Goal: Transaction & Acquisition: Purchase product/service

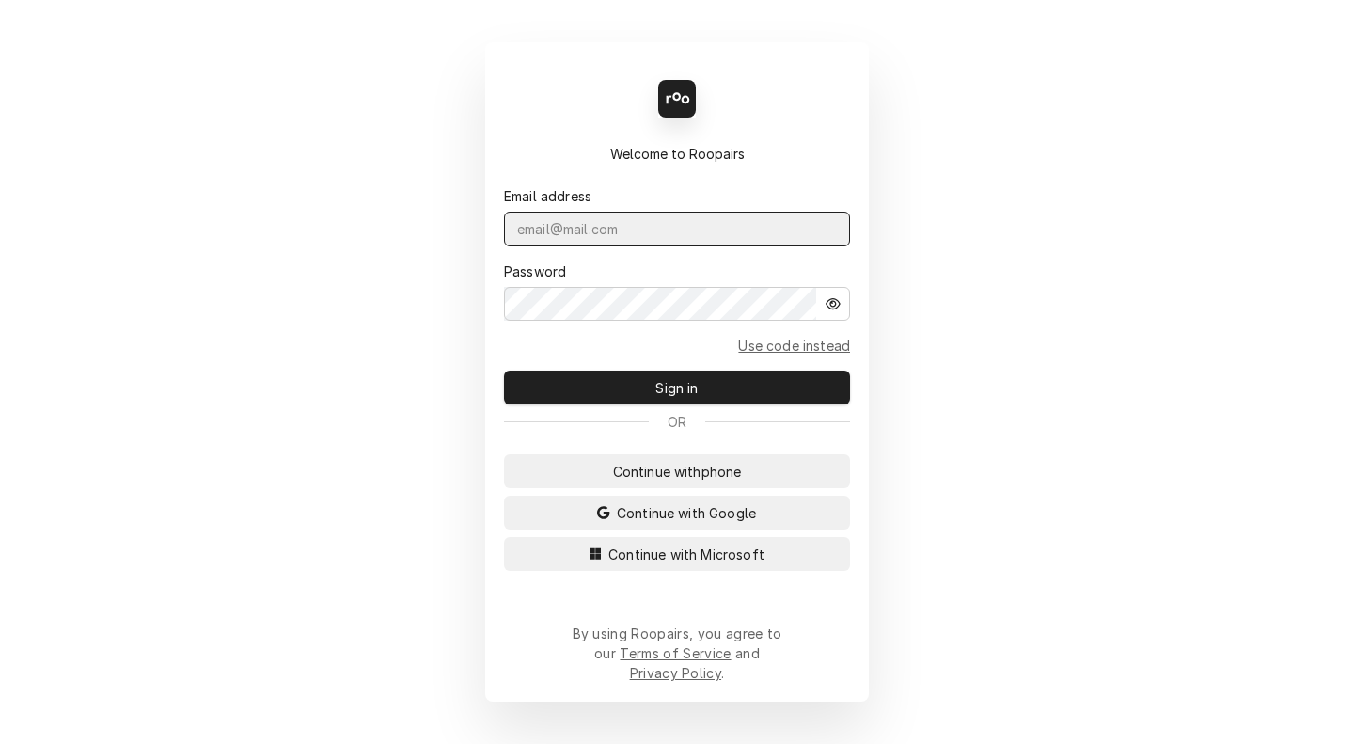
click at [567, 246] on input "Dynamic Content Wrapper" at bounding box center [677, 229] width 346 height 35
type input "[PERSON_NAME][EMAIL_ADDRESS][DOMAIN_NAME]"
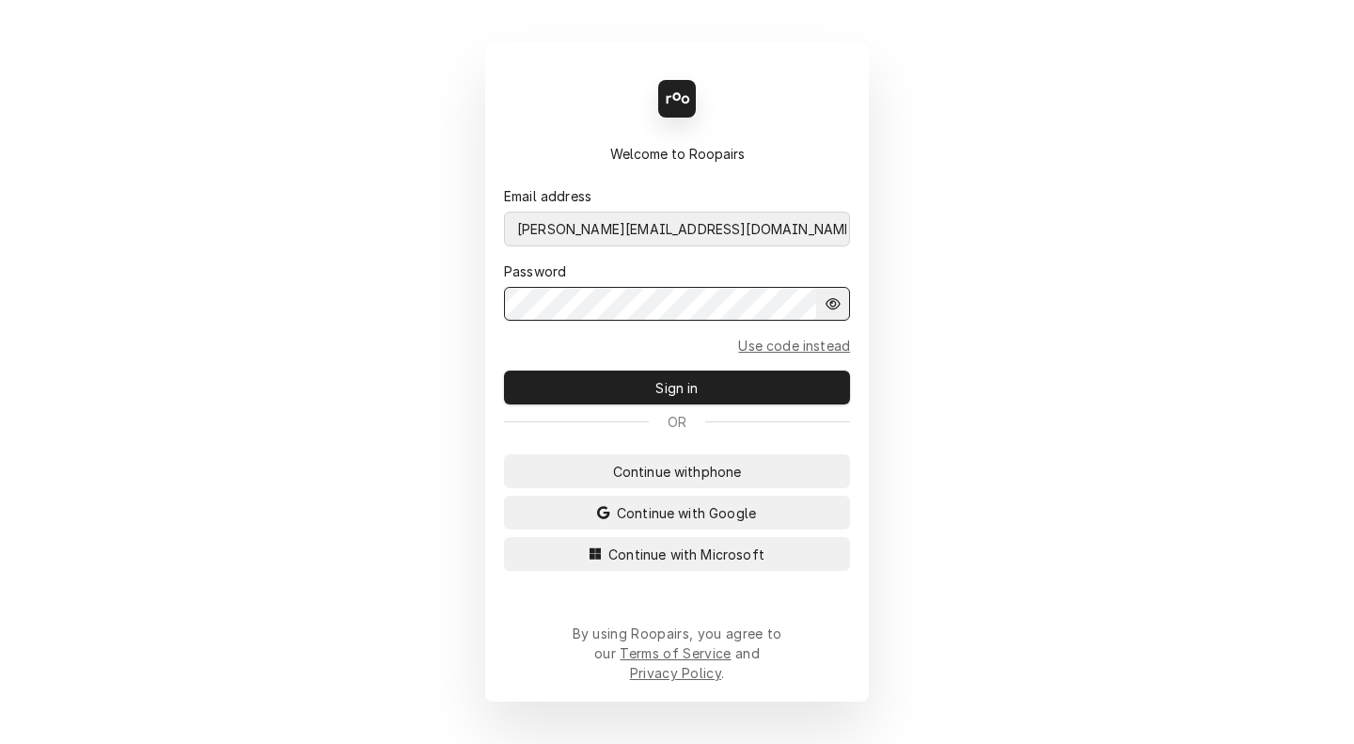
click at [504, 370] on button "Sign in" at bounding box center [677, 387] width 346 height 34
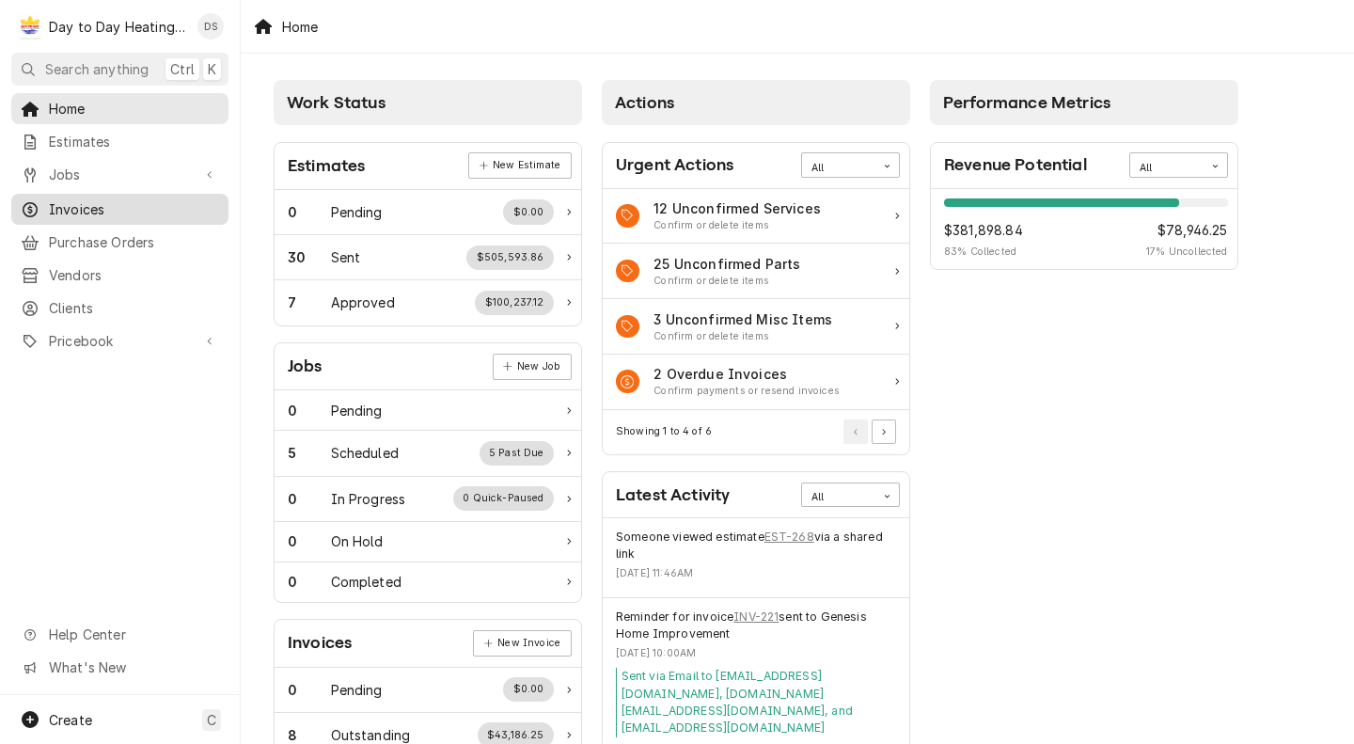
click span "Invoices"
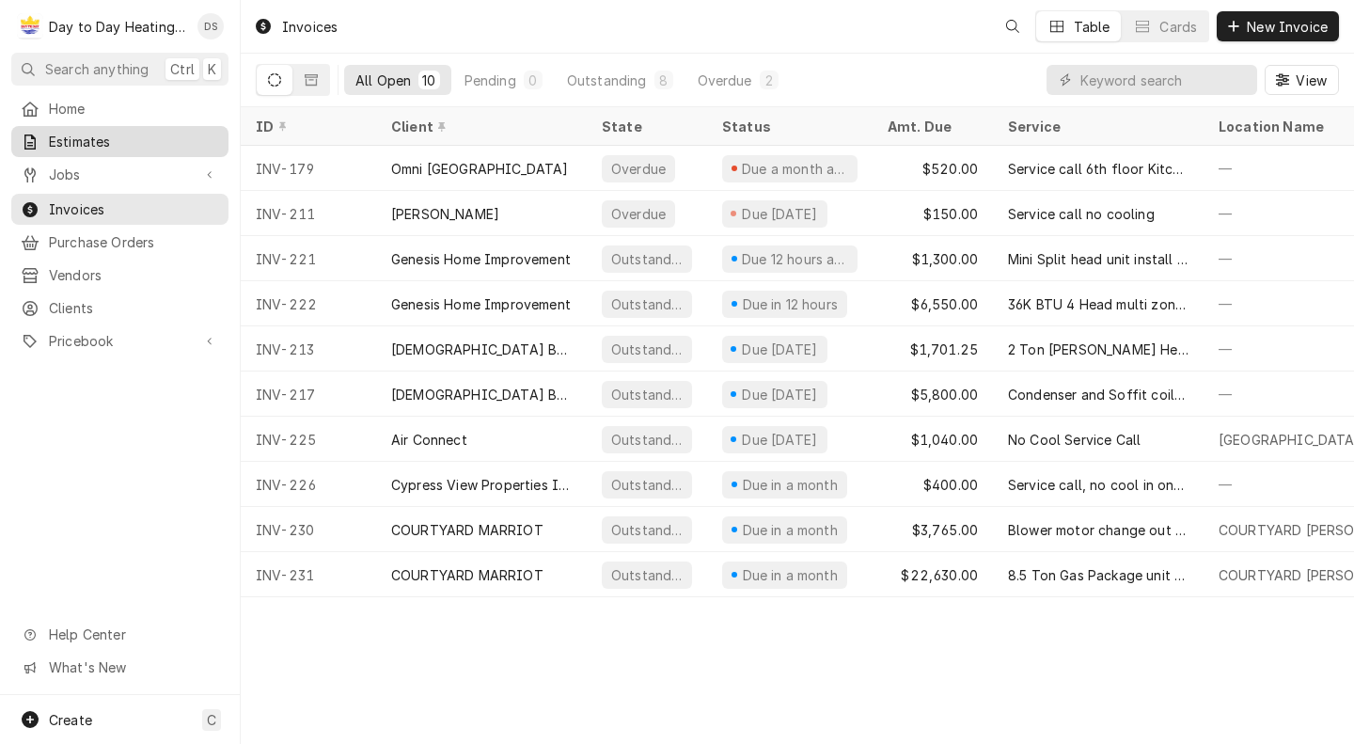
click at [110, 143] on span "Estimates" at bounding box center [134, 142] width 170 height 20
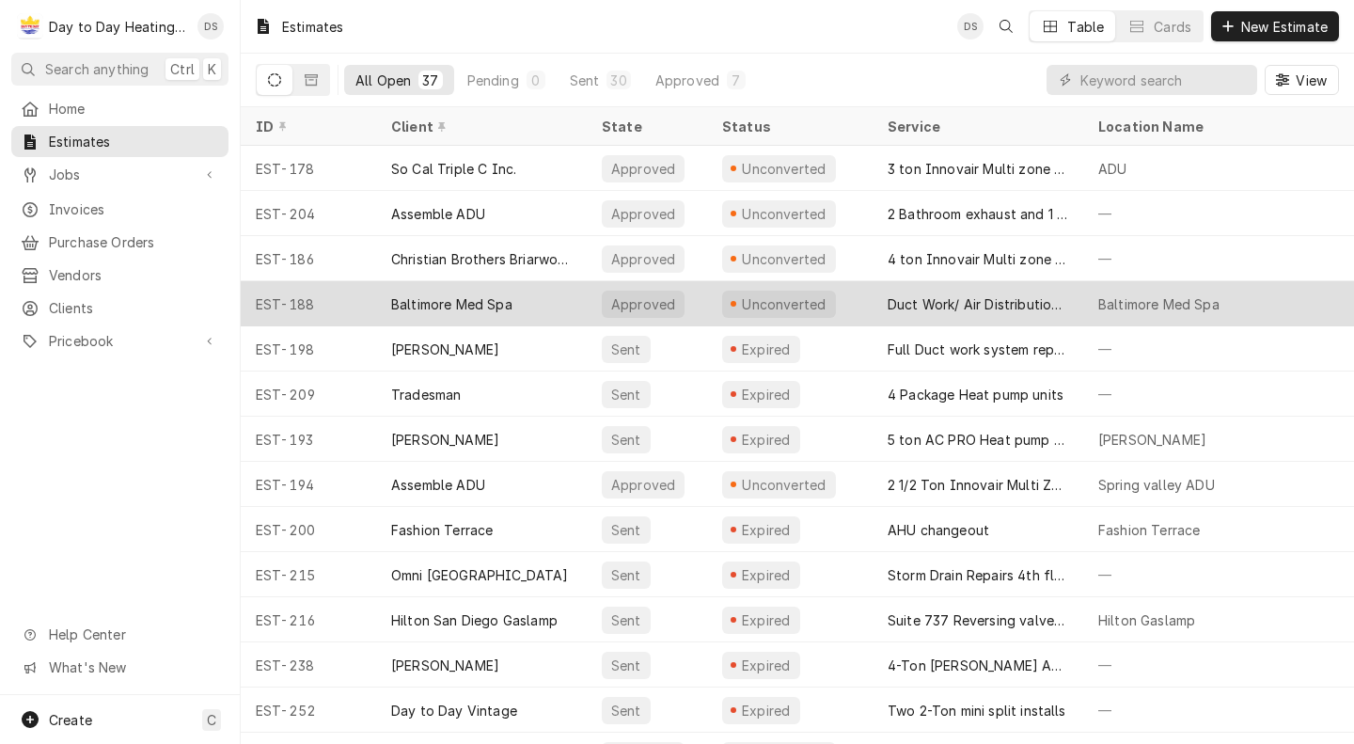
drag, startPoint x: 425, startPoint y: 285, endPoint x: 412, endPoint y: 294, distance: 16.2
click at [412, 294] on div "Baltimore Med Spa" at bounding box center [451, 304] width 121 height 20
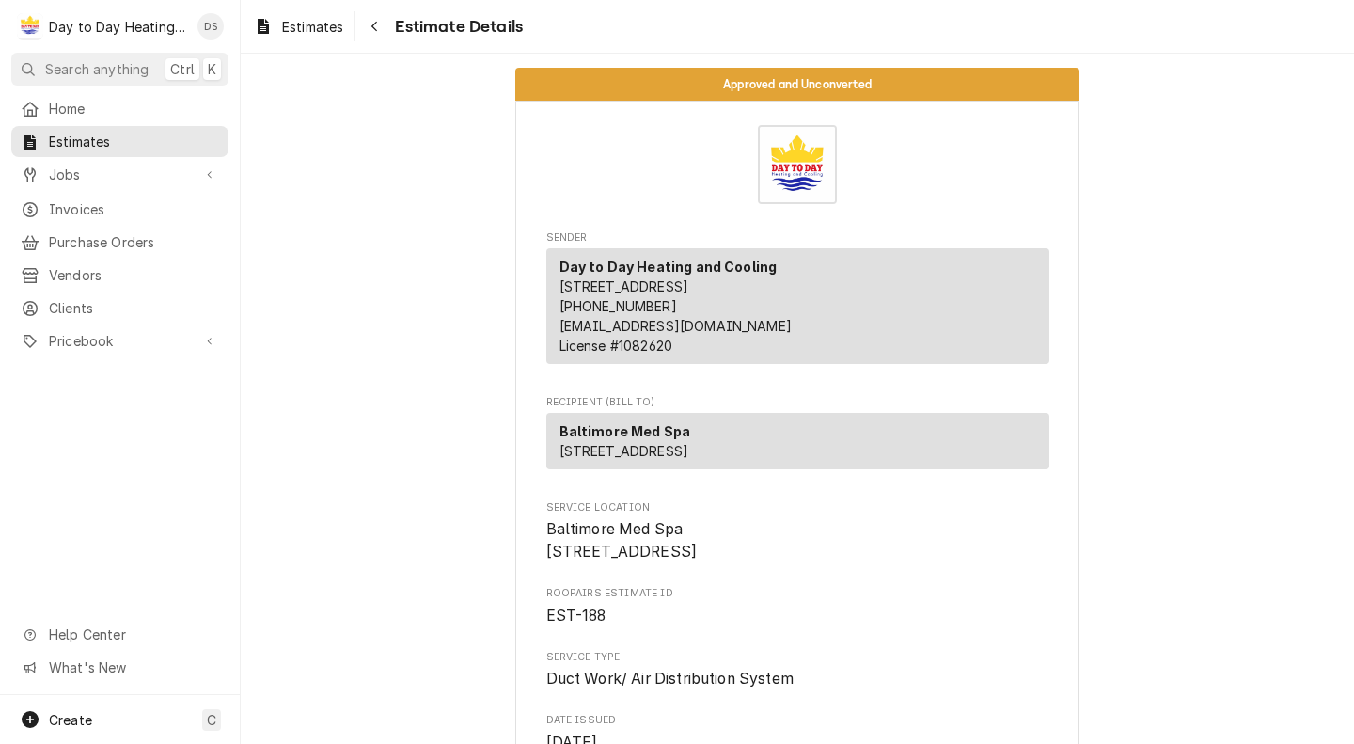
click at [619, 87] on div "Approved and Unconverted" at bounding box center [797, 84] width 564 height 33
click at [468, 24] on span "Estimate Details" at bounding box center [456, 26] width 134 height 25
click at [406, 25] on span "Estimate Details" at bounding box center [456, 26] width 134 height 25
click at [372, 24] on icon "Navigate back" at bounding box center [374, 26] width 8 height 13
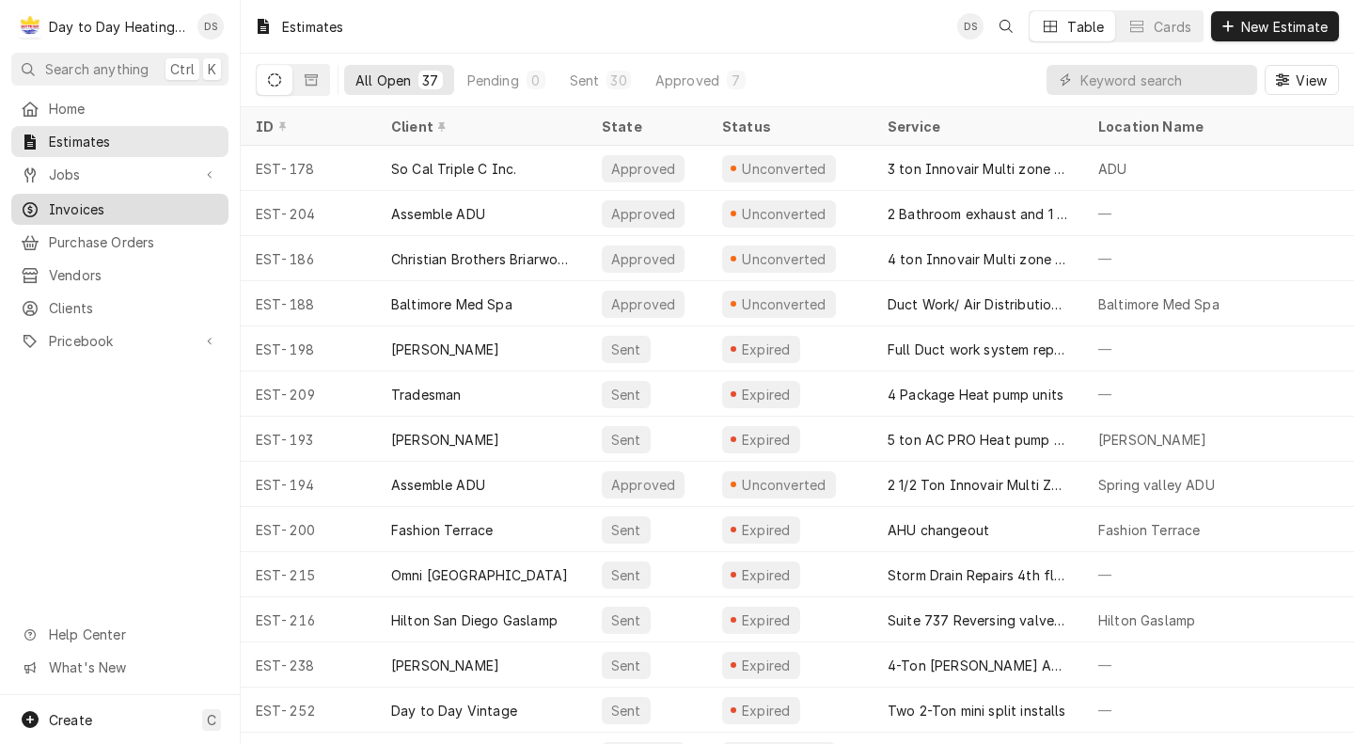
click at [126, 202] on span "Invoices" at bounding box center [134, 209] width 170 height 20
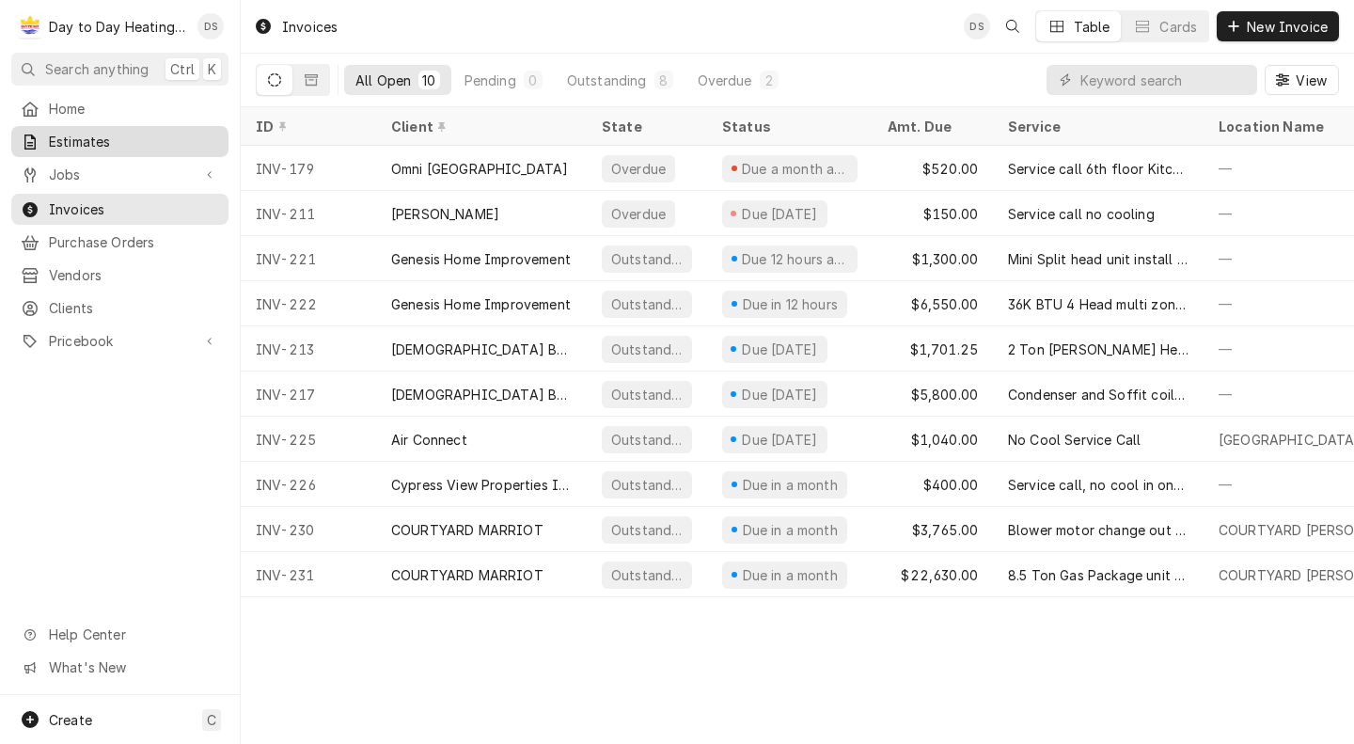
click at [123, 126] on link "Estimates" at bounding box center [119, 141] width 217 height 31
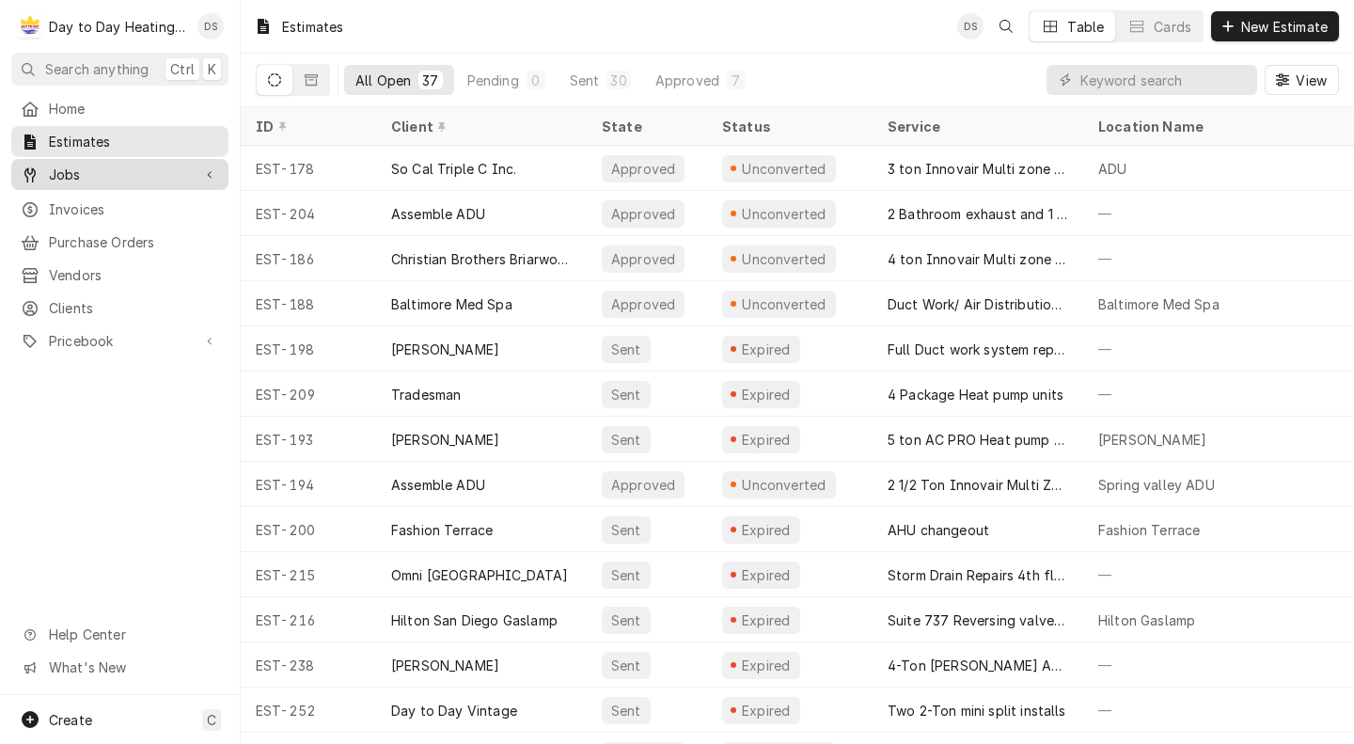
click at [118, 182] on link "Jobs" at bounding box center [119, 174] width 217 height 31
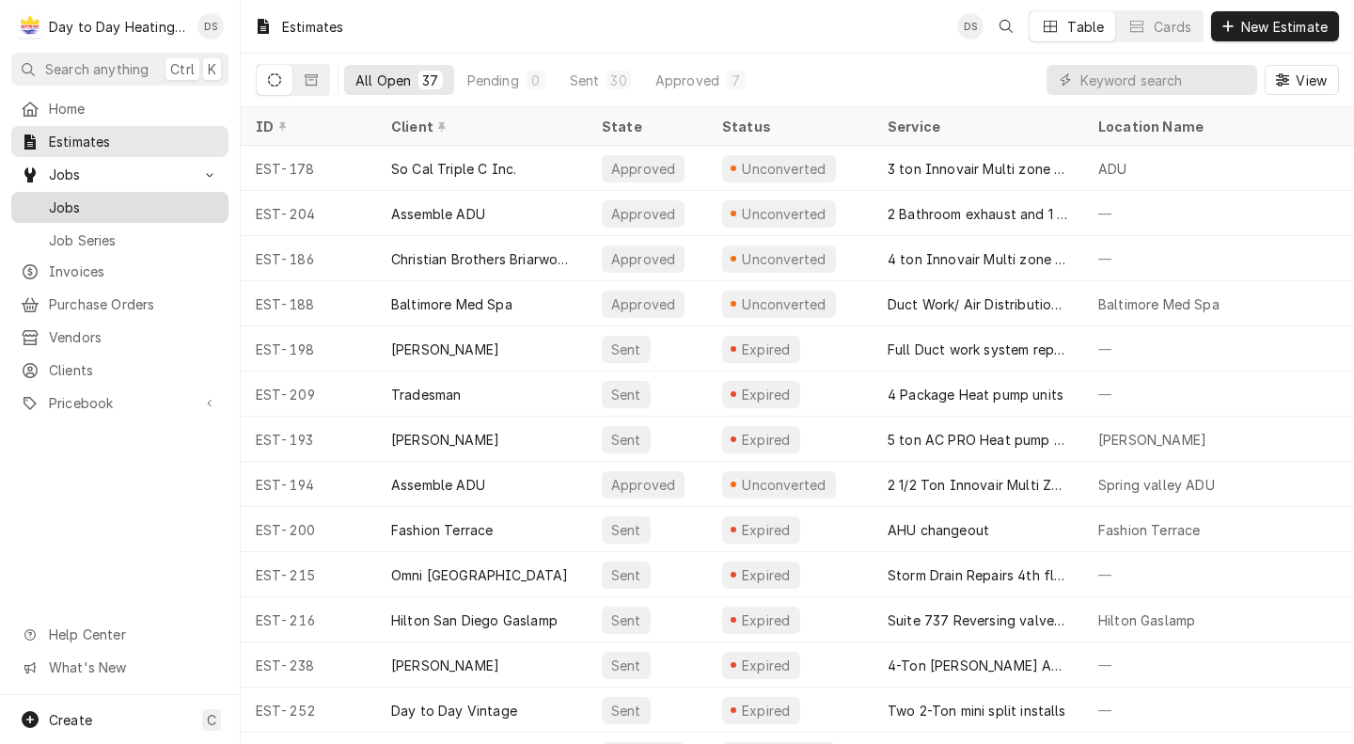
click at [118, 205] on span "Jobs" at bounding box center [134, 207] width 170 height 20
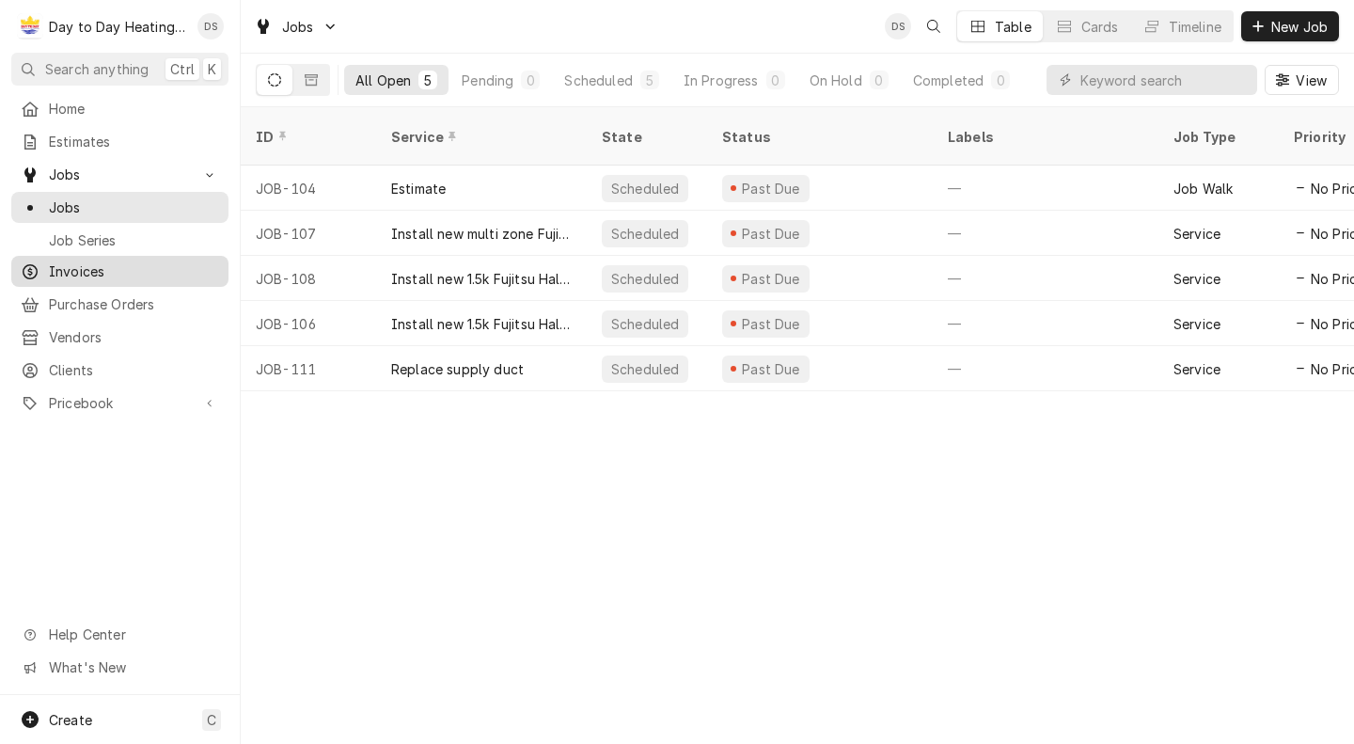
click at [128, 270] on span "Invoices" at bounding box center [134, 271] width 170 height 20
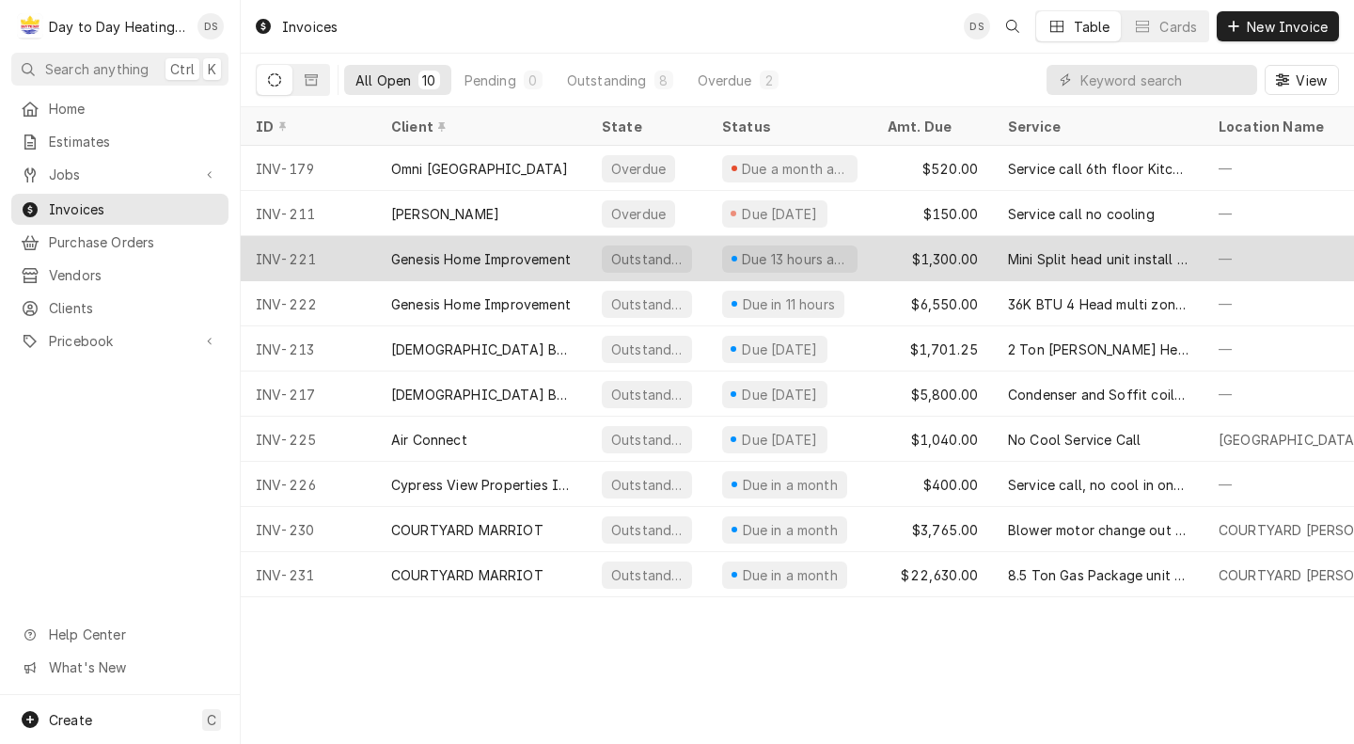
click at [465, 259] on div "Genesis Home Improvement" at bounding box center [481, 259] width 180 height 20
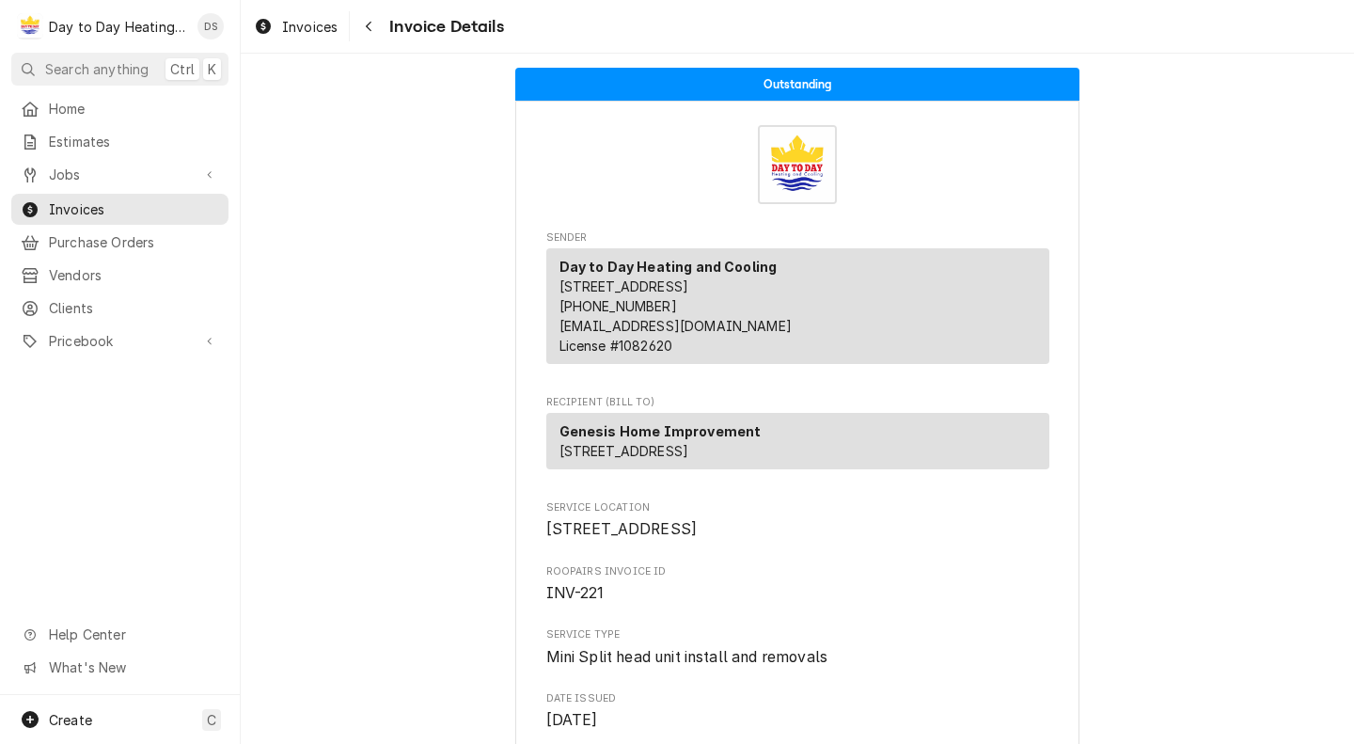
click at [387, 33] on span "Invoice Details" at bounding box center [443, 26] width 119 height 25
click at [370, 25] on icon "Navigate back" at bounding box center [369, 26] width 8 height 13
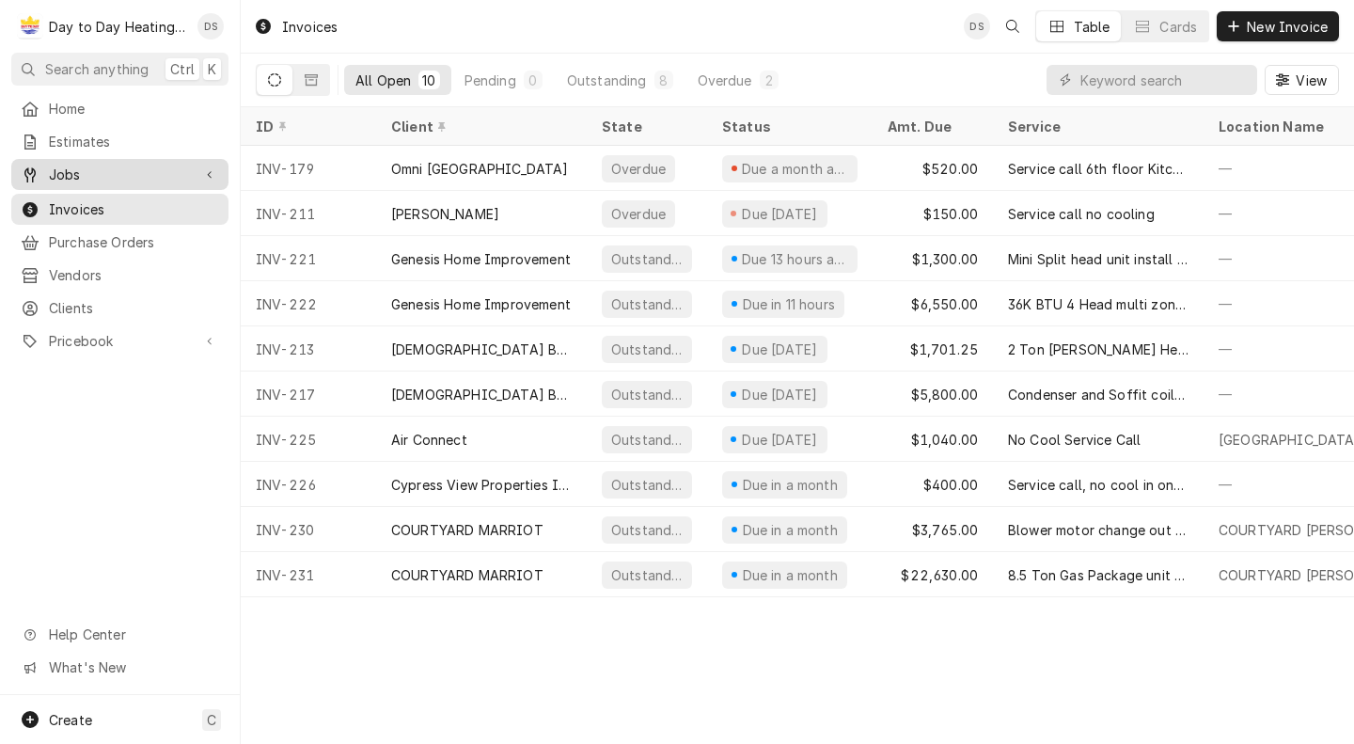
click at [146, 165] on span "Jobs" at bounding box center [120, 175] width 142 height 20
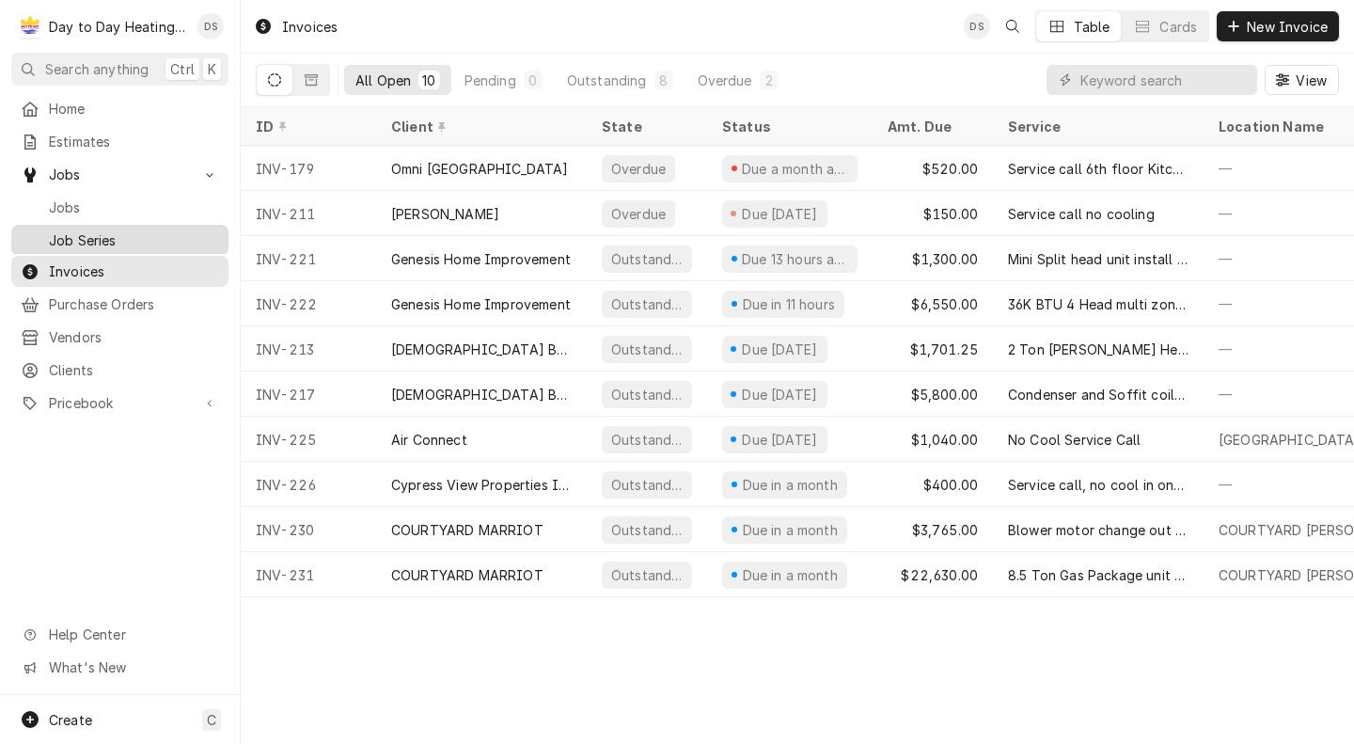
click at [125, 230] on span "Job Series" at bounding box center [134, 240] width 170 height 20
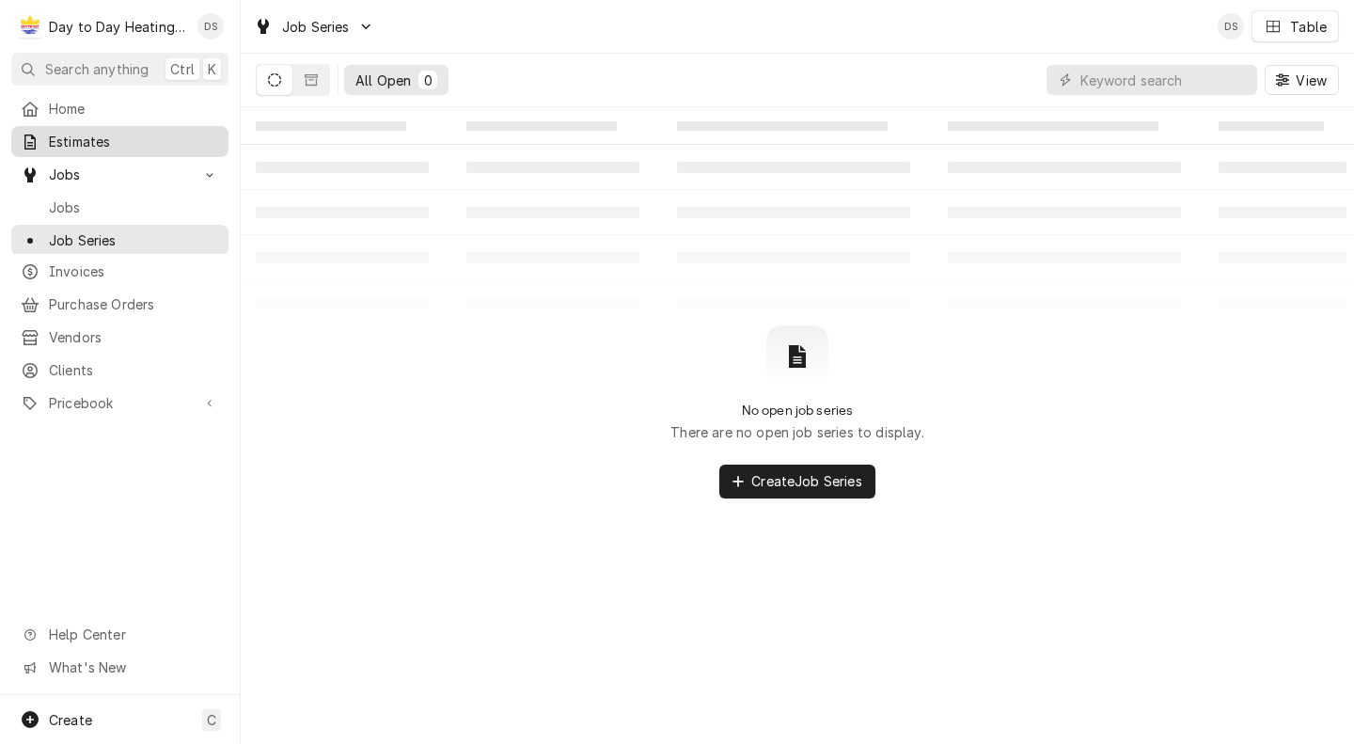
click at [112, 138] on span "Estimates" at bounding box center [134, 142] width 170 height 20
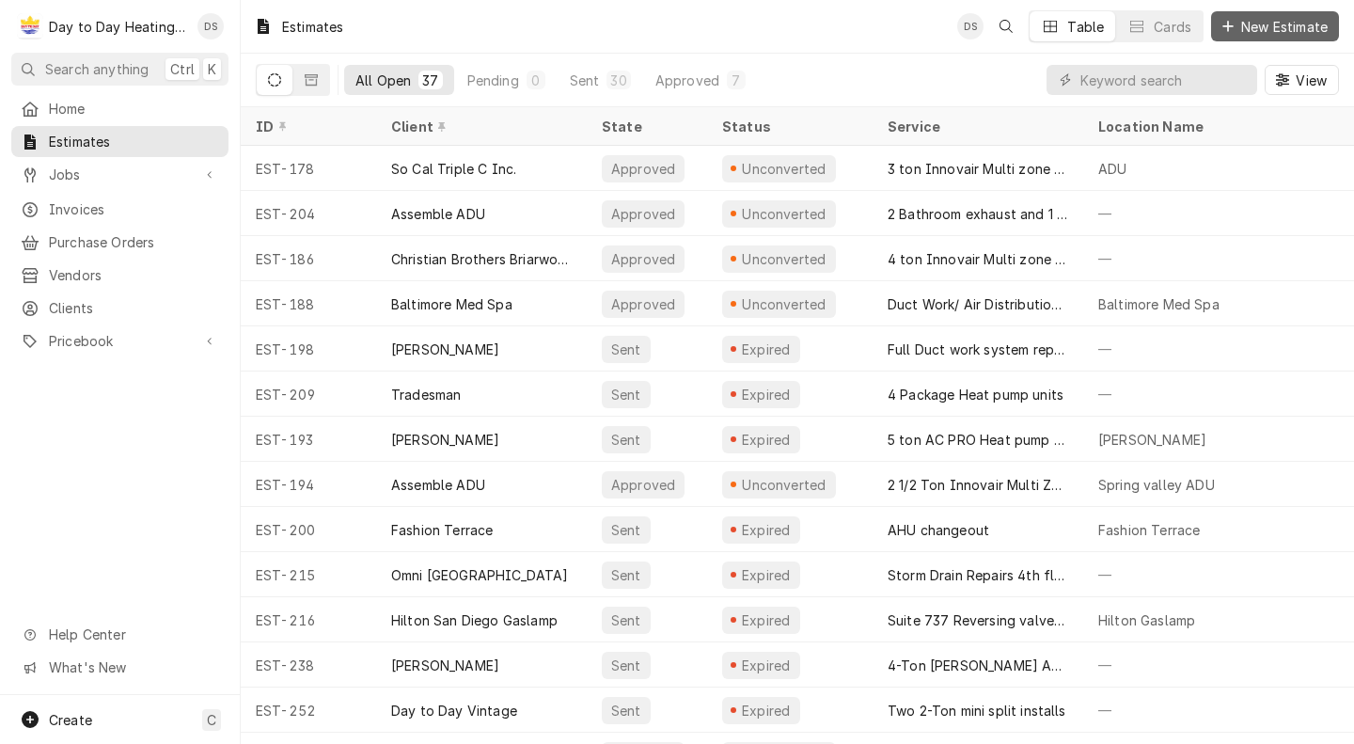
click at [1300, 23] on span "New Estimate" at bounding box center [1284, 27] width 94 height 20
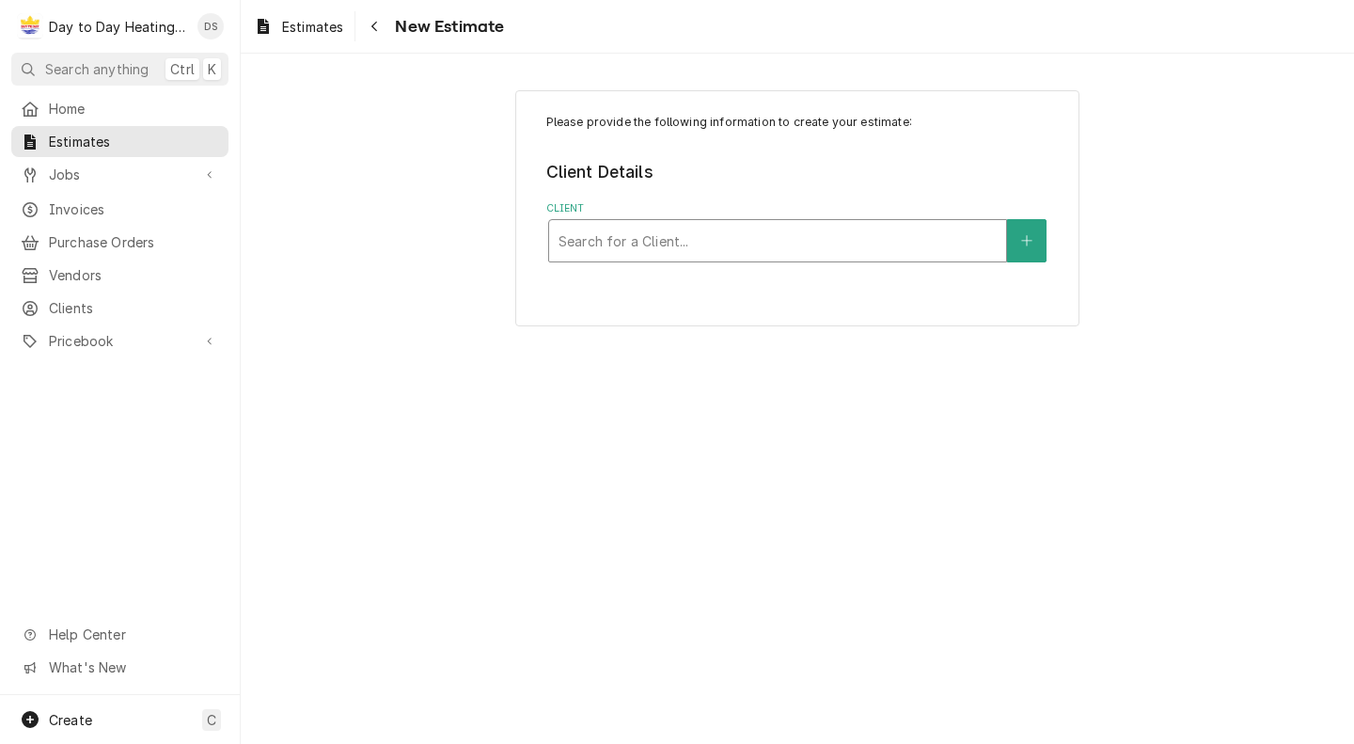
click at [824, 238] on div "Client" at bounding box center [778, 241] width 438 height 34
type input "Gen"
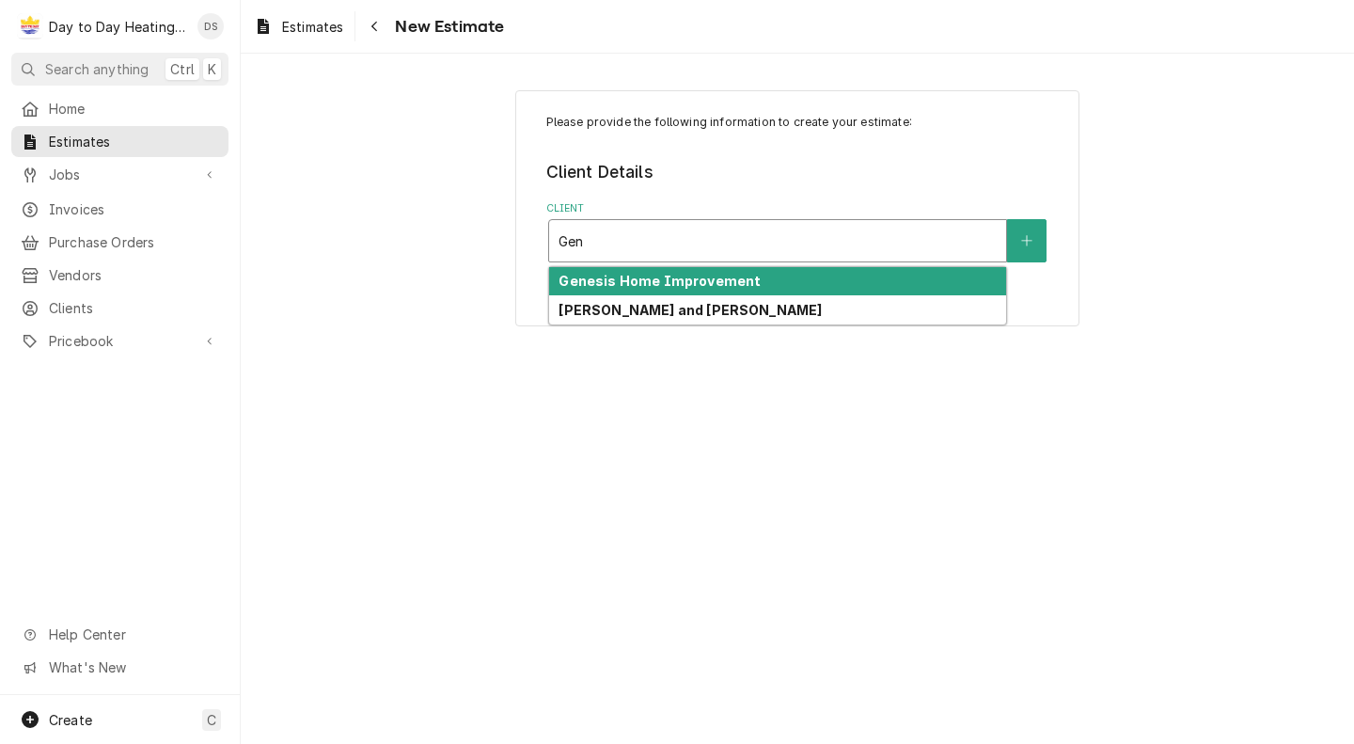
click at [788, 291] on div "Genesis Home Improvement" at bounding box center [777, 281] width 457 height 29
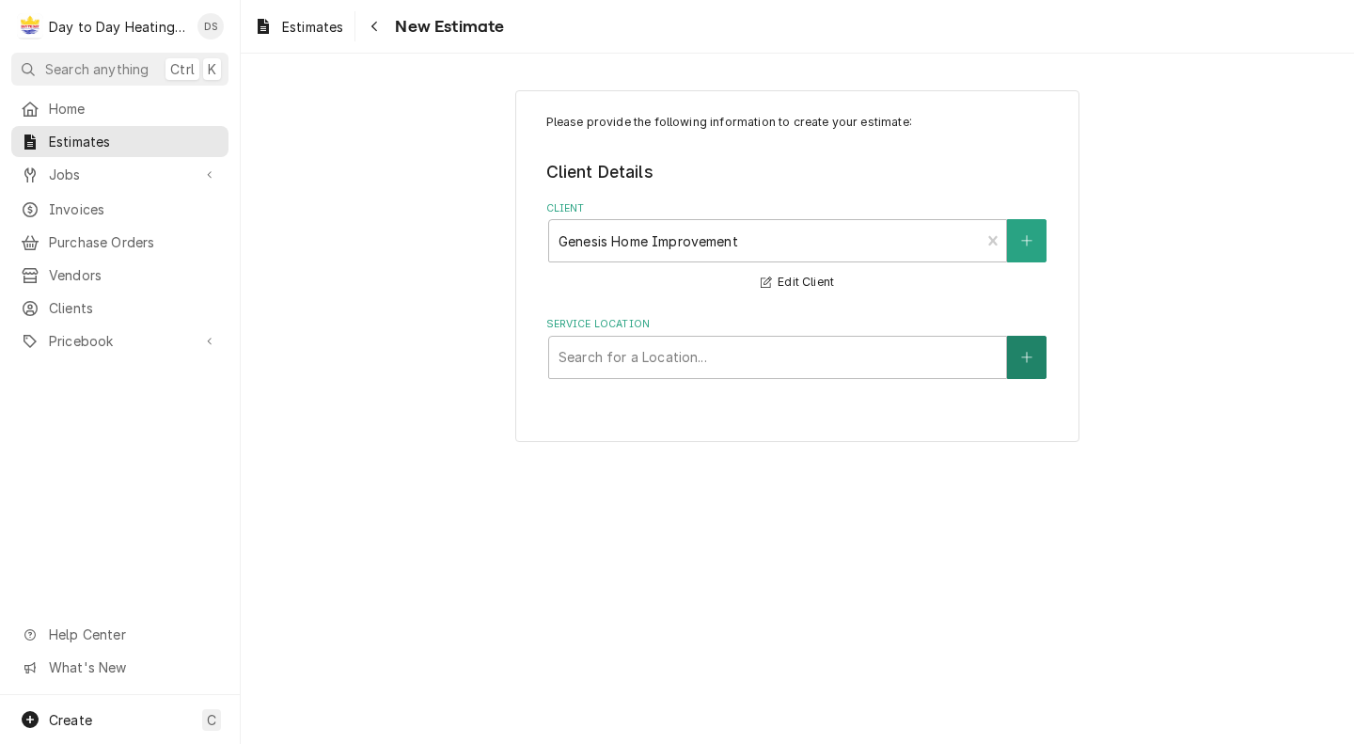
click at [1023, 369] on button "Service Location" at bounding box center [1026, 357] width 39 height 43
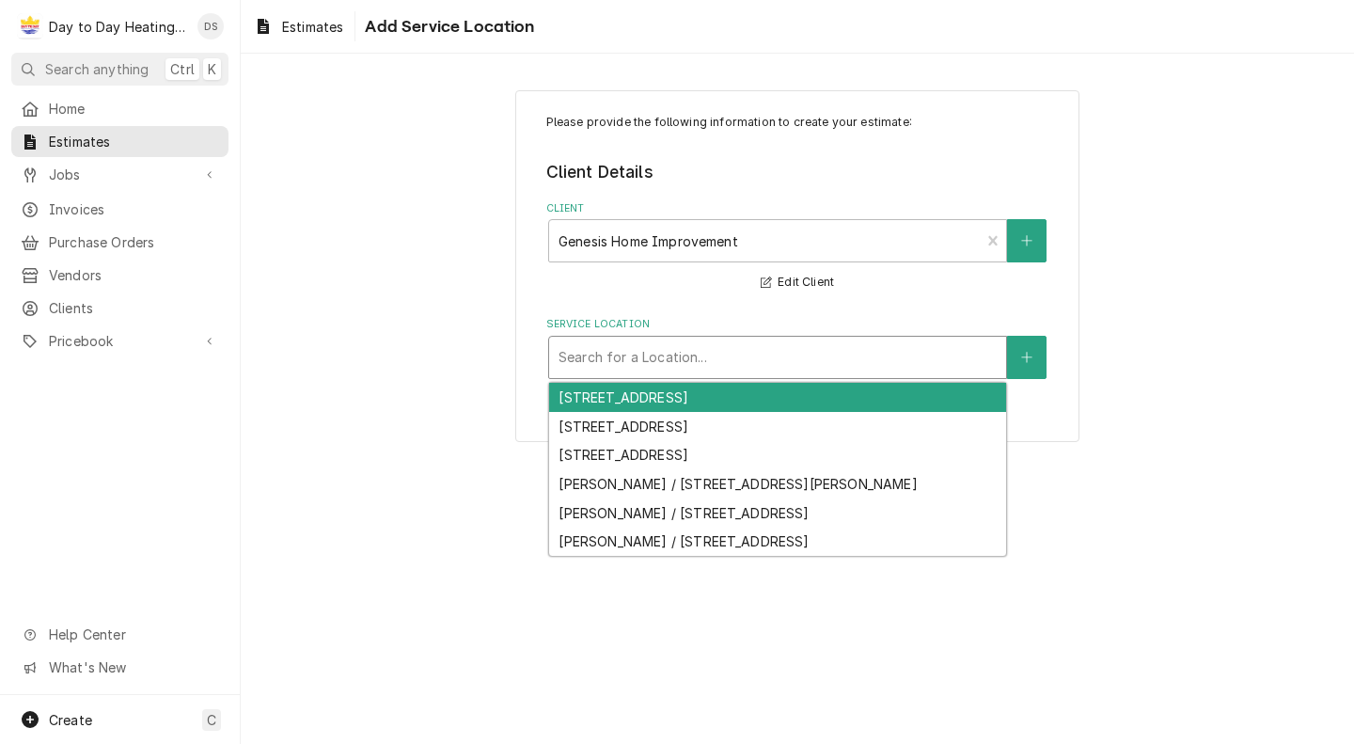
click at [755, 353] on div "Service Location" at bounding box center [778, 357] width 438 height 34
click at [1021, 362] on icon "Create New Location" at bounding box center [1026, 357] width 11 height 13
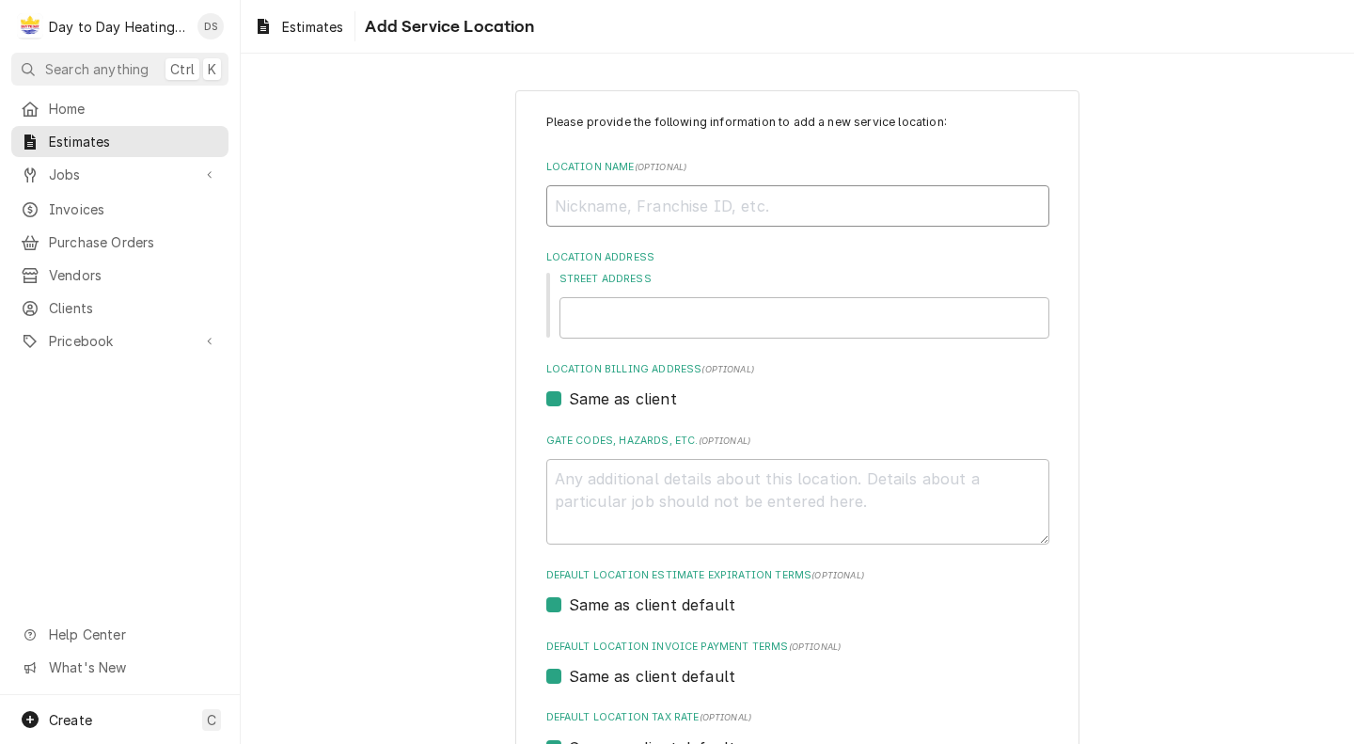
click at [734, 213] on input "Location Name ( optional )" at bounding box center [797, 205] width 503 height 41
type textarea "x"
type input "1"
type textarea "x"
type input "15"
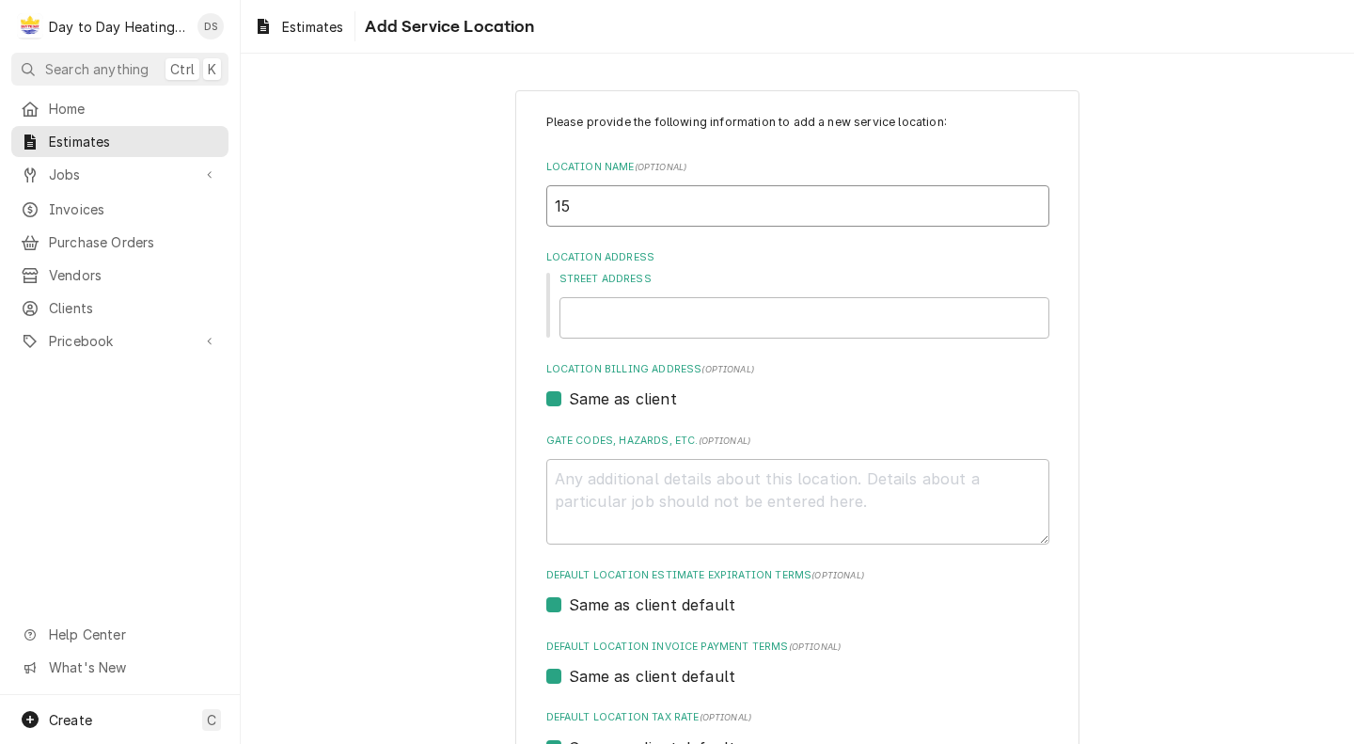
type textarea "x"
type input "151"
type textarea "x"
type input "1512"
type textarea "x"
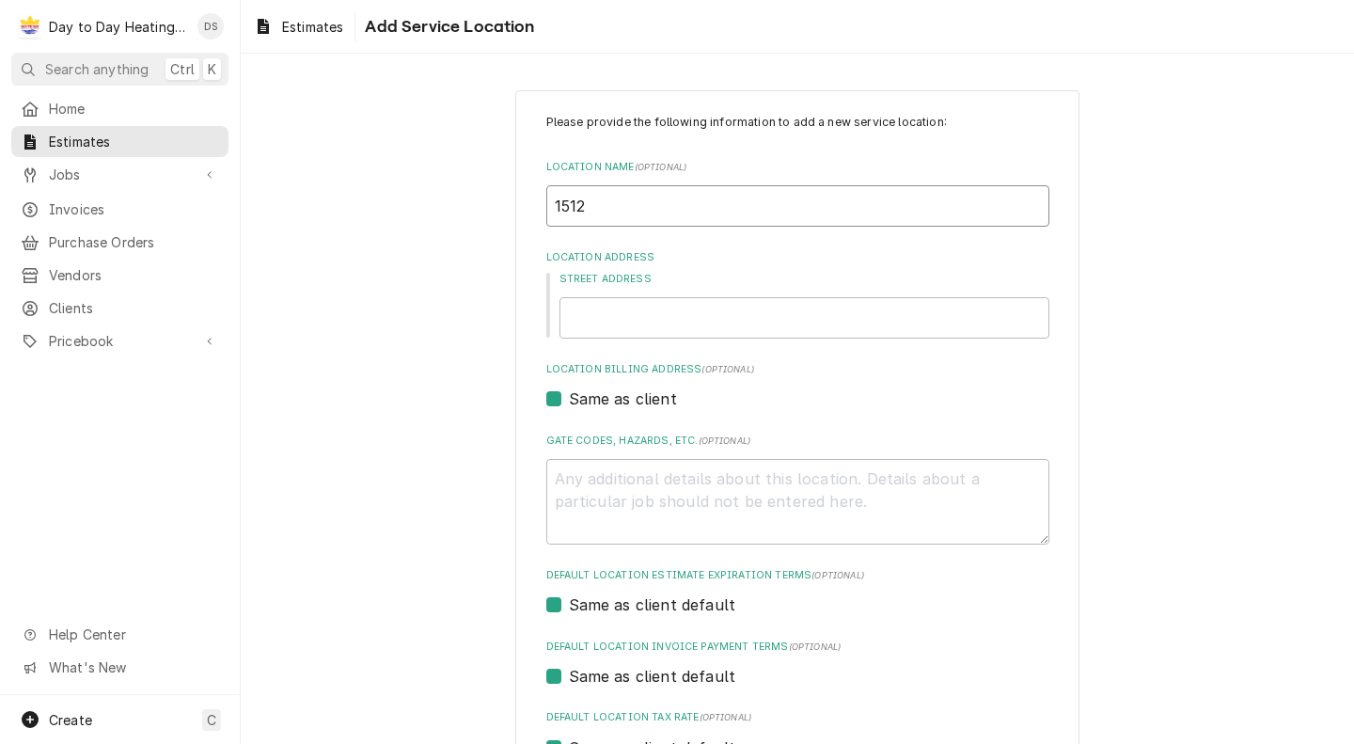
type input "1512"
type textarea "x"
type input "1512"
click at [688, 328] on input "Street Address" at bounding box center [804, 317] width 490 height 41
type textarea "x"
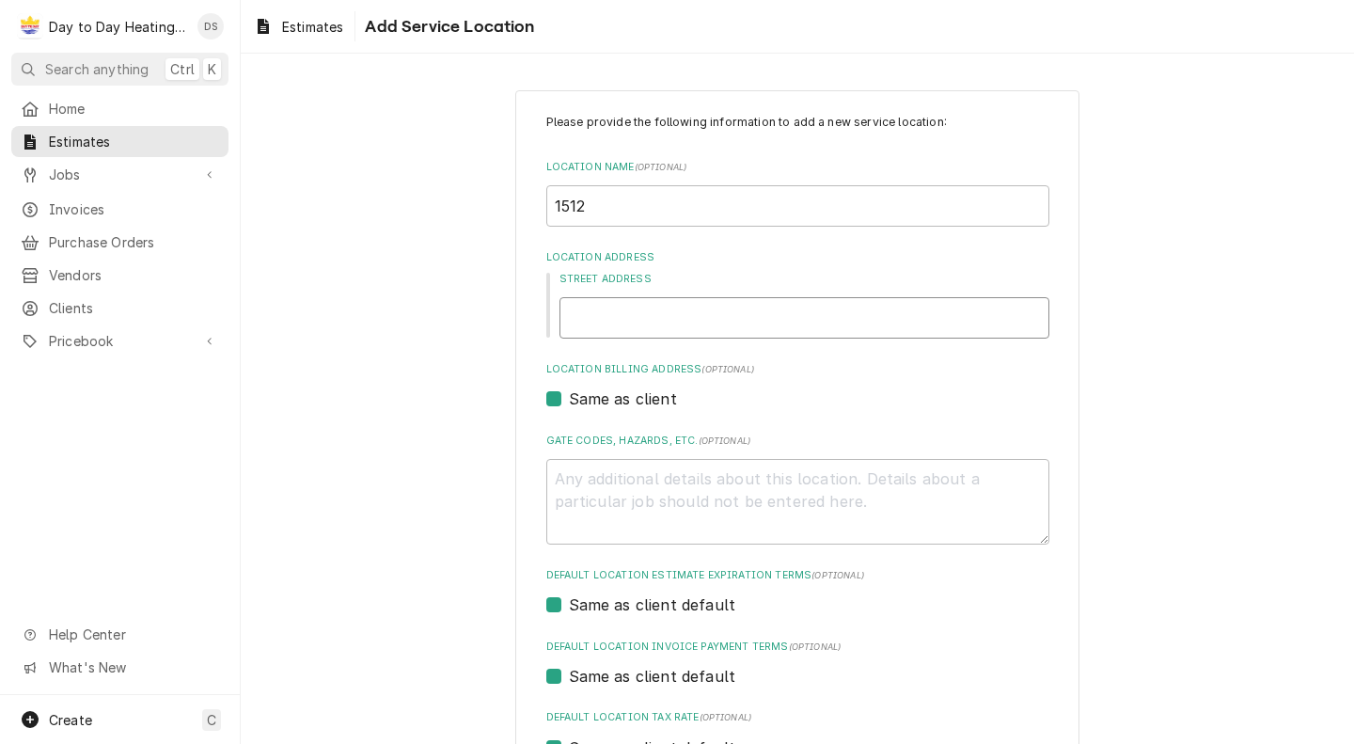
type input "1"
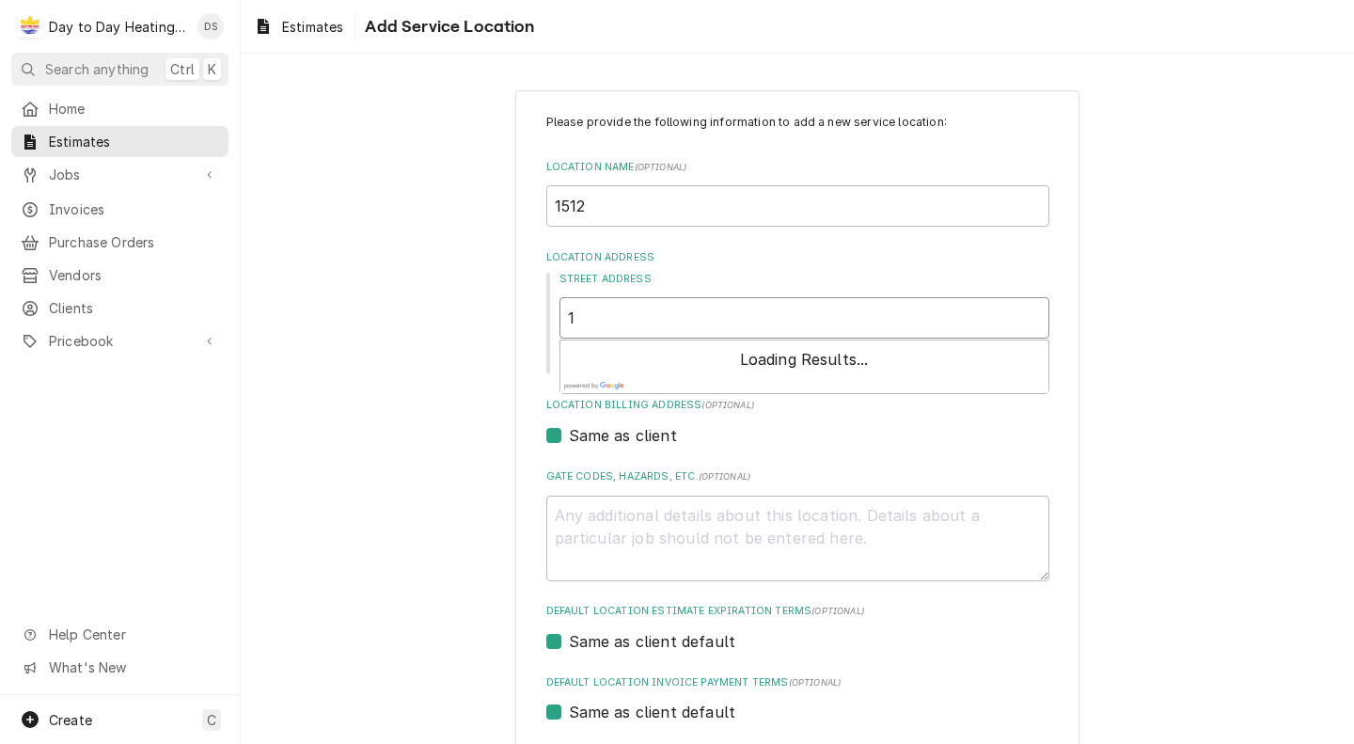
type textarea "x"
type input "15"
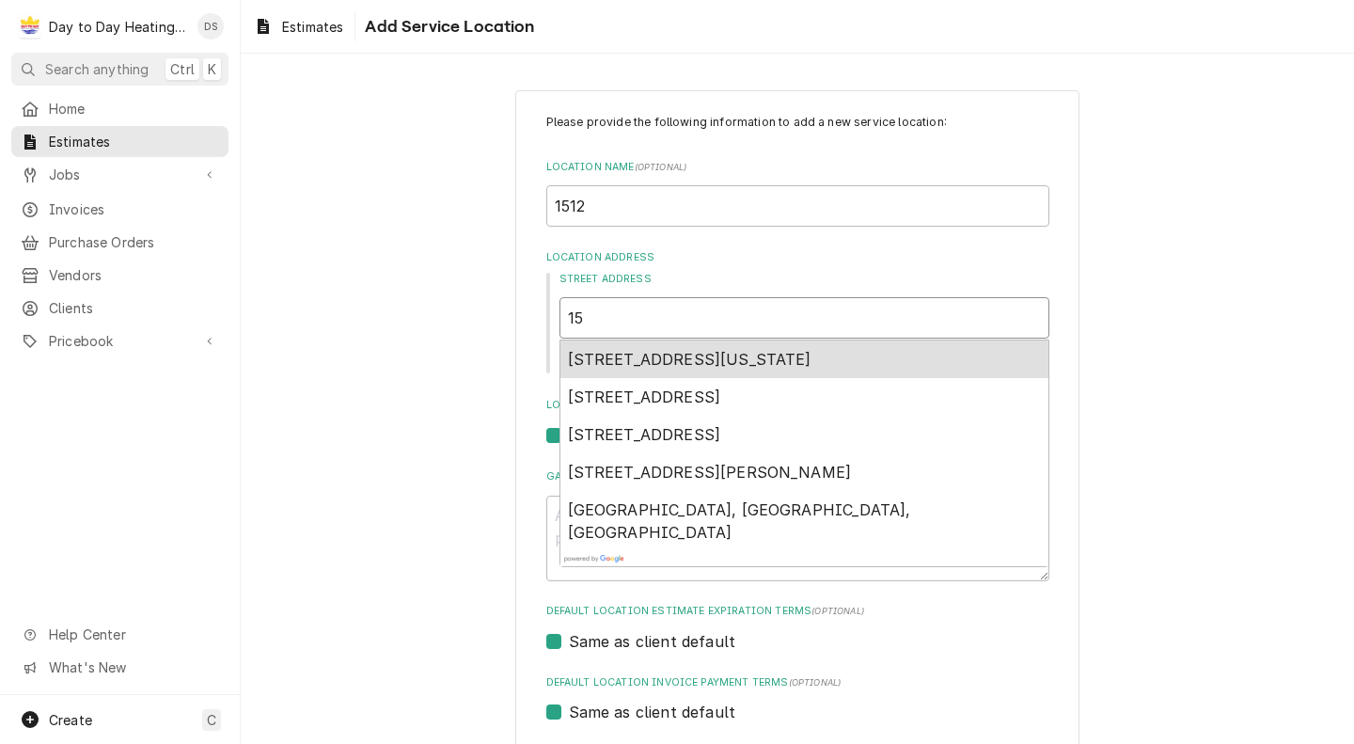
type textarea "x"
type input "151"
type textarea "x"
type input "1512"
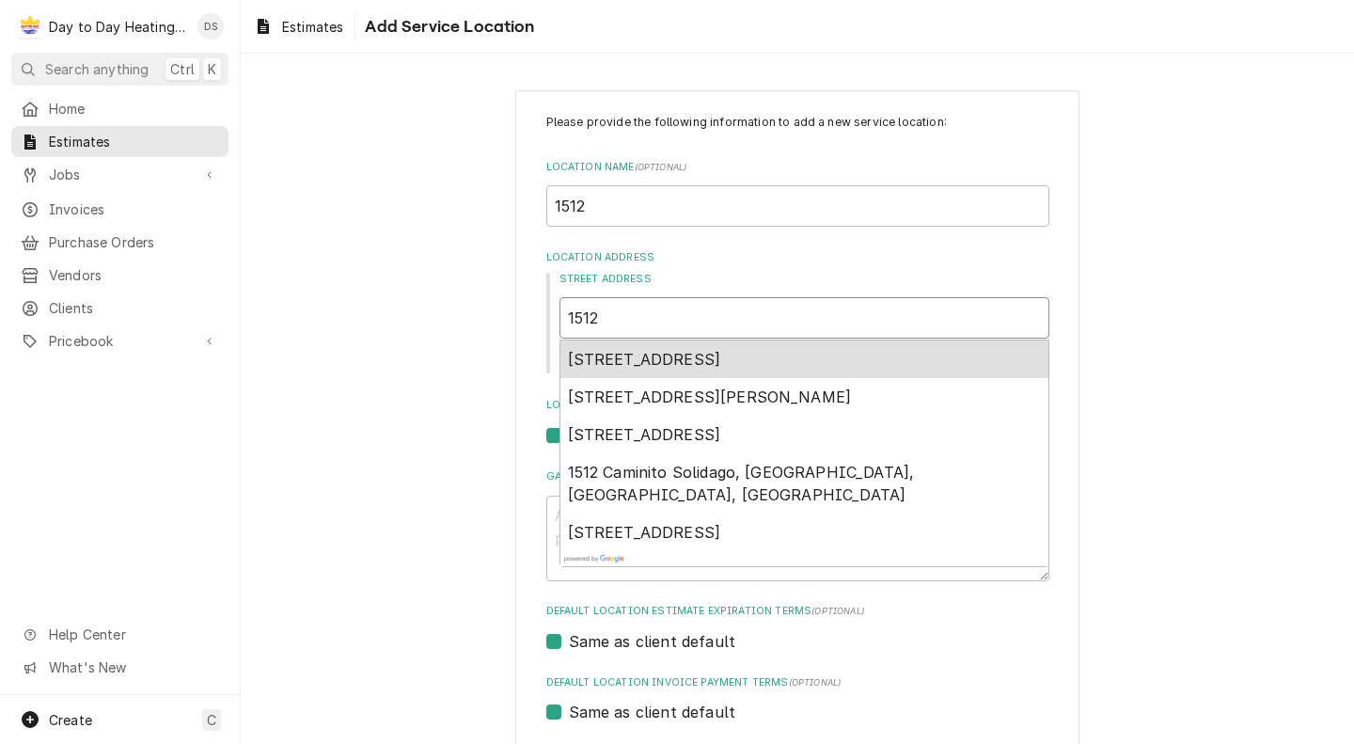
type textarea "x"
type input "1512"
type textarea "x"
type input "1512 C"
type textarea "x"
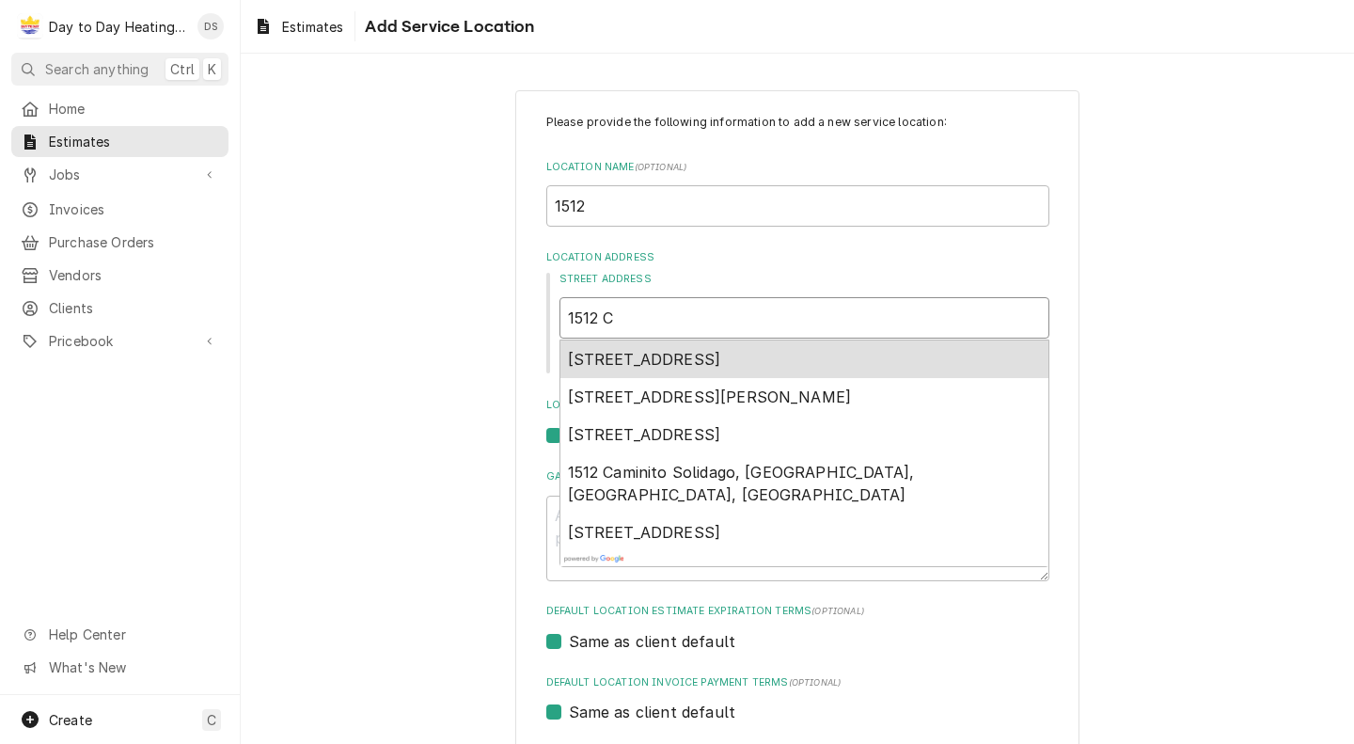
type input "1512 Co"
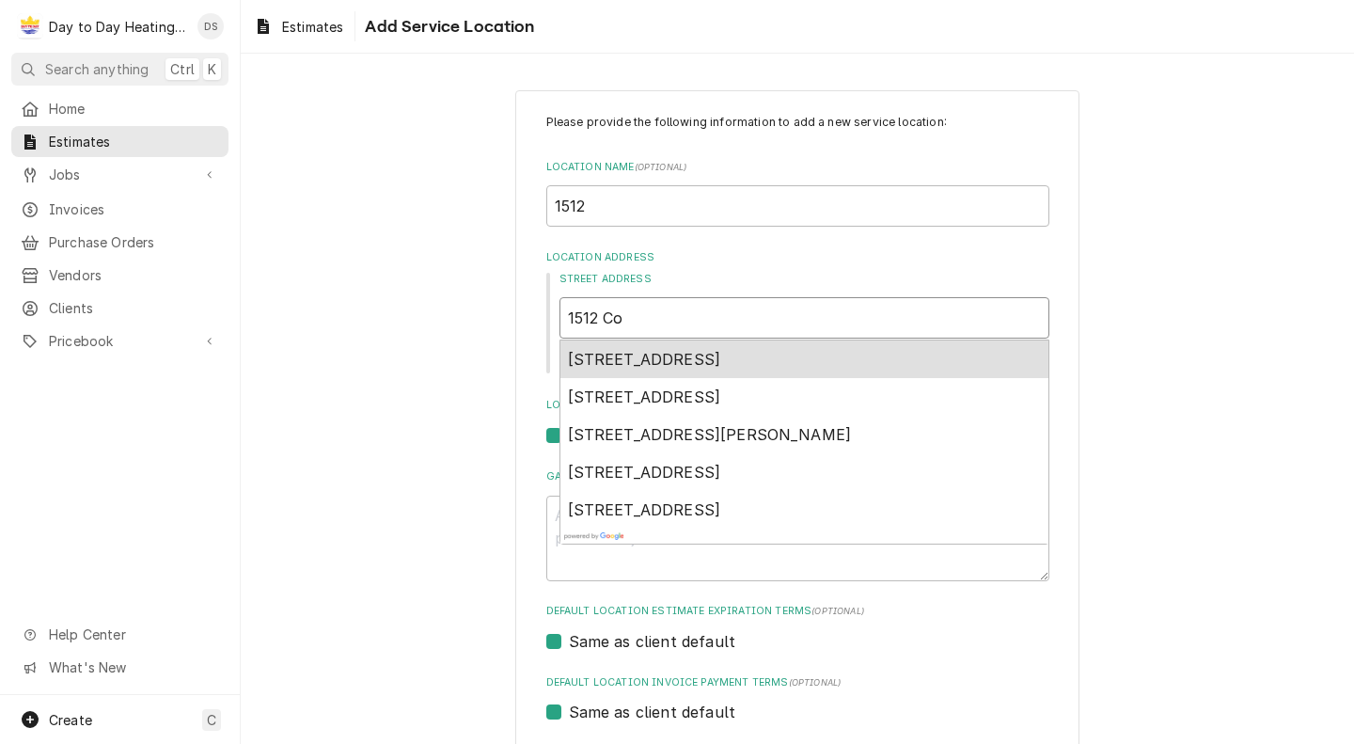
type textarea "x"
type input "1512 Con"
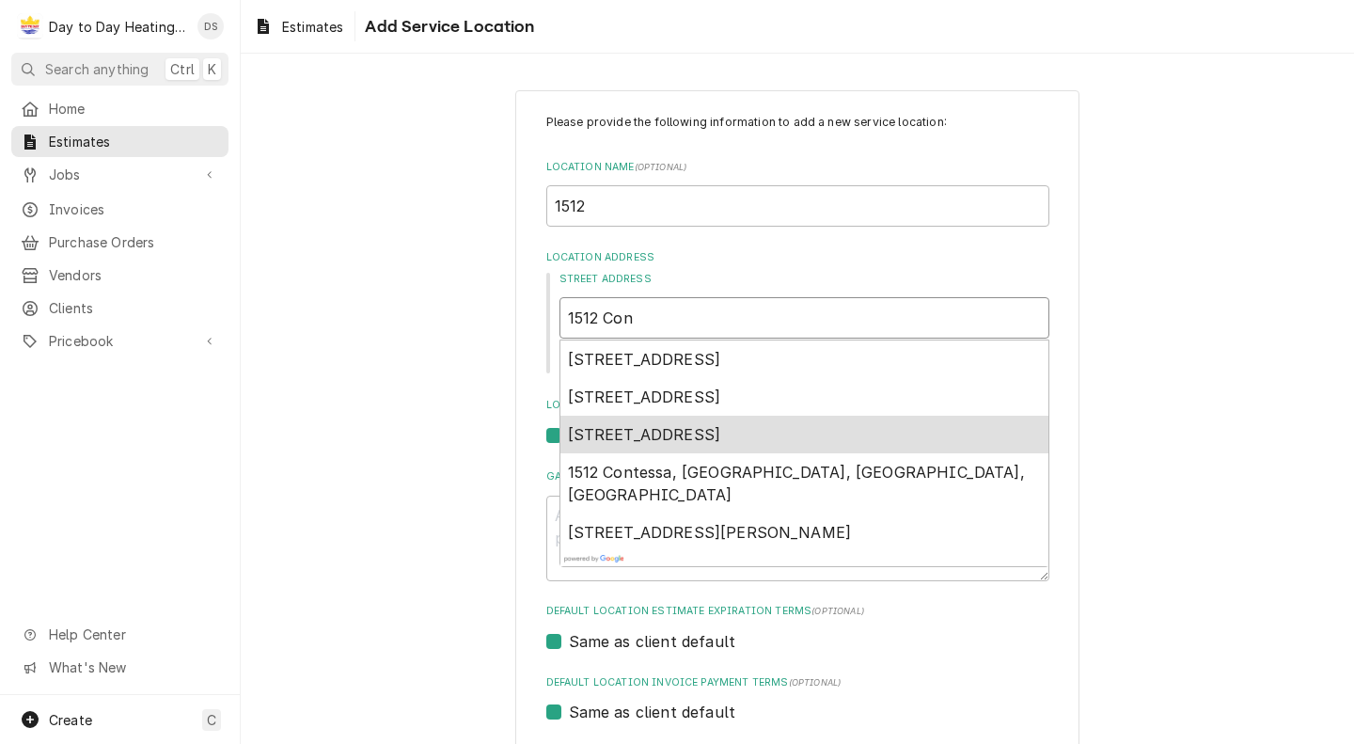
click at [653, 438] on span "1512 Concord Way, Chula Vista, CA, USA" at bounding box center [644, 434] width 153 height 19
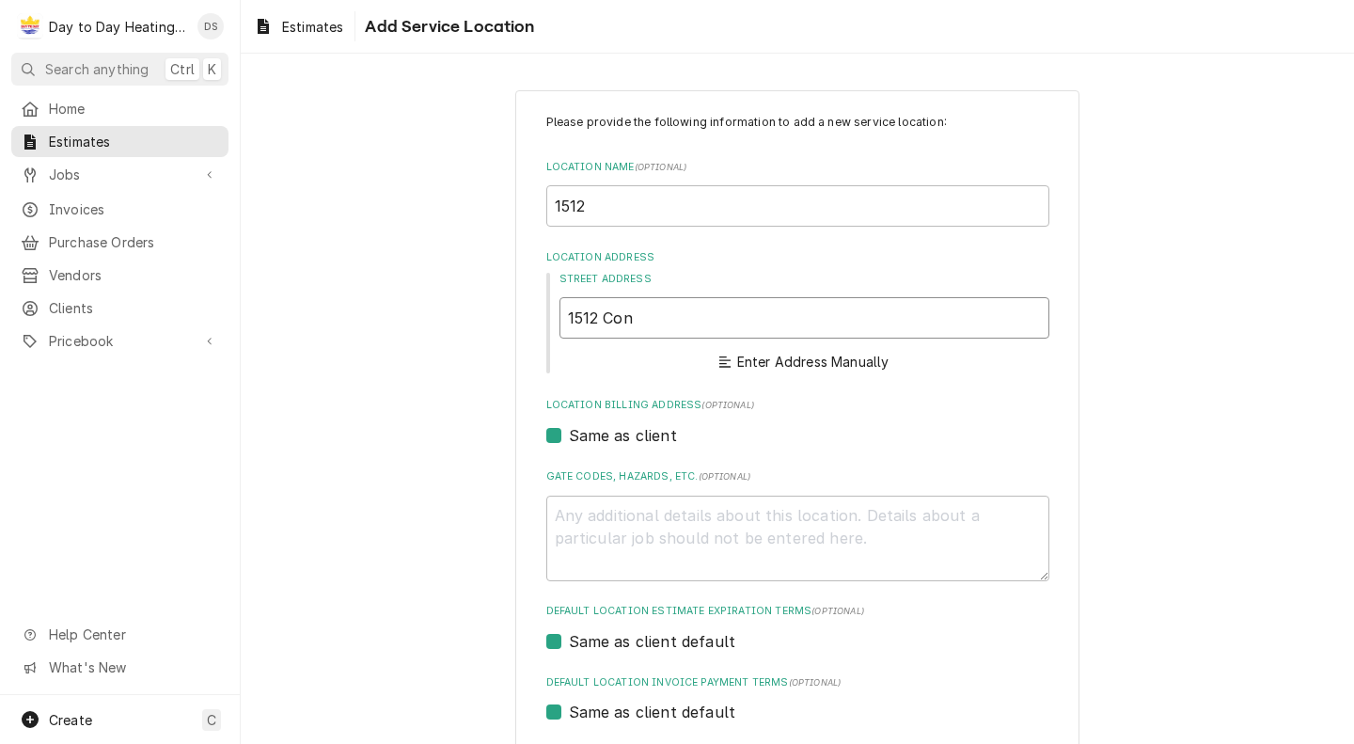
type textarea "x"
type input "1512 Concord Way"
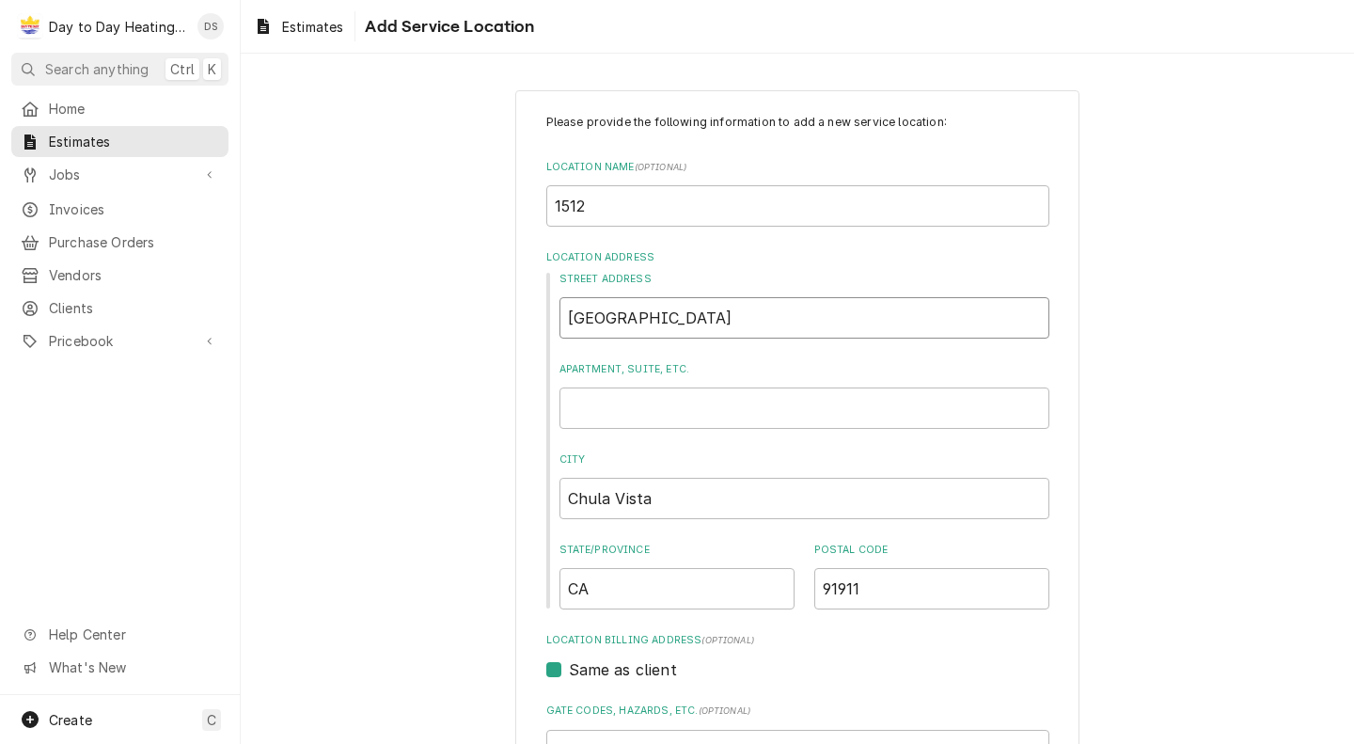
type textarea "x"
type input "1512 Concord Way"
click at [702, 211] on input "1512" at bounding box center [797, 205] width 503 height 41
type textarea "x"
type input "1512"
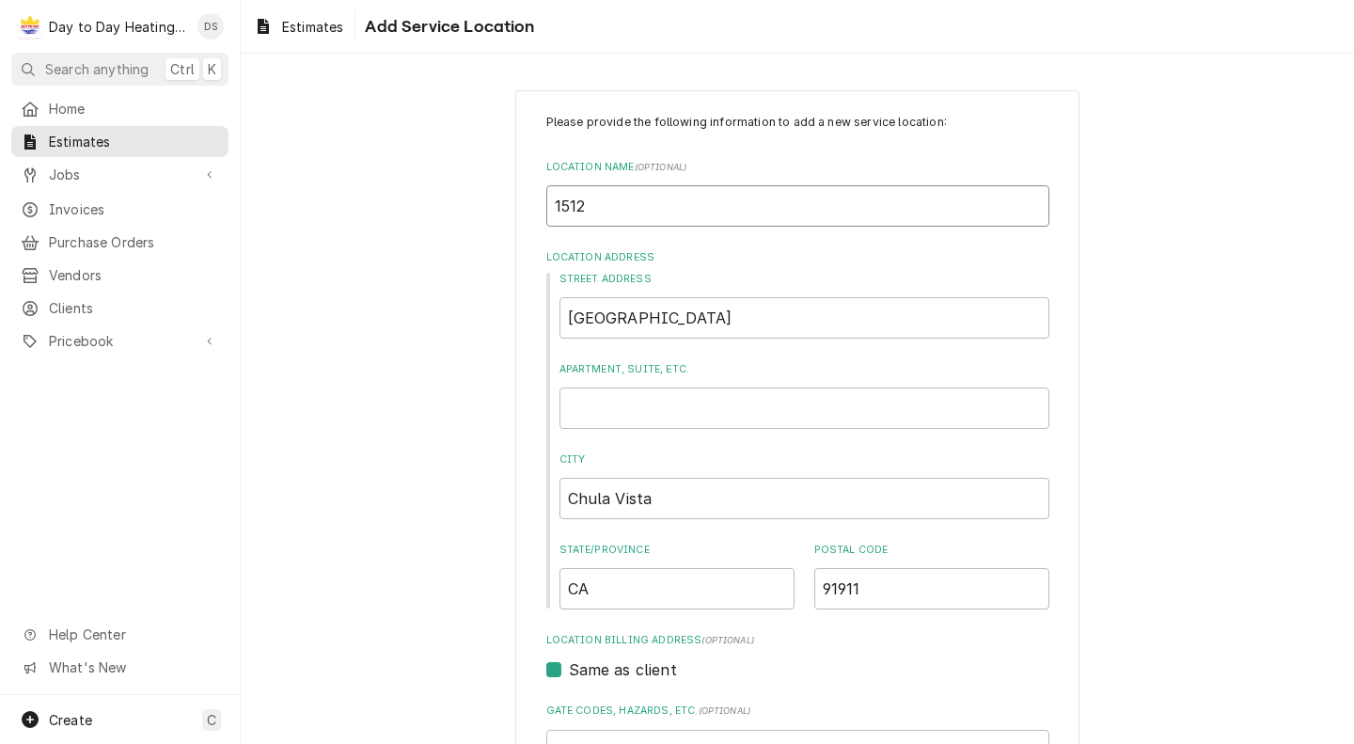
type textarea "x"
type input "1512"
type textarea "x"
type input "1512 C"
type textarea "x"
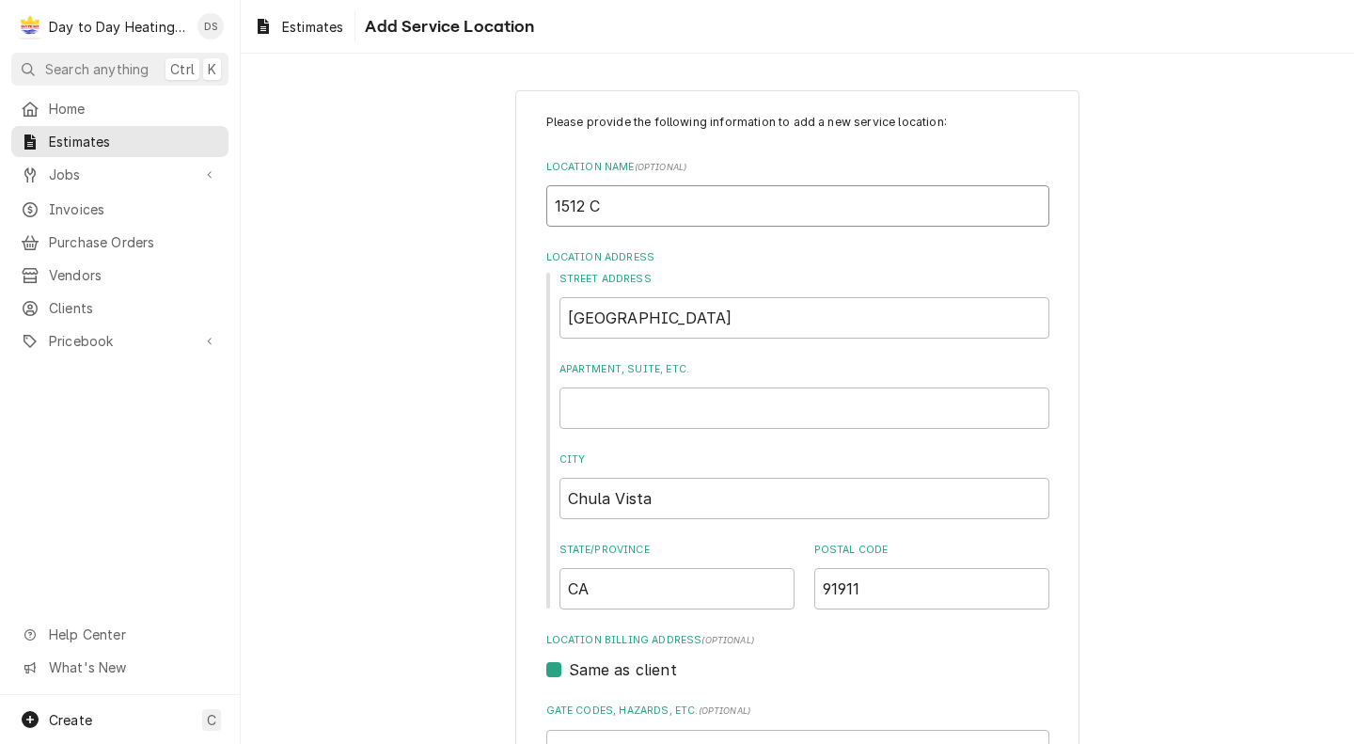
type input "1512 Co"
type textarea "x"
type input "1512 Co"
click at [617, 401] on input "Apartment, Suite, etc." at bounding box center [804, 407] width 490 height 41
click at [633, 206] on input "1512 Co" at bounding box center [797, 205] width 503 height 41
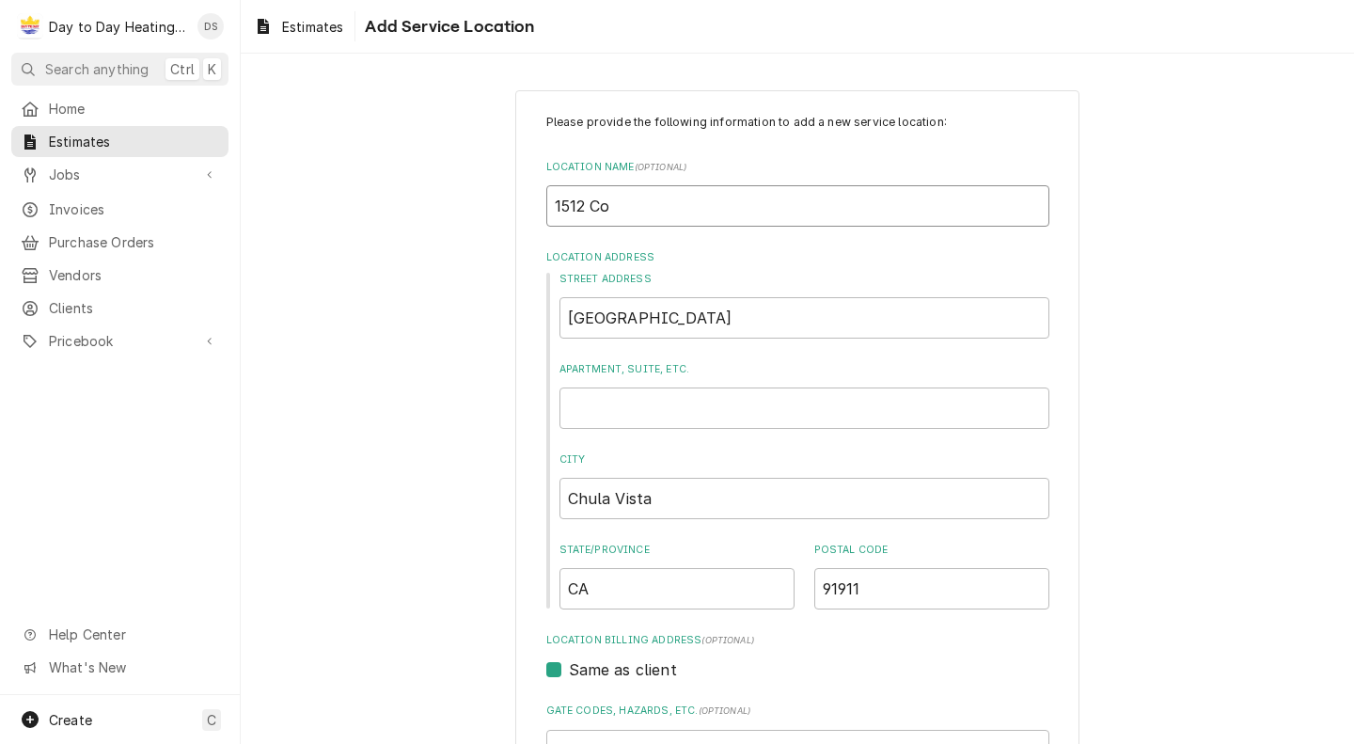
type textarea "x"
type input "1512 Con"
type textarea "x"
type input "1512 Conc"
type textarea "x"
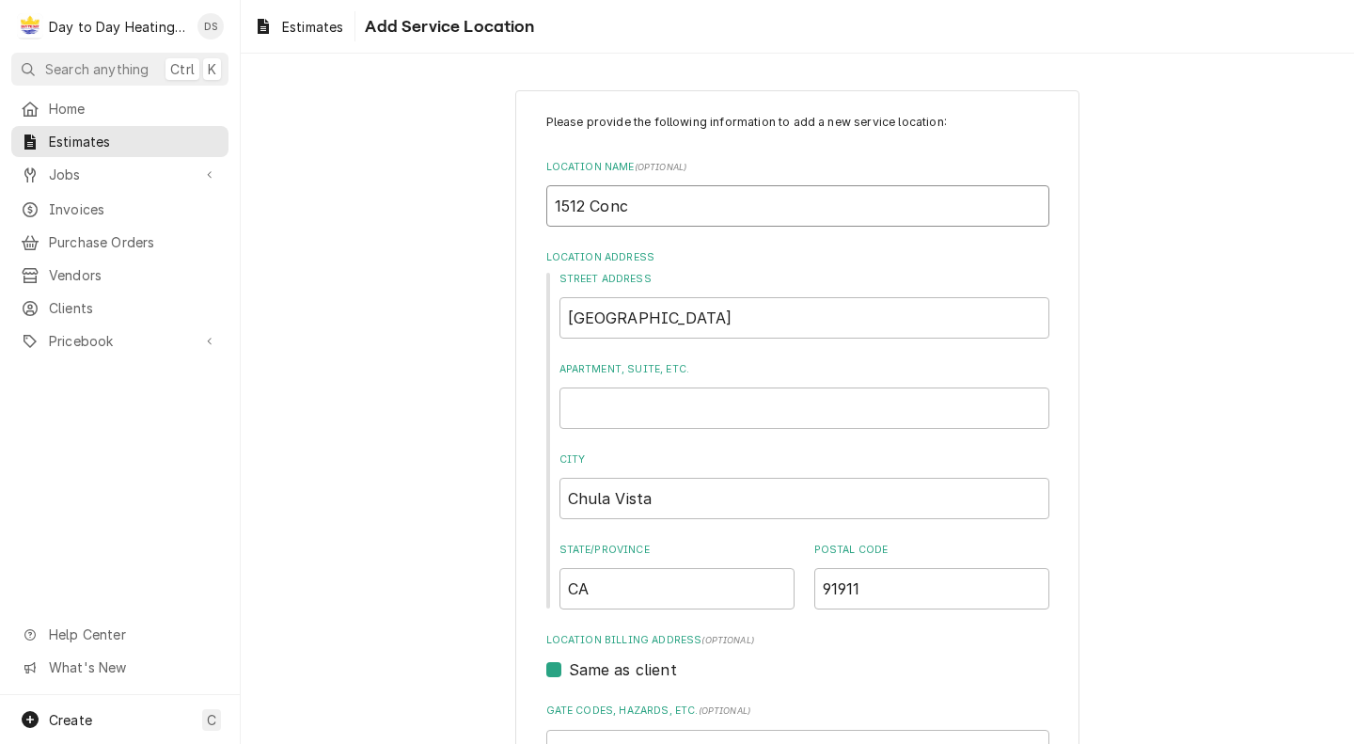
type input "1512 Conco"
type textarea "x"
type input "1512 Concor"
type textarea "x"
type input "1512 Concord"
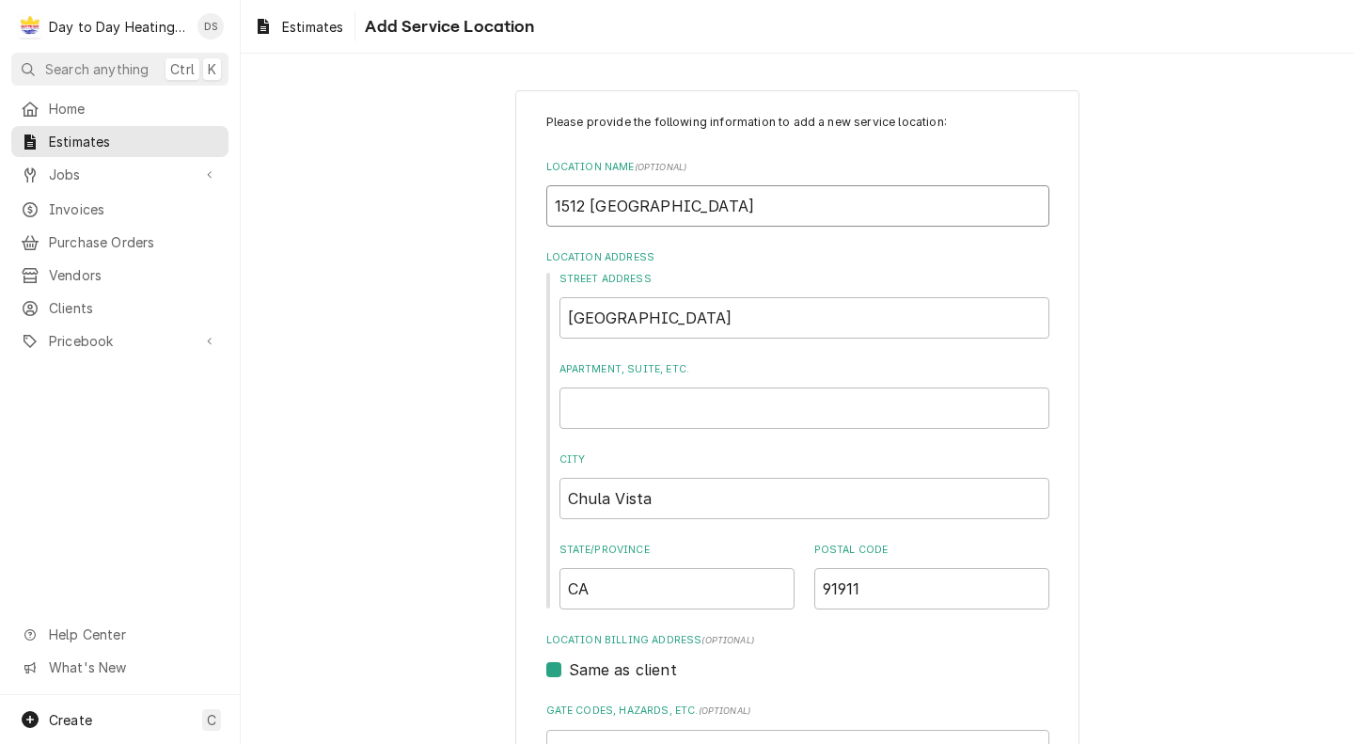
type textarea "x"
type input "1512 Concord"
click at [604, 398] on input "Apartment, Suite, etc." at bounding box center [804, 407] width 490 height 41
type textarea "x"
type input "A"
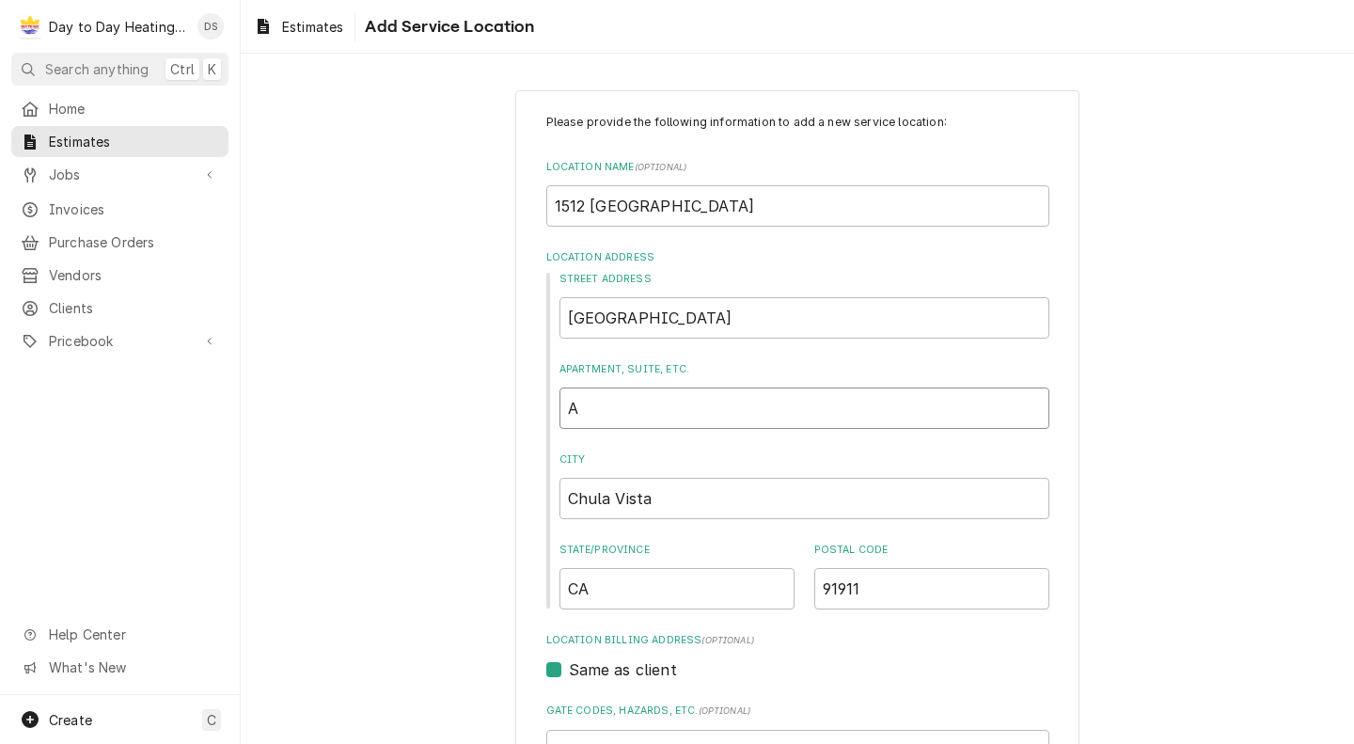
type textarea "x"
type input "A"
click at [704, 215] on input "1512 Concord" at bounding box center [797, 205] width 503 height 41
type textarea "x"
type input "1512 Concord"
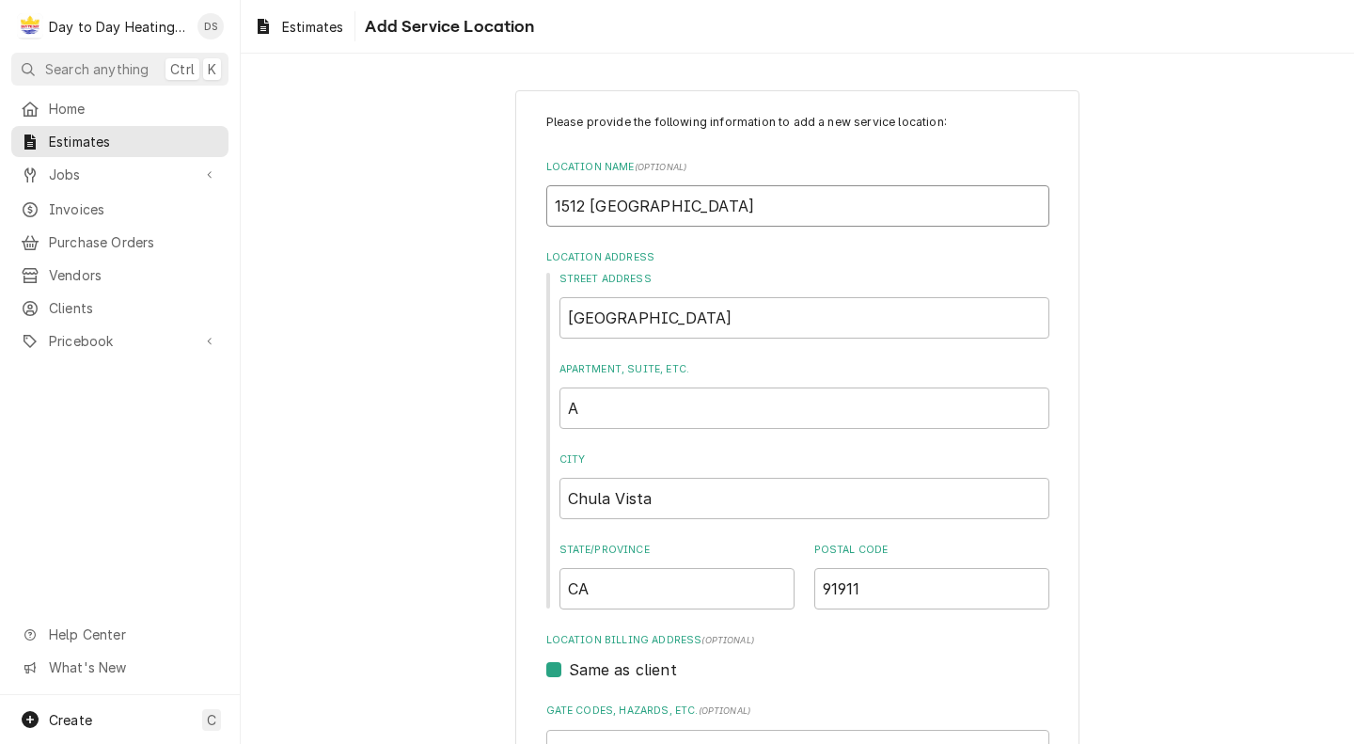
type textarea "x"
type input "1512 Concord W"
type textarea "x"
type input "1512 Concord Wa"
type textarea "x"
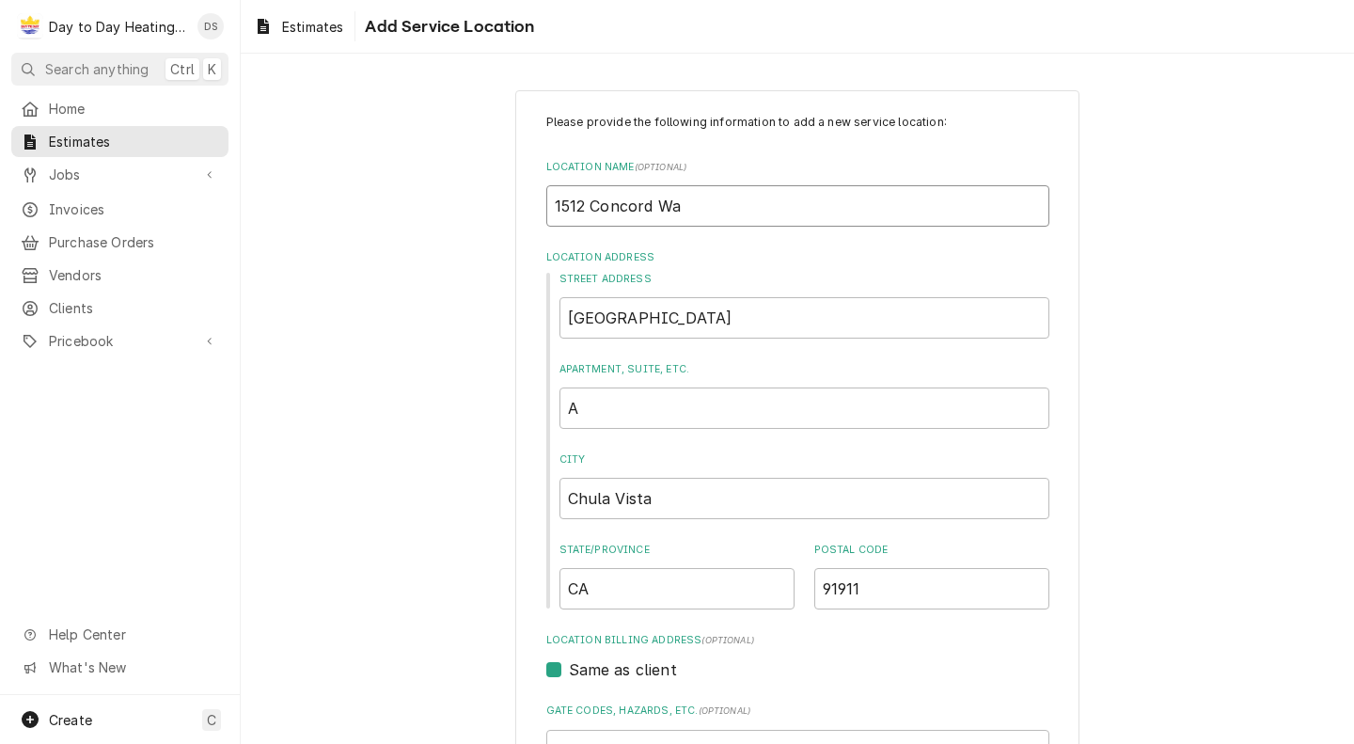
type input "1512 Concord Way"
type textarea "x"
type input "1512 Concord Wa"
type textarea "x"
type input "1512 Concord W"
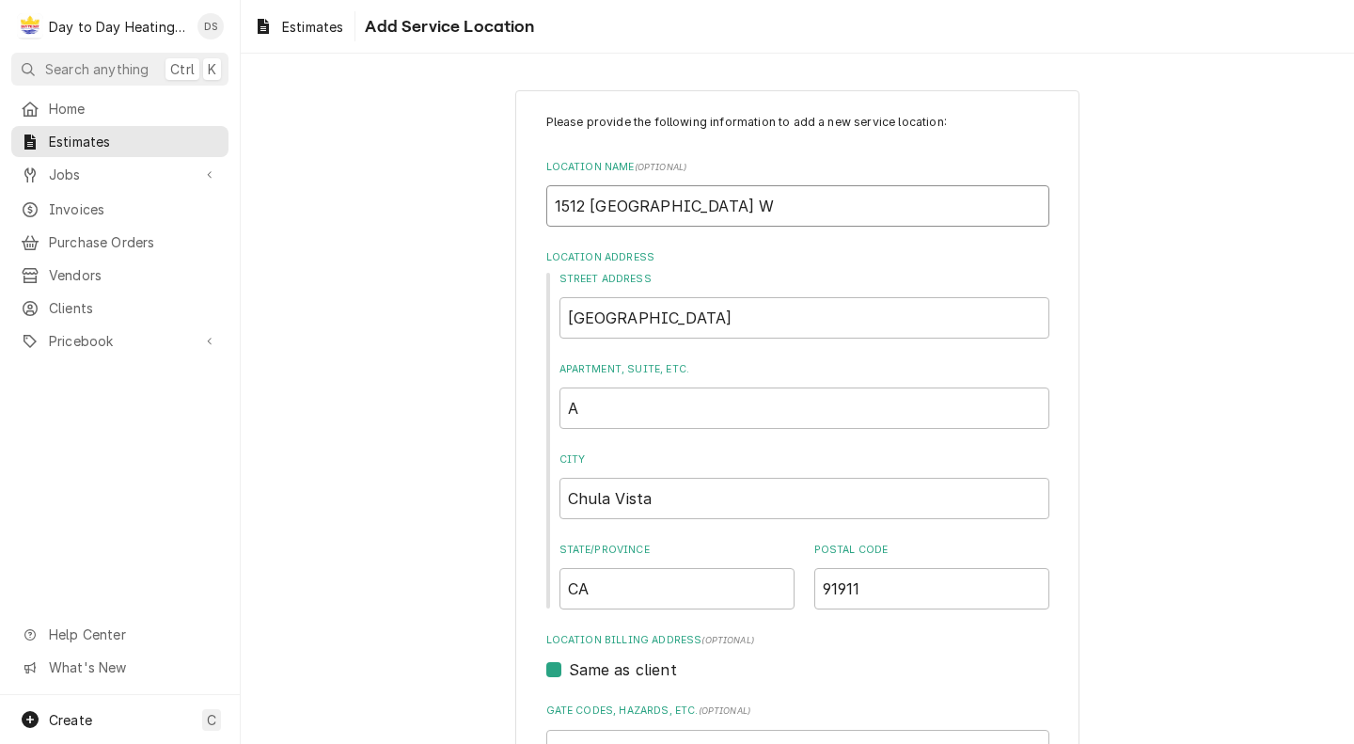
type textarea "x"
type input "1512 Concord"
type textarea "x"
type input "1512 Concord"
type textarea "x"
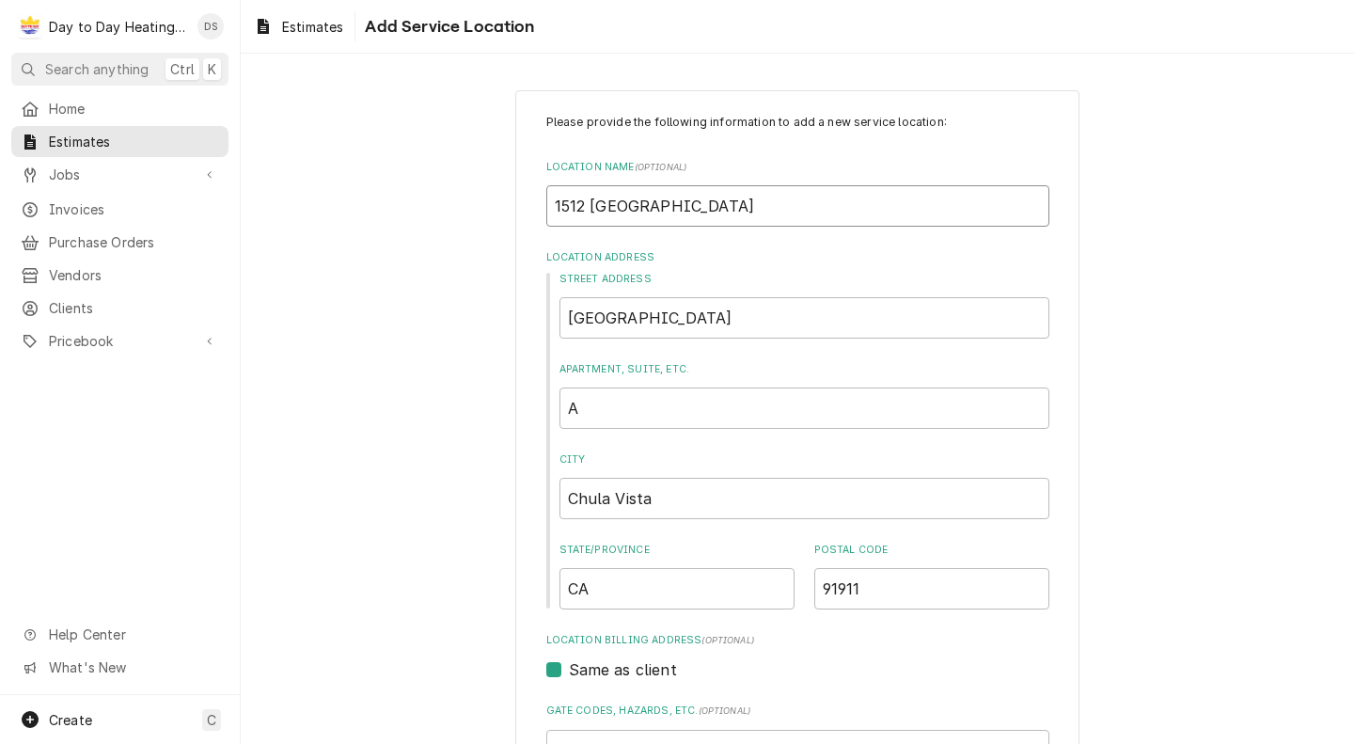
type input "1512 Concor"
type textarea "x"
type input "1512 Conco"
type textarea "x"
type input "1512 Conc"
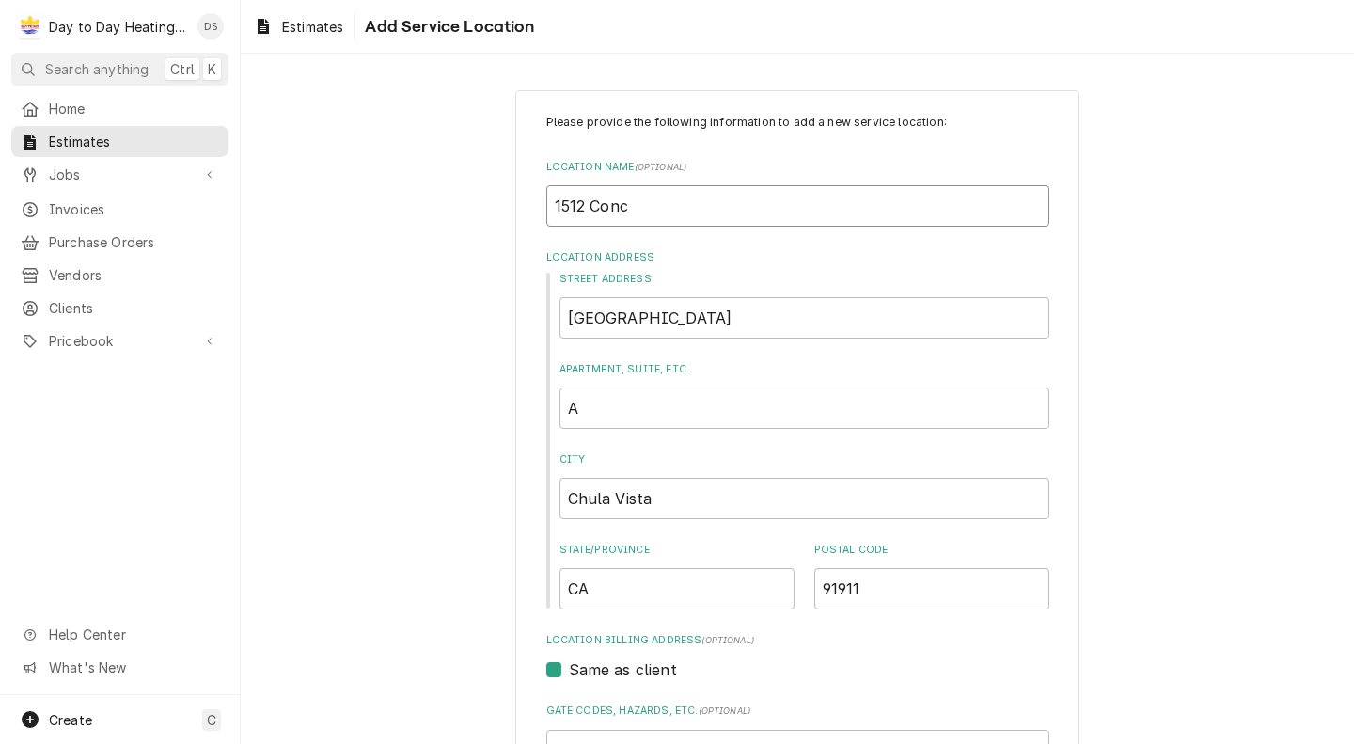
type textarea "x"
type input "1512 Con"
type textarea "x"
type input "1512 Co"
type textarea "x"
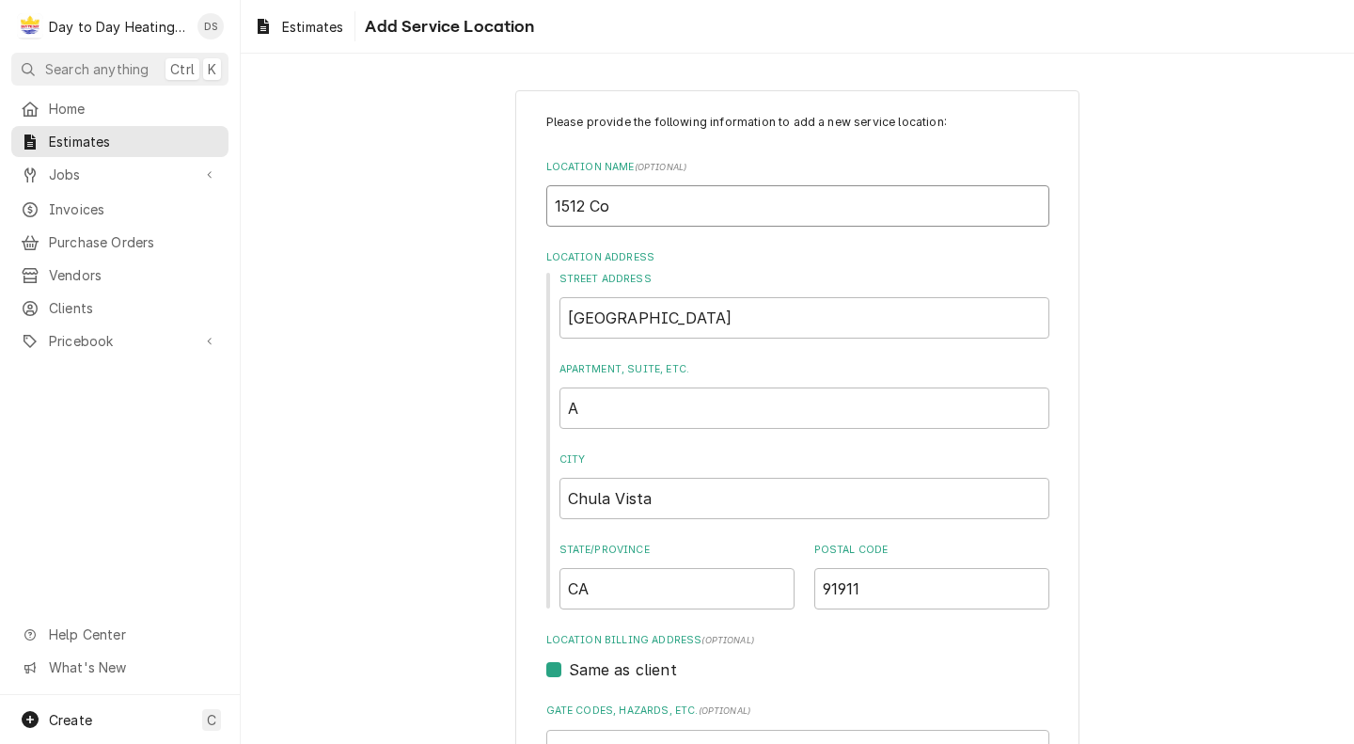
type input "1512 C"
type textarea "x"
type input "1512"
type textarea "x"
type input "1512"
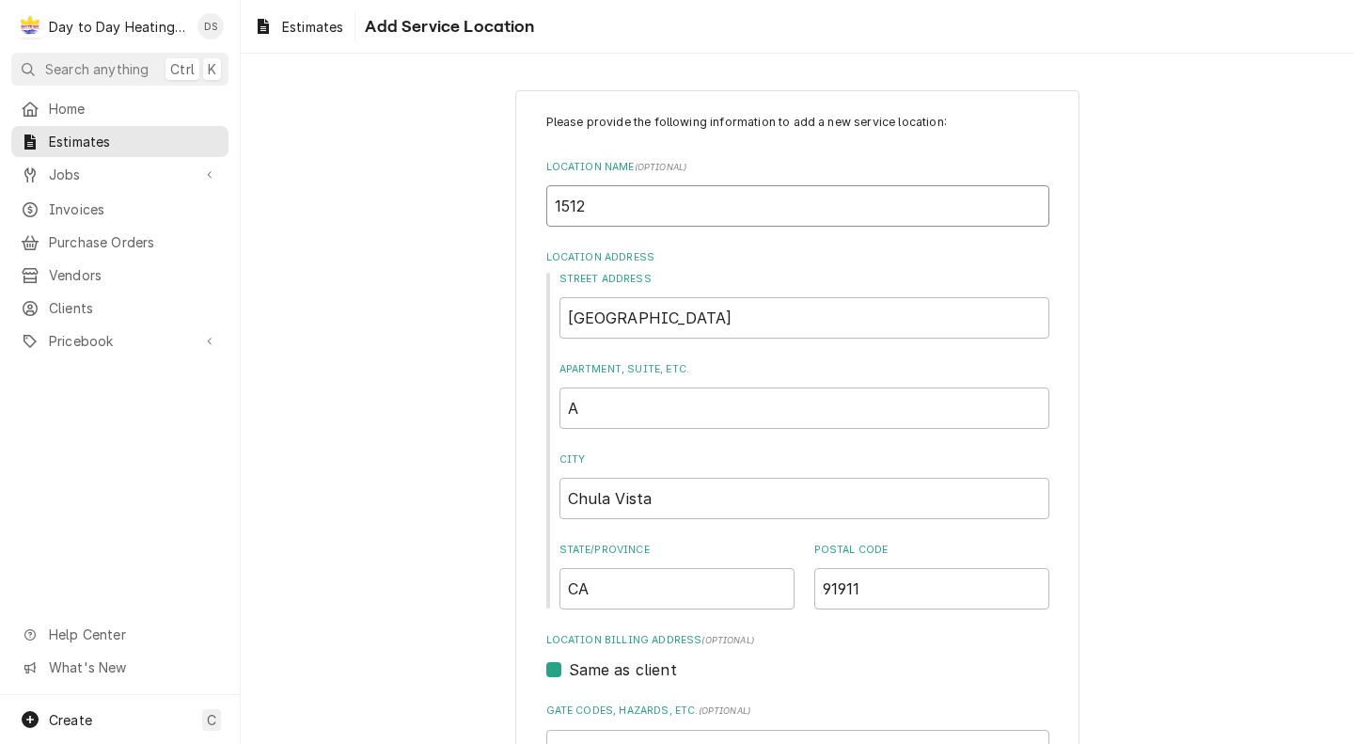
type textarea "x"
type input "151"
type textarea "x"
type input "15"
type textarea "x"
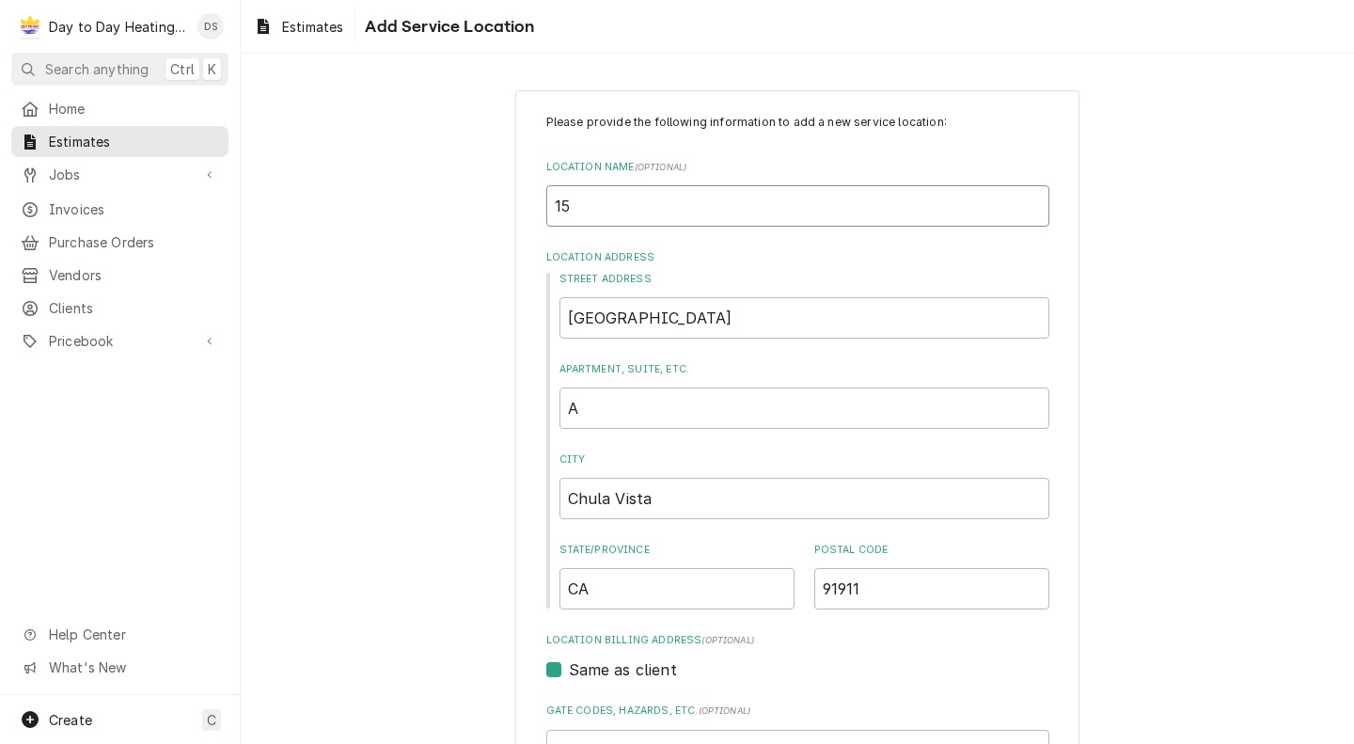
type input "1"
type textarea "x"
type input "S"
type textarea "x"
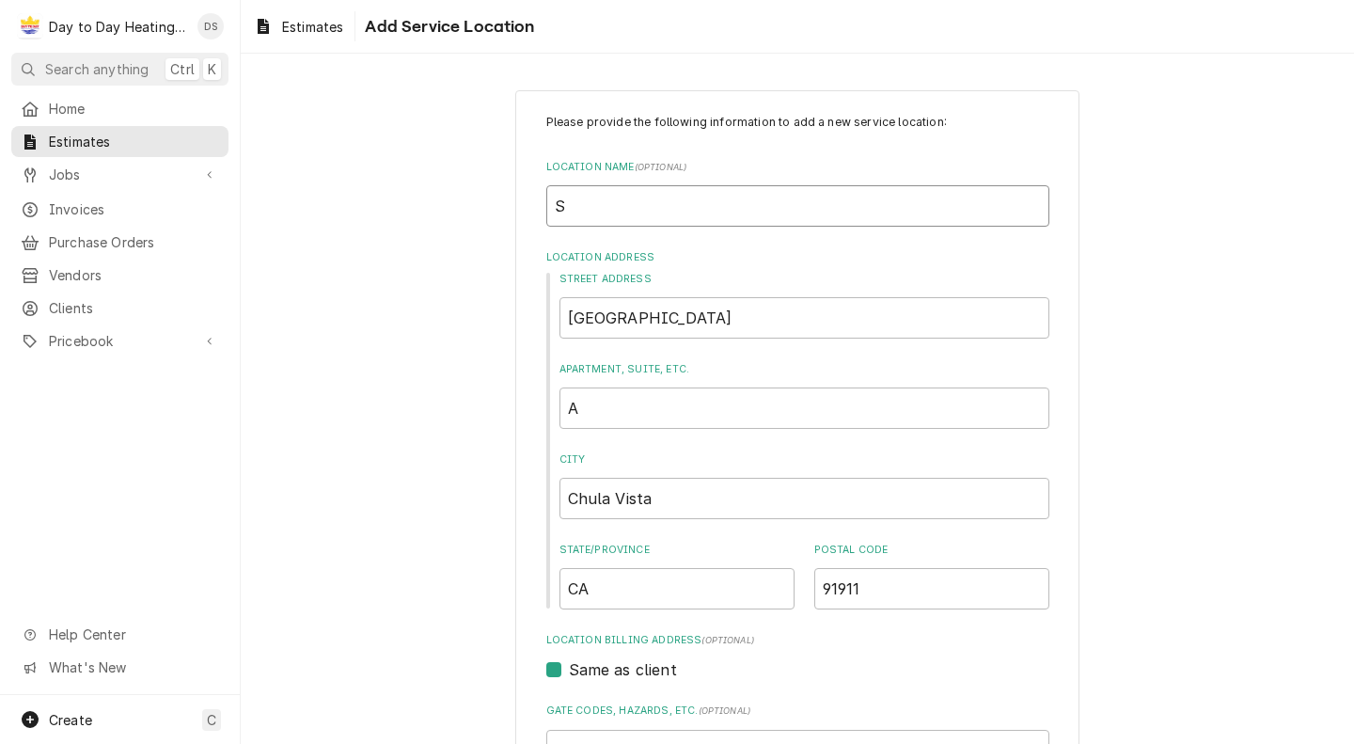
type input "Se"
type textarea "x"
type input "Sei"
type textarea "x"
type input "Se"
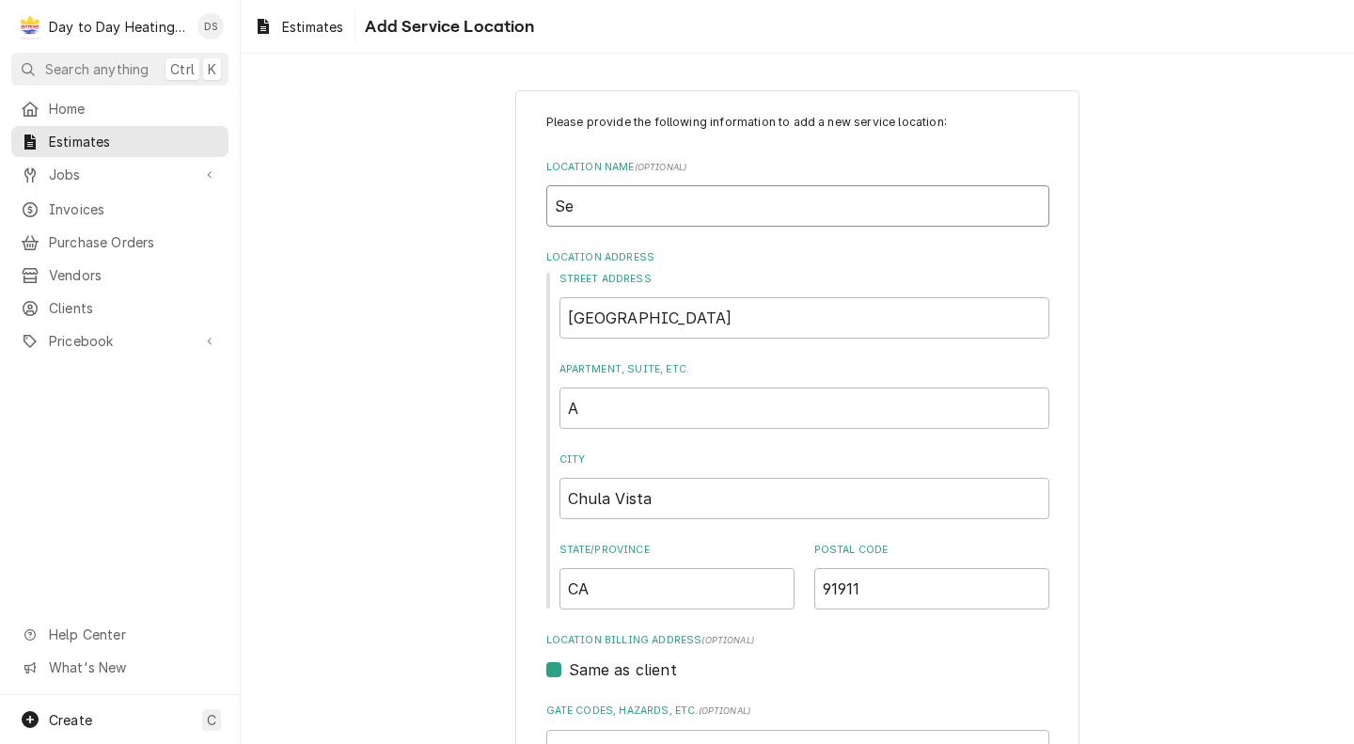
type textarea "x"
type input "Sem"
type textarea "x"
type input "Semo"
type textarea "x"
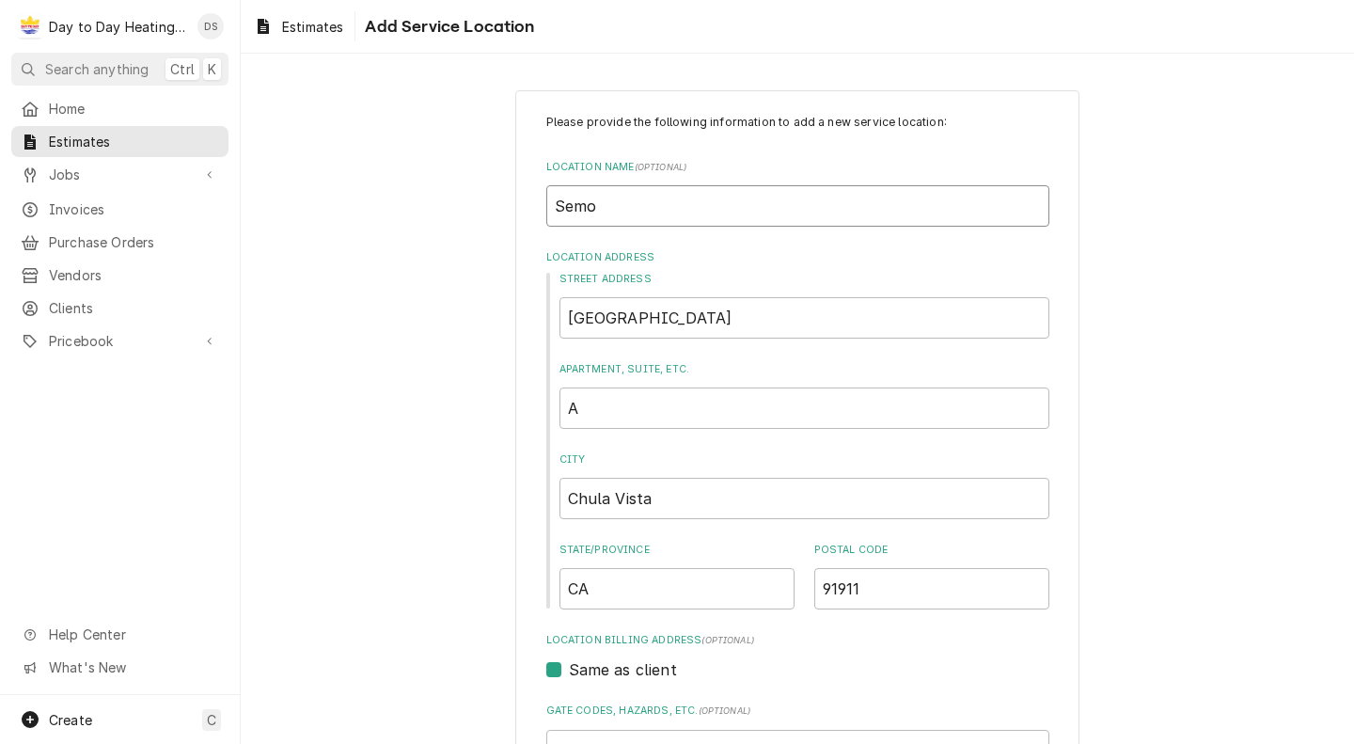
type input "Semon"
click at [568, 205] on input "Semon" at bounding box center [797, 205] width 503 height 41
type textarea "x"
type input "Smon"
type textarea "x"
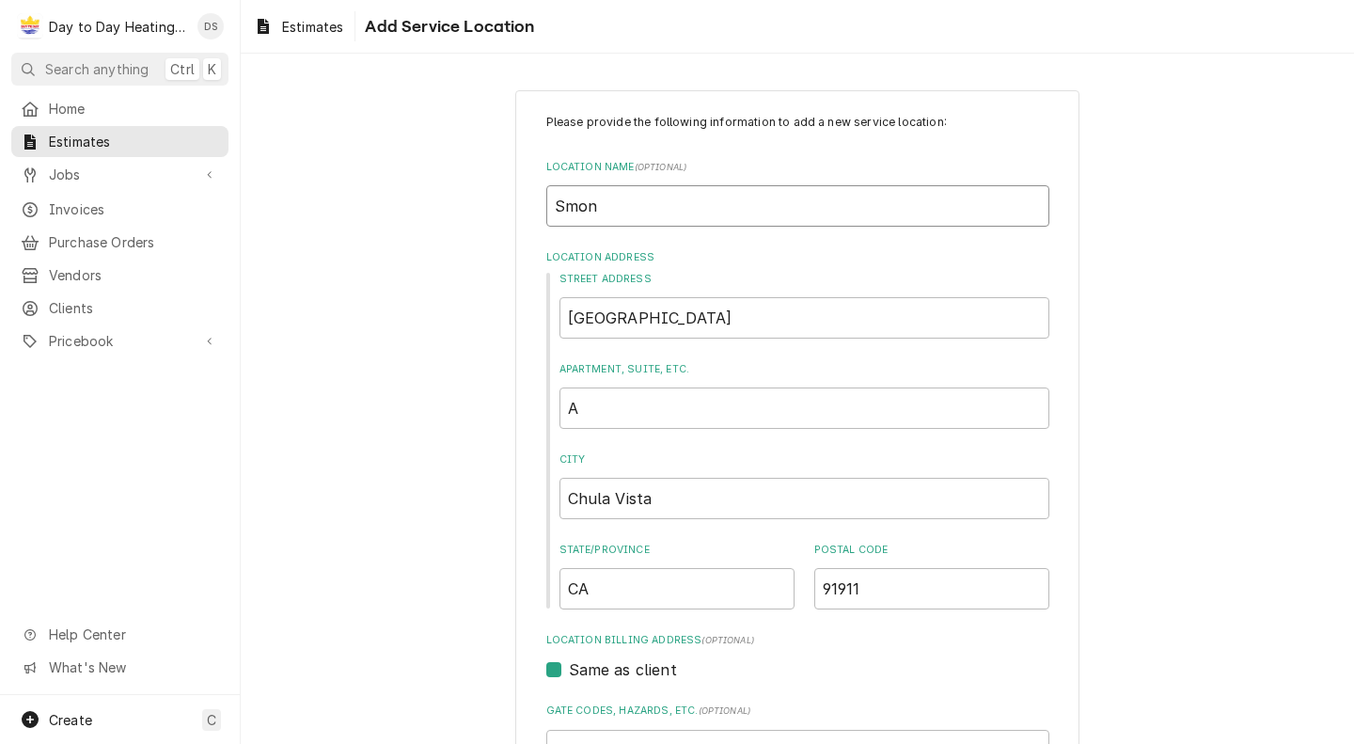
type input "Simon"
type textarea "x"
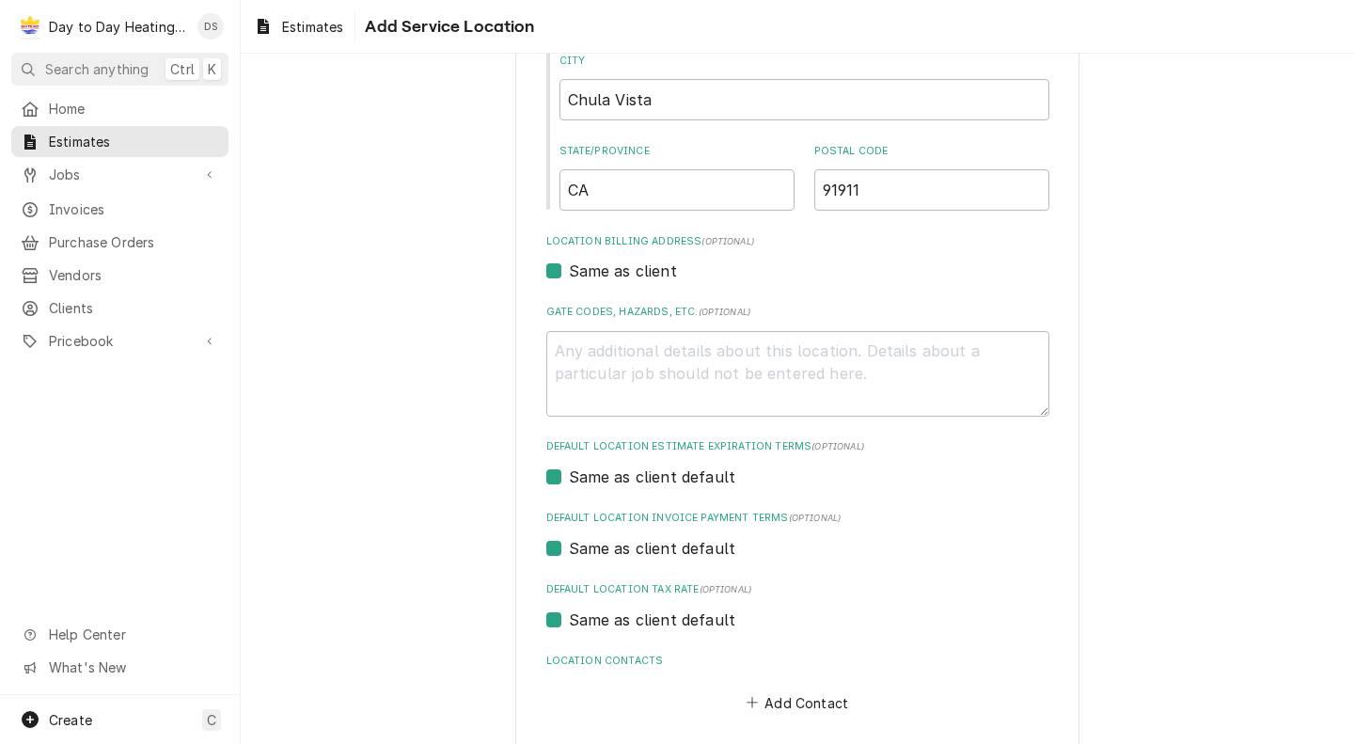
scroll to position [486, 0]
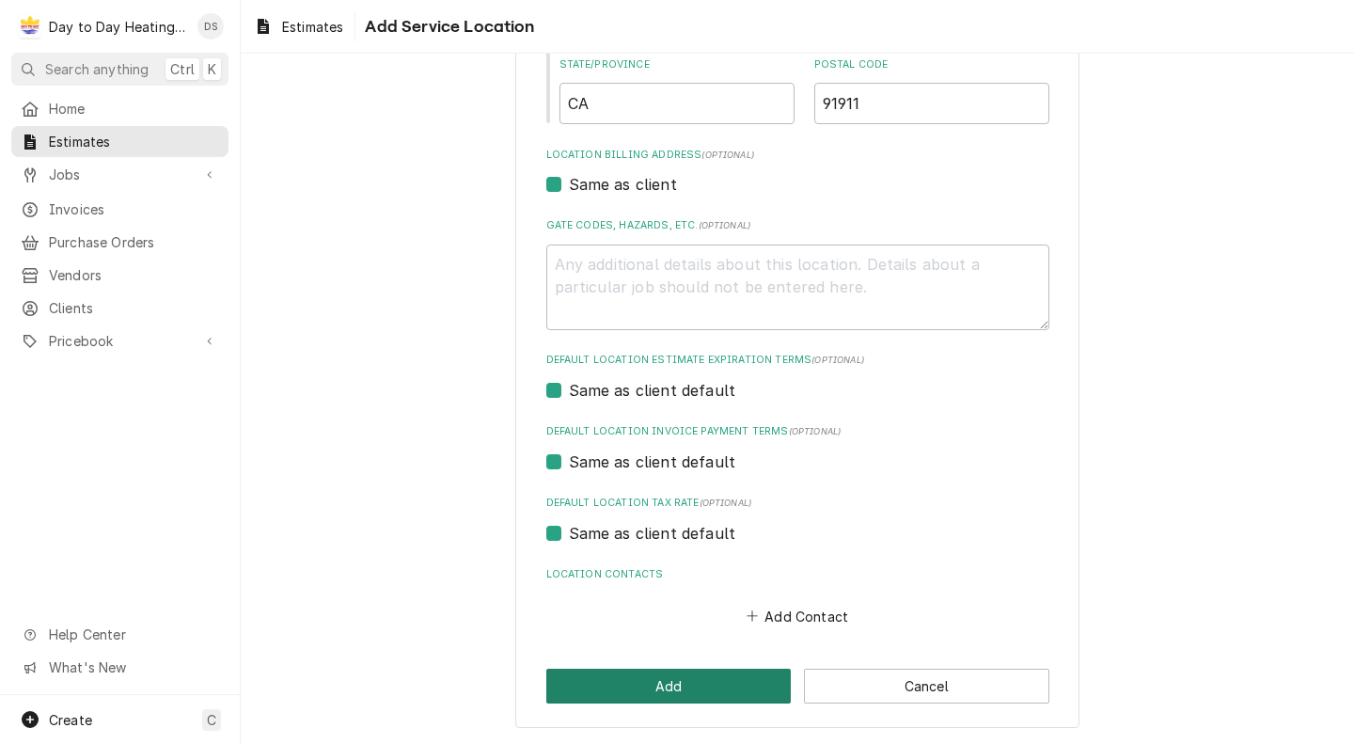
type input "Simon"
click at [705, 691] on button "Add" at bounding box center [668, 686] width 245 height 35
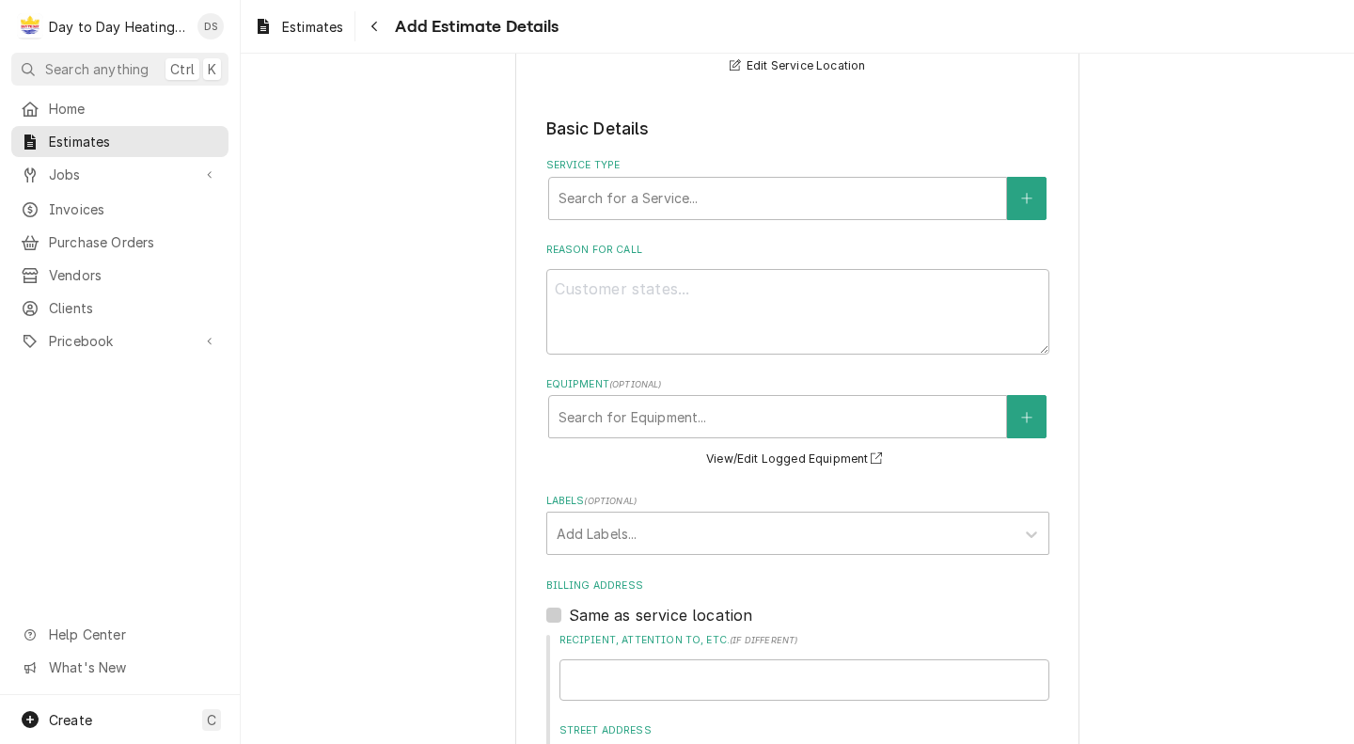
scroll to position [340, 0]
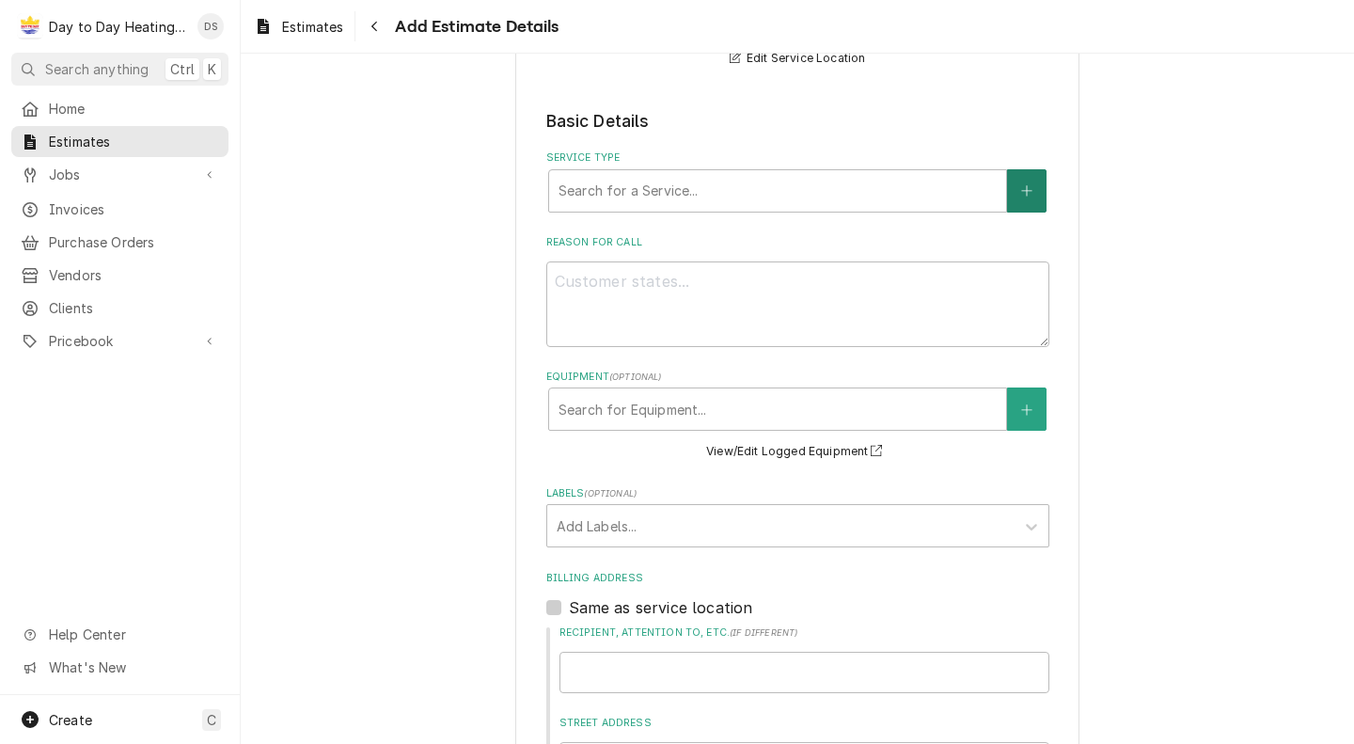
click at [1021, 197] on icon "Create New Service" at bounding box center [1026, 190] width 11 height 13
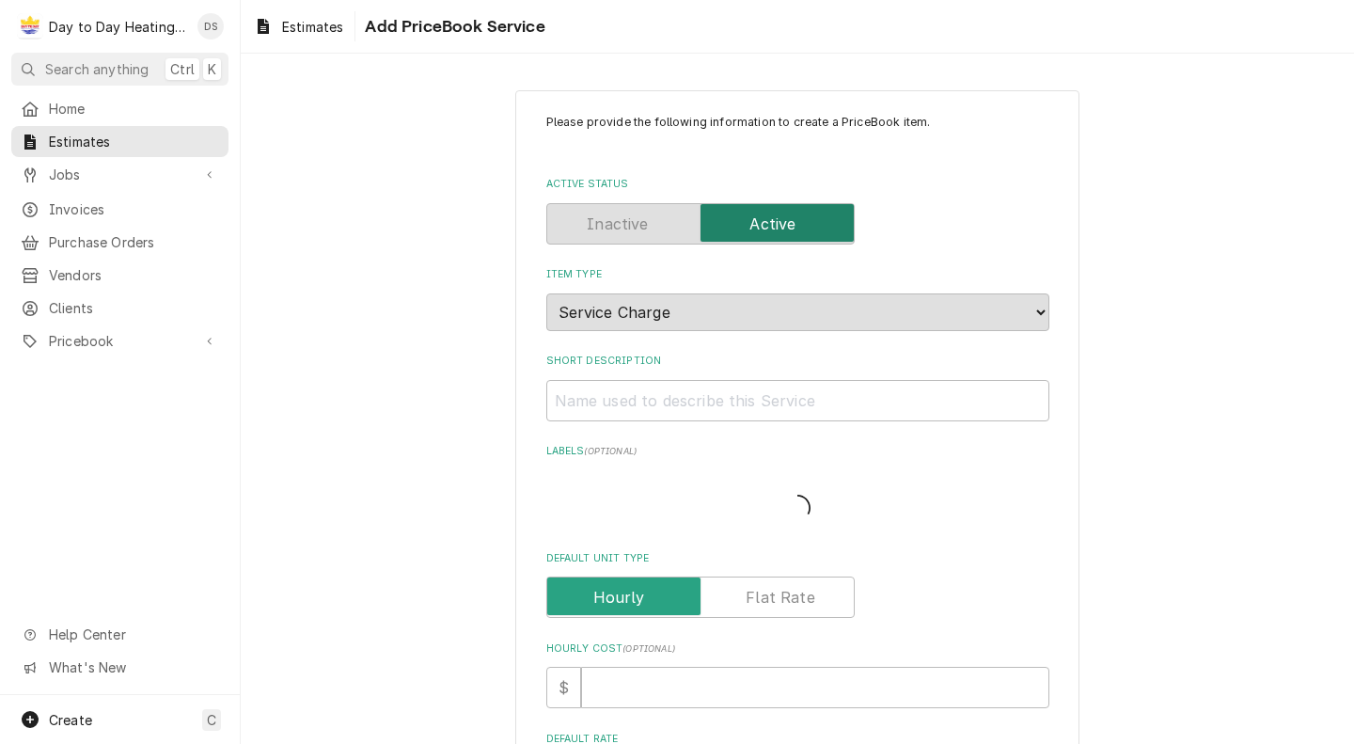
type textarea "x"
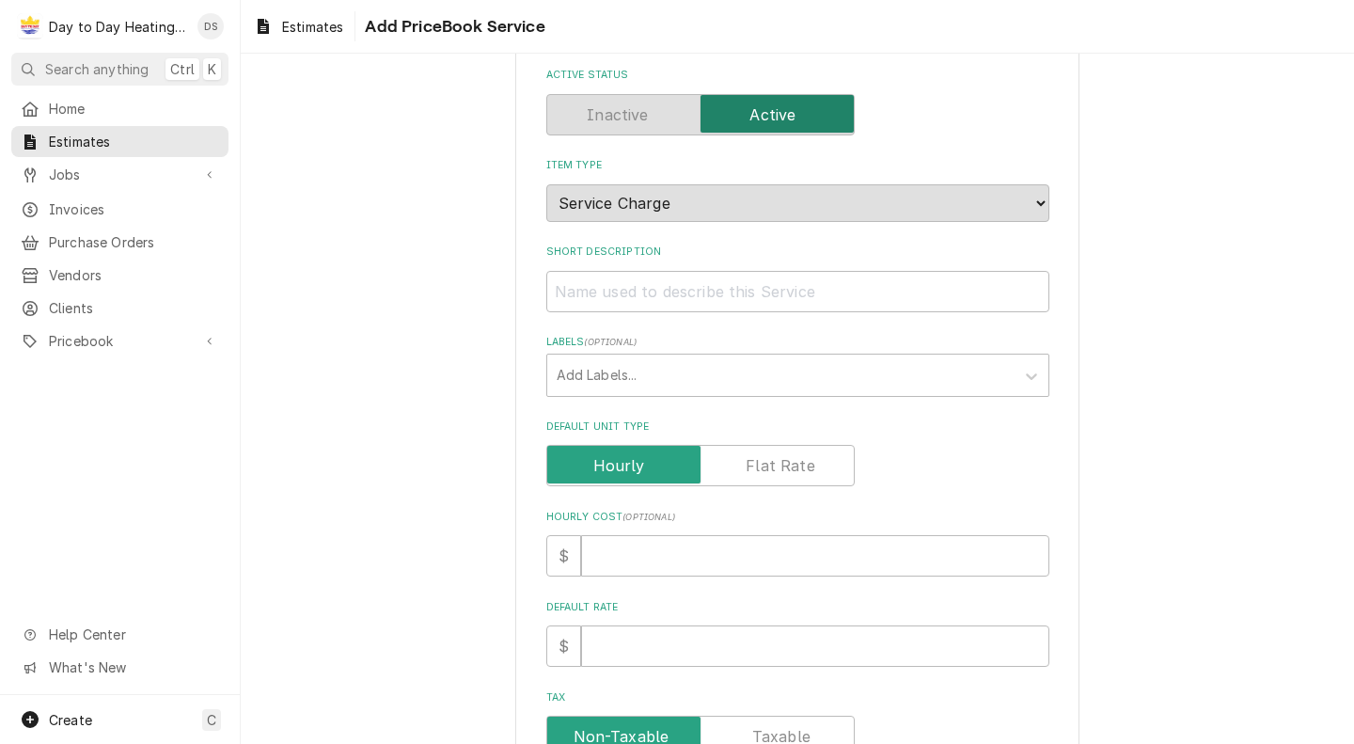
scroll to position [113, 0]
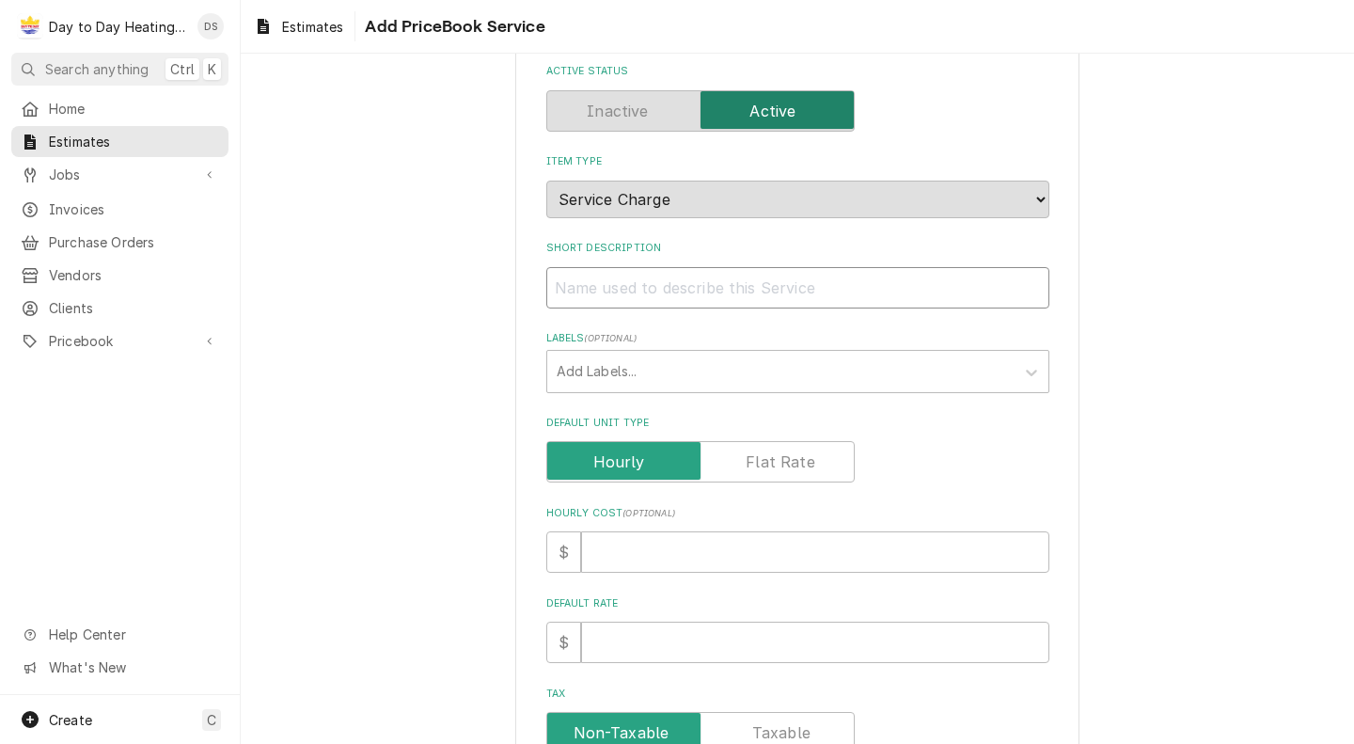
click at [754, 294] on input "Short Description" at bounding box center [797, 287] width 503 height 41
type input "3"
type textarea "x"
type input "3"
type textarea "x"
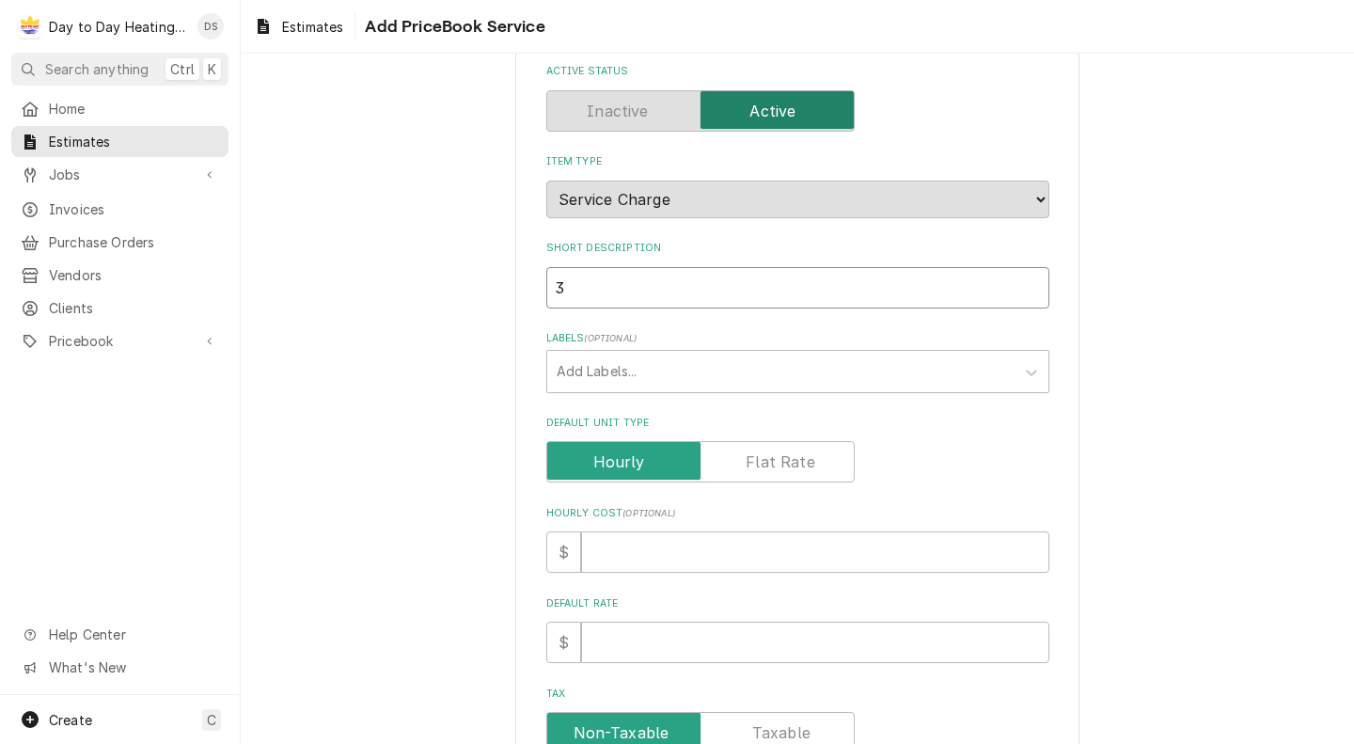
type input "3 T"
type textarea "x"
type input "3 To"
type textarea "x"
type input "3 Ton"
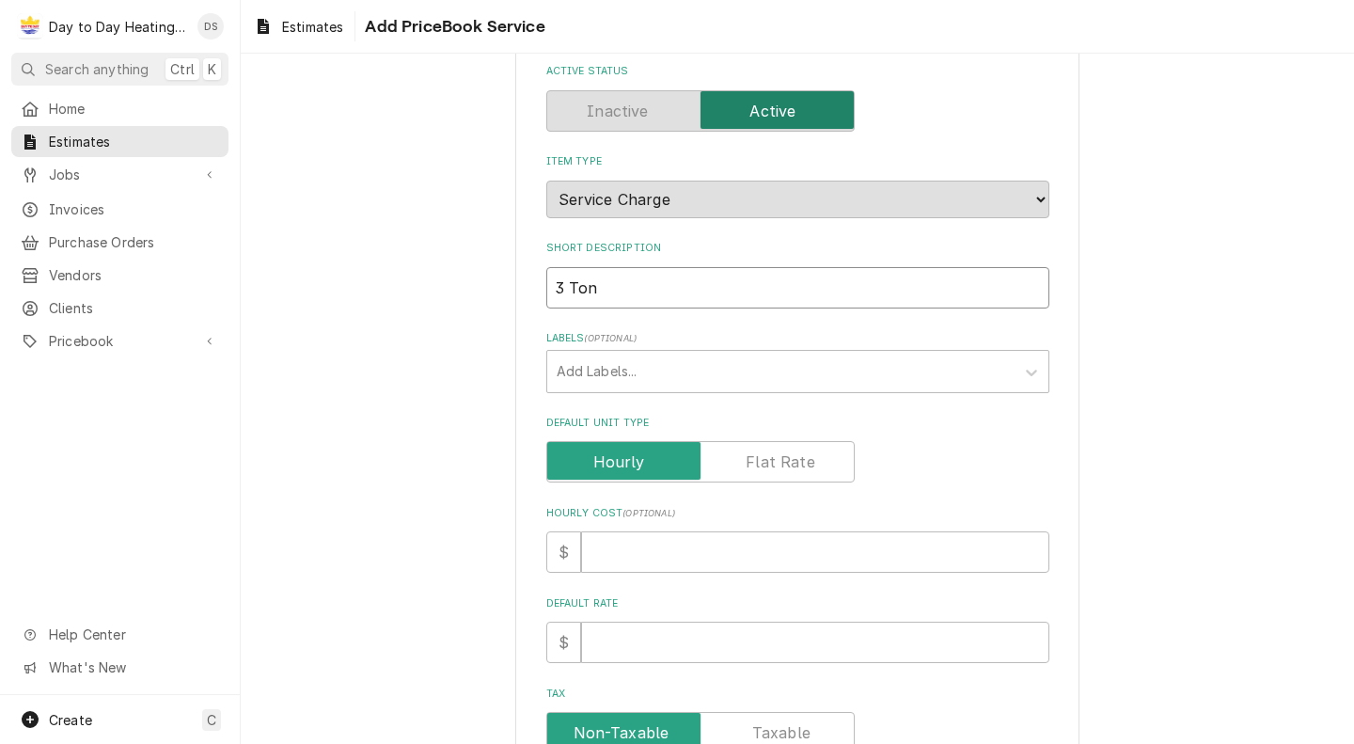
type textarea "x"
type input "3 Ton"
type textarea "x"
type input "3 Ton H"
type textarea "x"
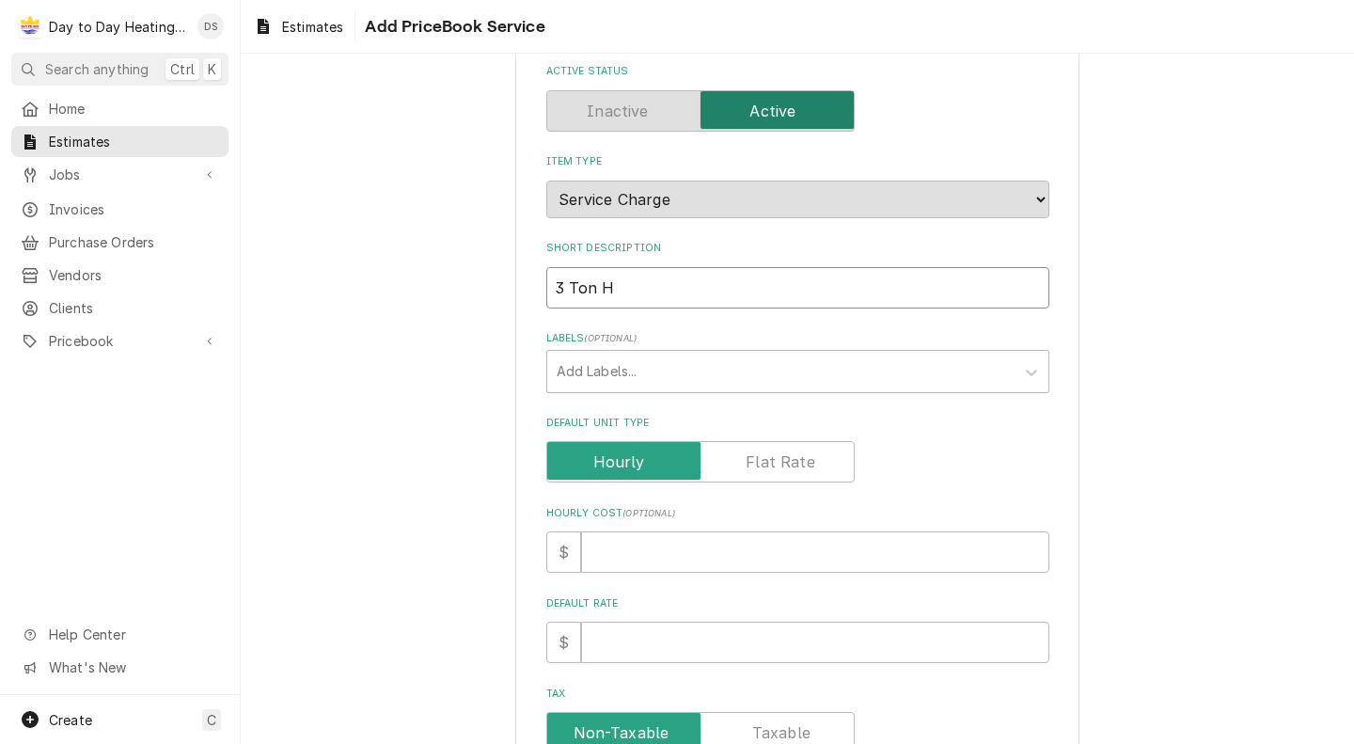
type input "3 Ton He"
type textarea "x"
type input "3 Ton Hea"
type textarea "x"
type input "3 Ton Heat"
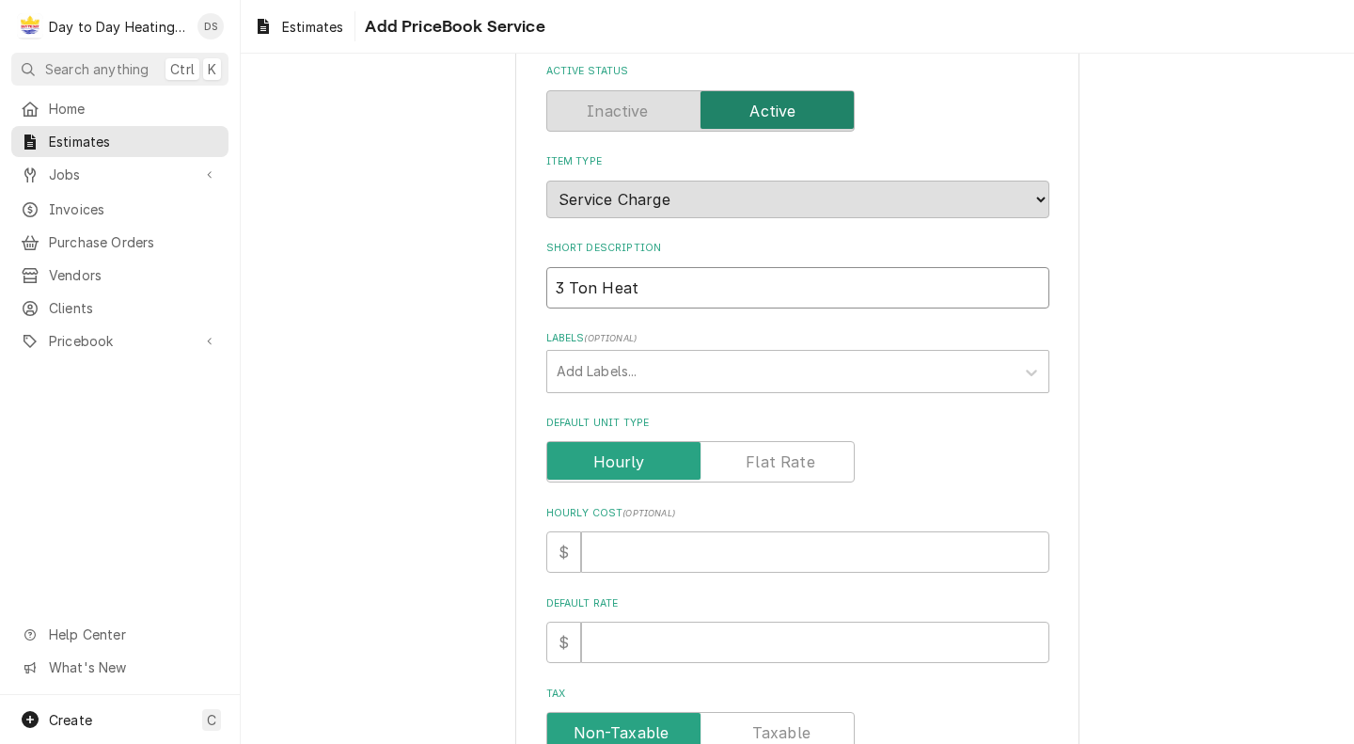
type textarea "x"
type input "3 Ton Heat"
type textarea "x"
type input "3 Ton Heat p"
type textarea "x"
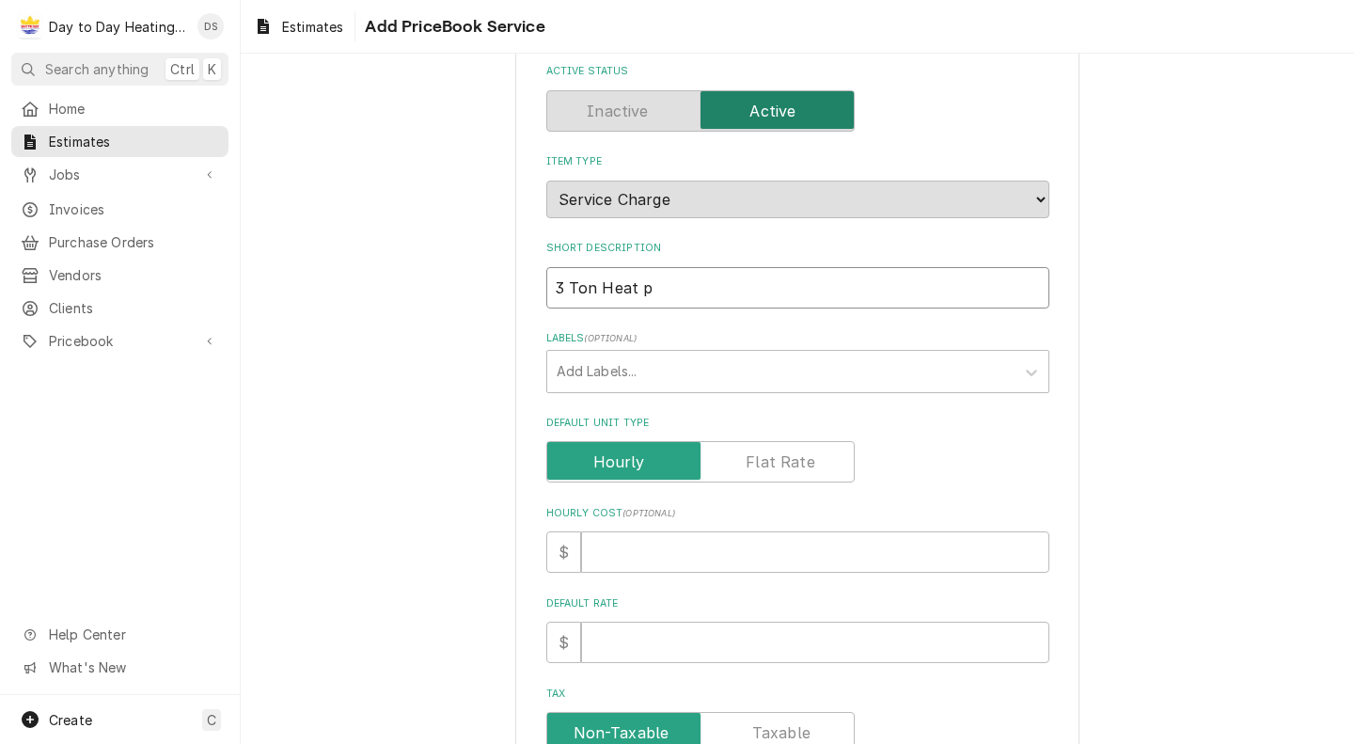
type input "3 Ton Heat pu"
type textarea "x"
type input "3 Ton Heat p"
type textarea "x"
type input "3 Ton Heat"
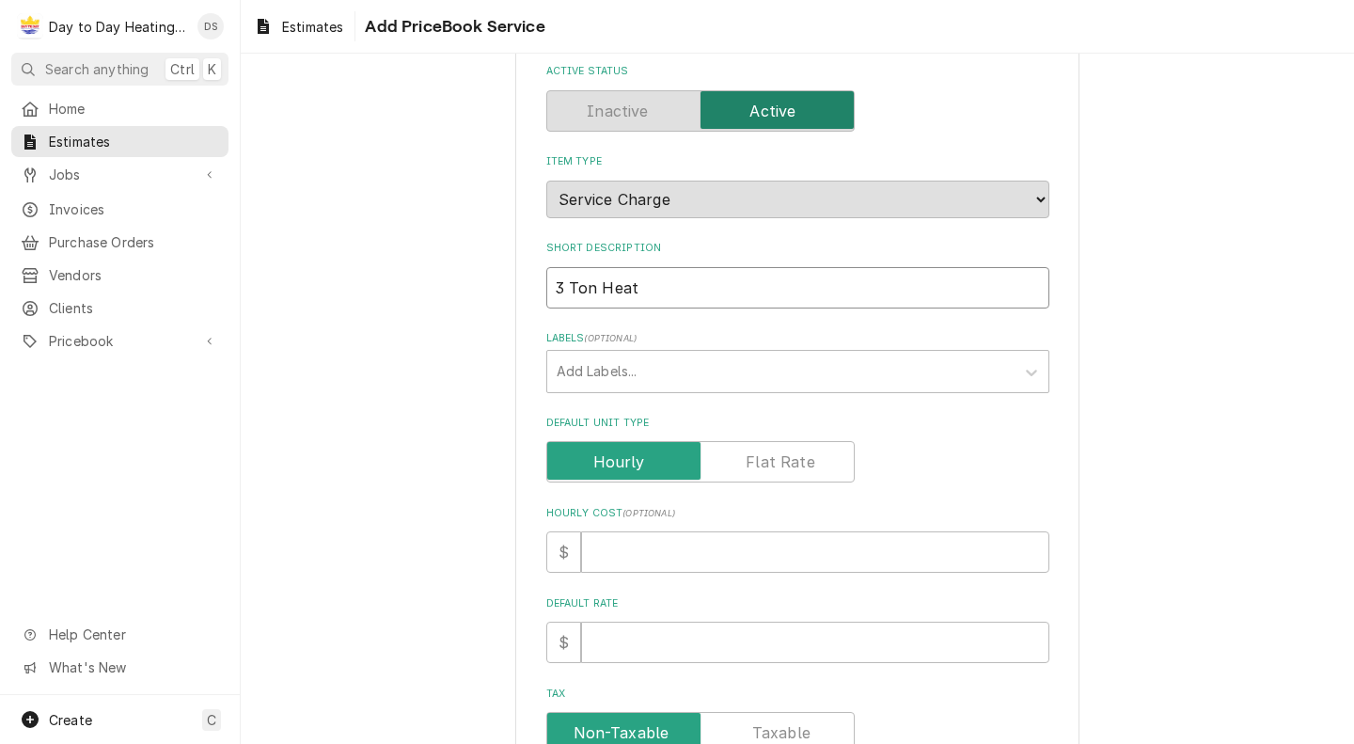
type textarea "x"
type input "3 Ton Heat"
type textarea "x"
type input "3 Ton Heat"
type textarea "x"
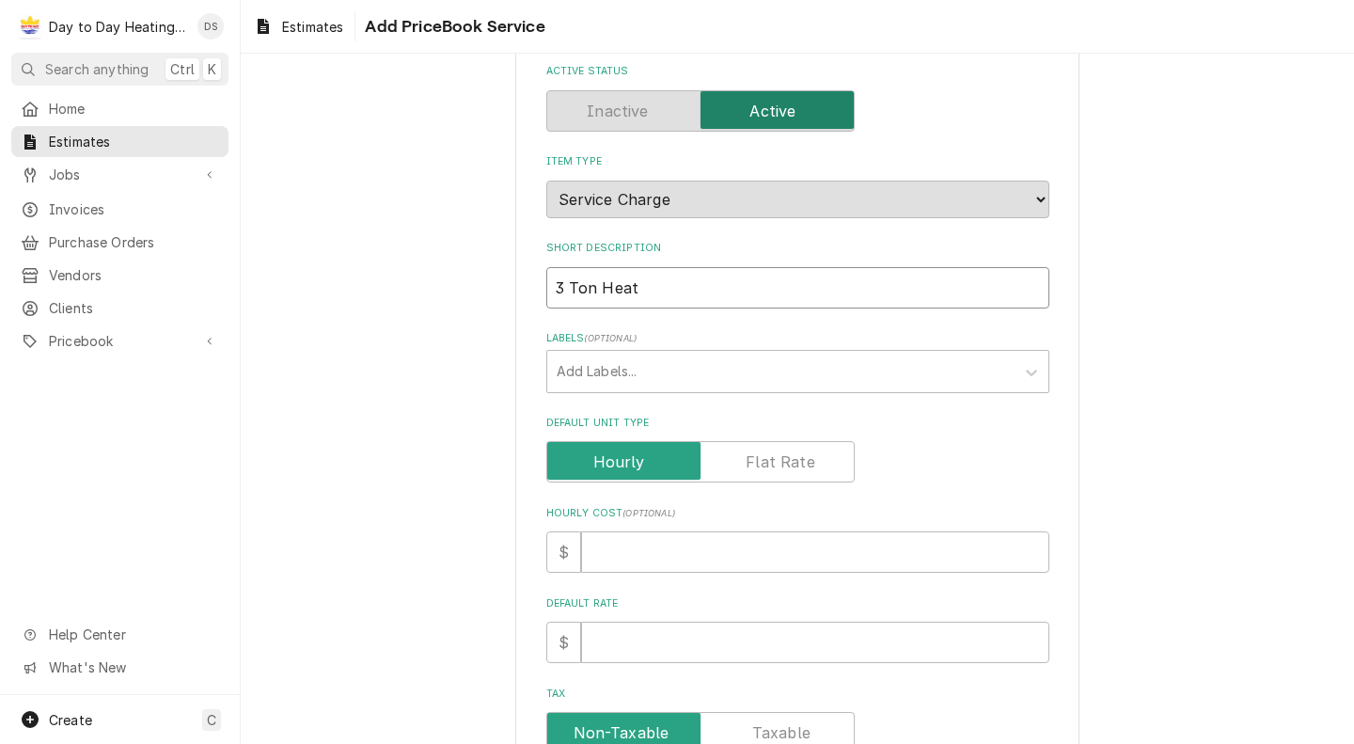
type input "3 Ton Heat P"
type textarea "x"
type input "3 Ton Heat Pu"
type textarea "x"
type input "3 Ton Heat Pum"
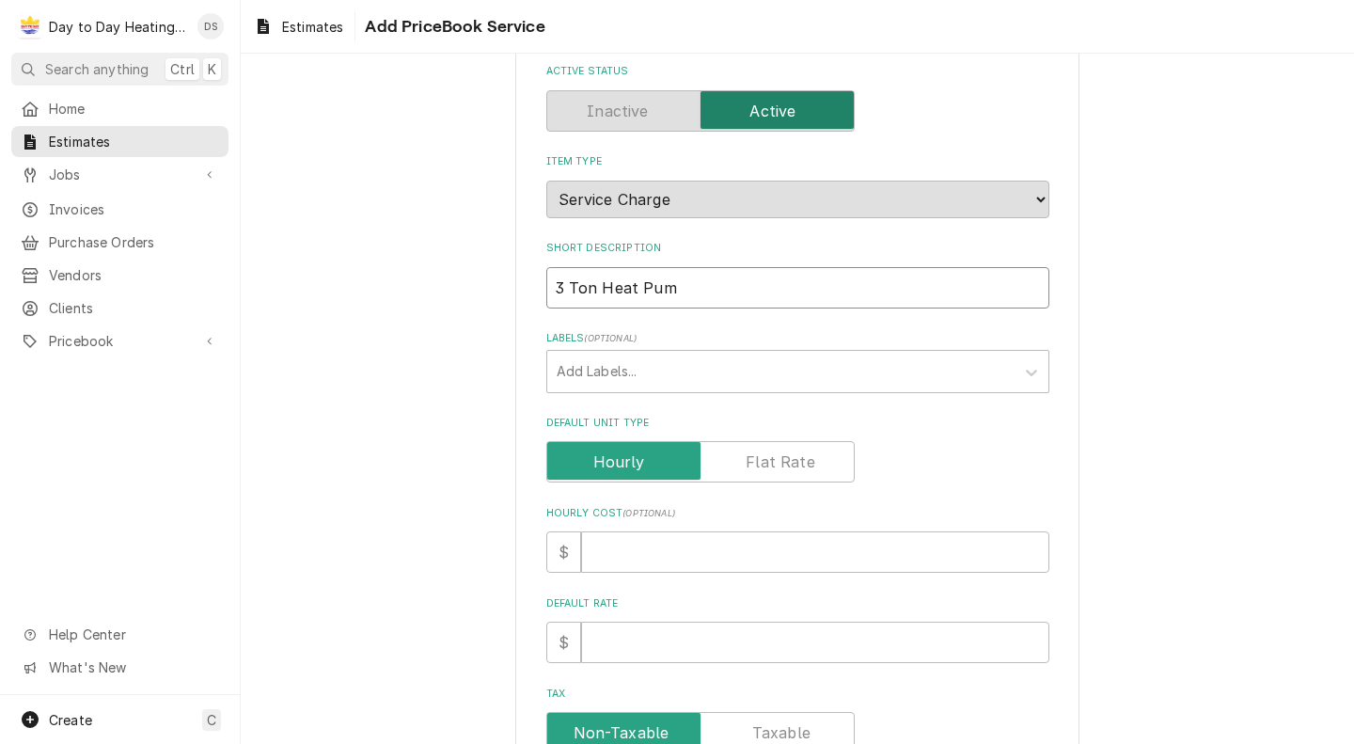
type textarea "x"
type input "3 Ton Heat Pumo"
type textarea "x"
type input "3 Ton Heat Pum"
type textarea "x"
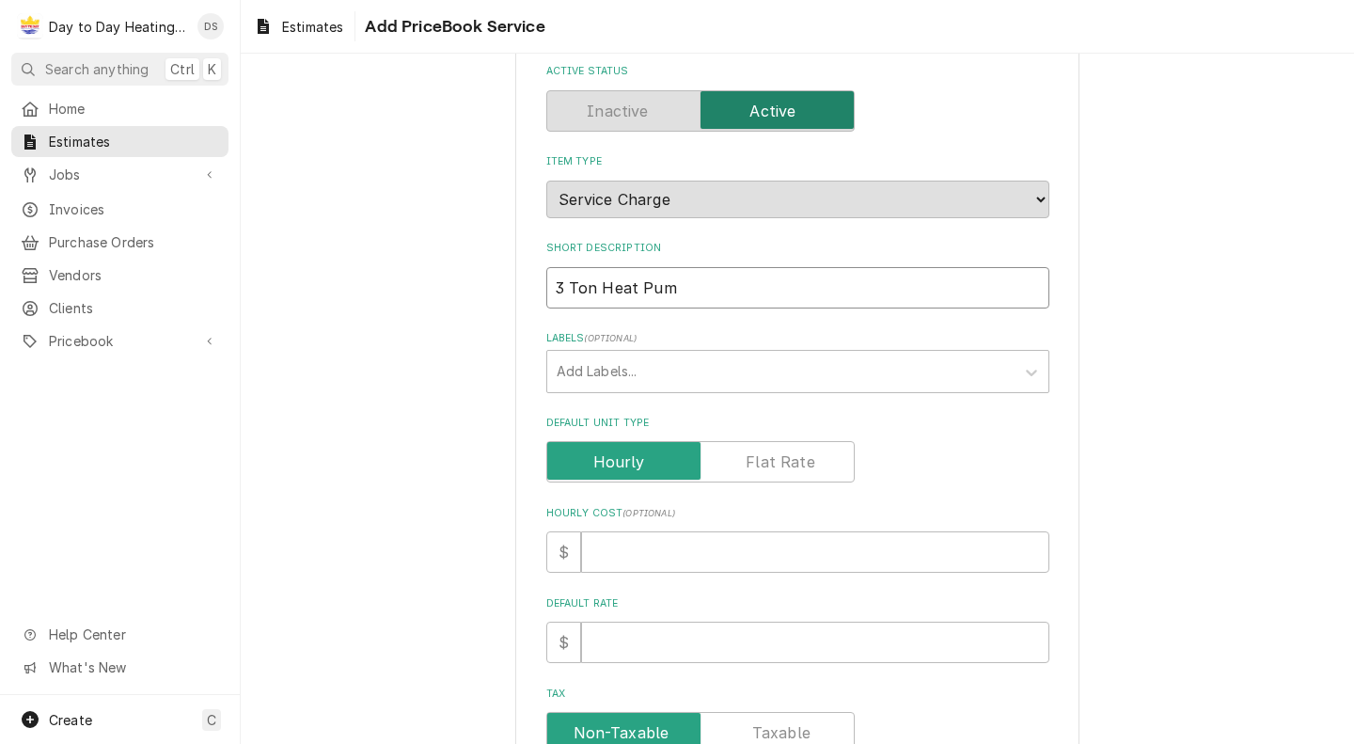
type input "3 Ton Heat Pump"
type textarea "x"
type input "3 Ton Heat Pump"
type textarea "x"
type input "3 Ton Heat Pump i"
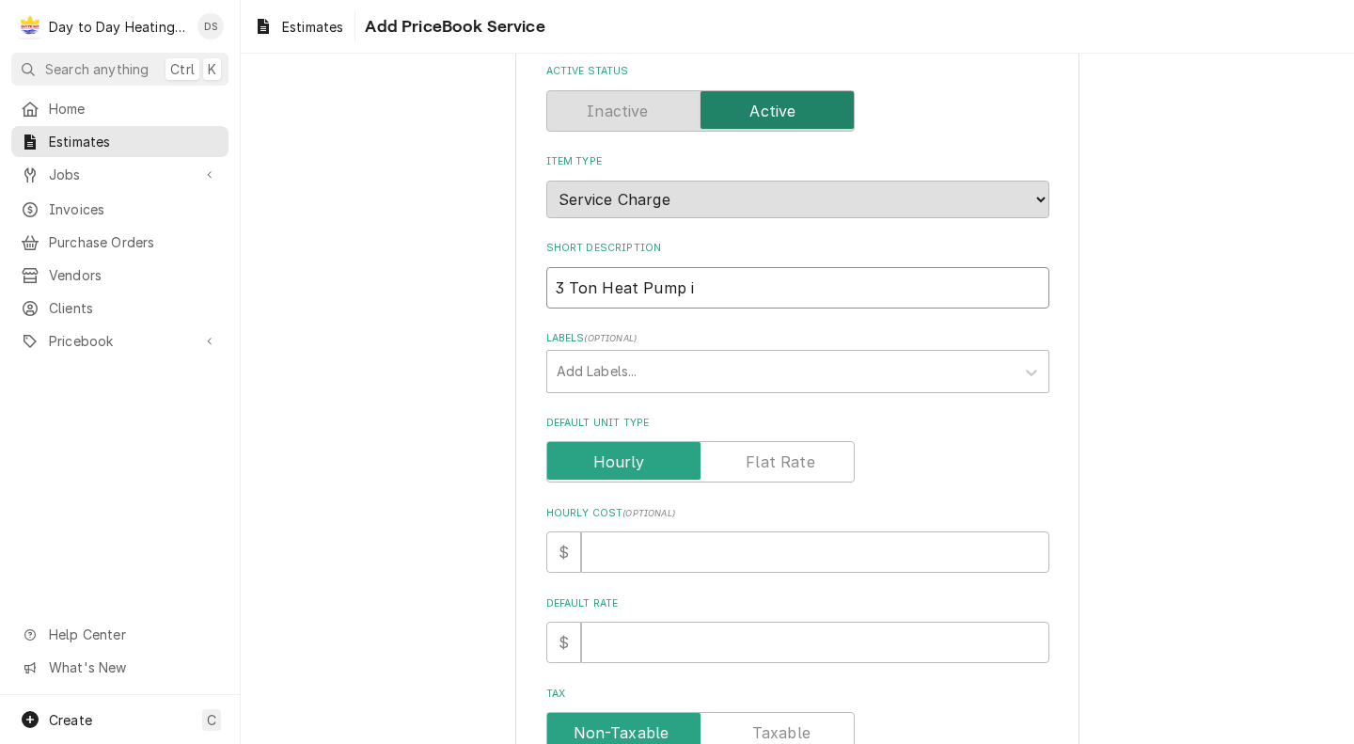
type textarea "x"
type input "3 Ton Heat Pump"
type textarea "x"
type input "3 Ton Heat Pump I"
type textarea "x"
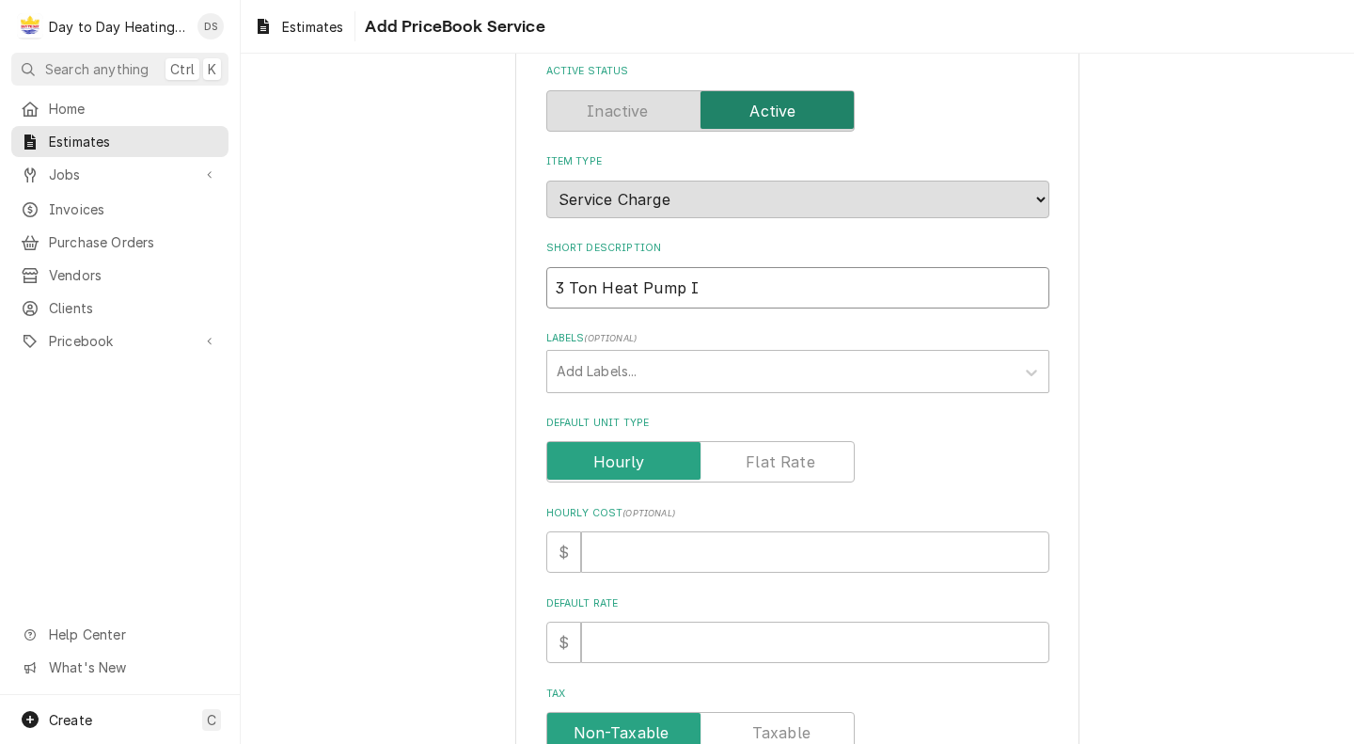
type input "3 Ton Heat Pump In"
type textarea "x"
type input "3 Ton Heat Pump Ins"
type textarea "x"
type input "3 Ton Heat Pump Inst"
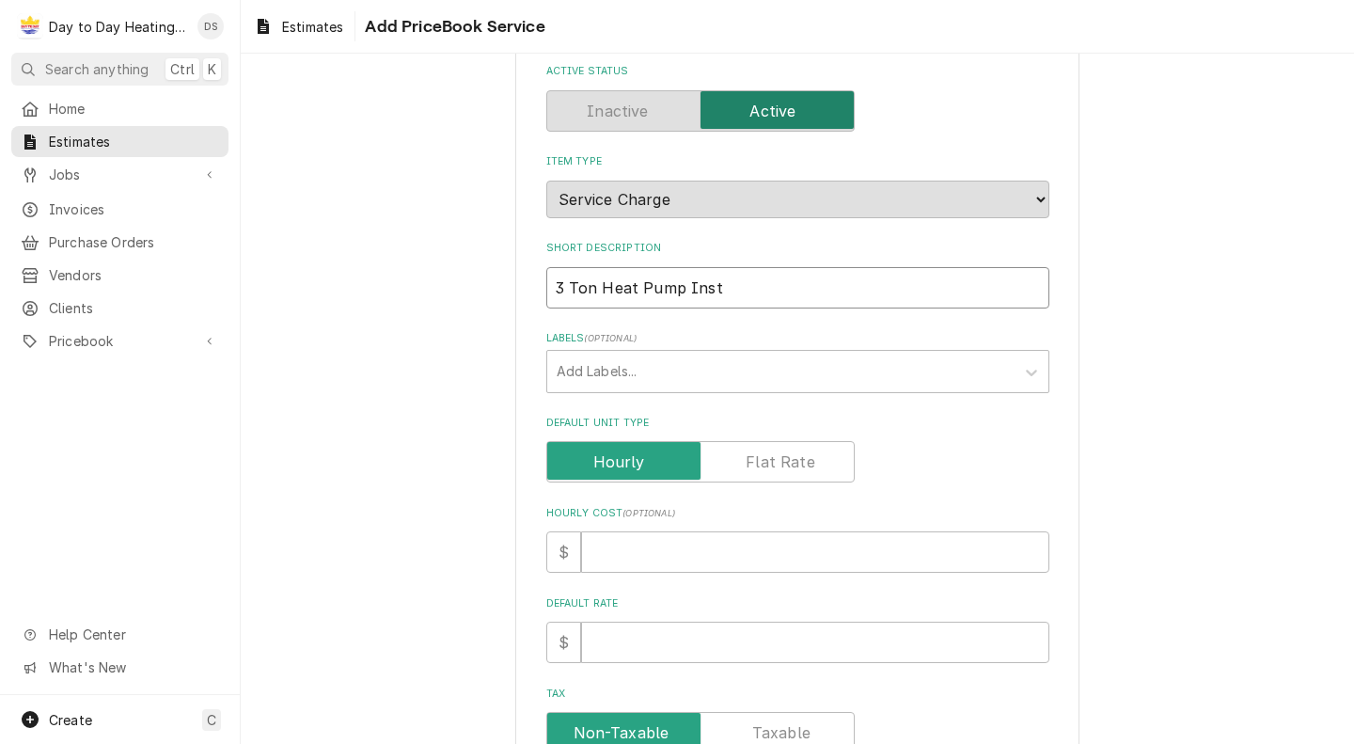
type textarea "x"
type input "3 Ton Heat Pump Insta"
type textarea "x"
type input "3 Ton Heat Pump Instal"
type textarea "x"
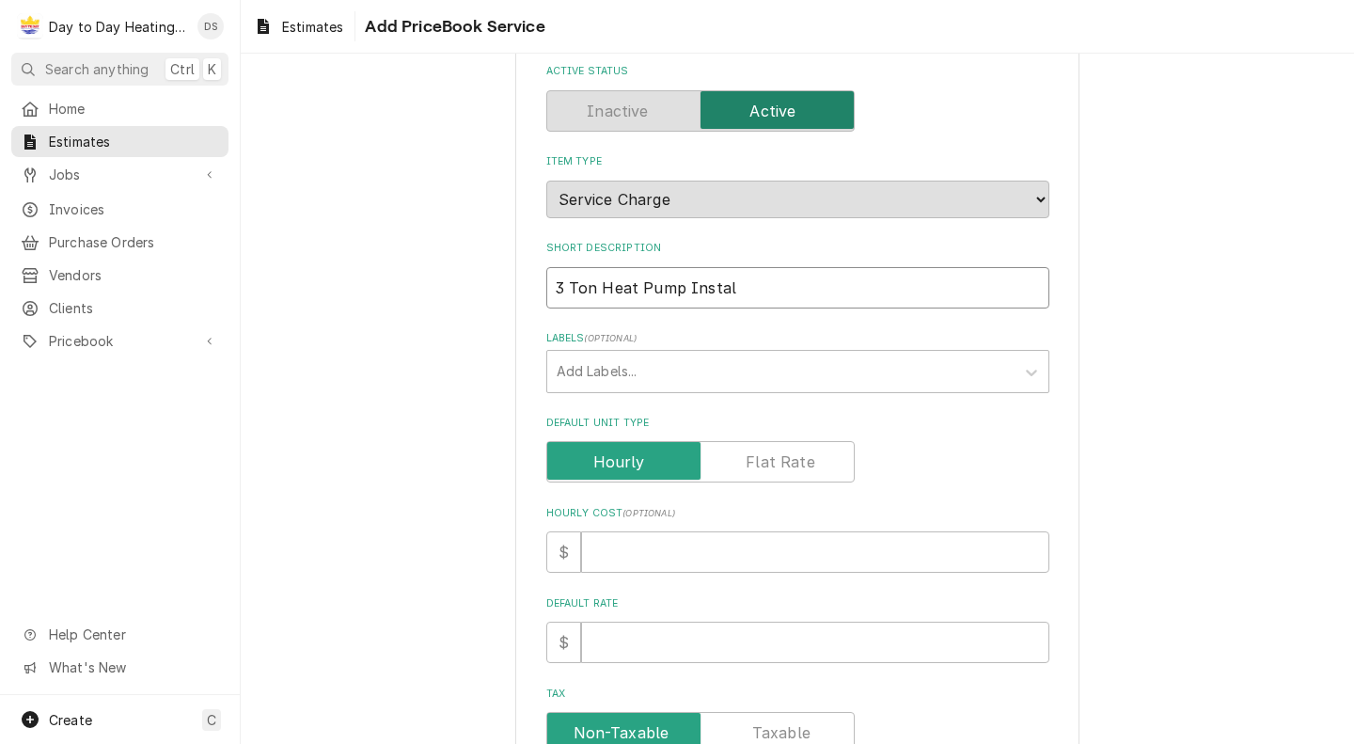
type input "3 Ton Heat Pump Install"
type textarea "x"
type input "3 Ton Heat Pump Install"
click at [747, 370] on div "Labels" at bounding box center [781, 371] width 449 height 34
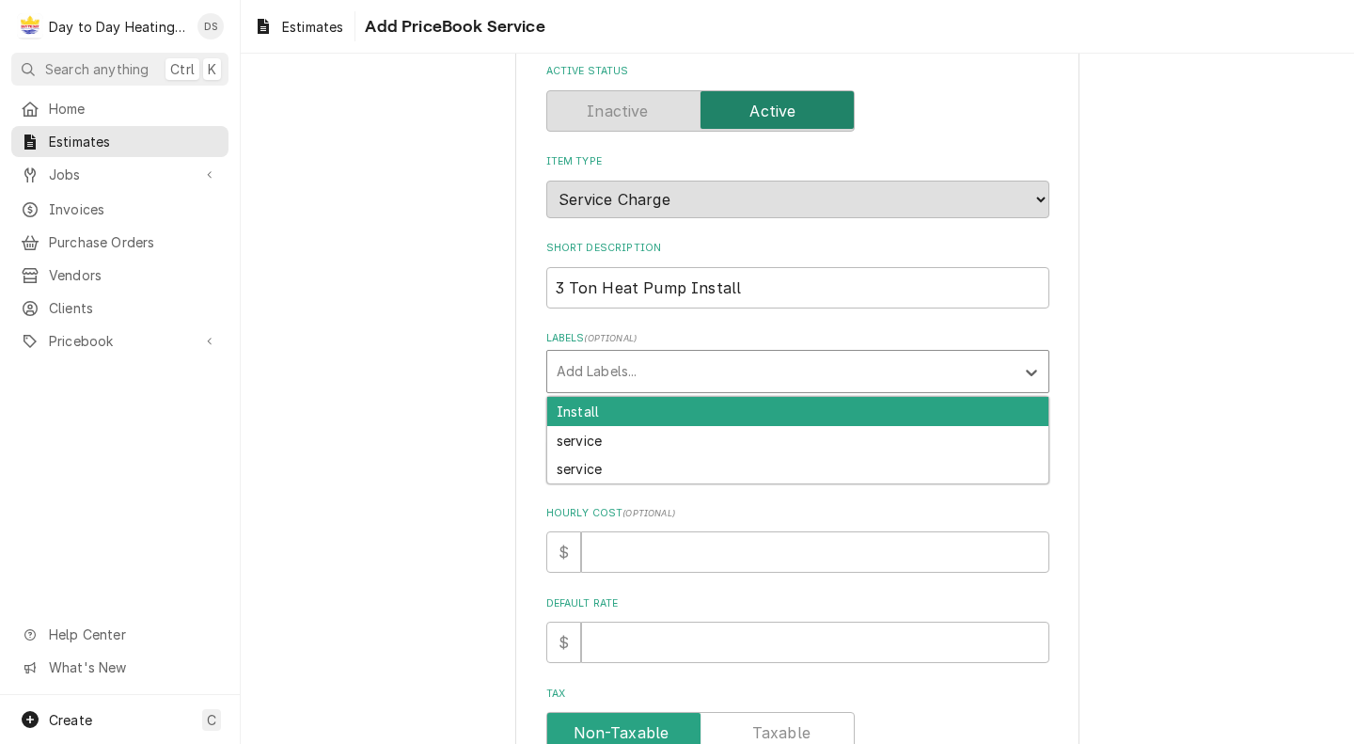
click at [741, 418] on div "Install" at bounding box center [797, 411] width 501 height 29
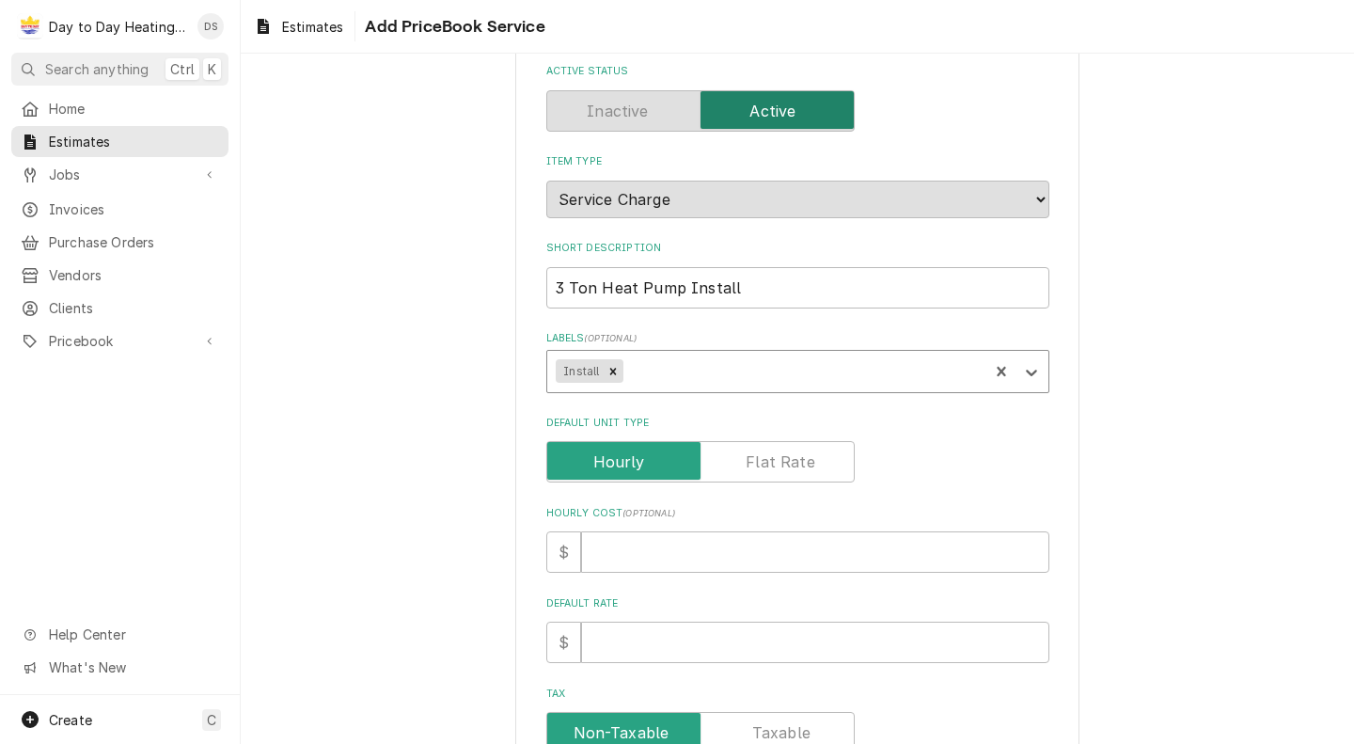
type textarea "x"
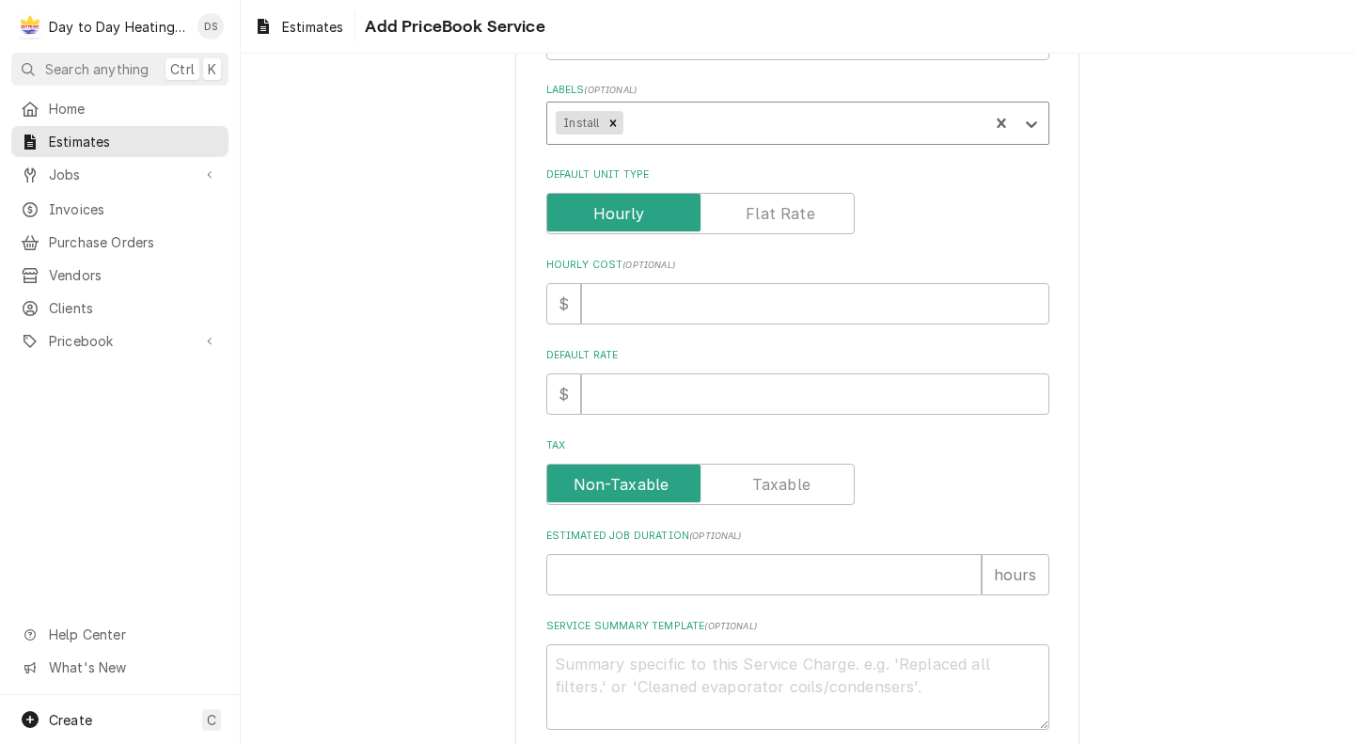
scroll to position [392, 0]
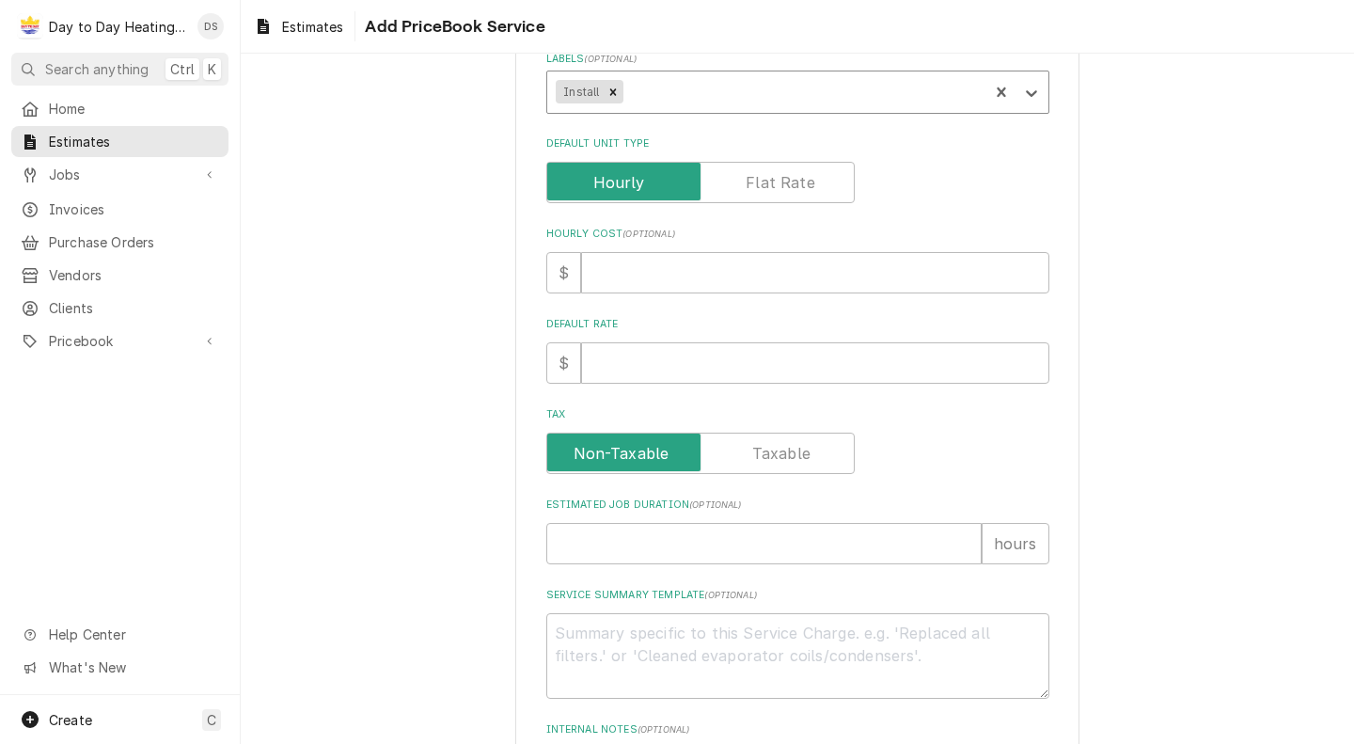
click at [798, 181] on label "Default Unit Type" at bounding box center [700, 182] width 308 height 41
click at [798, 181] on input "Default Unit Type" at bounding box center [700, 182] width 291 height 41
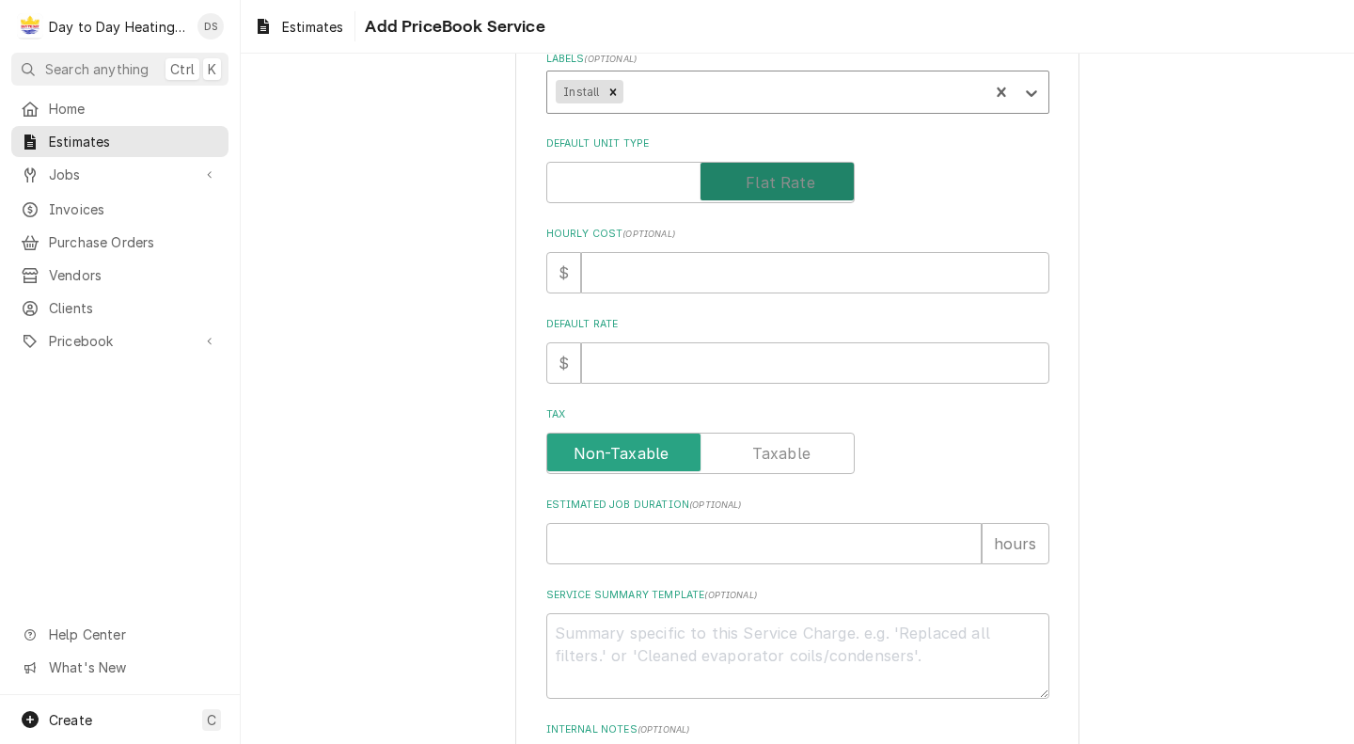
checkbox input "true"
click at [776, 380] on input "Default Unit Price" at bounding box center [815, 362] width 468 height 41
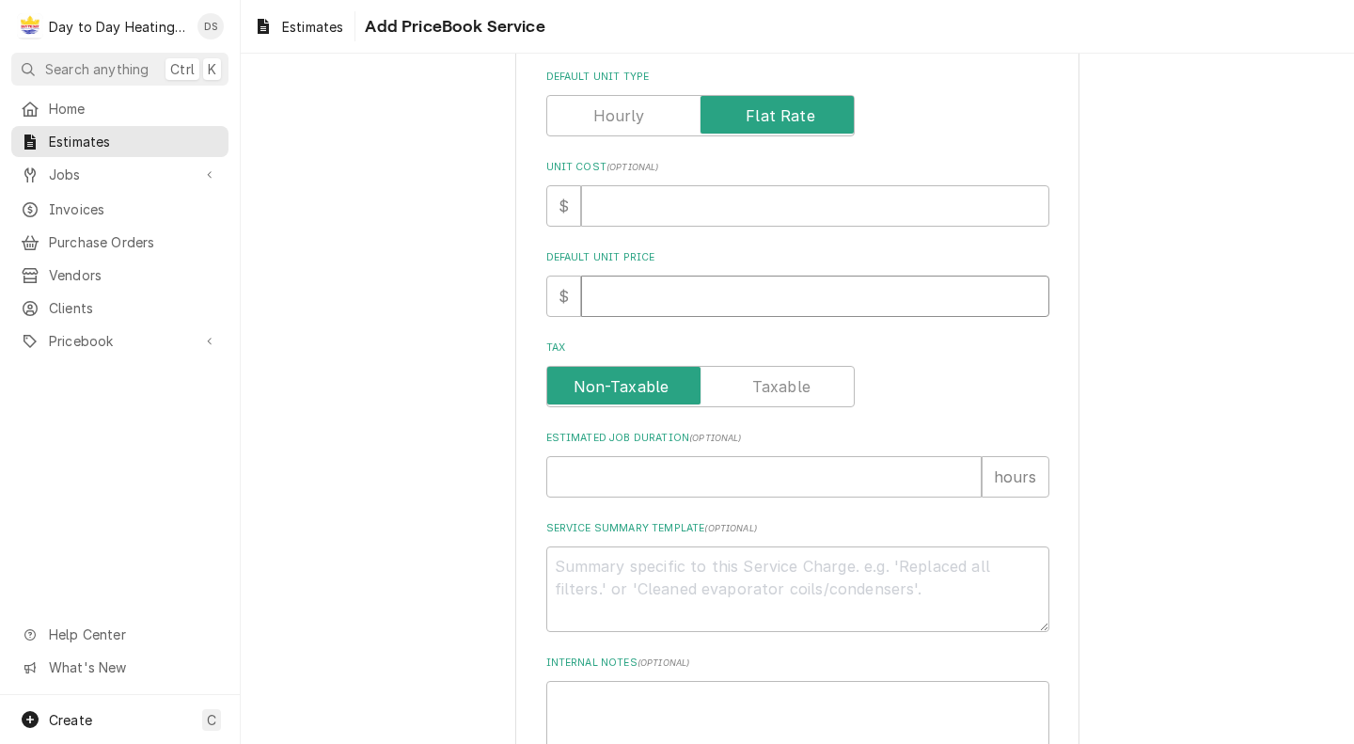
scroll to position [463, 0]
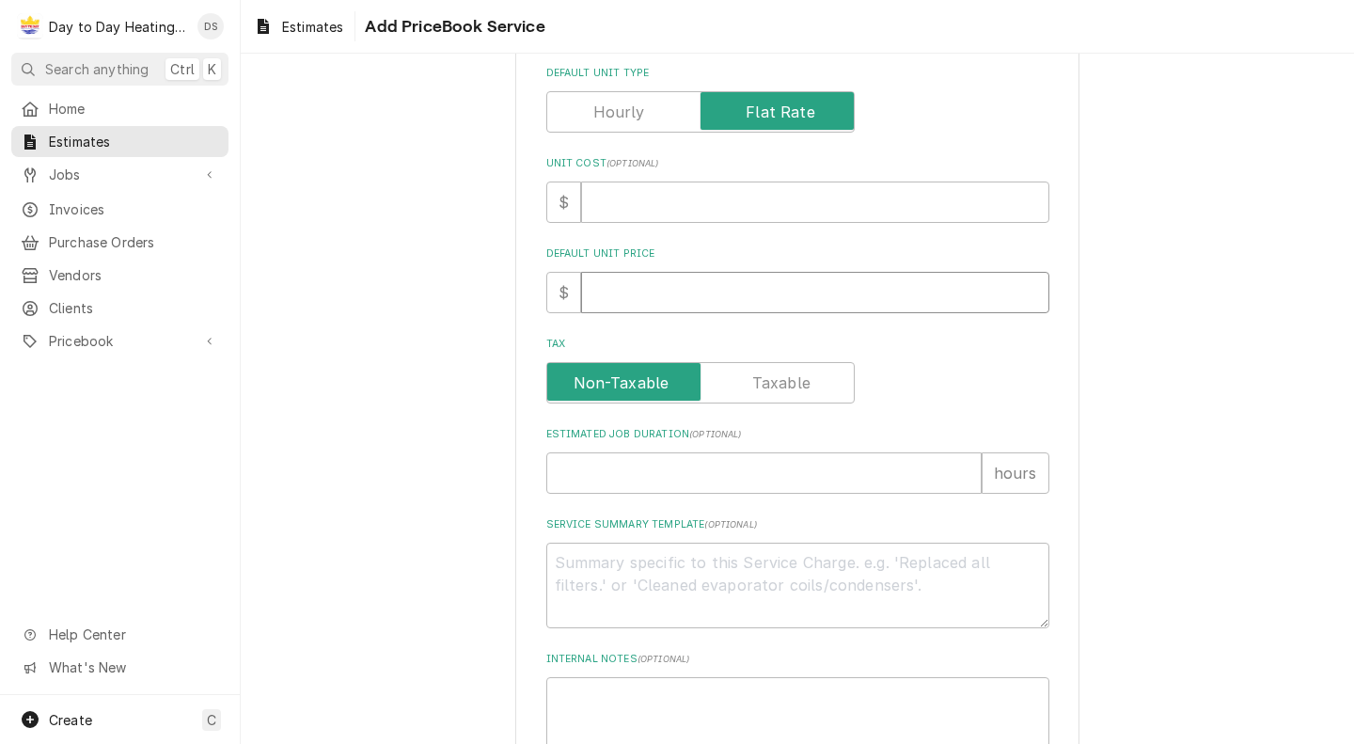
click at [817, 289] on input "Default Unit Price" at bounding box center [815, 292] width 468 height 41
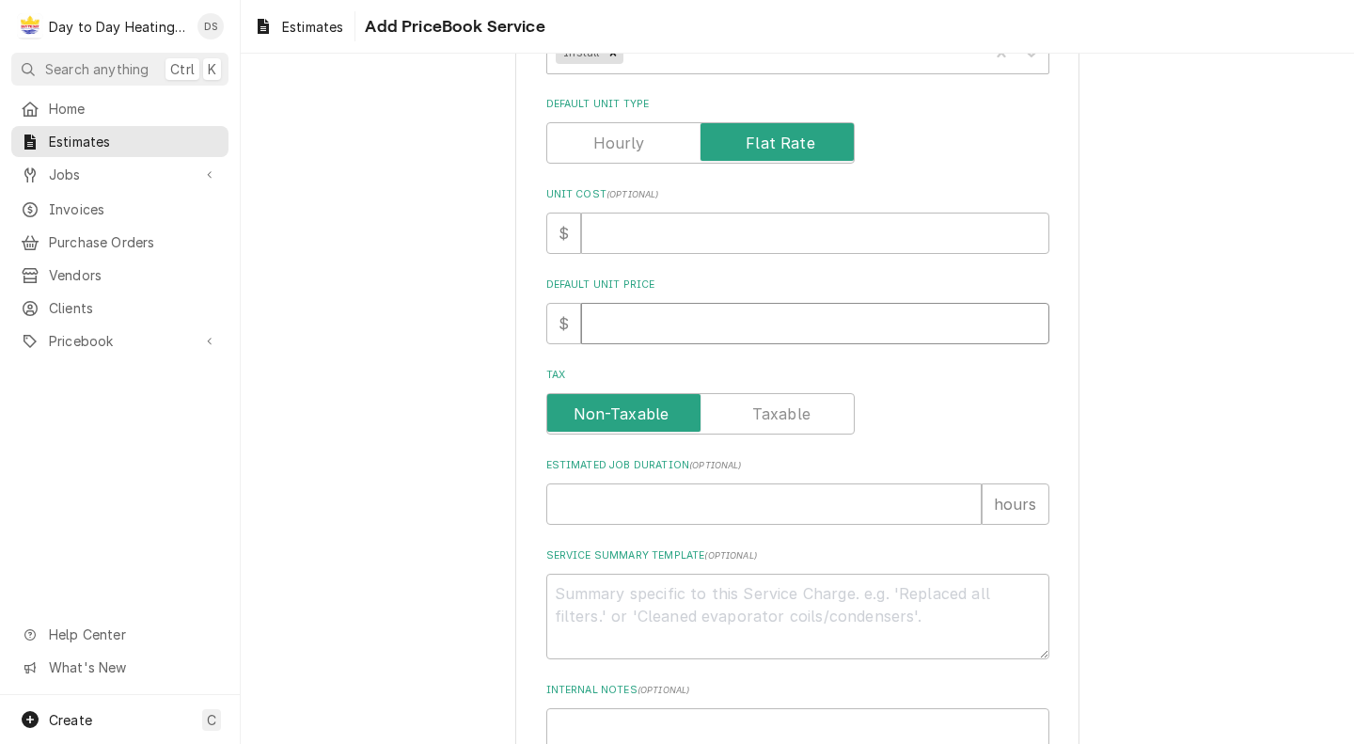
scroll to position [435, 0]
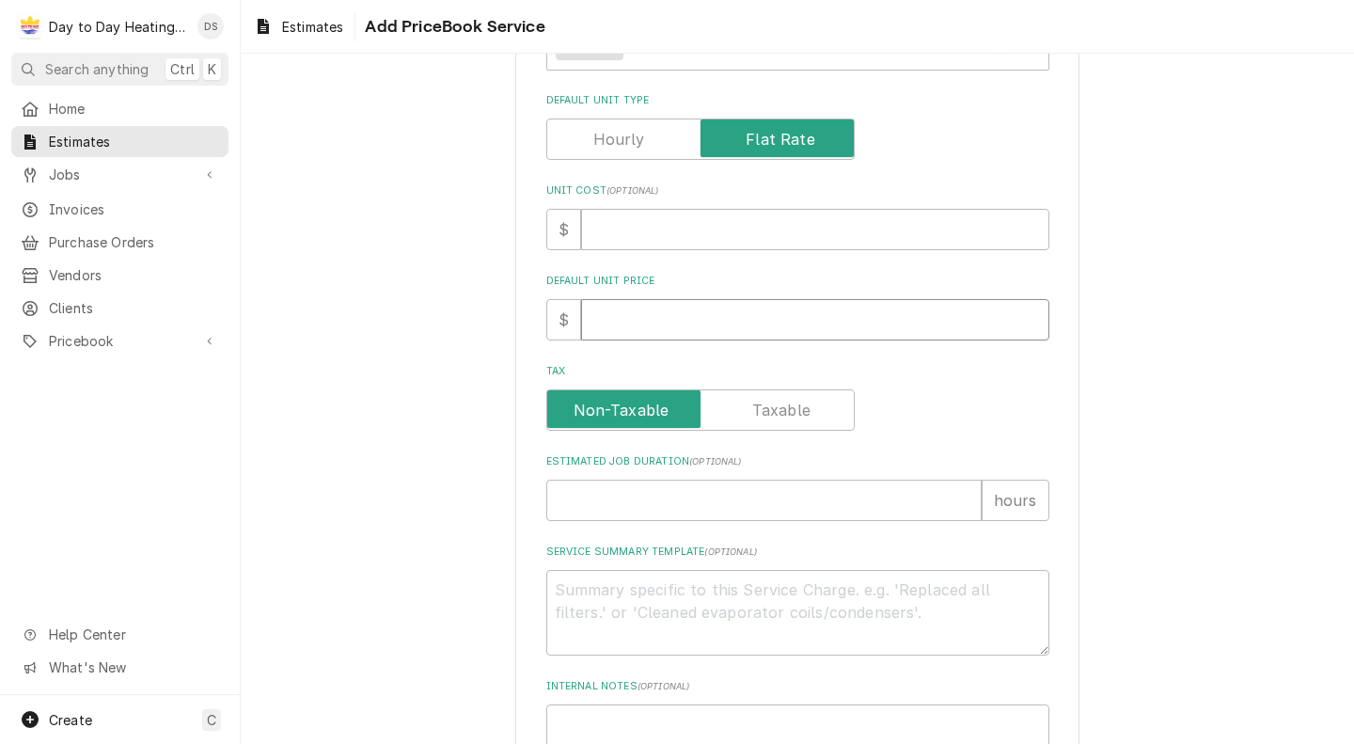
type textarea "x"
type input "5"
type textarea "x"
type input "52"
type textarea "x"
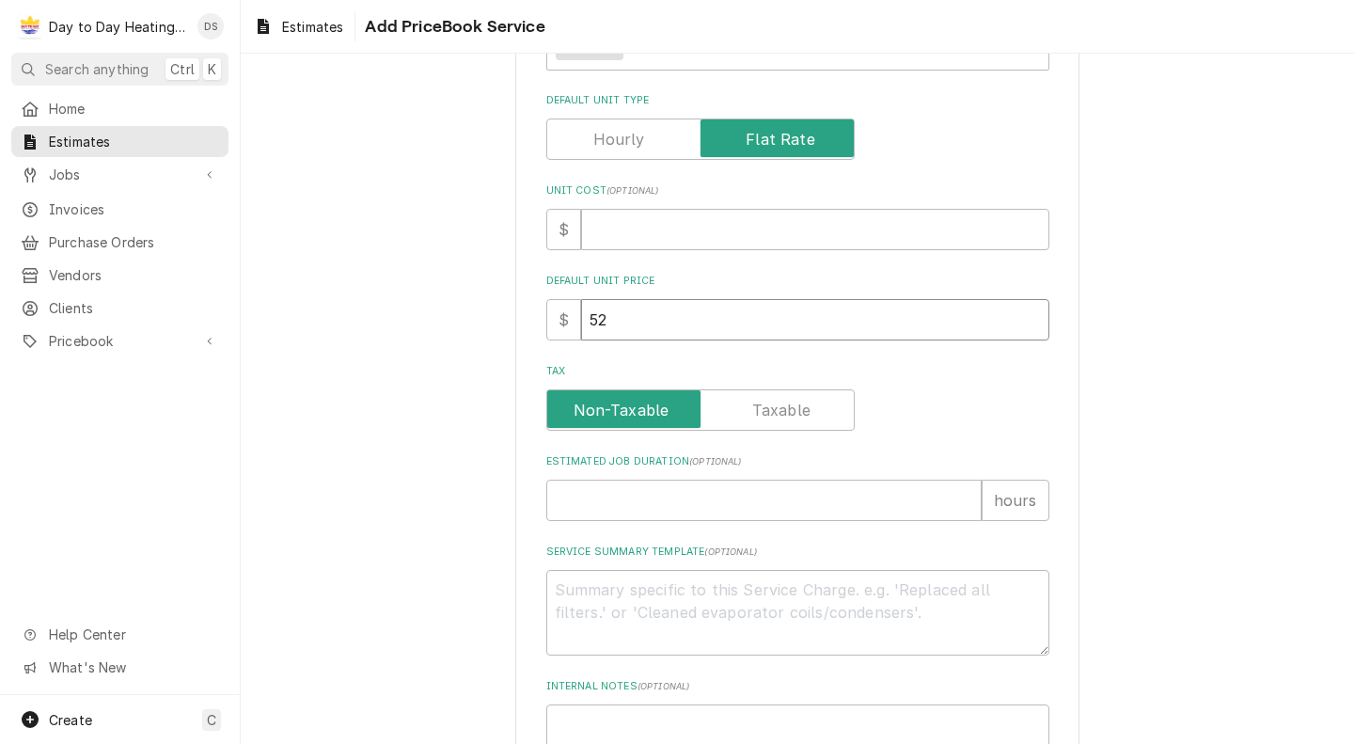
type input "520"
type textarea "x"
type input "5200"
type textarea "x"
type input "5200"
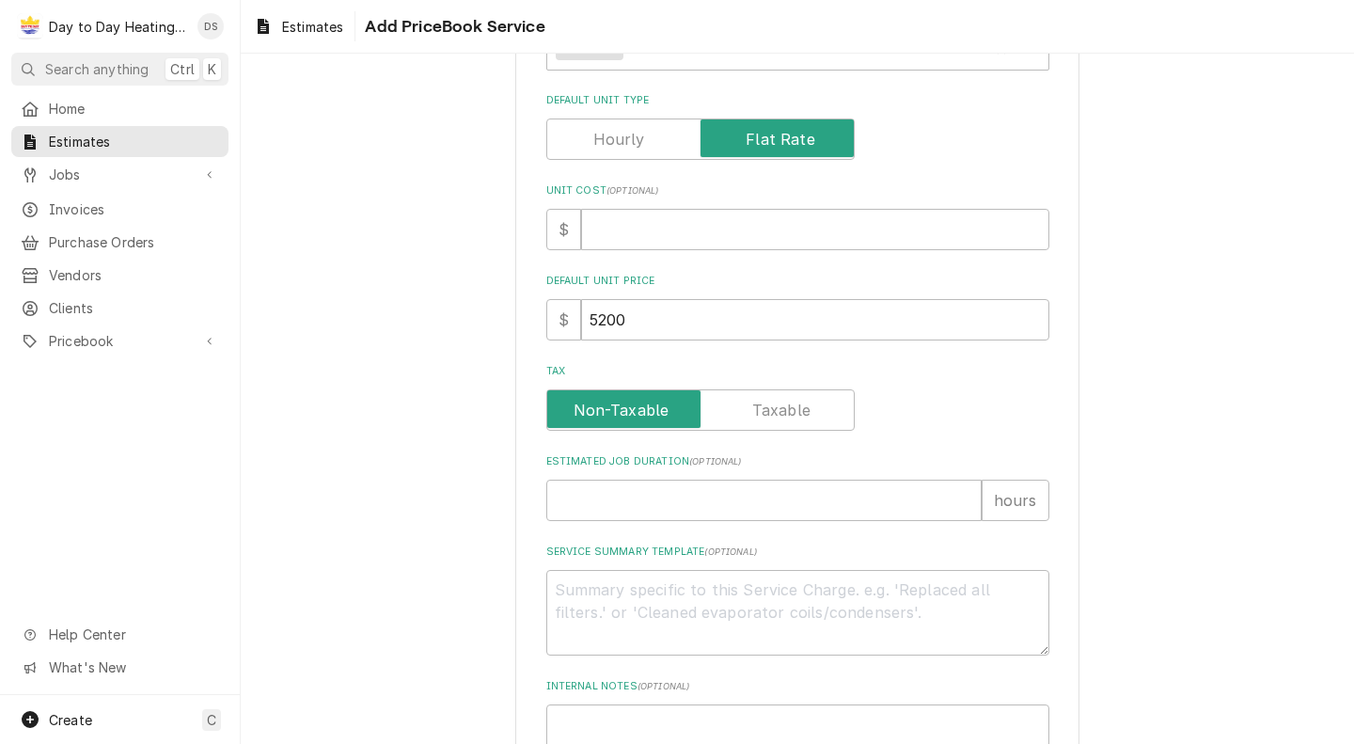
click at [1243, 396] on div "Please provide the following information to create a PriceBook item. Active Sta…" at bounding box center [797, 271] width 1113 height 1267
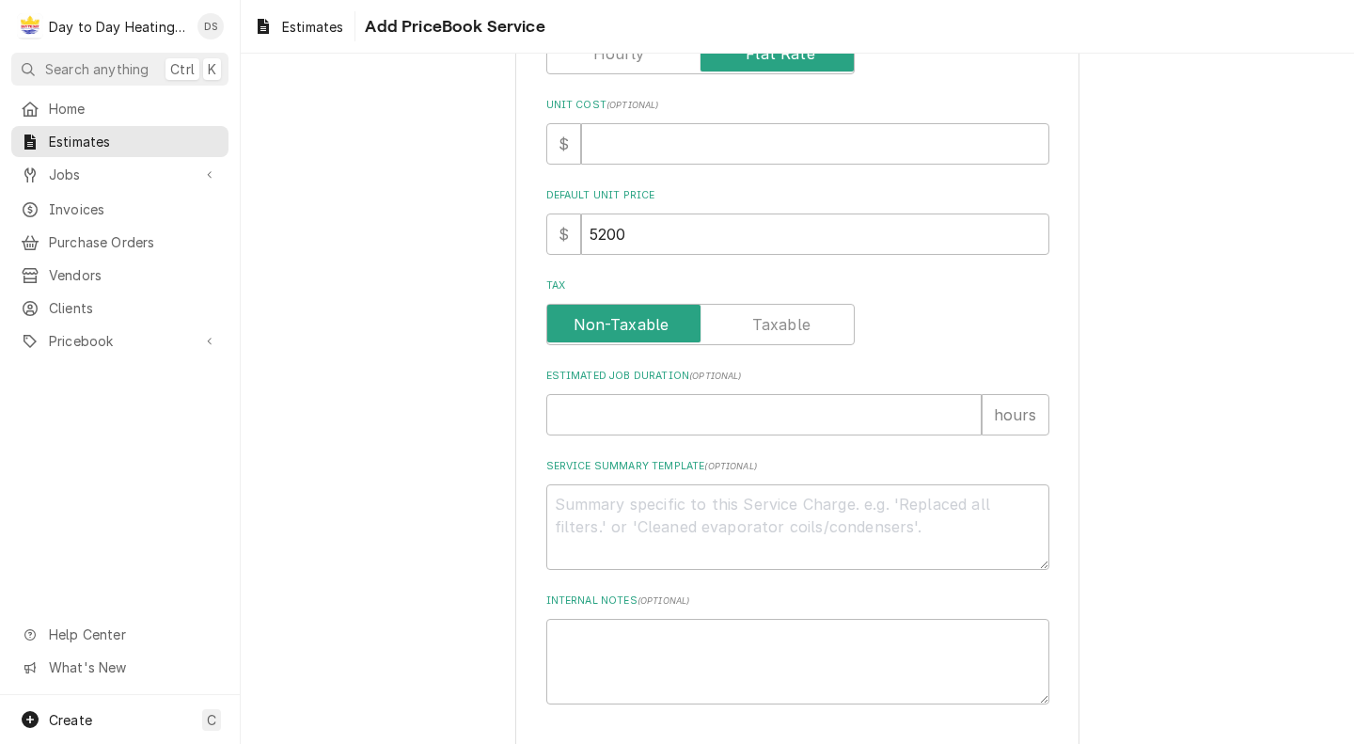
scroll to position [598, 0]
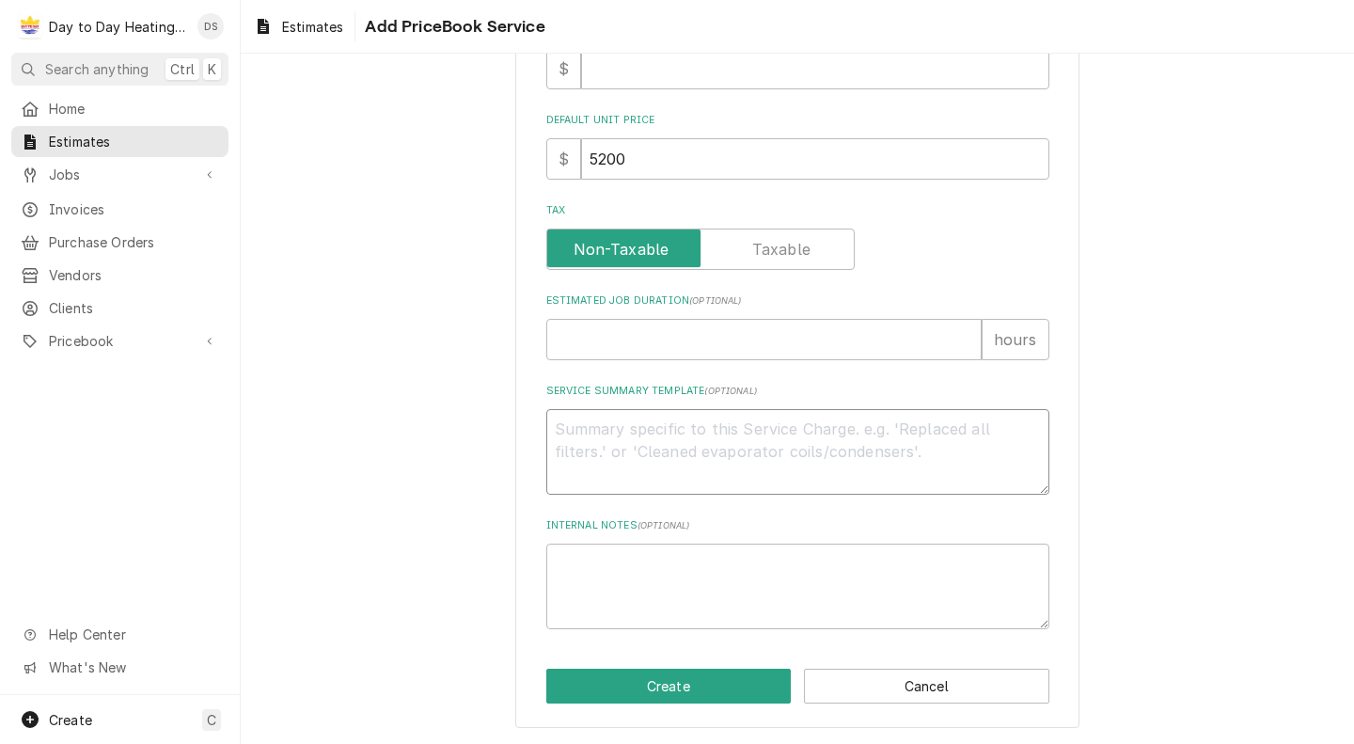
click at [645, 440] on textarea "Service Summary Template ( optional )" at bounding box center [797, 452] width 503 height 86
paste textarea "*Genesis home improvement to Provide all equipment and materials for this insta…"
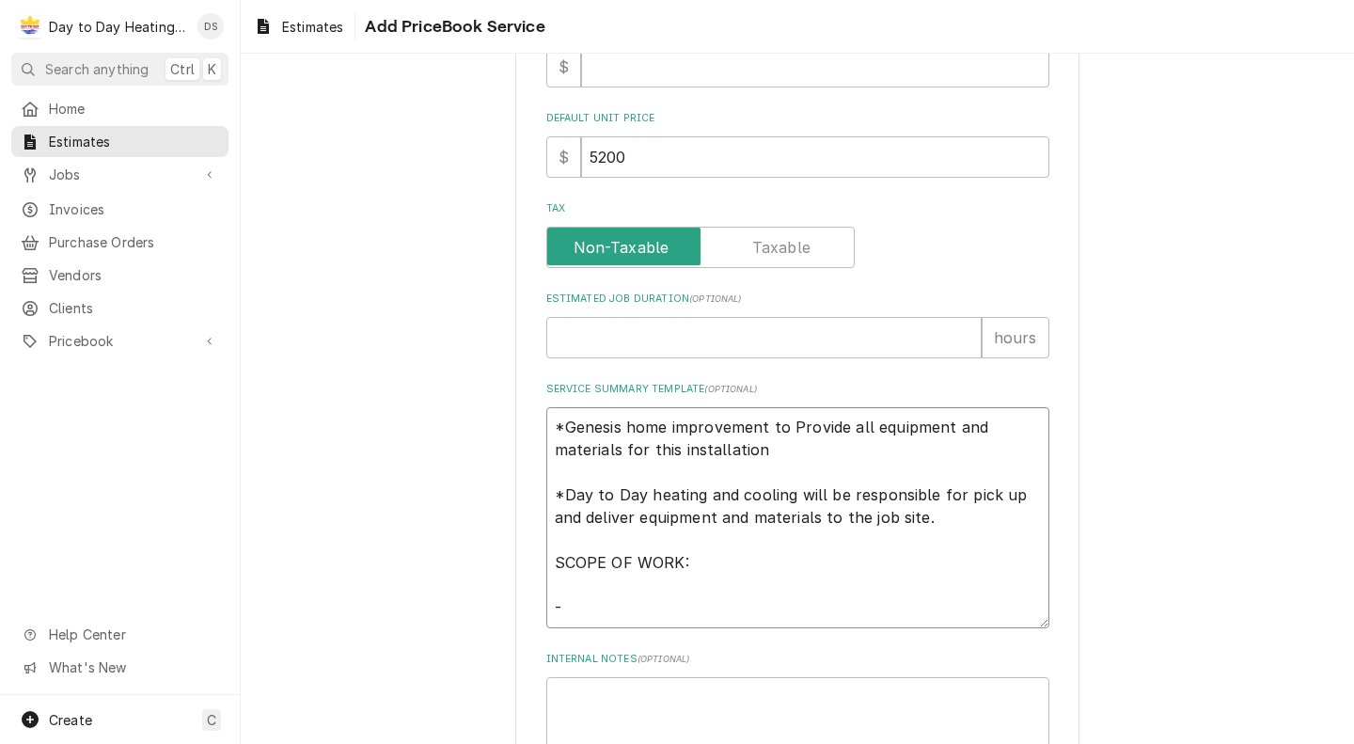
click at [626, 608] on textarea "*Genesis home improvement to Provide all equipment and materials for this insta…" at bounding box center [797, 517] width 503 height 221
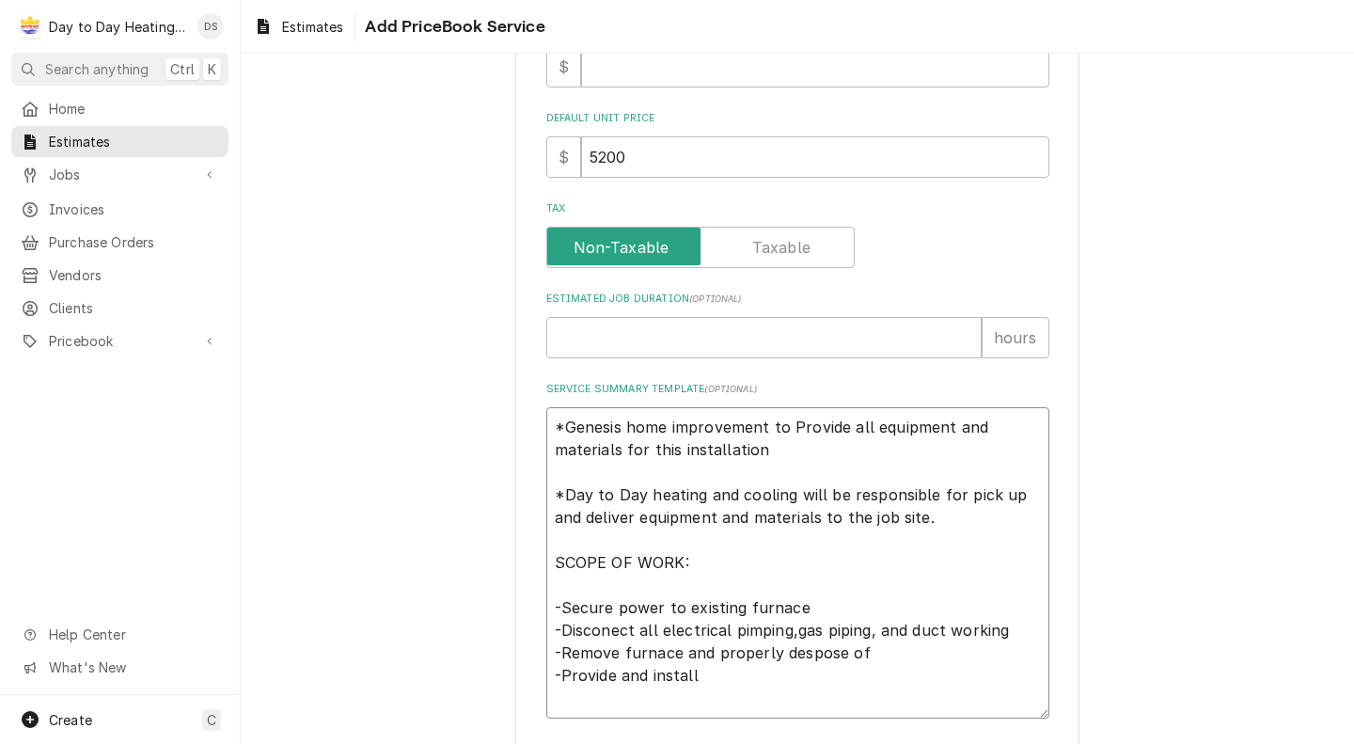
click at [727, 685] on textarea "*Genesis home improvement to Provide all equipment and materials for this insta…" at bounding box center [797, 562] width 503 height 311
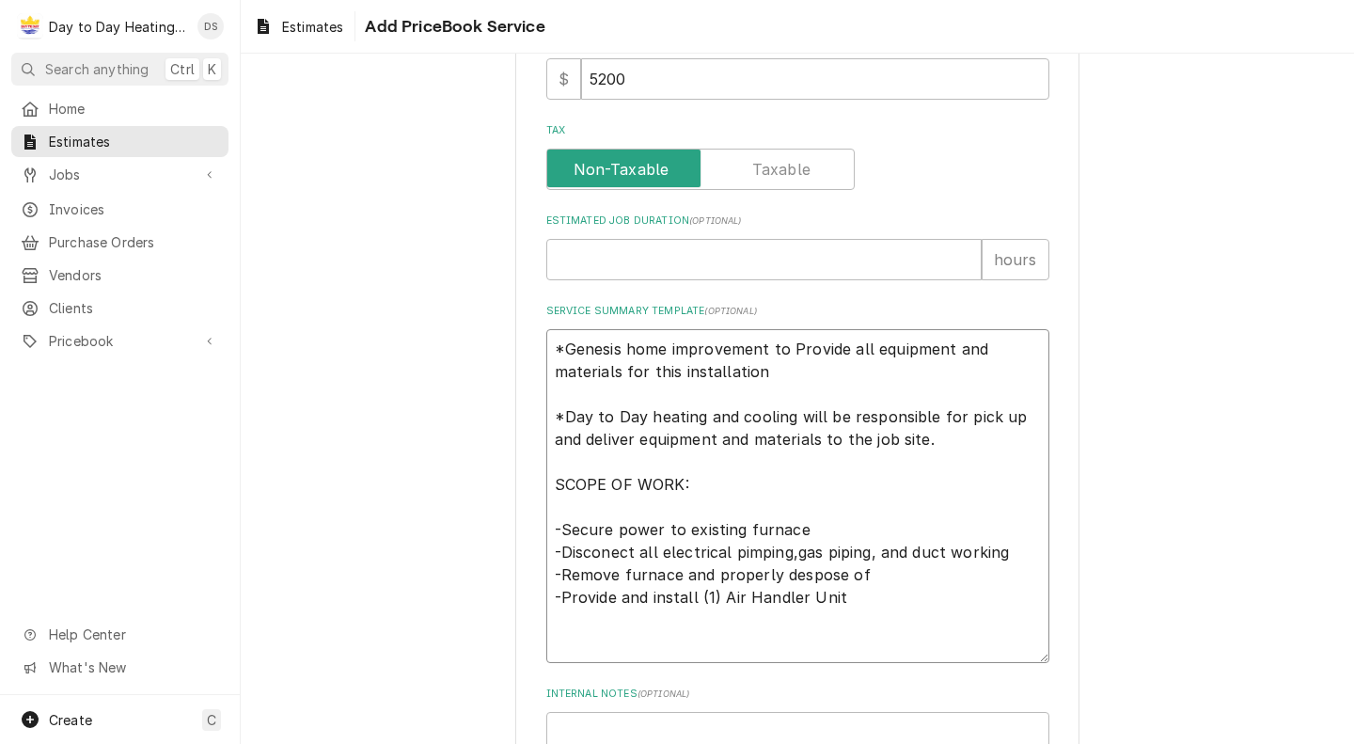
scroll to position [678, 0]
click at [715, 595] on textarea "*Genesis home improvement to Provide all equipment and materials for this insta…" at bounding box center [797, 494] width 503 height 334
click at [745, 621] on textarea "*Genesis home improvement to Provide all equipment and materials for this insta…" at bounding box center [797, 494] width 503 height 334
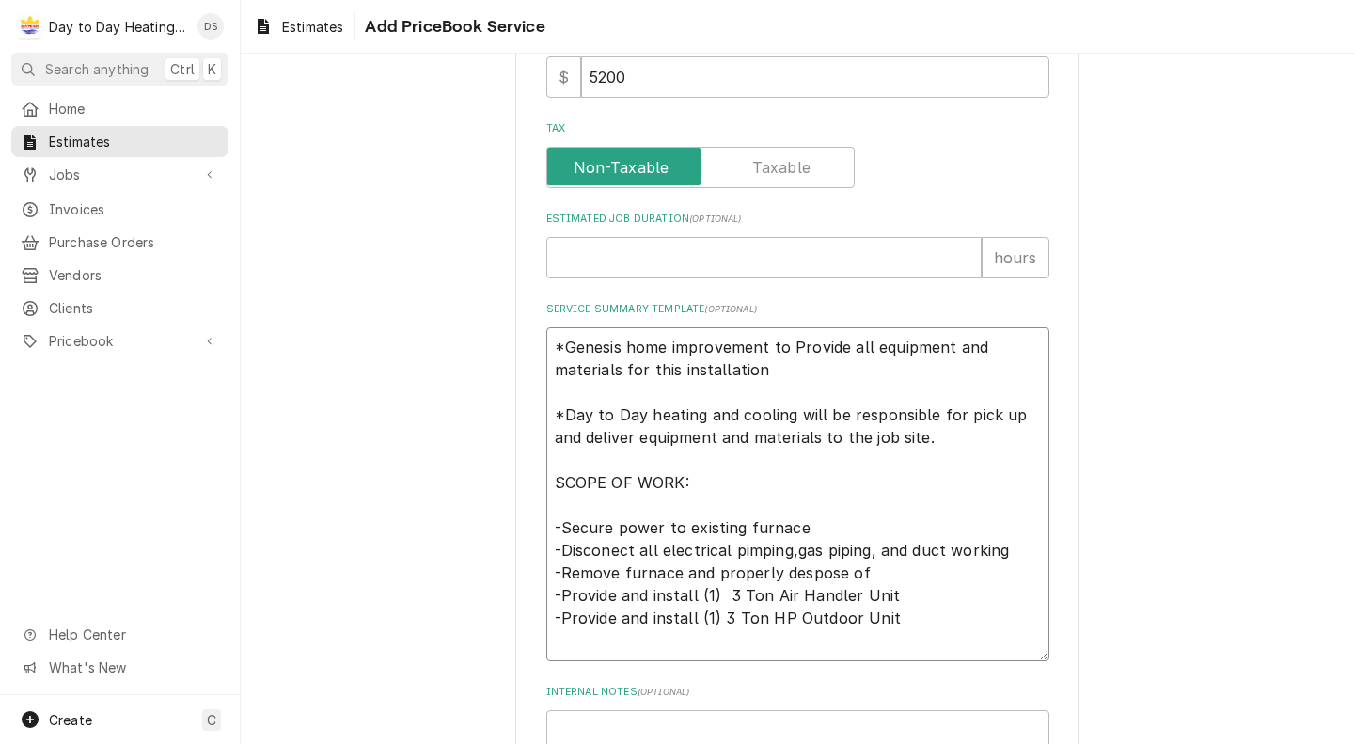
click at [713, 619] on textarea "*Genesis home improvement to Provide all equipment and materials for this insta…" at bounding box center [797, 494] width 503 height 334
click at [943, 623] on textarea "*Genesis home improvement to Provide all equipment and materials for this insta…" at bounding box center [797, 494] width 503 height 334
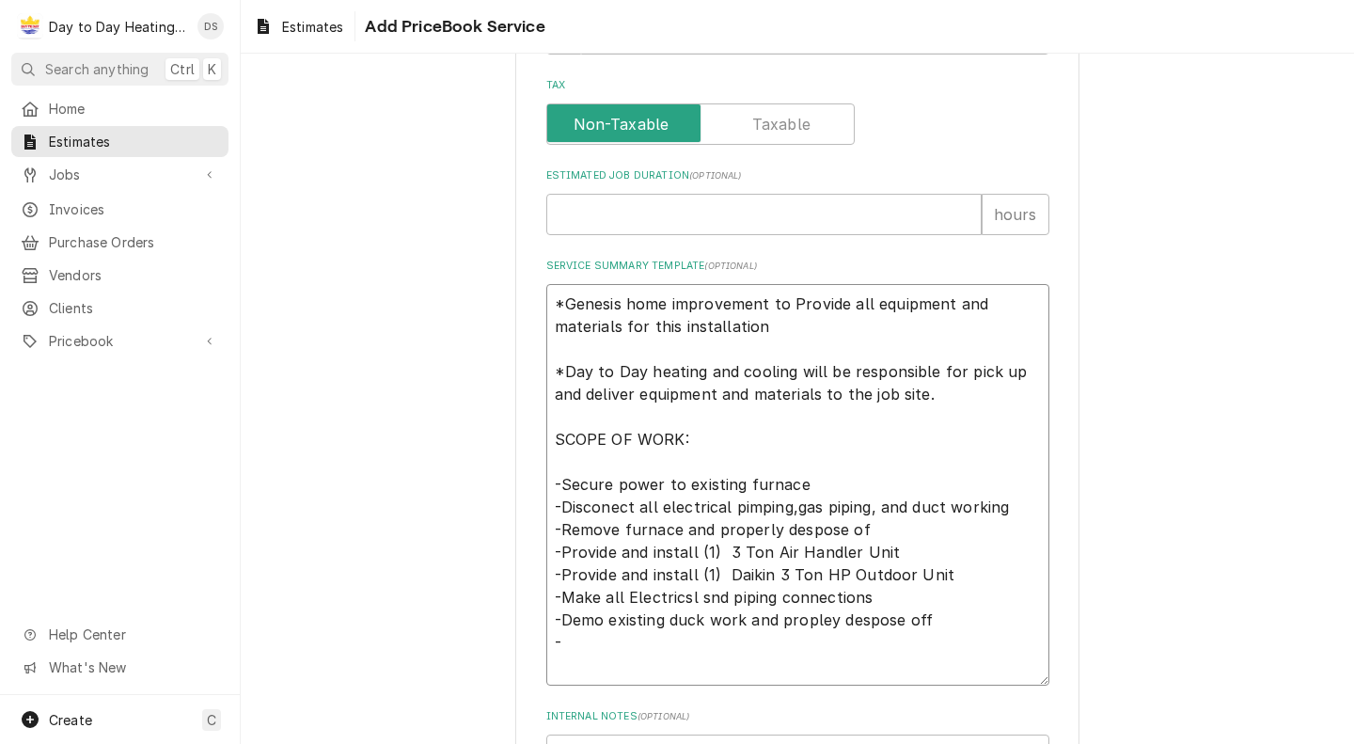
scroll to position [730, 0]
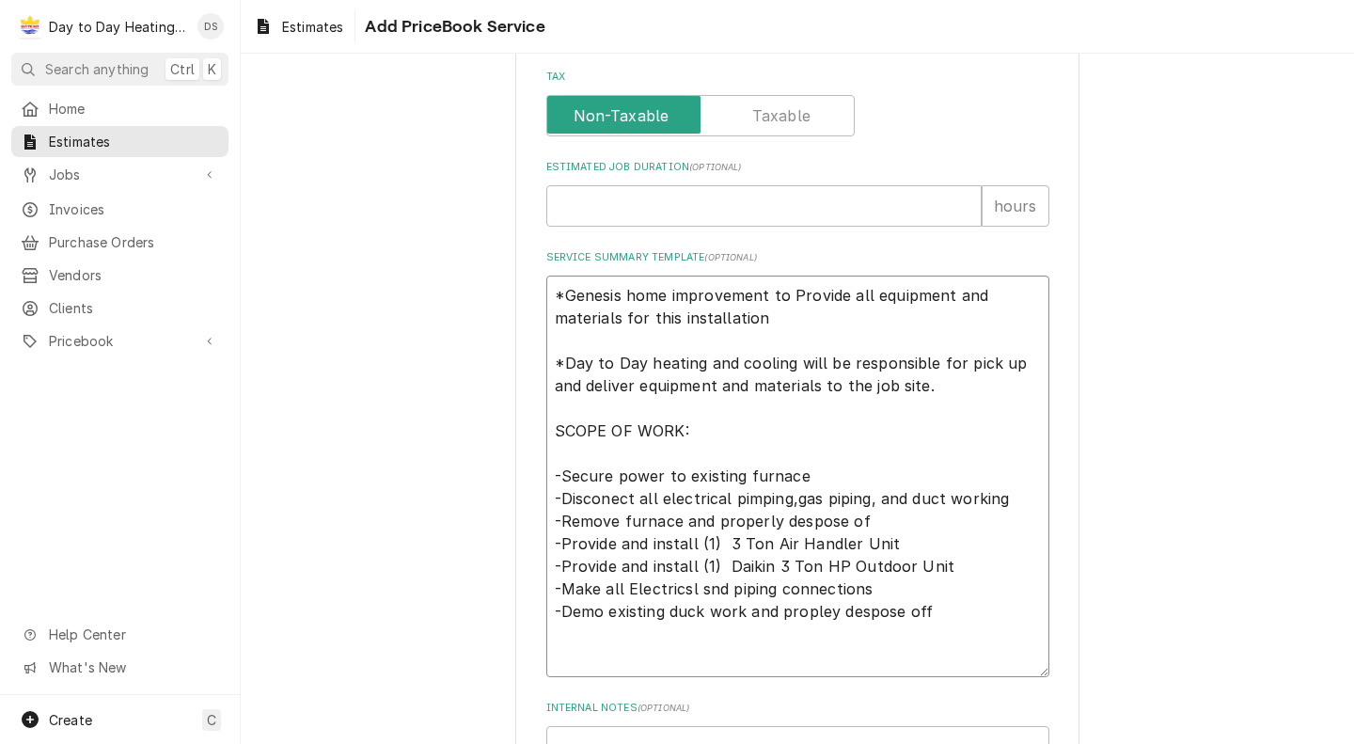
drag, startPoint x: 925, startPoint y: 615, endPoint x: 549, endPoint y: 481, distance: 399.1
click at [549, 481] on textarea "*Genesis home improvement to Provide all equipment and materials for this insta…" at bounding box center [797, 477] width 503 height 402
paste textarea "Secure power to the existing furnace. Disconnect all electrical wiring, gas pip…"
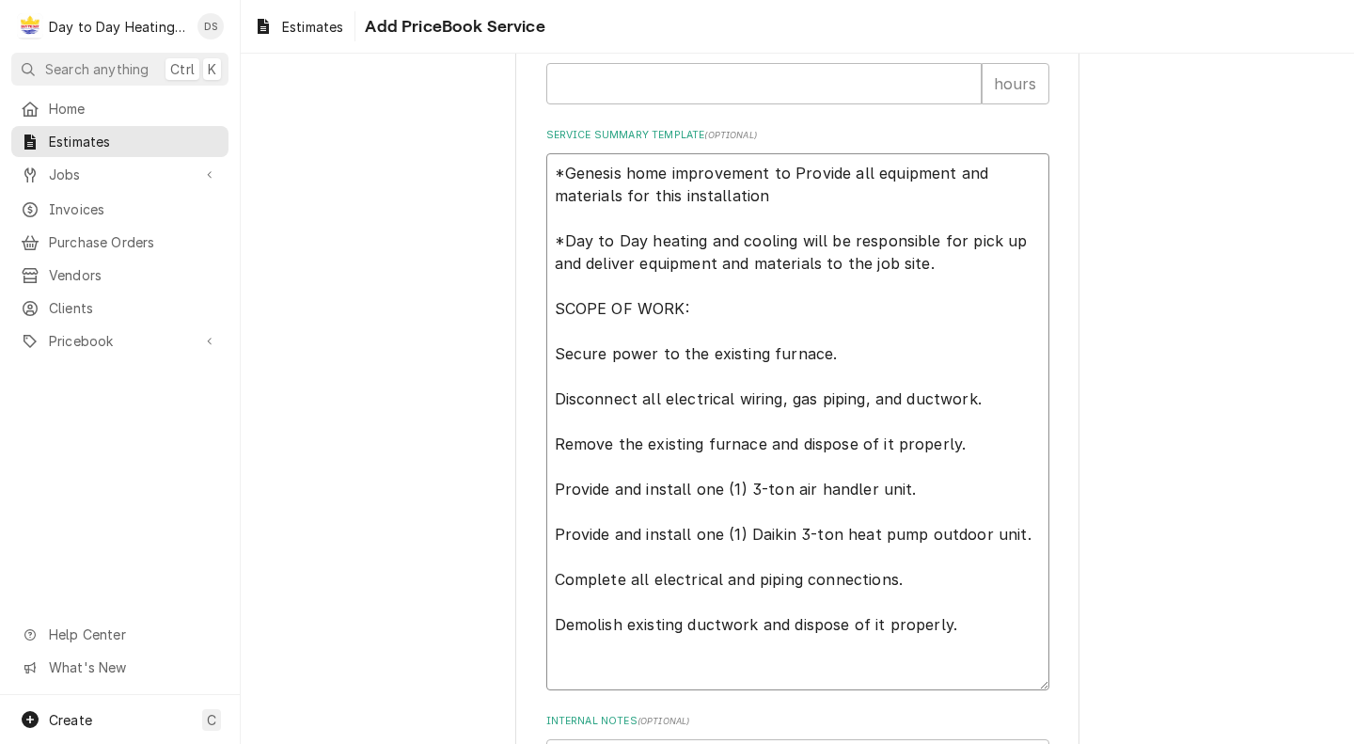
scroll to position [864, 0]
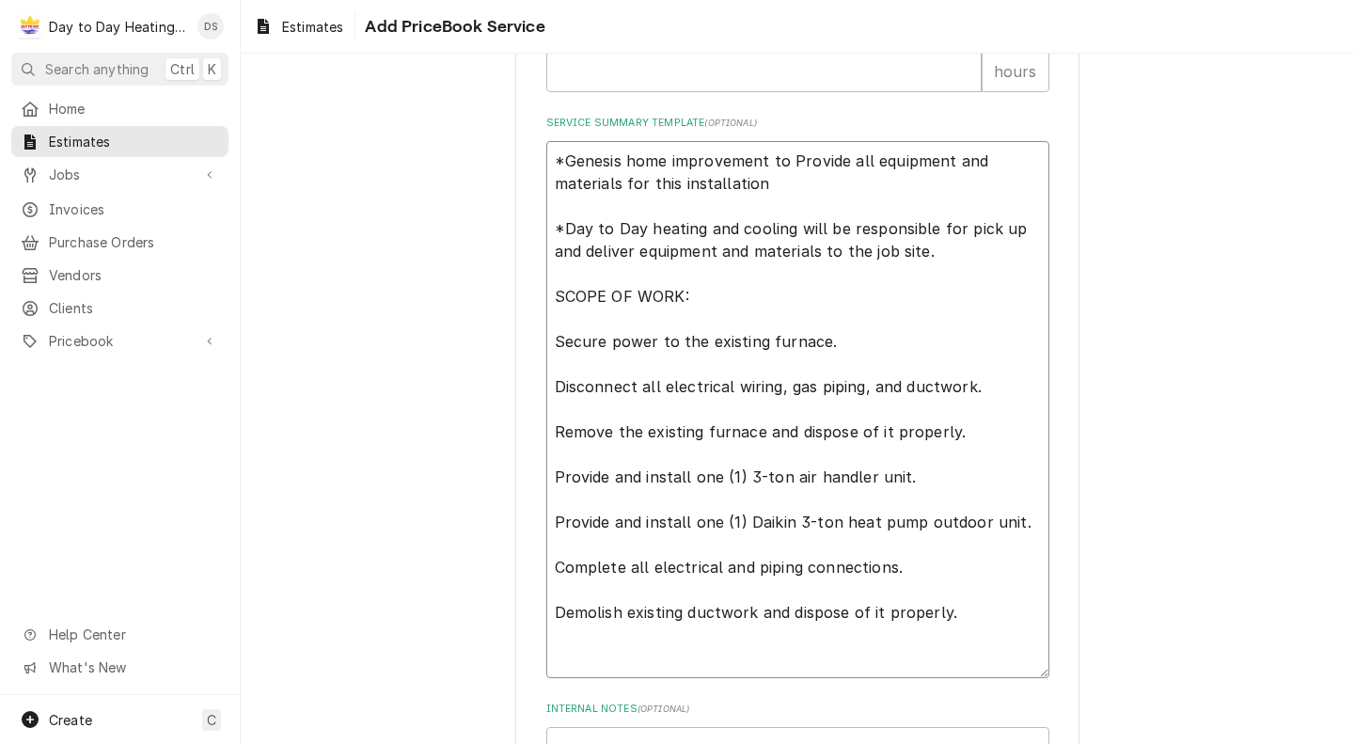
click at [547, 615] on textarea "*Genesis home improvement to Provide all equipment and materials for this insta…" at bounding box center [797, 409] width 503 height 537
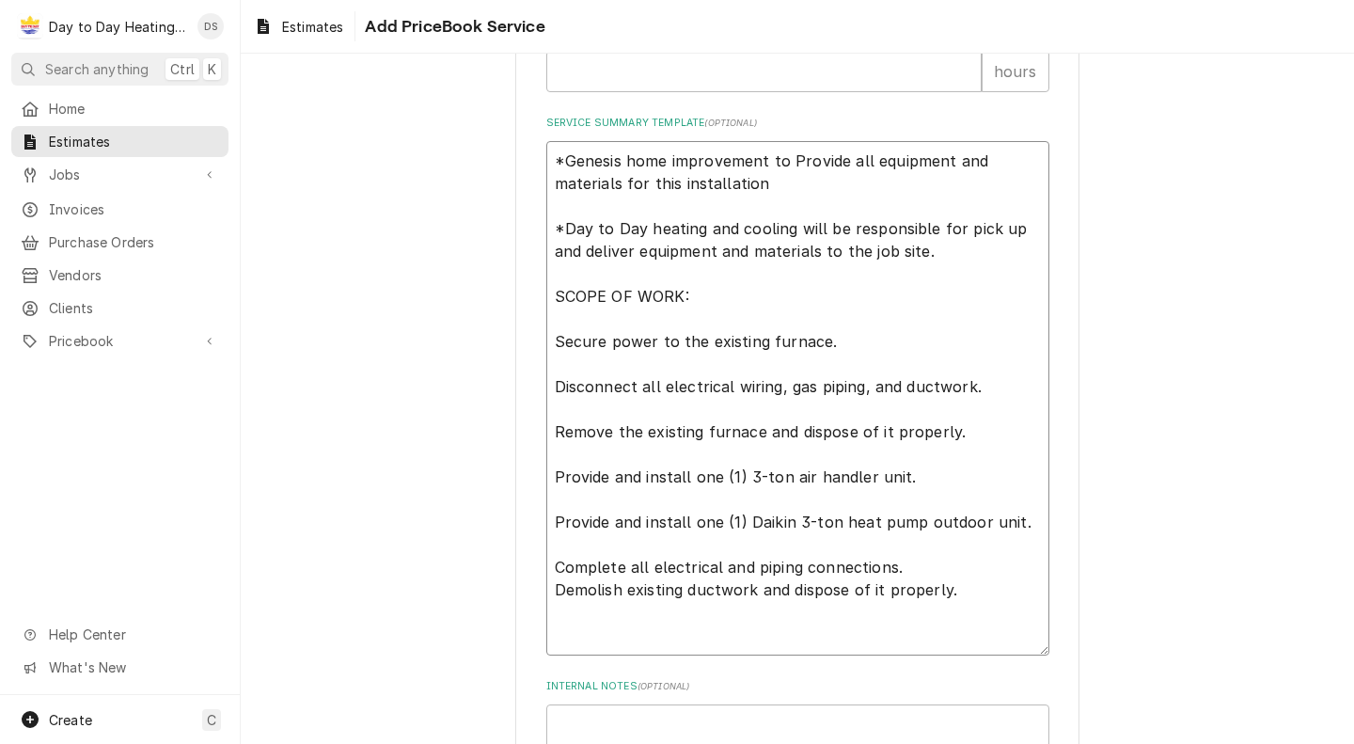
click at [546, 568] on textarea "*Genesis home improvement to Provide all equipment and materials for this insta…" at bounding box center [797, 398] width 503 height 514
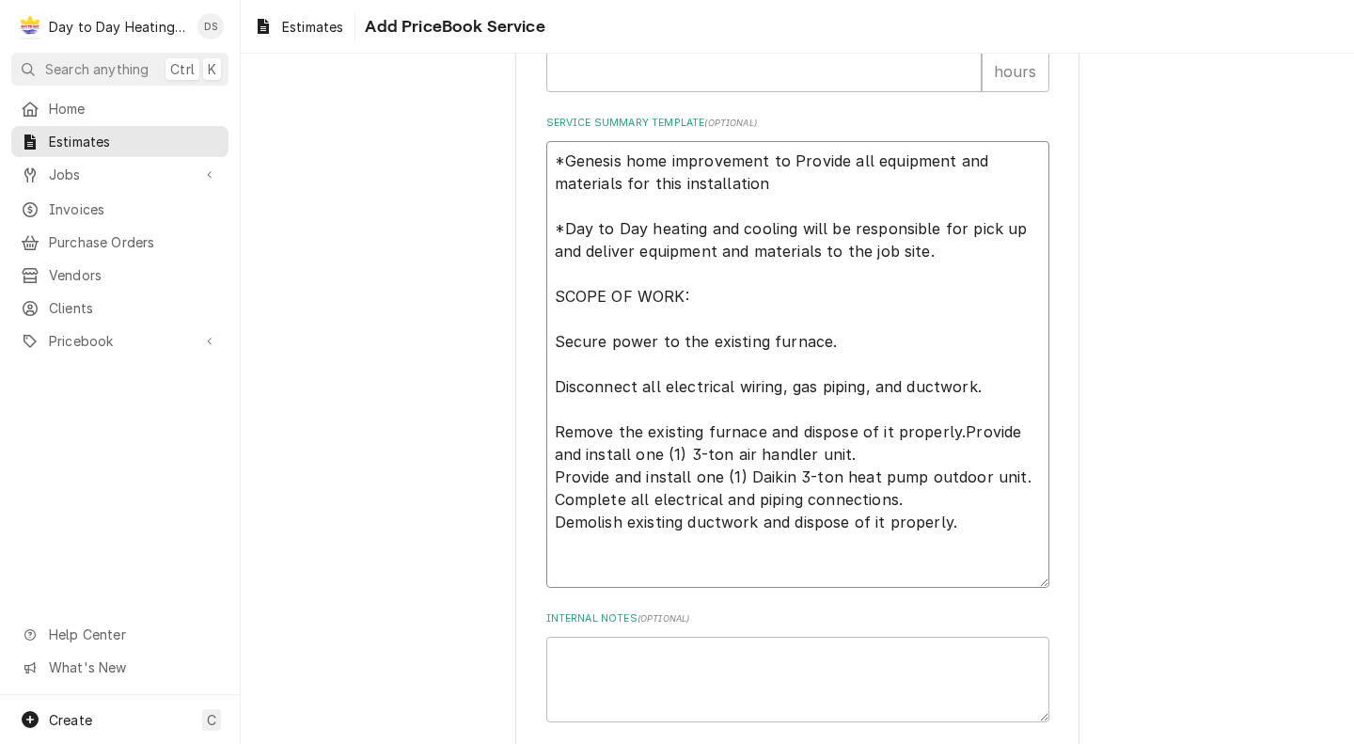
drag, startPoint x: 950, startPoint y: 512, endPoint x: 543, endPoint y: 345, distance: 439.9
click at [546, 345] on textarea "*Genesis home improvement to Provide all equipment and materials for this insta…" at bounding box center [797, 364] width 503 height 447
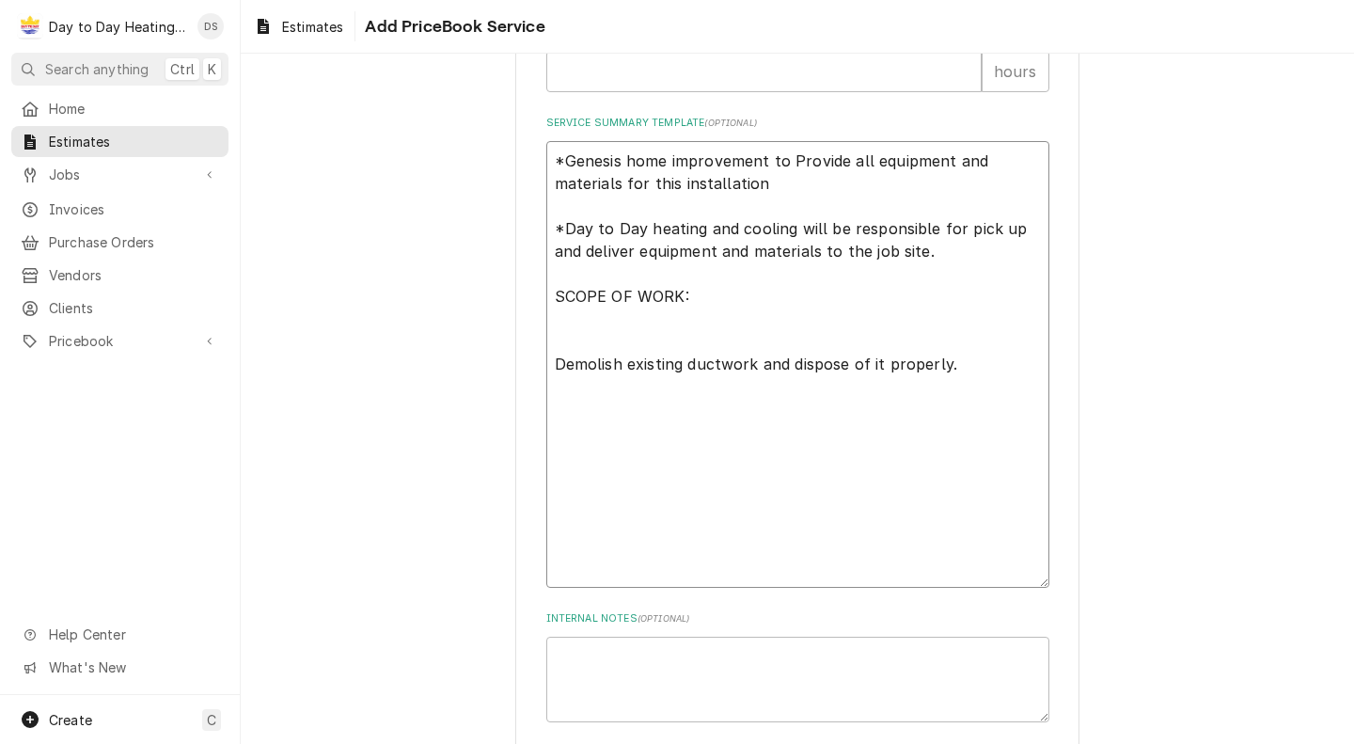
scroll to position [801, 0]
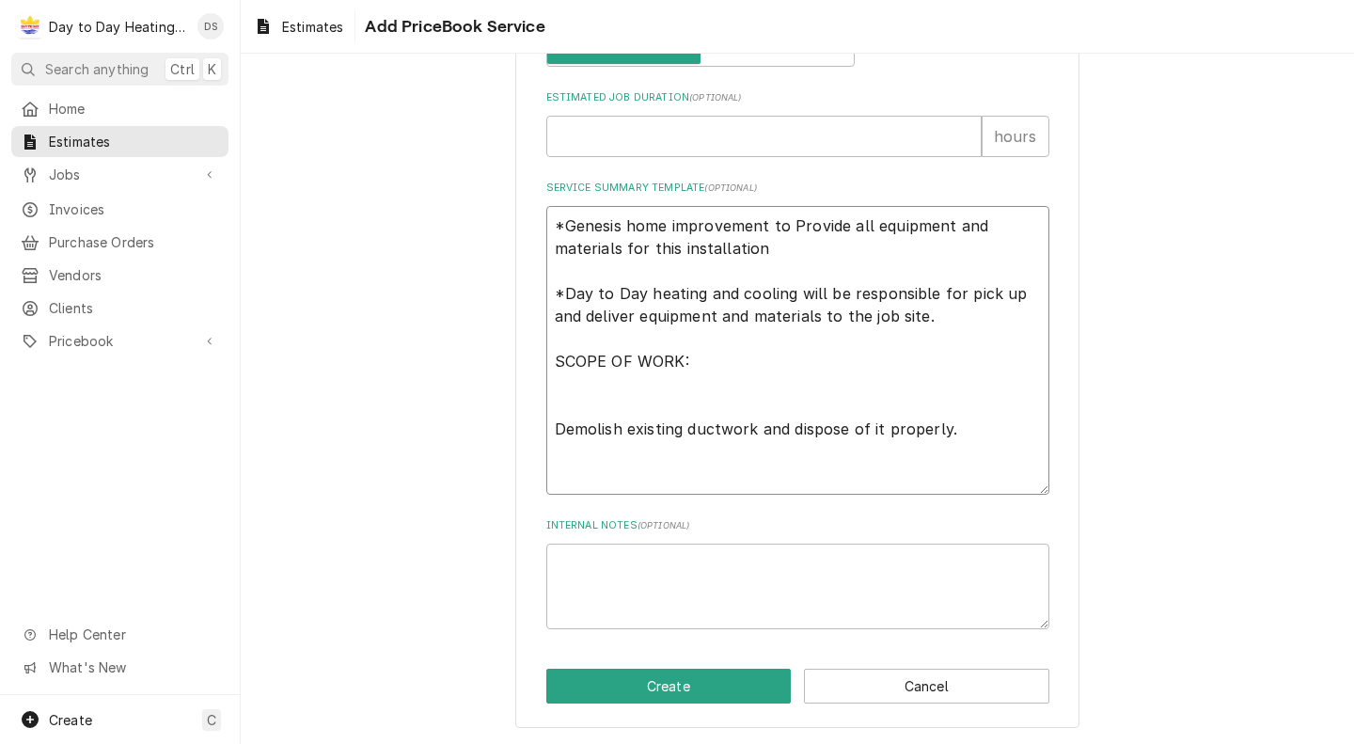
drag, startPoint x: 975, startPoint y: 417, endPoint x: 837, endPoint y: 417, distance: 138.2
click at [792, 431] on textarea "*Genesis home improvement to Provide all equipment and materials for this insta…" at bounding box center [797, 350] width 503 height 289
drag, startPoint x: 940, startPoint y: 431, endPoint x: 626, endPoint y: 420, distance: 314.2
click at [626, 420] on textarea "*Genesis home improvement to Provide all equipment and materials for this insta…" at bounding box center [797, 350] width 503 height 289
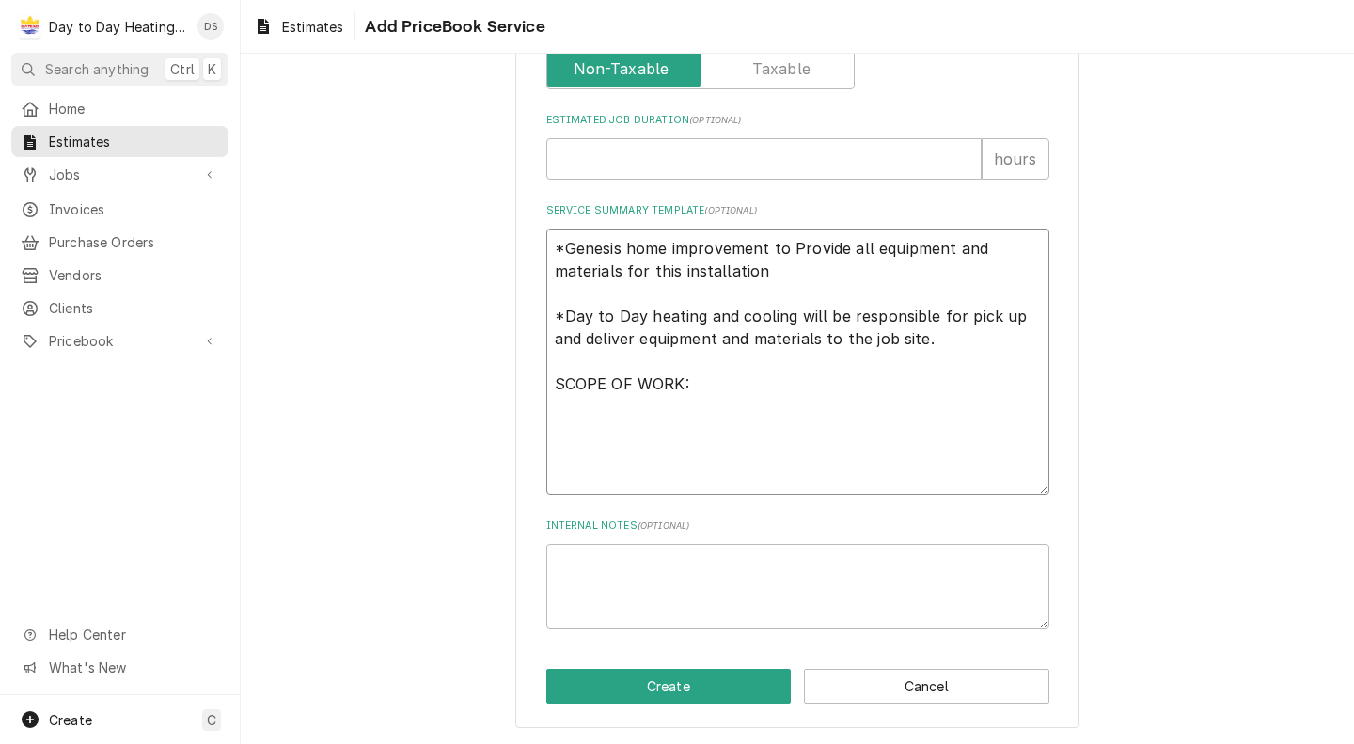
paste textarea "-Secure power to existing furnace -Disconect all electrical pimping,gas piping,…"
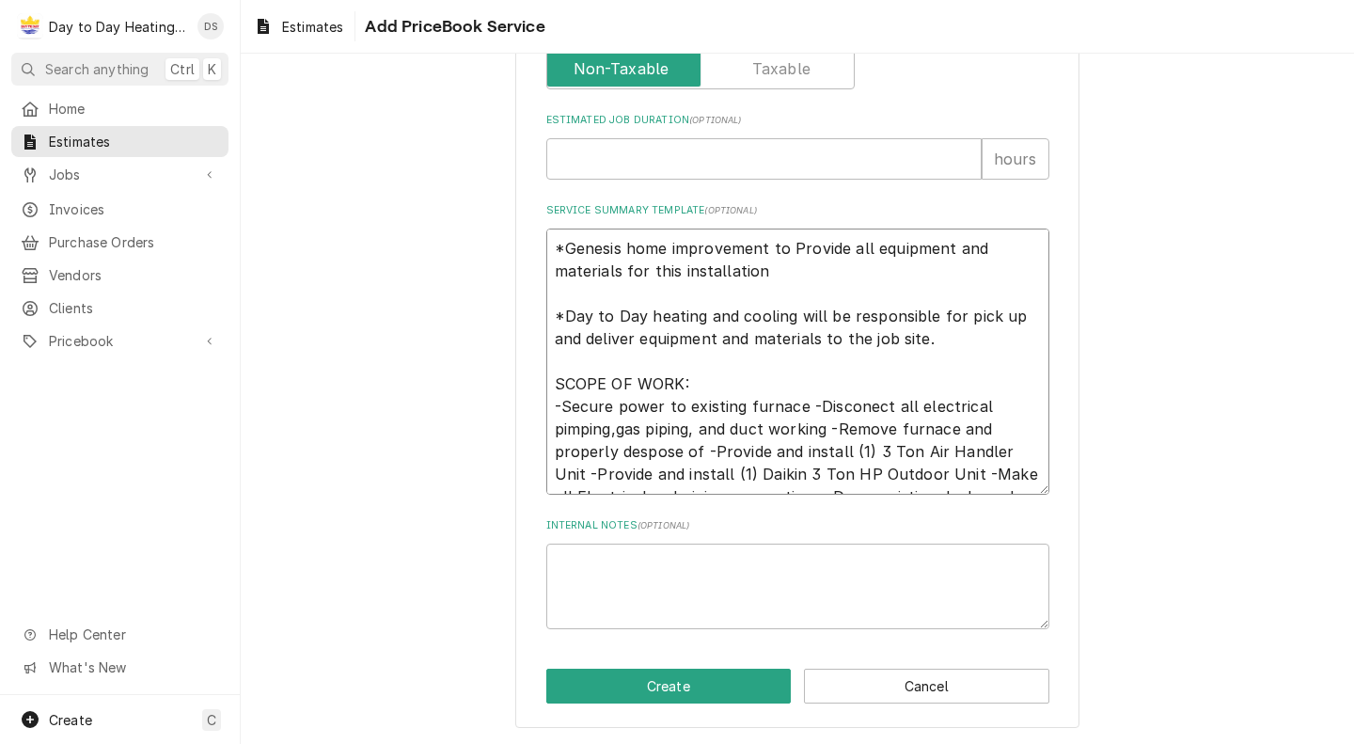
scroll to position [864, 0]
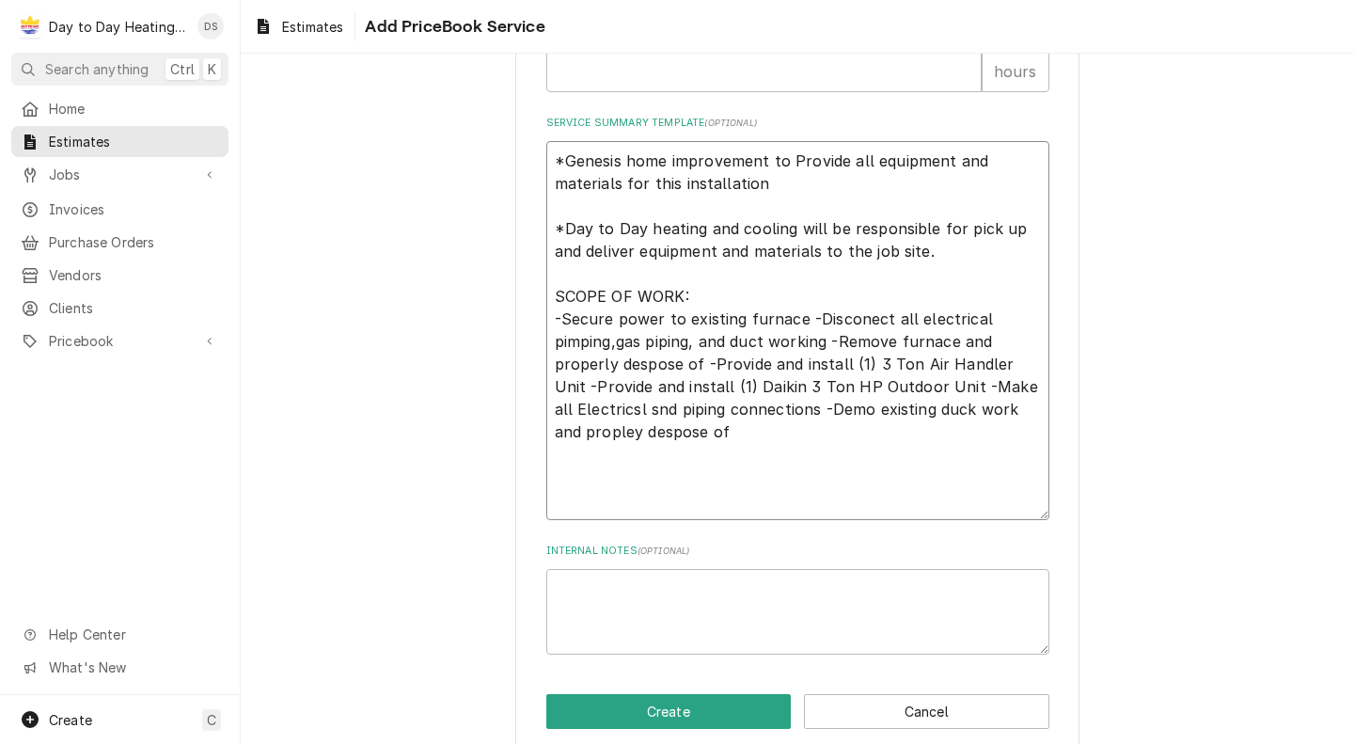
click at [795, 321] on textarea "*Genesis home improvement to Provide all equipment and materials for this insta…" at bounding box center [797, 330] width 503 height 379
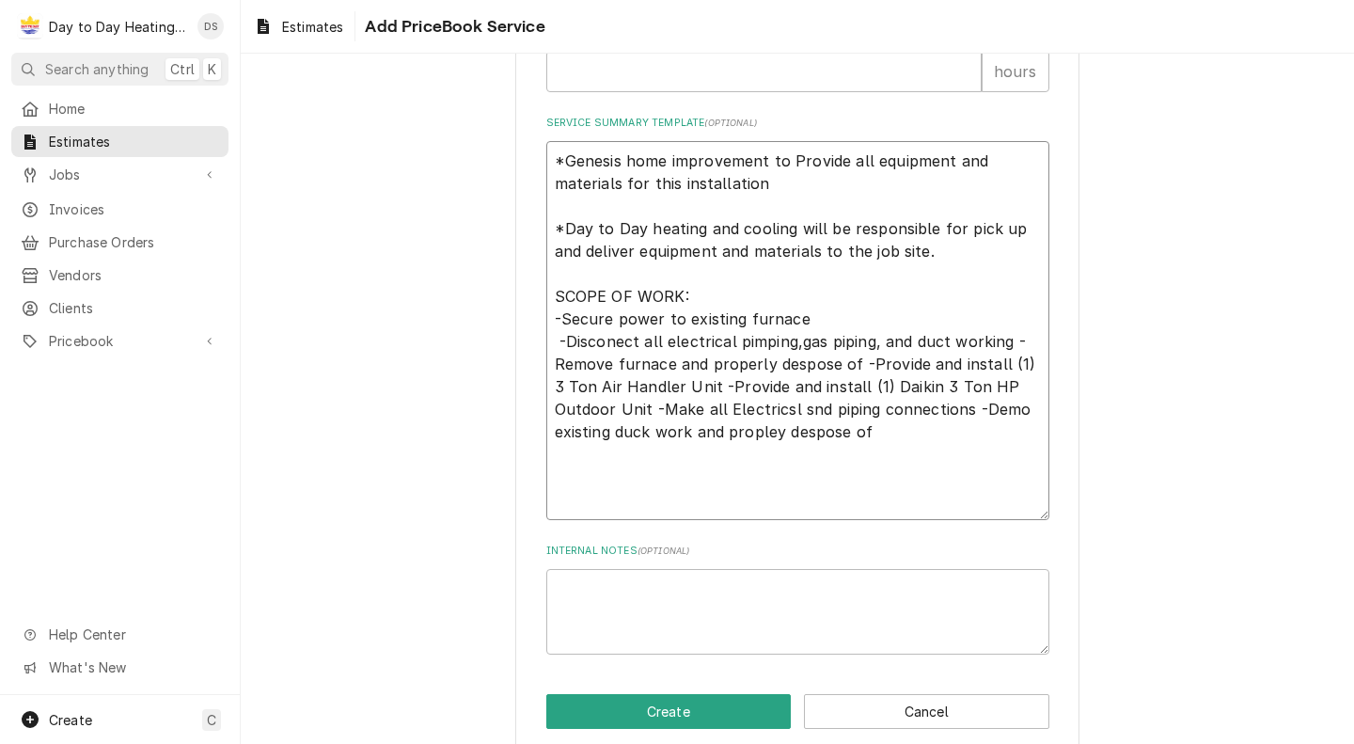
click at [1001, 339] on textarea "*Genesis home improvement to Provide all equipment and materials for this insta…" at bounding box center [797, 330] width 503 height 379
click at [858, 365] on textarea "*Genesis home improvement to Provide all equipment and materials for this insta…" at bounding box center [797, 330] width 503 height 379
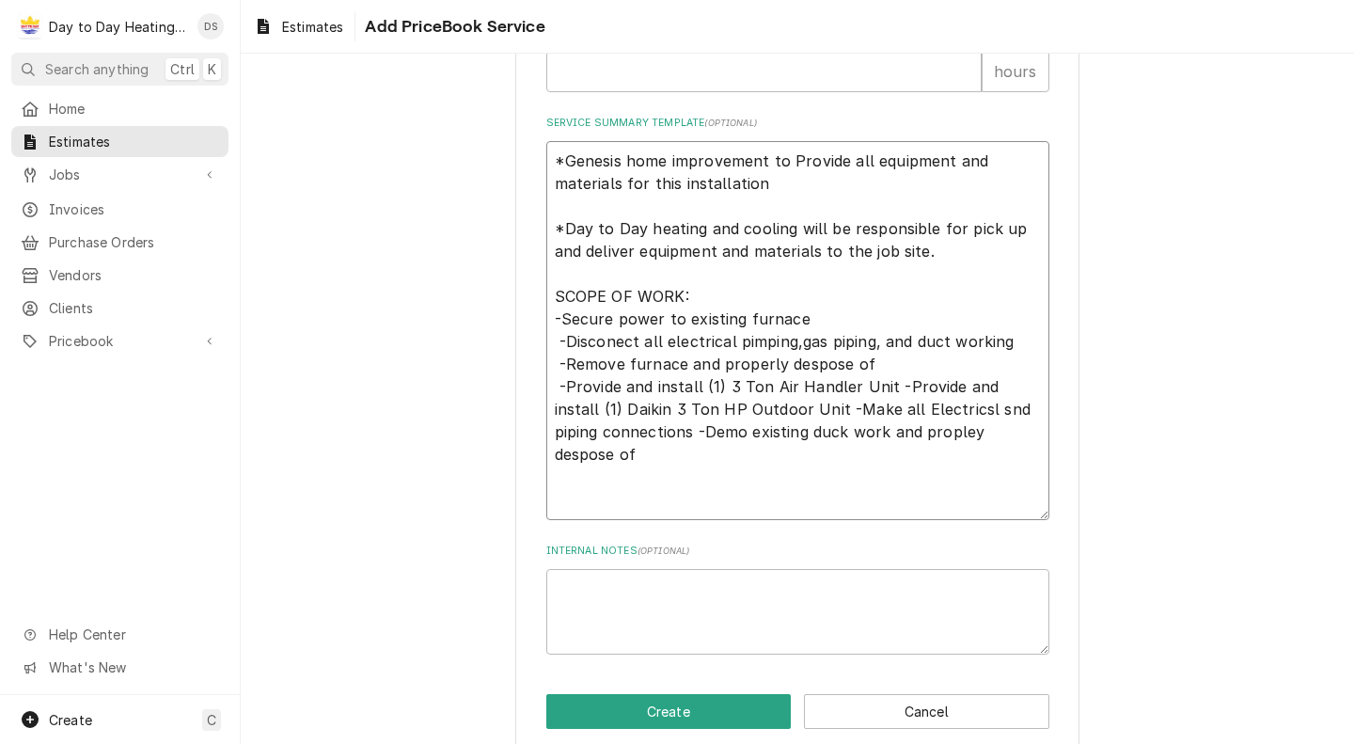
click at [879, 382] on textarea "*Genesis home improvement to Provide all equipment and materials for this insta…" at bounding box center [797, 330] width 503 height 379
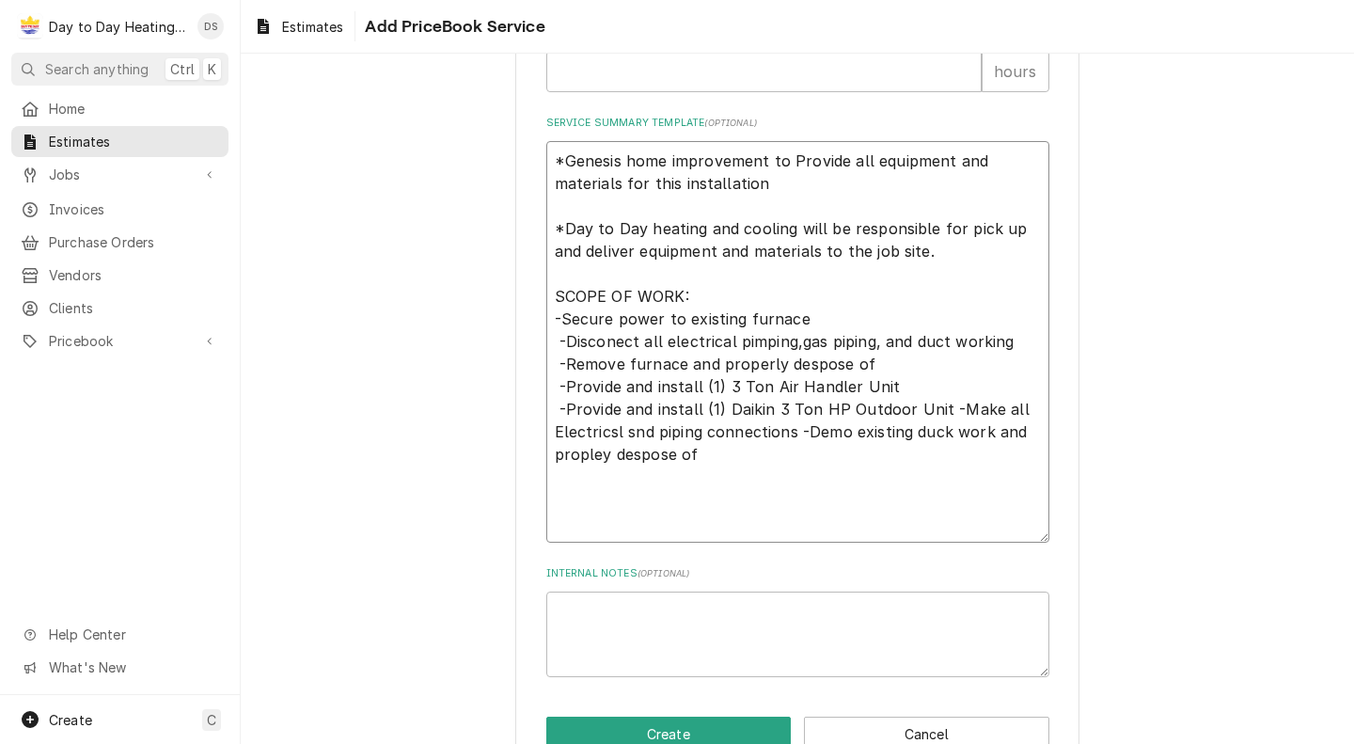
click at [929, 406] on textarea "*Genesis home improvement to Provide all equipment and materials for this insta…" at bounding box center [797, 342] width 503 height 402
click at [866, 427] on textarea "*Genesis home improvement to Provide all equipment and materials for this insta…" at bounding box center [797, 342] width 503 height 402
click at [935, 451] on textarea "*Genesis home improvement to Provide all equipment and materials for this insta…" at bounding box center [797, 342] width 503 height 402
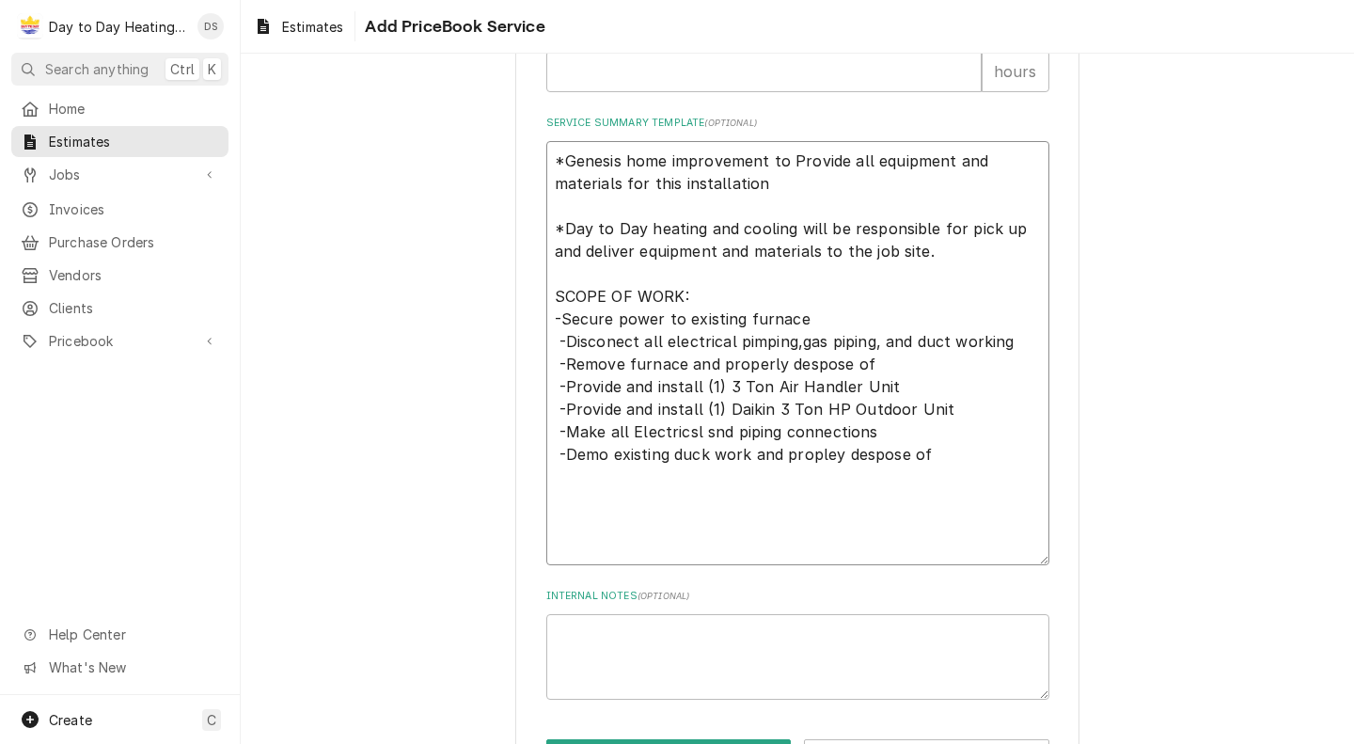
click at [833, 455] on textarea "*Genesis home improvement to Provide all equipment and materials for this insta…" at bounding box center [797, 353] width 503 height 424
click at [886, 465] on textarea "*Genesis home improvement to Provide all equipment and materials for this insta…" at bounding box center [797, 353] width 503 height 424
click at [774, 359] on textarea "*Genesis home improvement to Provide all equipment and materials for this insta…" at bounding box center [797, 353] width 503 height 424
click at [874, 457] on textarea "*Genesis home improvement to Provide all equipment and materials for this insta…" at bounding box center [797, 353] width 503 height 424
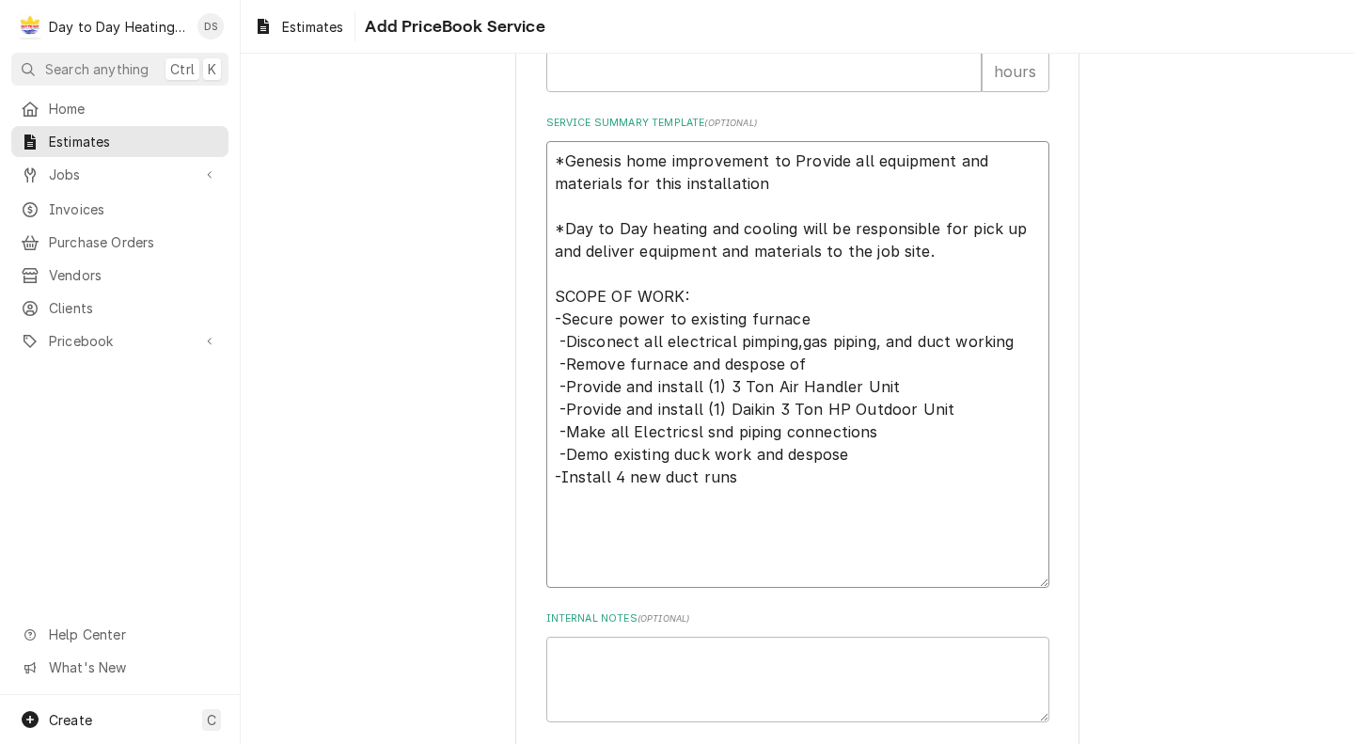
click at [702, 455] on textarea "*Genesis home improvement to Provide all equipment and materials for this insta…" at bounding box center [797, 364] width 503 height 447
click at [732, 482] on textarea "*Genesis home improvement to Provide all equipment and materials for this insta…" at bounding box center [797, 364] width 503 height 447
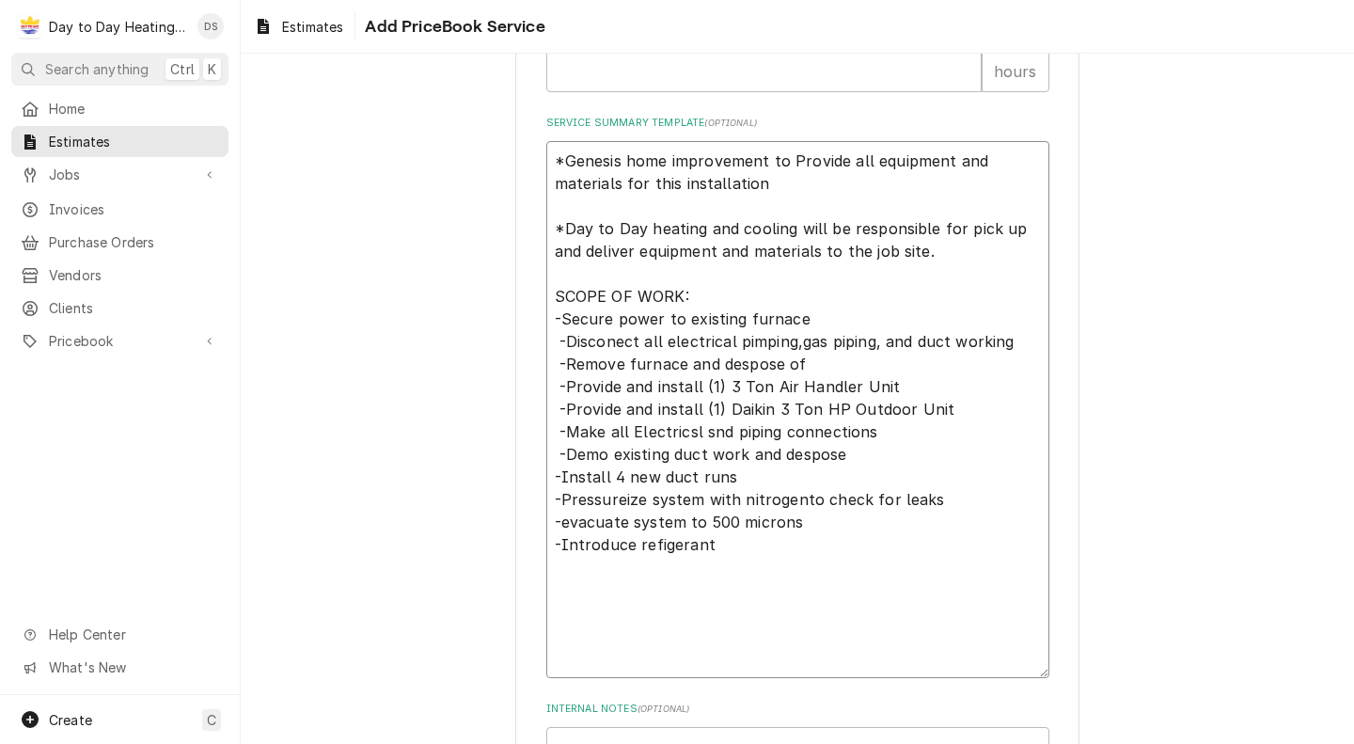
click at [736, 548] on textarea "*Genesis home improvement to Provide all equipment and materials for this insta…" at bounding box center [797, 409] width 503 height 537
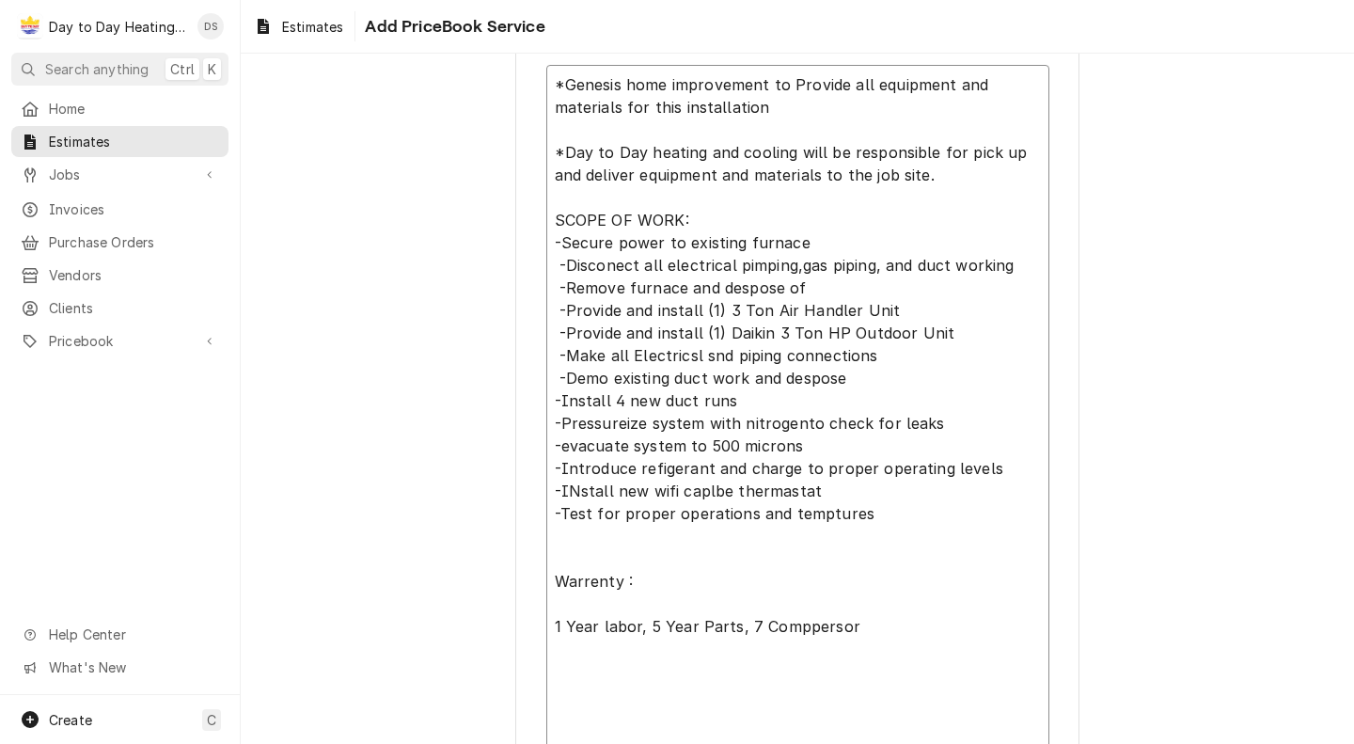
scroll to position [918, 0]
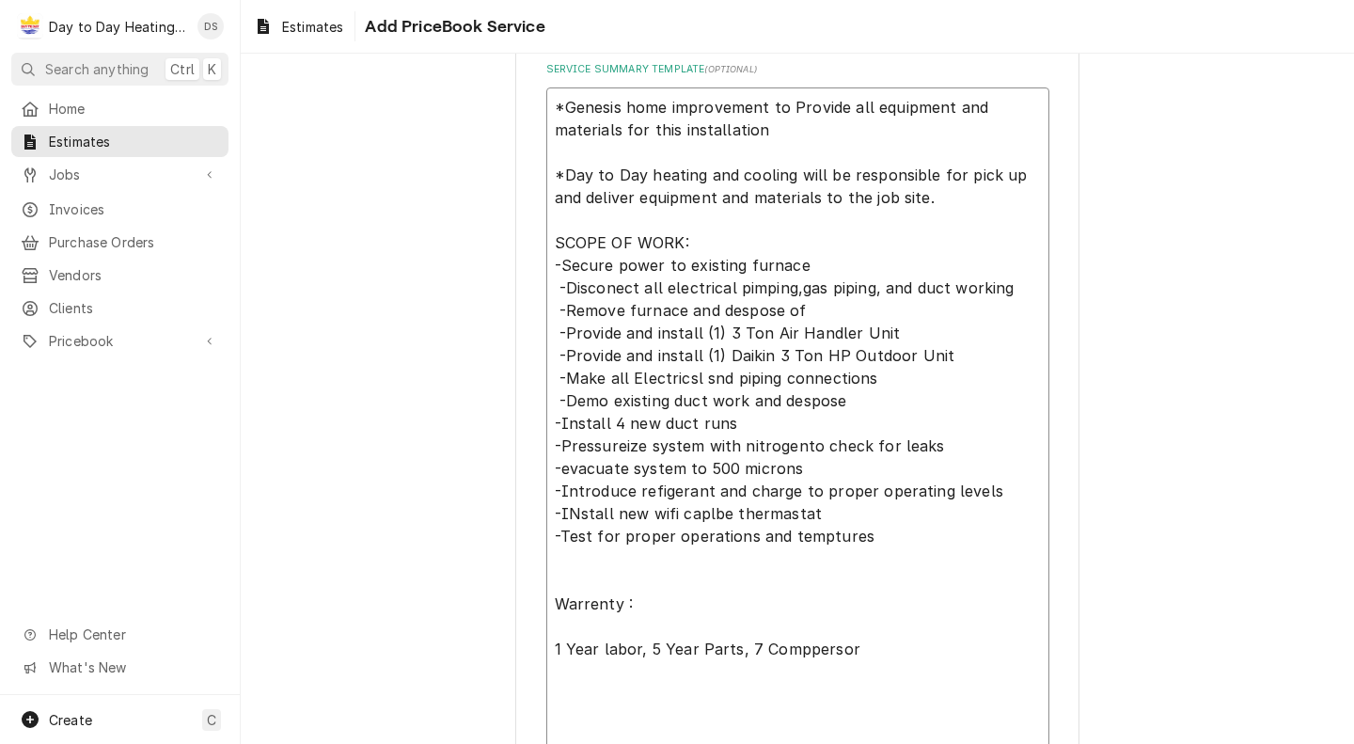
drag, startPoint x: 865, startPoint y: 538, endPoint x: 559, endPoint y: 267, distance: 409.0
click at [559, 267] on textarea "*Genesis home improvement to Provide all equipment and materials for this insta…" at bounding box center [797, 434] width 503 height 695
click at [873, 544] on textarea "*Genesis home improvement to Provide all equipment and materials for this insta…" at bounding box center [797, 434] width 503 height 695
drag, startPoint x: 873, startPoint y: 544, endPoint x: 538, endPoint y: 272, distance: 431.2
click at [538, 272] on div "Please provide the following information to create a PriceBook item. Active Sta…" at bounding box center [797, 94] width 564 height 1843
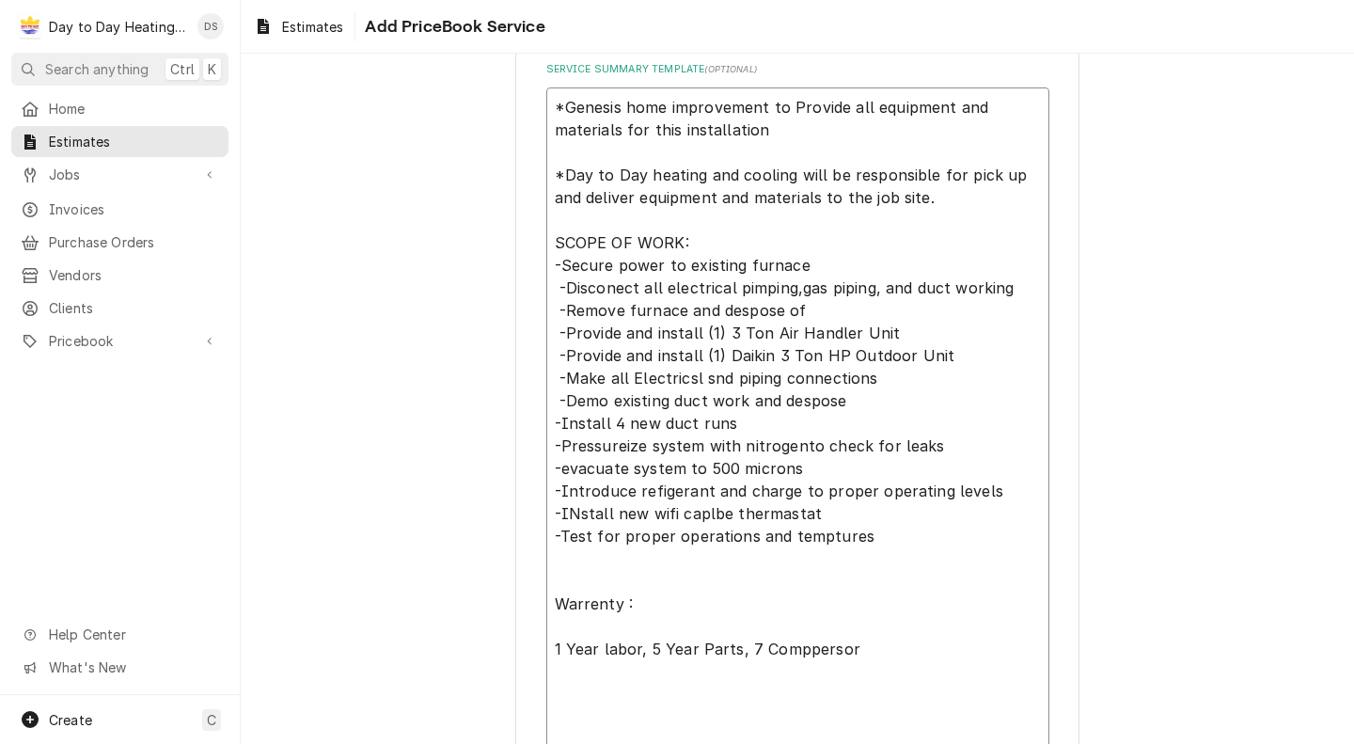
paste textarea "Secure power to existing furnace Disconnect all electrical piping, gas piping, …"
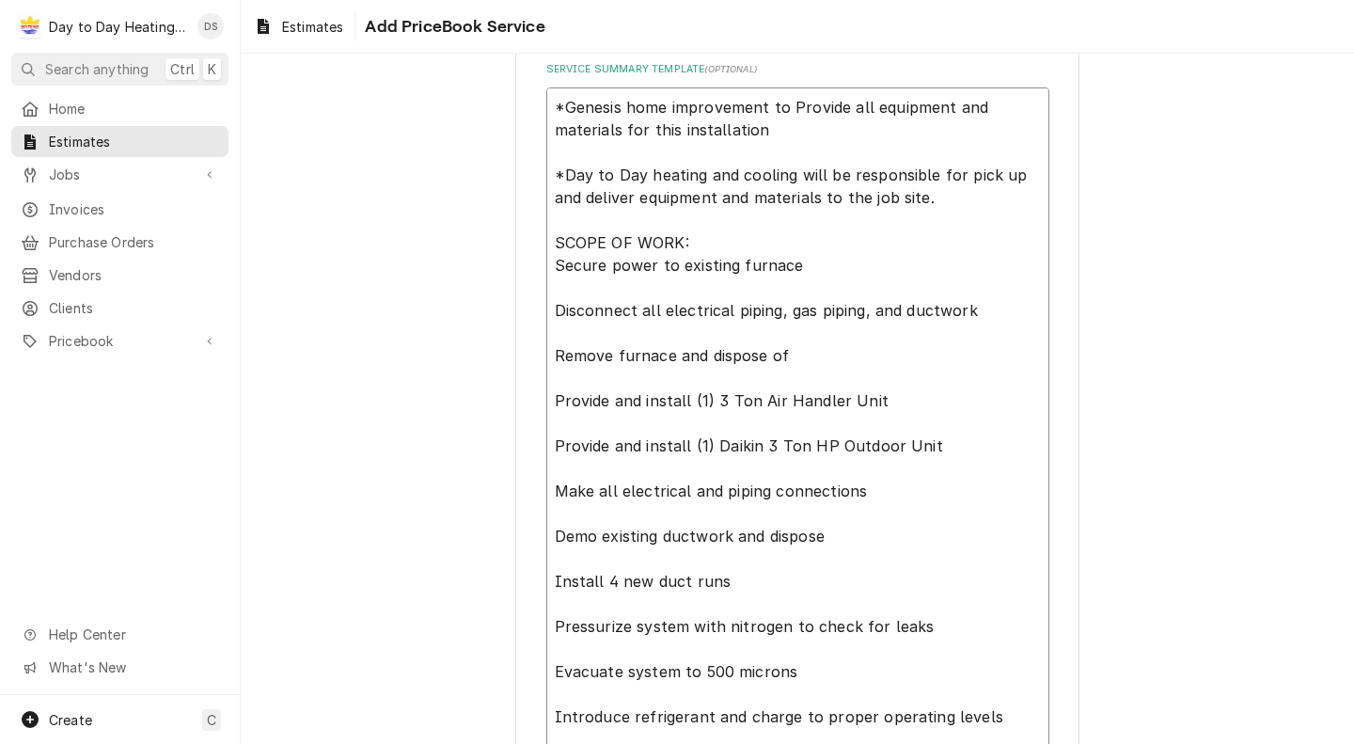
scroll to position [992, 0]
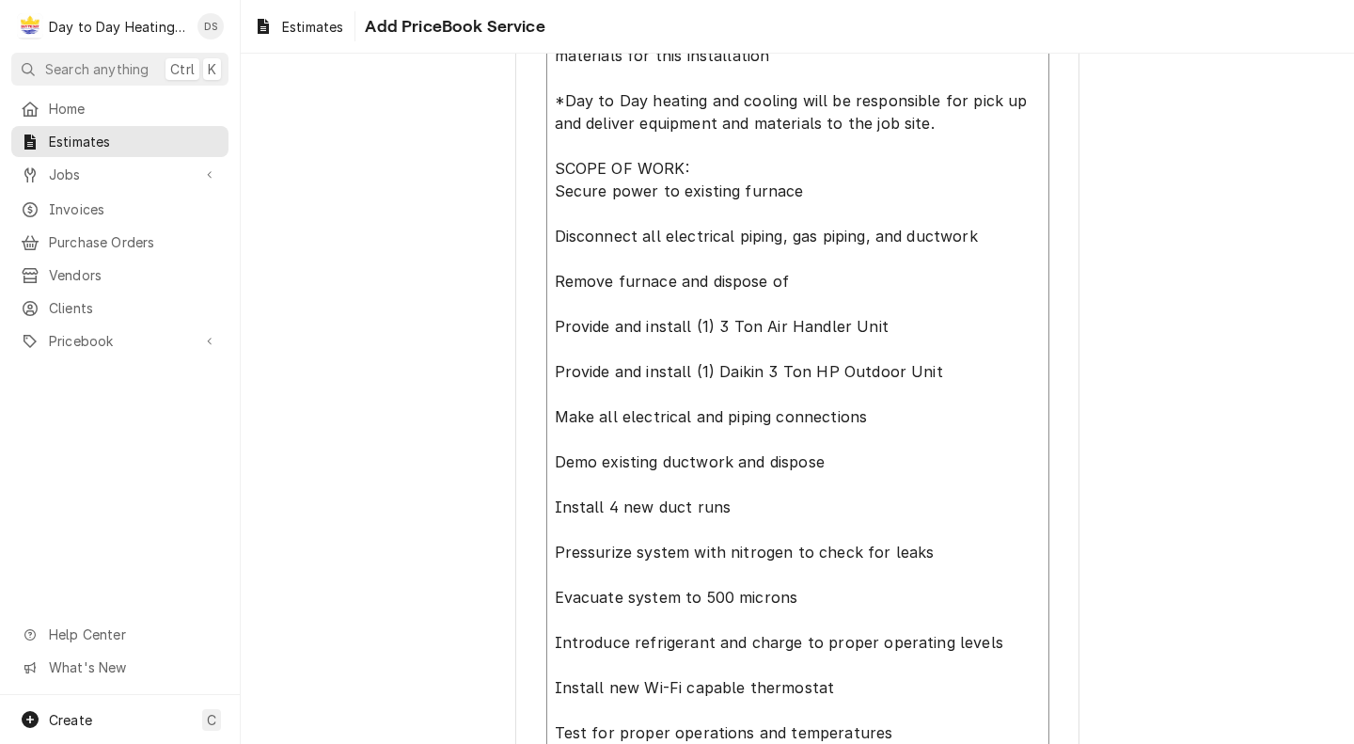
click at [550, 242] on textarea "*Genesis home improvement to Provide all equipment and materials for this insta…" at bounding box center [797, 484] width 503 height 943
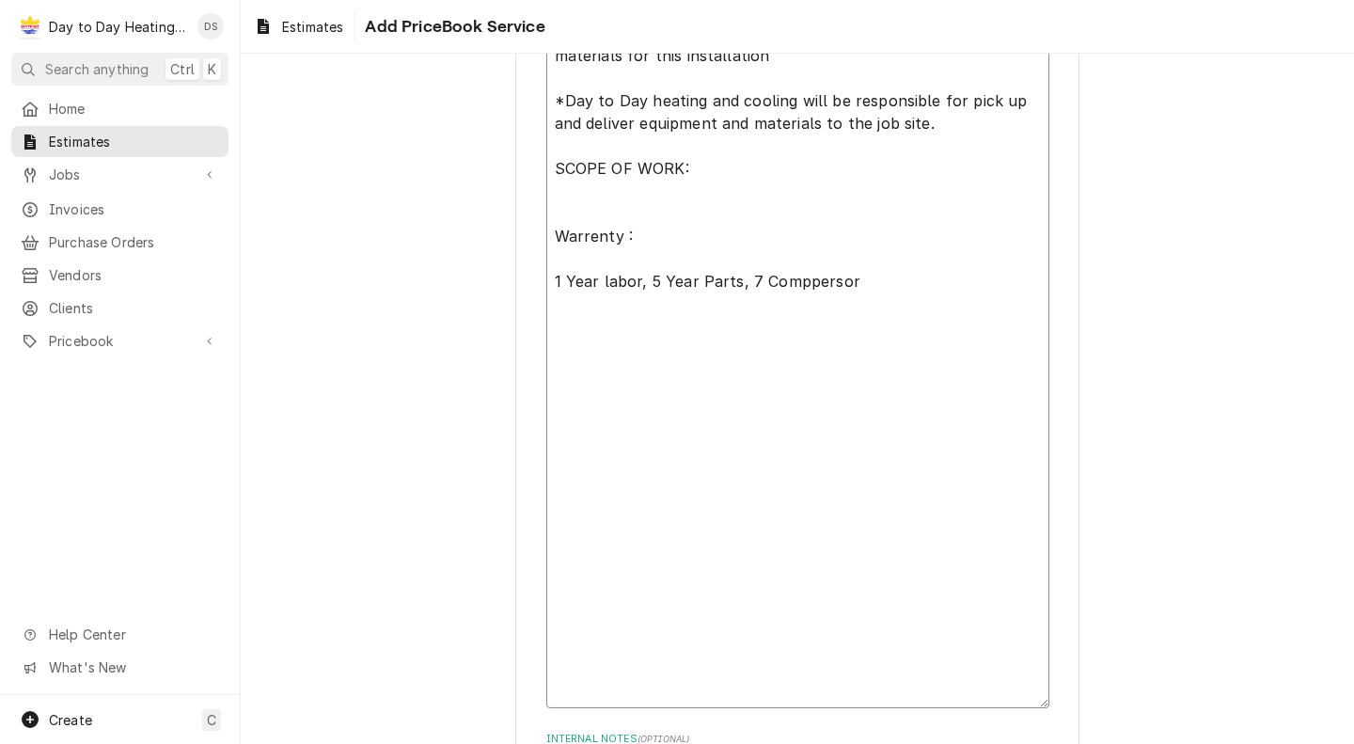
scroll to position [914, 0]
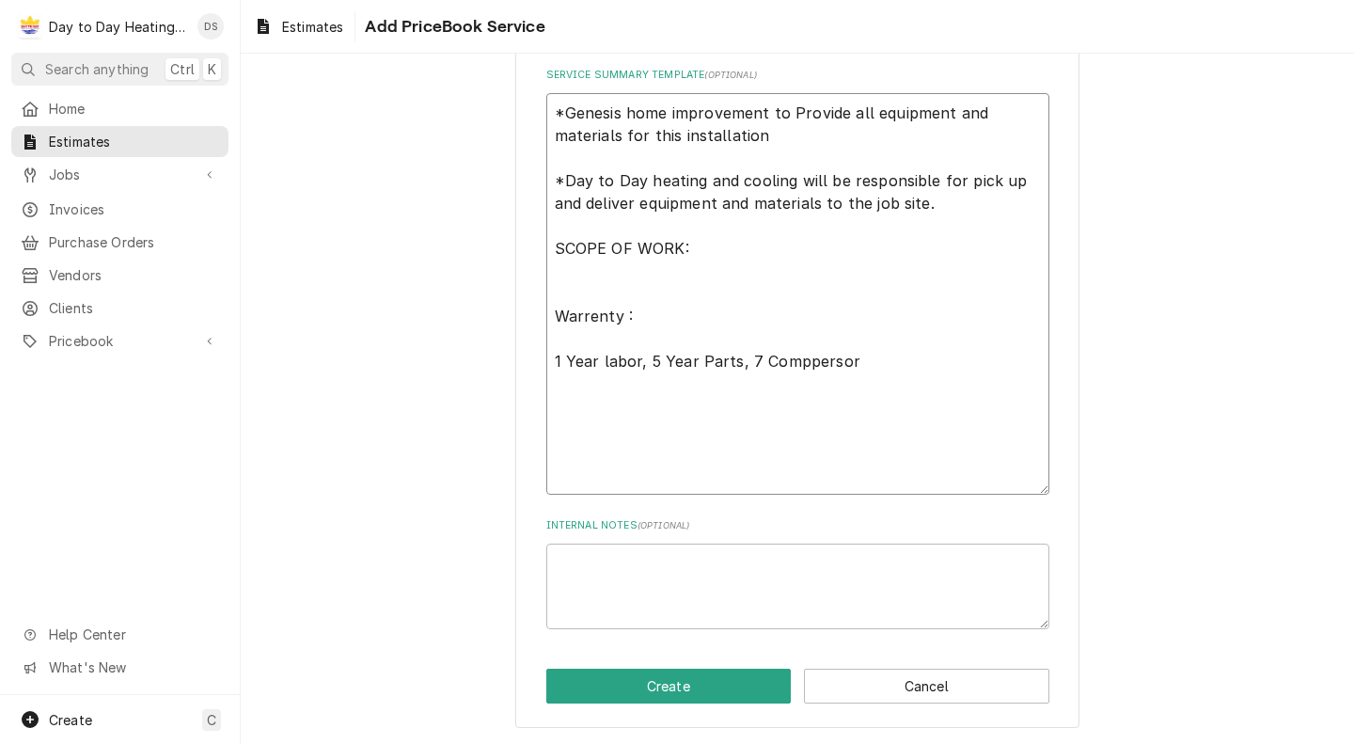
paste textarea "Secure power to existing furnace Disconnect all electrical piping, gas piping, …"
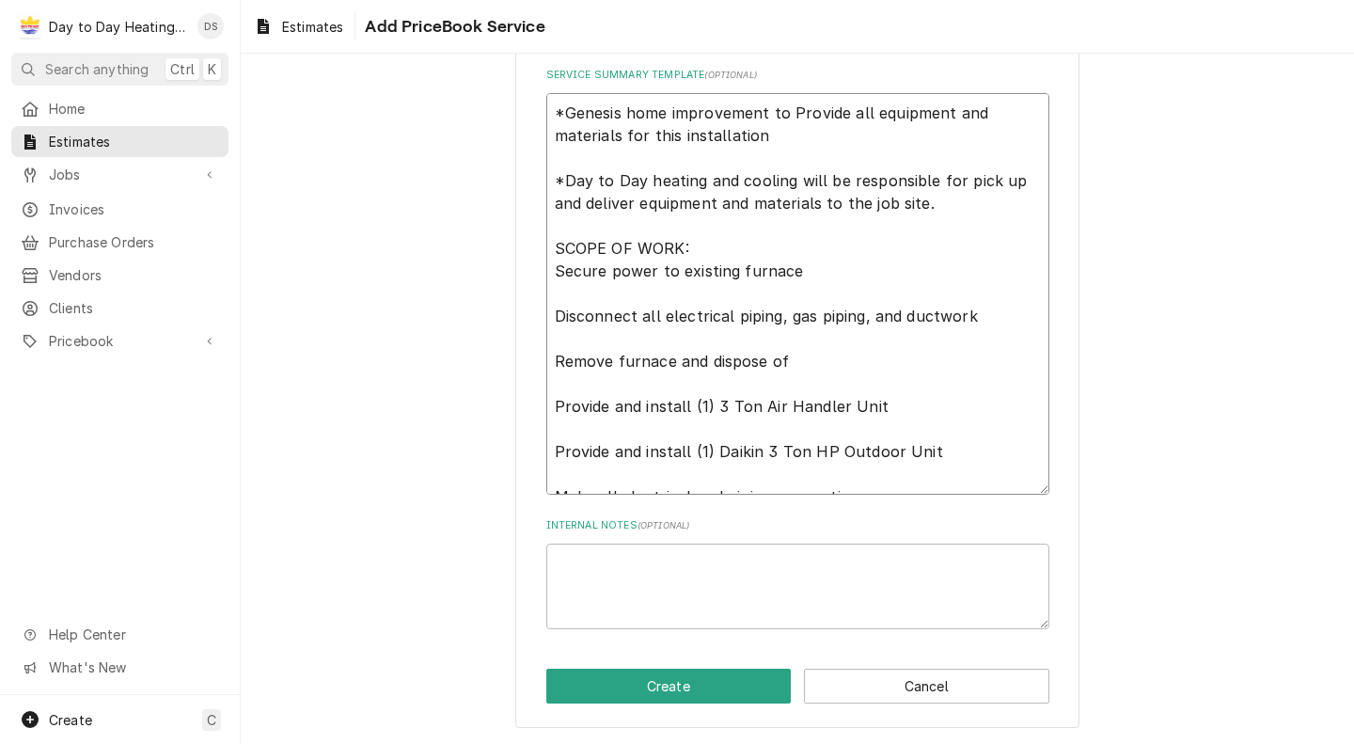
scroll to position [992, 0]
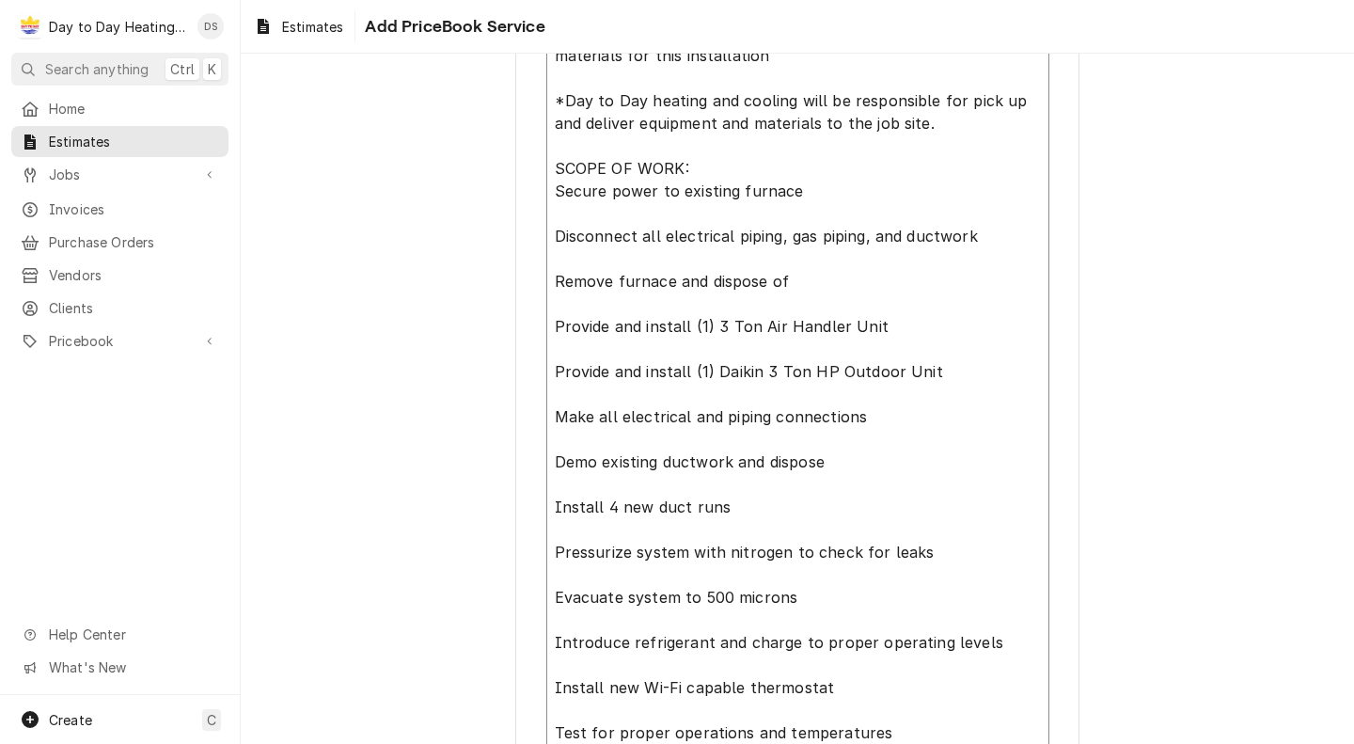
click at [546, 194] on textarea "*Genesis home improvement to Provide all equipment and materials for this insta…" at bounding box center [797, 484] width 503 height 943
click at [546, 232] on textarea "*Genesis home improvement to Provide all equipment and materials for this insta…" at bounding box center [797, 484] width 503 height 943
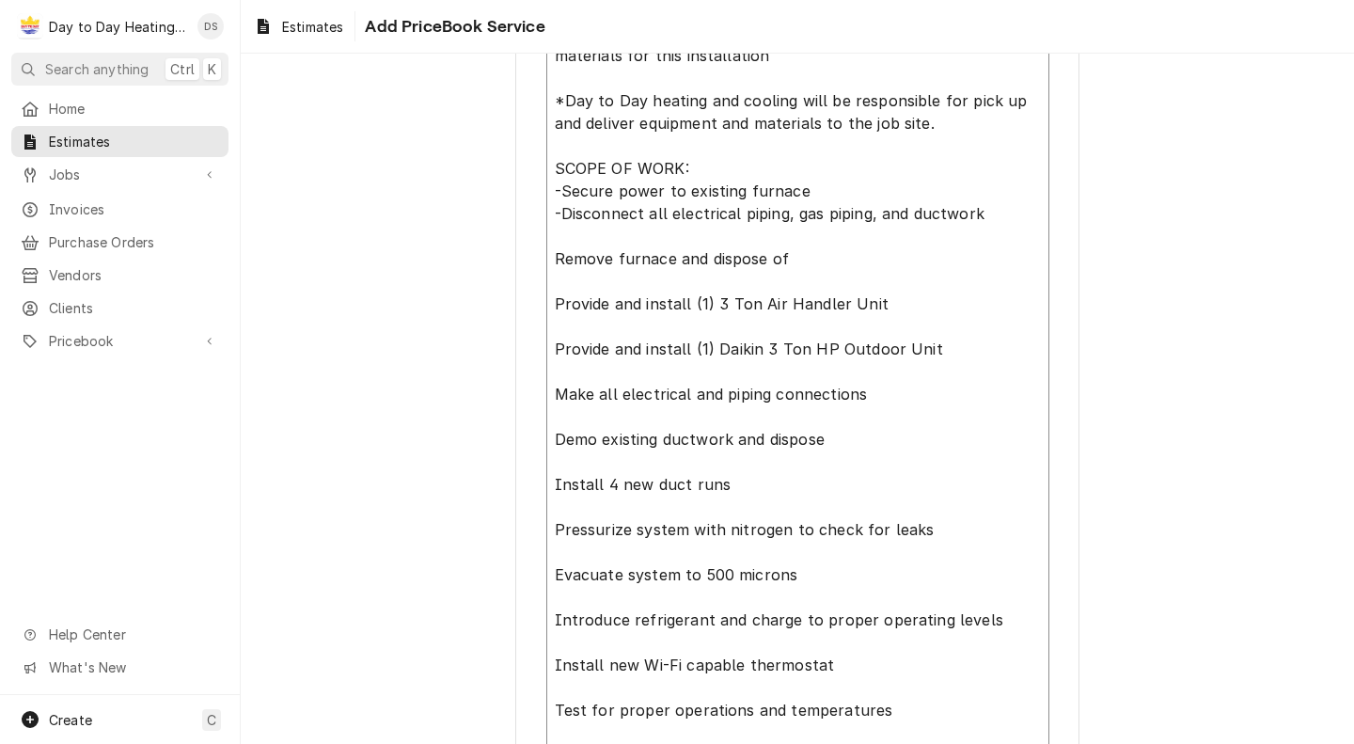
click at [549, 256] on textarea "*Genesis home improvement to Provide all equipment and materials for this insta…" at bounding box center [797, 473] width 503 height 921
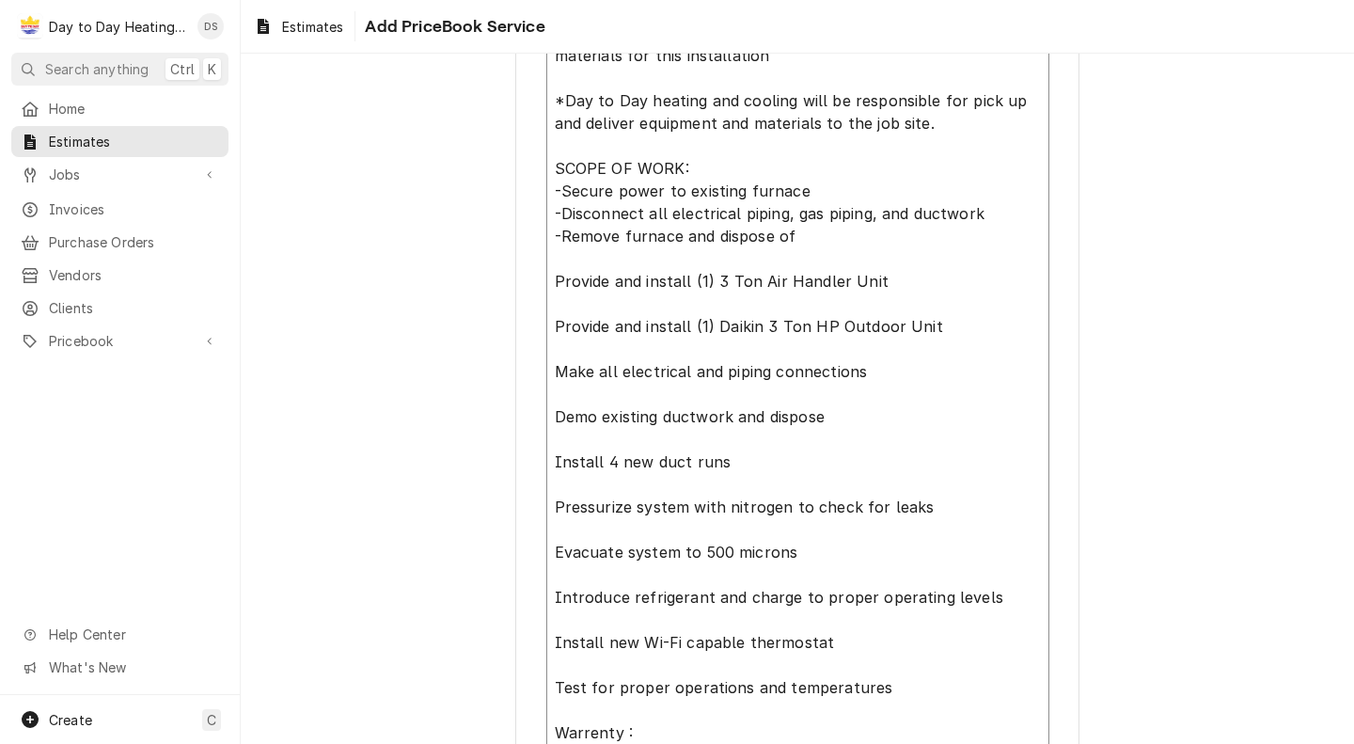
click at [546, 282] on textarea "*Genesis home improvement to Provide all equipment and materials for this insta…" at bounding box center [797, 462] width 503 height 898
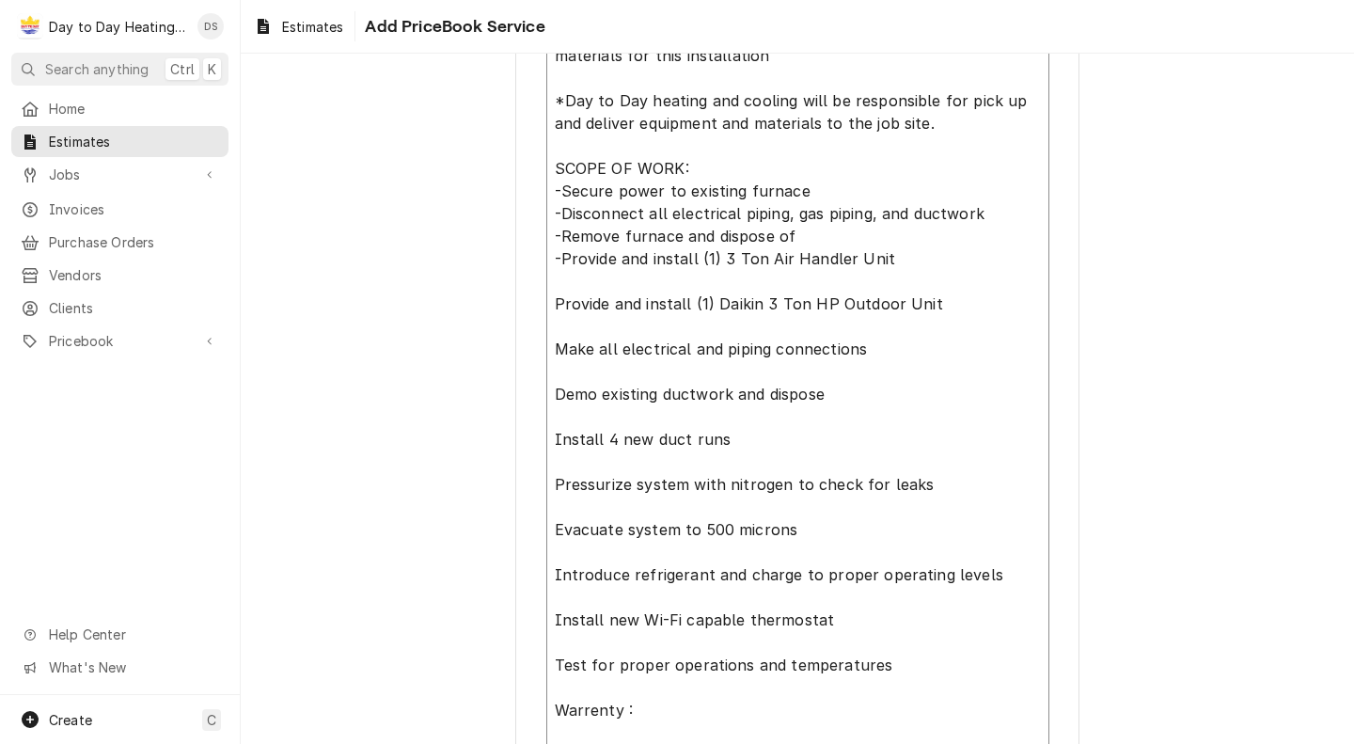
click at [549, 304] on textarea "*Genesis home improvement to Provide all equipment and materials for this insta…" at bounding box center [797, 450] width 503 height 875
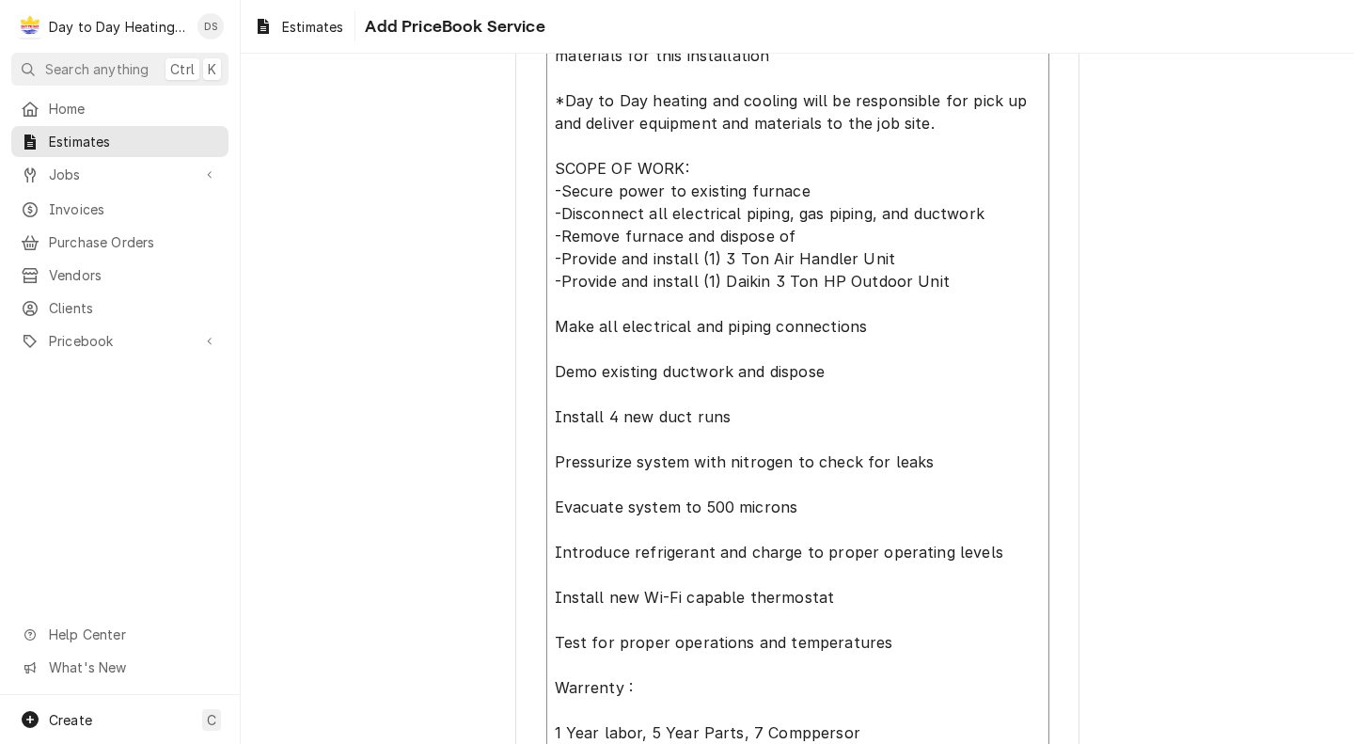
click at [548, 324] on textarea "*Genesis home improvement to Provide all equipment and materials for this insta…" at bounding box center [797, 439] width 503 height 853
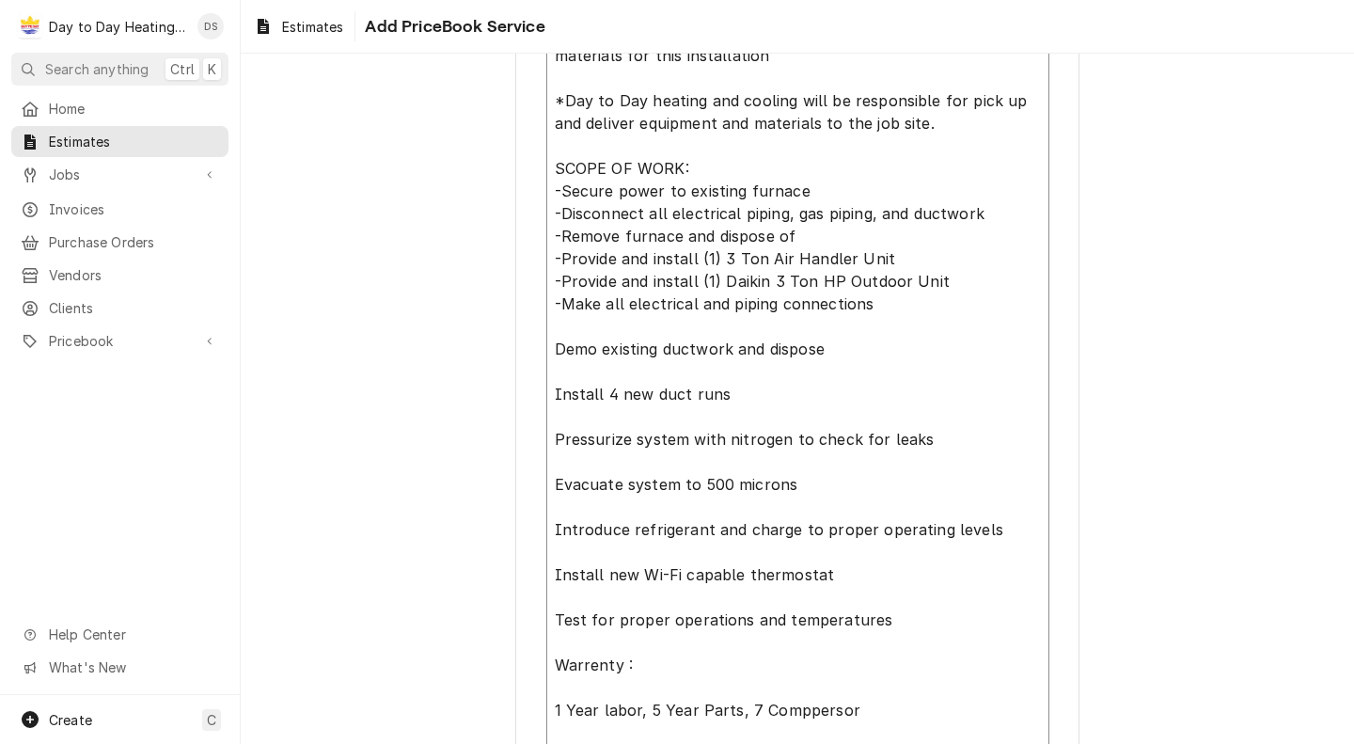
click at [548, 350] on textarea "*Genesis home improvement to Provide all equipment and materials for this insta…" at bounding box center [797, 428] width 503 height 830
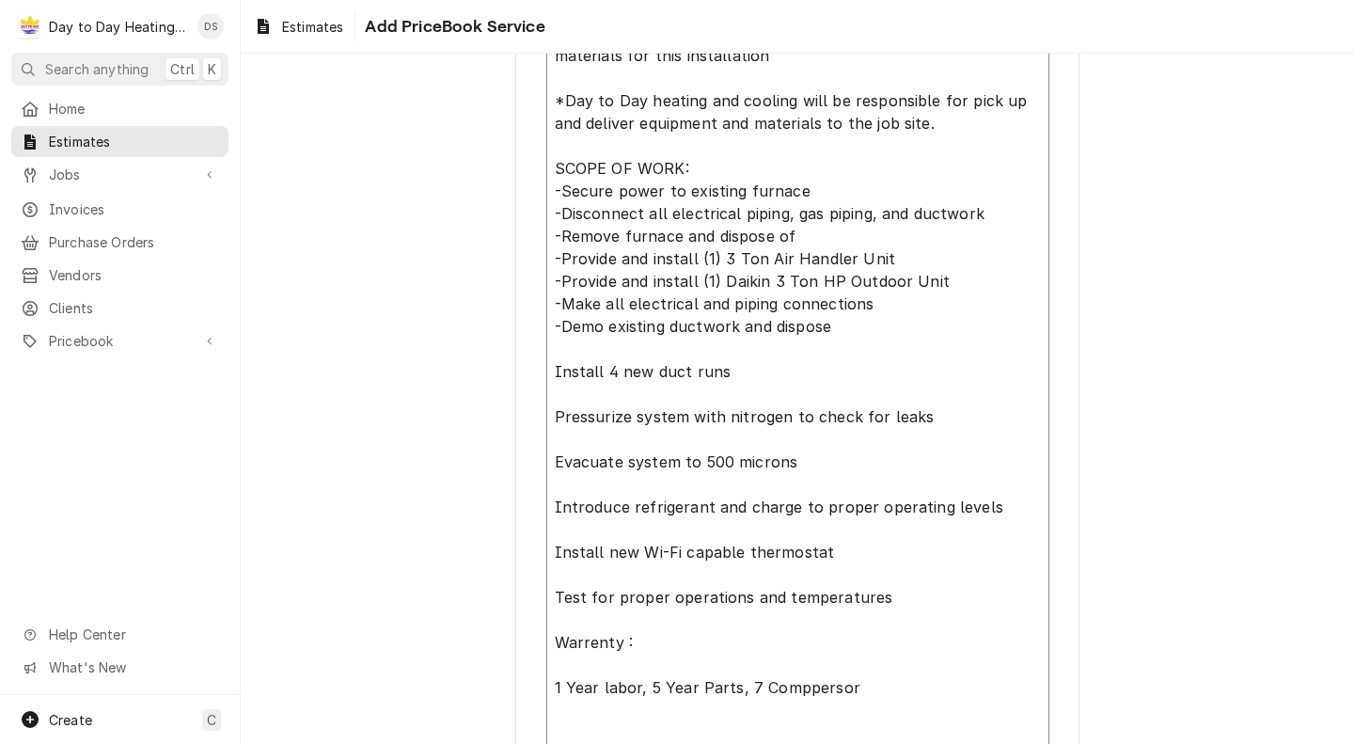
click at [549, 370] on textarea "*Genesis home improvement to Provide all equipment and materials for this insta…" at bounding box center [797, 417] width 503 height 808
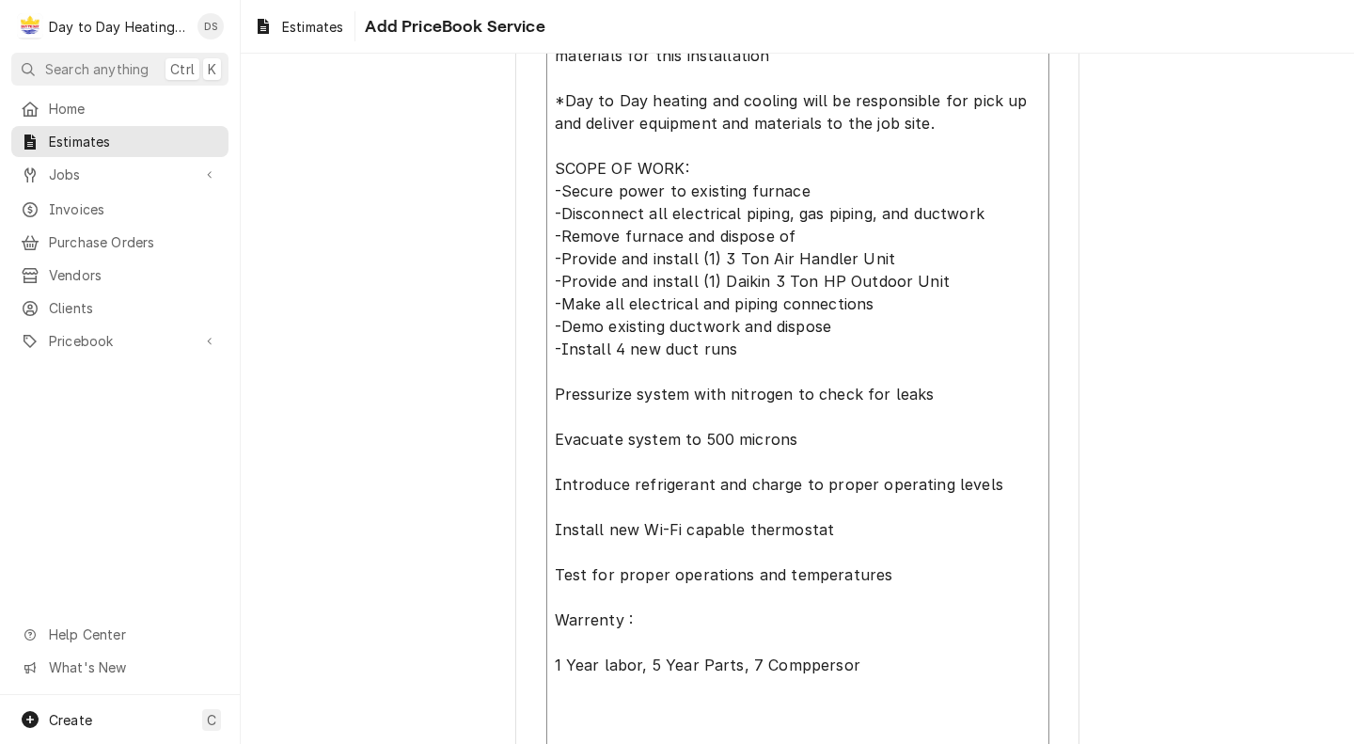
click at [548, 393] on textarea "*Genesis home improvement to Provide all equipment and materials for this insta…" at bounding box center [797, 405] width 503 height 785
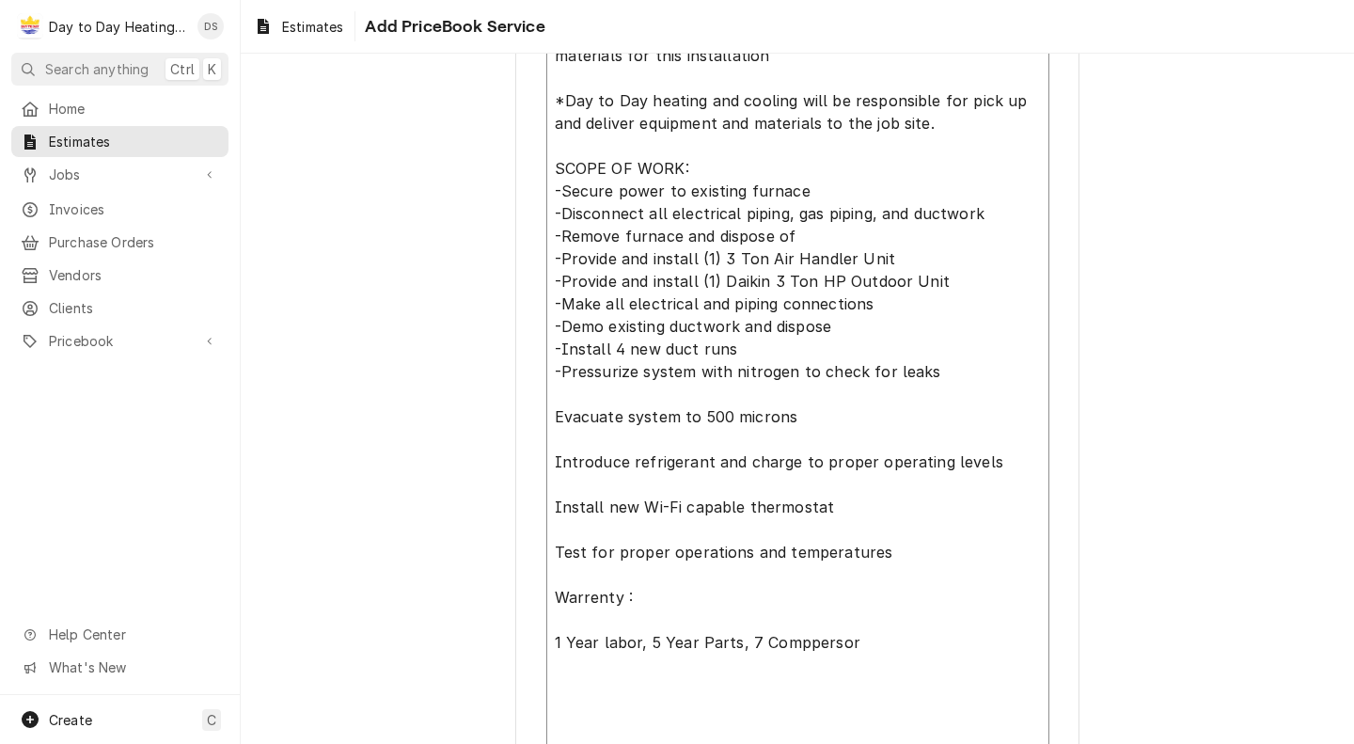
click at [549, 408] on textarea "*Genesis home improvement to Provide all equipment and materials for this insta…" at bounding box center [797, 394] width 503 height 763
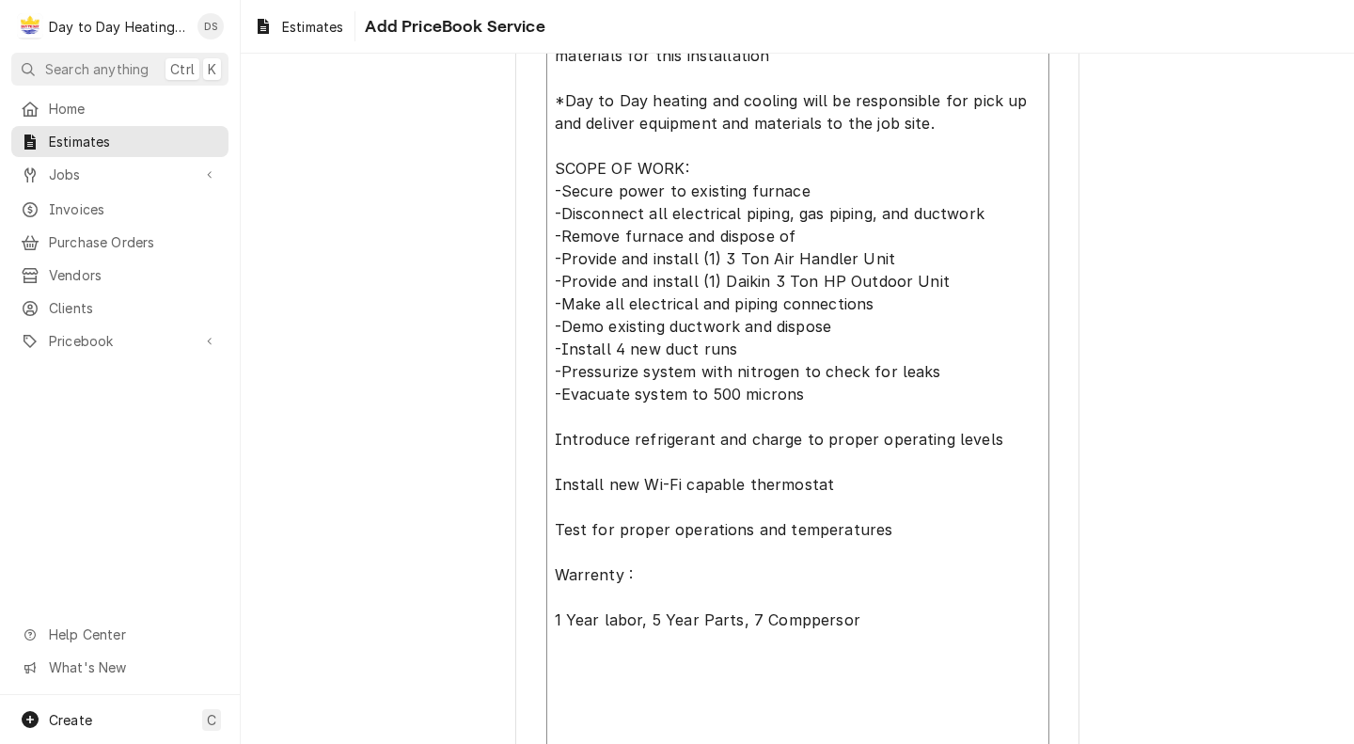
click at [547, 433] on textarea "*Genesis home improvement to Provide all equipment and materials for this insta…" at bounding box center [797, 383] width 503 height 740
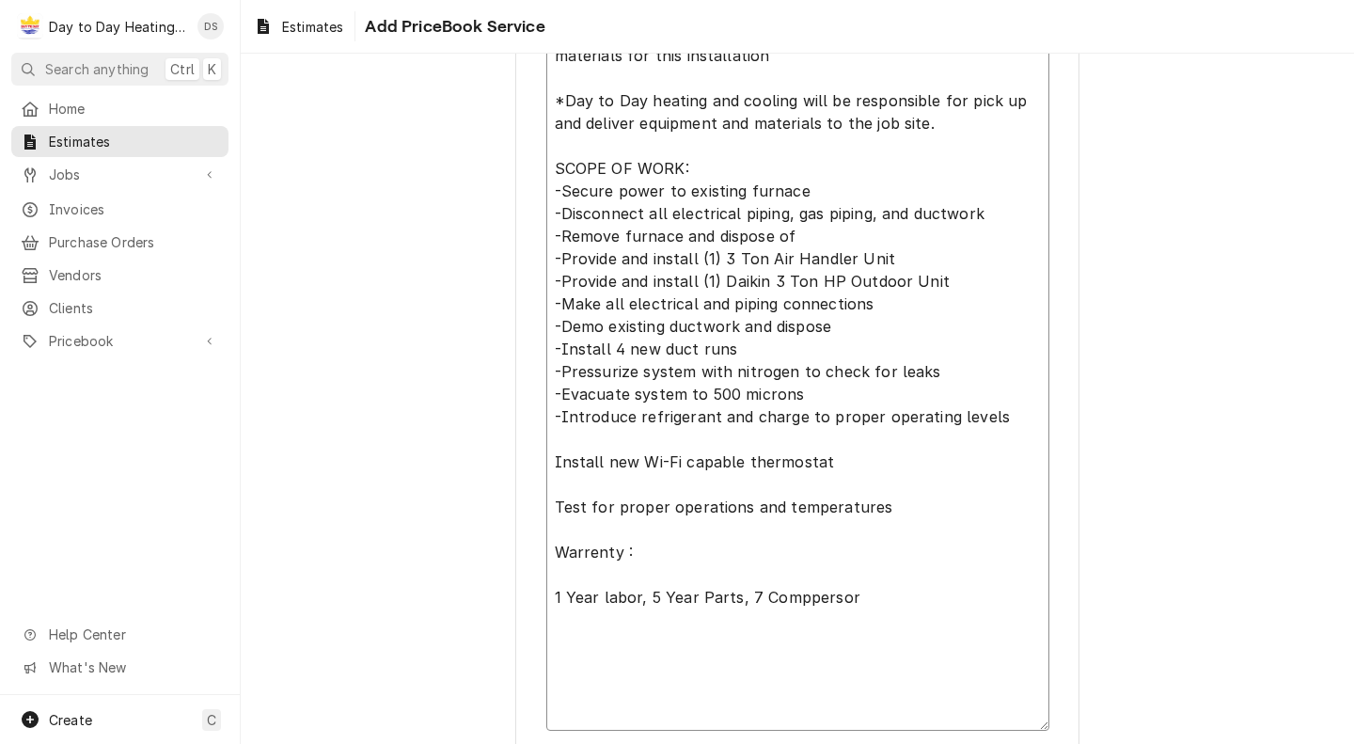
click at [549, 457] on textarea "*Genesis home improvement to Provide all equipment and materials for this insta…" at bounding box center [797, 371] width 503 height 717
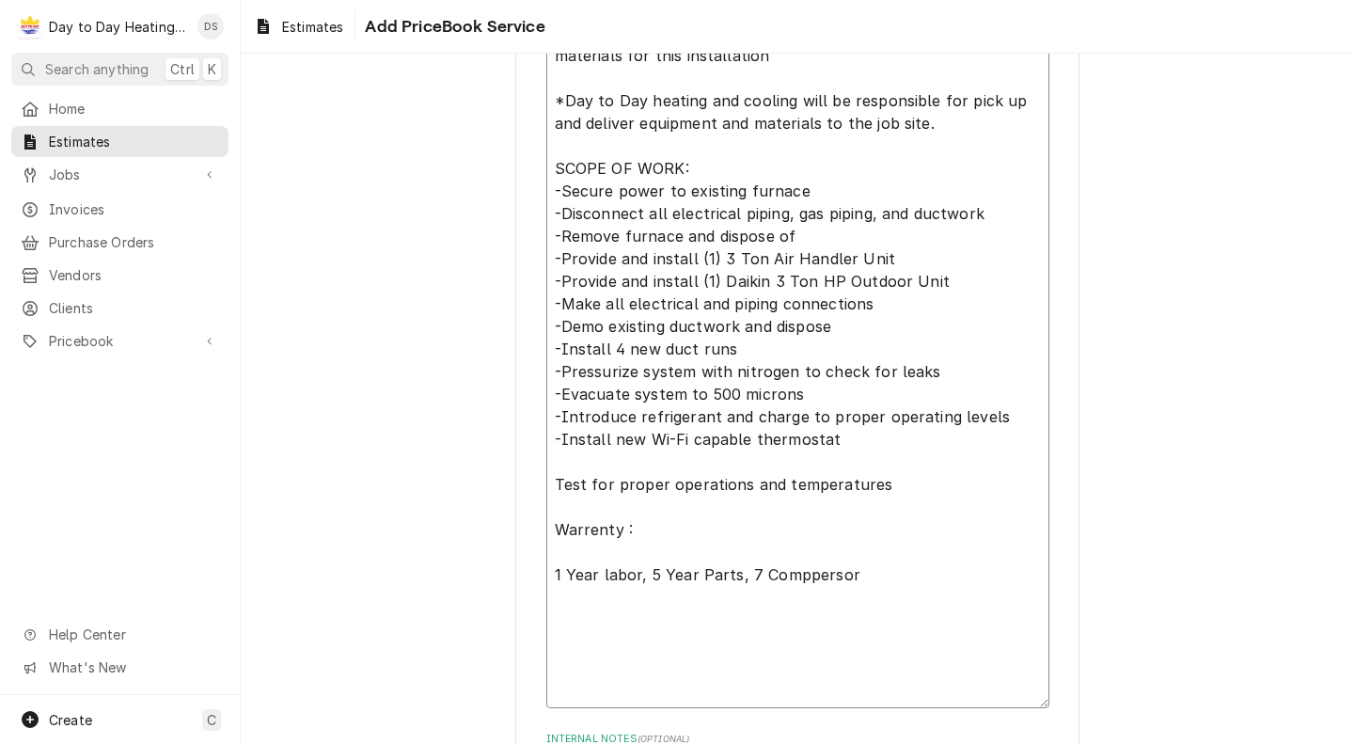
click at [551, 480] on textarea "*Genesis home improvement to Provide all equipment and materials for this insta…" at bounding box center [797, 360] width 503 height 695
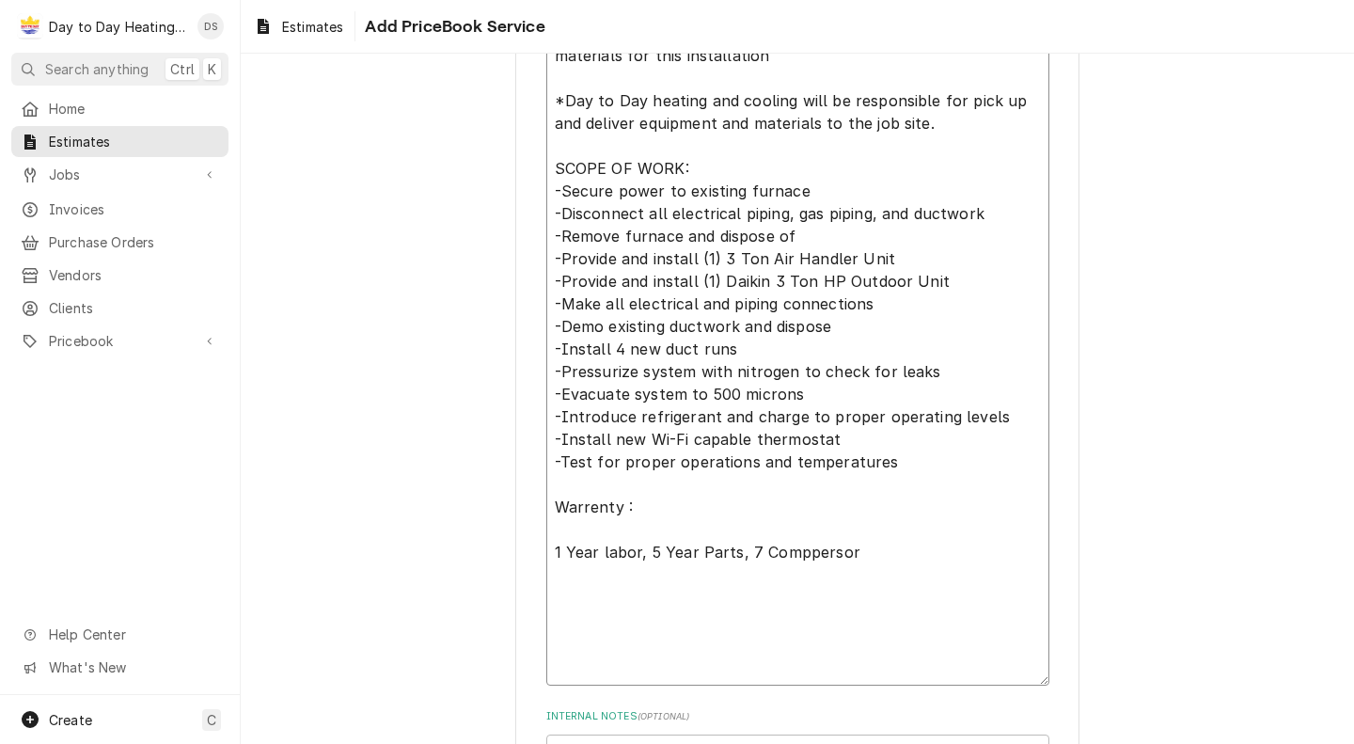
click at [546, 551] on textarea "*Genesis home improvement to Provide all equipment and materials for this insta…" at bounding box center [797, 349] width 503 height 672
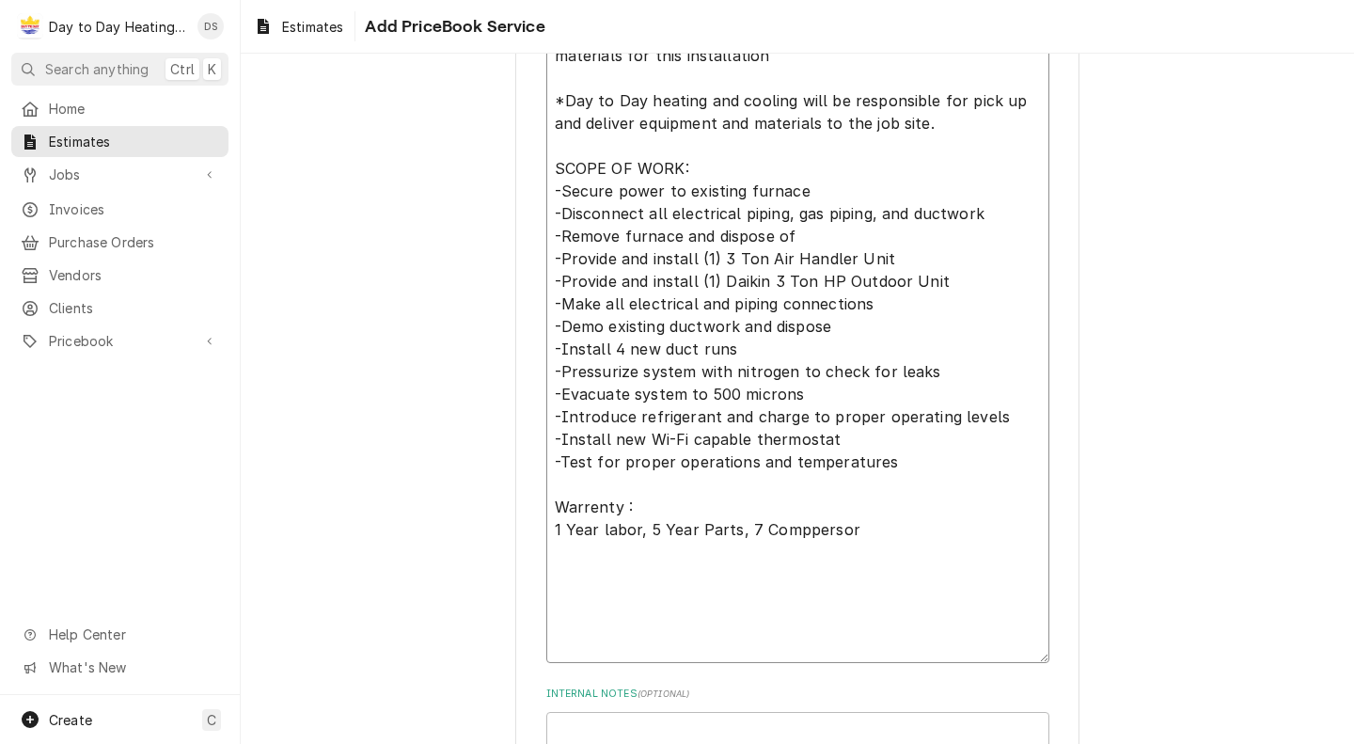
drag, startPoint x: 854, startPoint y: 525, endPoint x: 548, endPoint y: 530, distance: 305.7
click at [548, 530] on textarea "*Genesis home improvement to Provide all equipment and materials for this insta…" at bounding box center [797, 338] width 503 height 650
click at [563, 528] on textarea "*Genesis home improvement to Provide all equipment and materials for this insta…" at bounding box center [797, 338] width 503 height 650
drag, startPoint x: 849, startPoint y: 529, endPoint x: 547, endPoint y: 533, distance: 301.9
click at [547, 533] on textarea "*Genesis home improvement to Provide all equipment and materials for this insta…" at bounding box center [797, 338] width 503 height 650
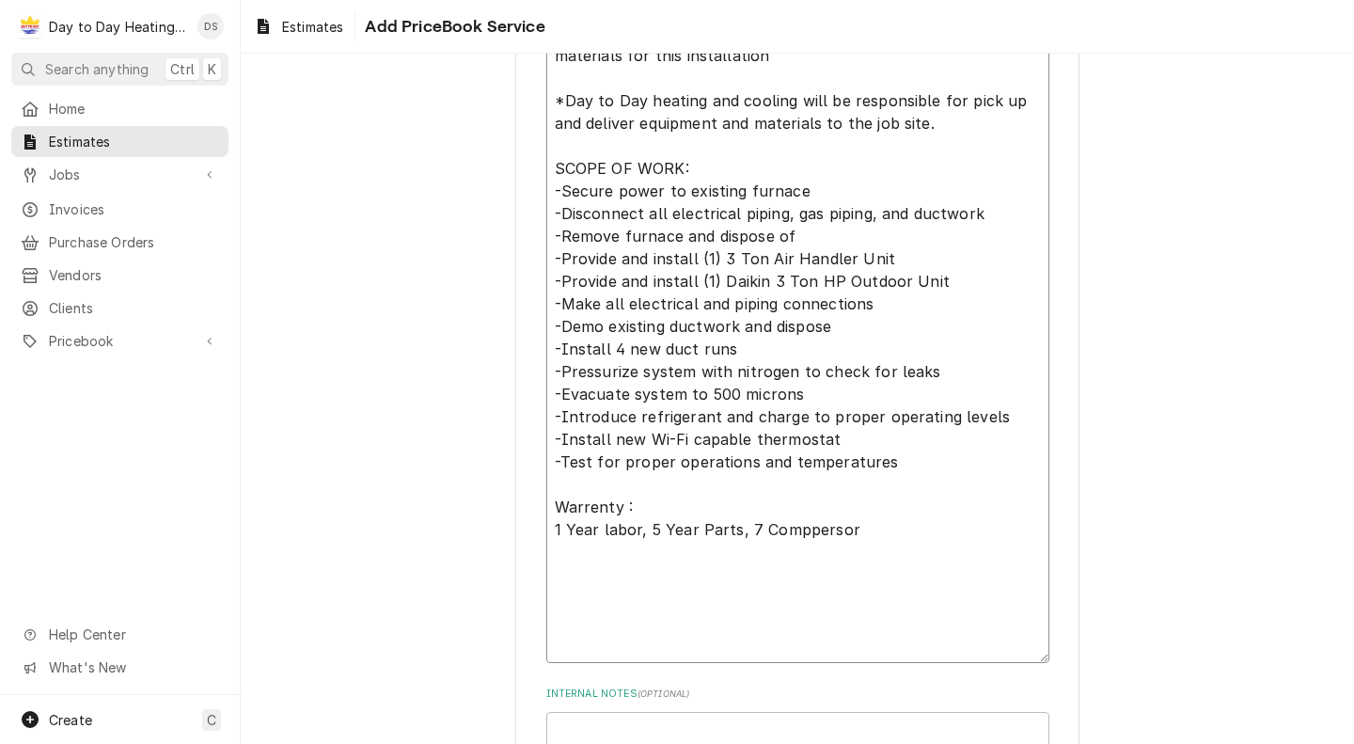
click at [574, 528] on textarea "*Genesis home improvement to Provide all equipment and materials for this insta…" at bounding box center [797, 338] width 503 height 650
drag, startPoint x: 845, startPoint y: 528, endPoint x: 543, endPoint y: 526, distance: 302.8
click at [546, 526] on textarea "*Genesis home improvement to Provide all equipment and materials for this insta…" at bounding box center [797, 338] width 503 height 650
paste textarea "-Year Labor, 5-Year Parts, 7-Year Compressor"
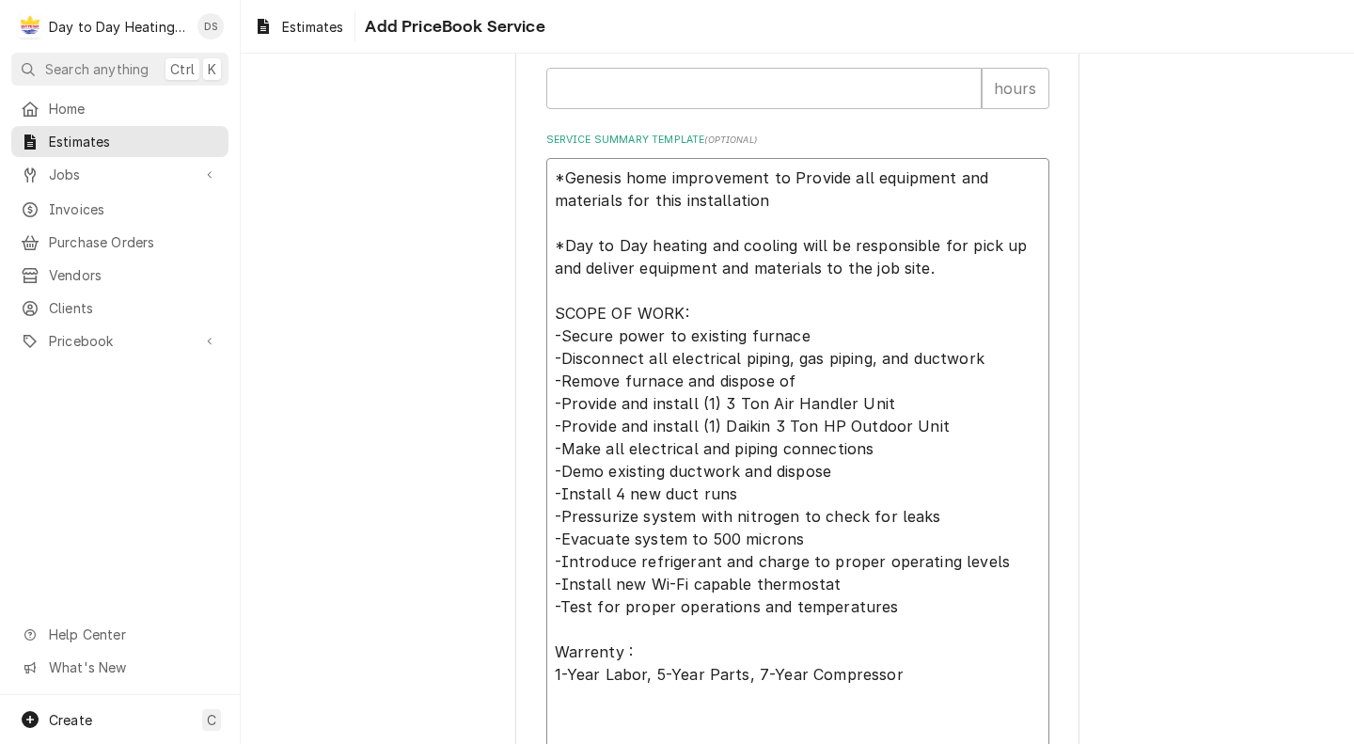
scroll to position [845, 0]
drag, startPoint x: 923, startPoint y: 275, endPoint x: 541, endPoint y: 185, distance: 393.0
click at [546, 185] on textarea "*Genesis home improvement to Provide all equipment and materials for this insta…" at bounding box center [797, 485] width 503 height 650
click at [890, 322] on textarea "*Genesis home improvement to Provide all equipment and materials for this insta…" at bounding box center [797, 485] width 503 height 650
click at [1240, 482] on div "Please provide the following information to create a PriceBook item. Active Sta…" at bounding box center [797, 143] width 1113 height 1831
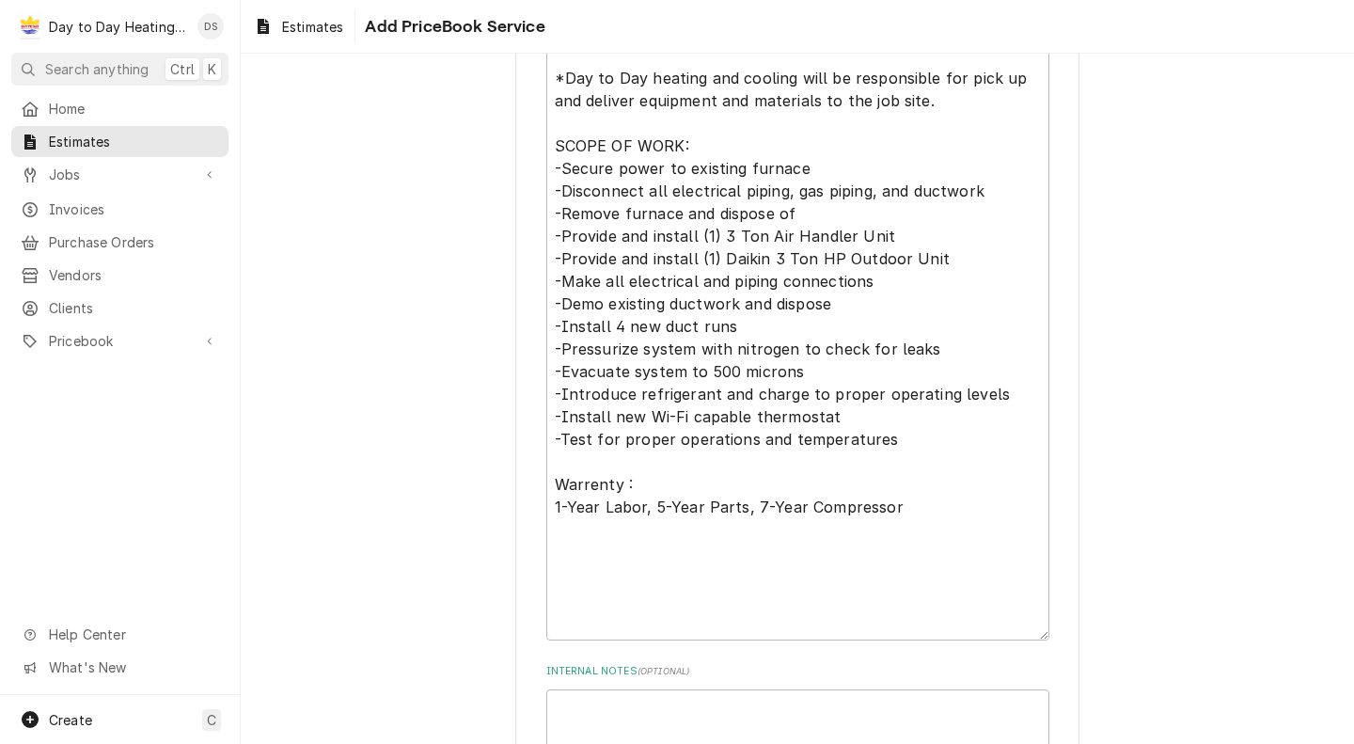
scroll to position [1015, 0]
click at [900, 193] on textarea "*Genesis home improvement to Provide all equipment and materials for this insta…" at bounding box center [797, 316] width 503 height 650
click at [869, 197] on textarea "*Genesis home improvement to Provide all equipment and materials for this insta…" at bounding box center [797, 316] width 503 height 650
click at [710, 220] on textarea "*Genesis home improvement to Provide all equipment and materials for this insta…" at bounding box center [797, 316] width 503 height 650
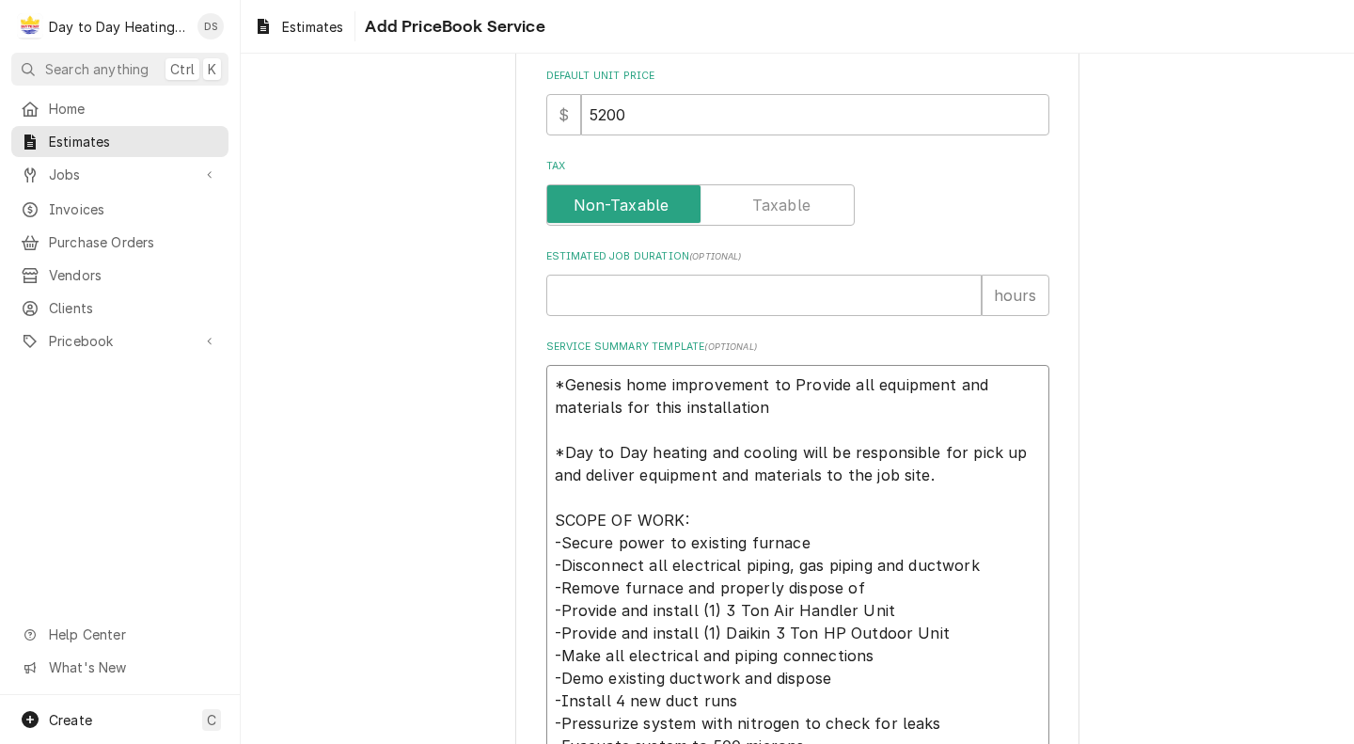
scroll to position [640, 0]
click at [613, 110] on input "5200" at bounding box center [815, 114] width 468 height 41
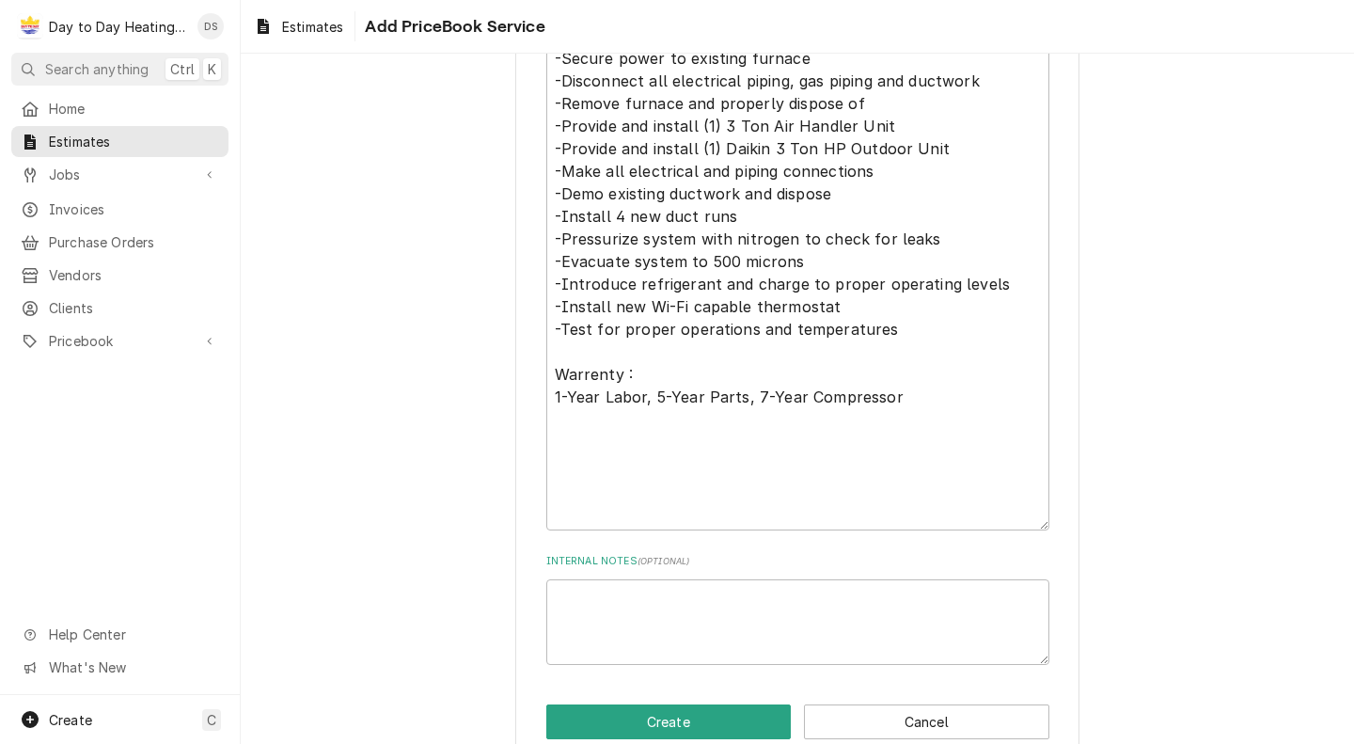
scroll to position [1127, 0]
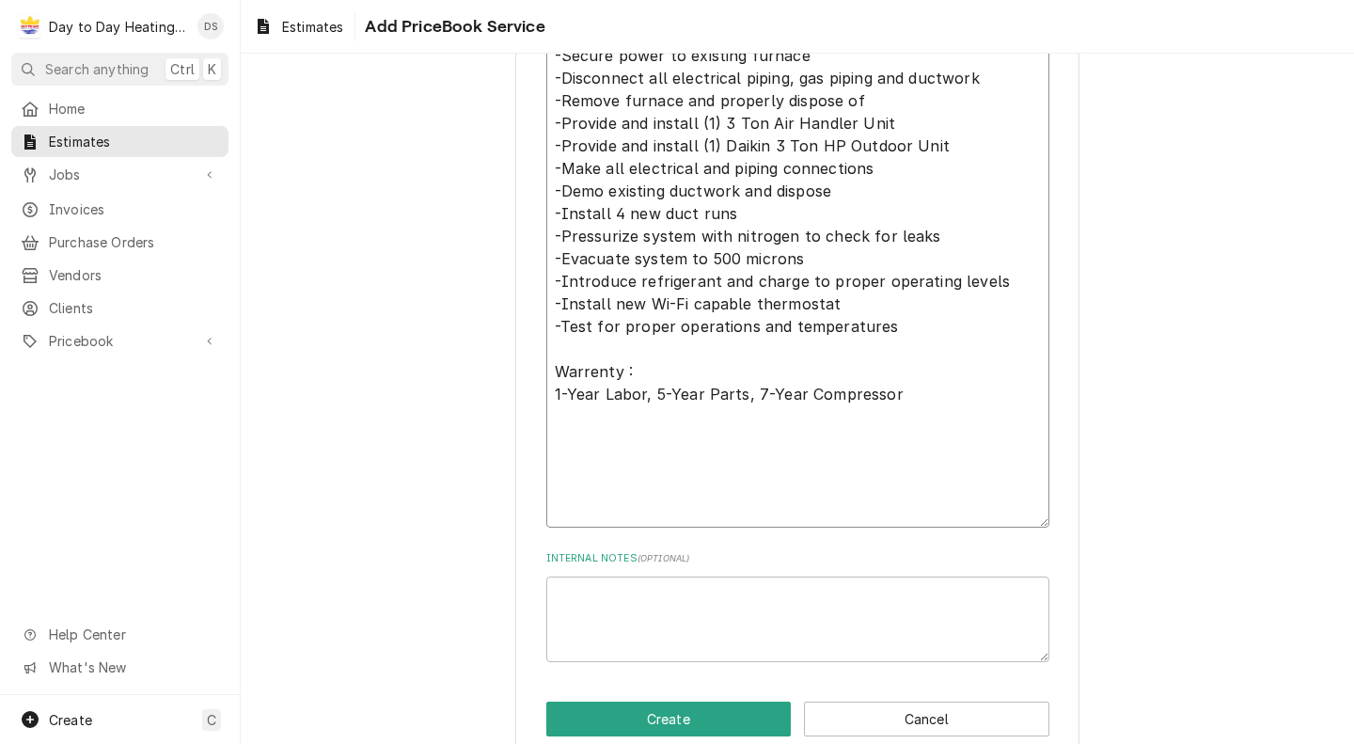
click at [933, 350] on textarea "*Genesis home improvement to Provide all equipment and materials for this insta…" at bounding box center [797, 203] width 503 height 650
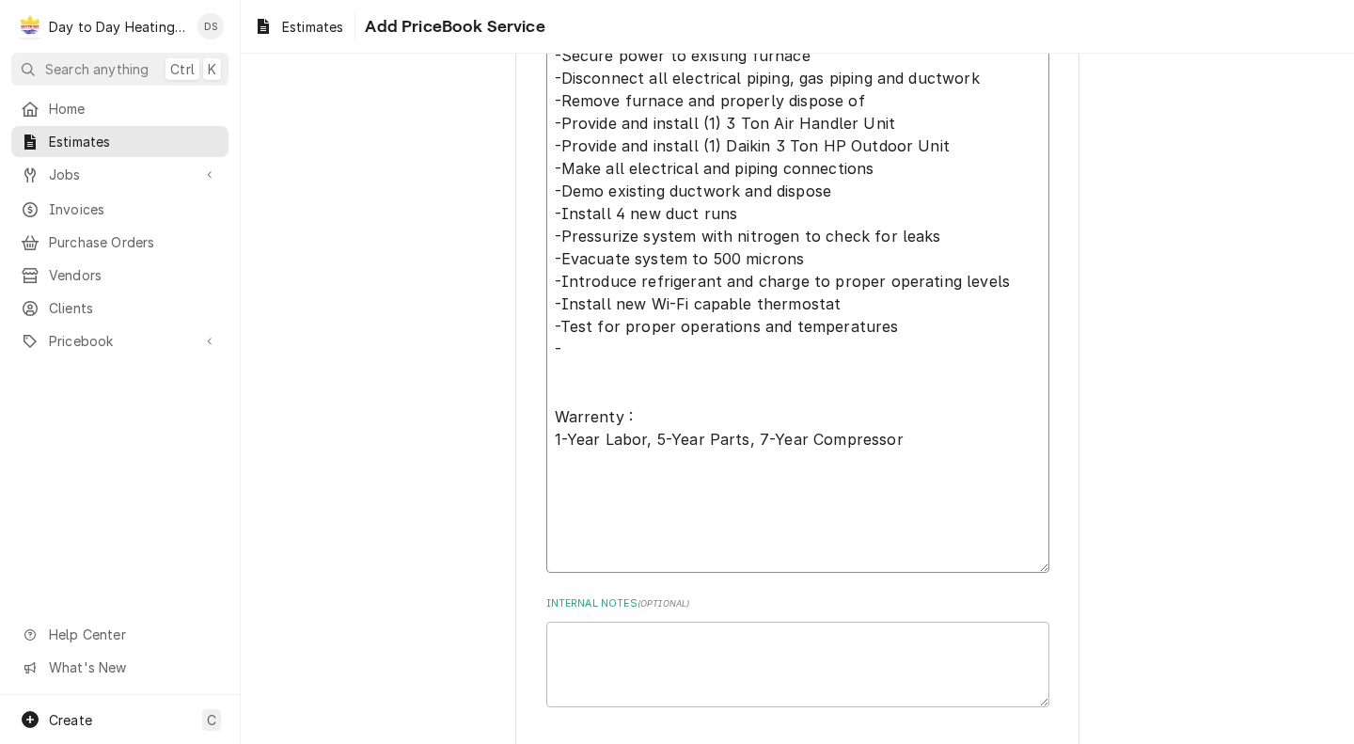
click at [625, 356] on textarea "*Genesis home improvement to Provide all equipment and materials for this insta…" at bounding box center [797, 225] width 503 height 695
drag, startPoint x: 764, startPoint y: 354, endPoint x: 559, endPoint y: 356, distance: 205.0
click at [559, 356] on textarea "*Genesis home improvement to Provide all equipment and materials for this insta…" at bounding box center [797, 225] width 503 height 695
paste textarea "Introduction for Clie"
click at [618, 350] on textarea "*Genesis home improvement to Provide all equipment and materials for this insta…" at bounding box center [797, 225] width 503 height 695
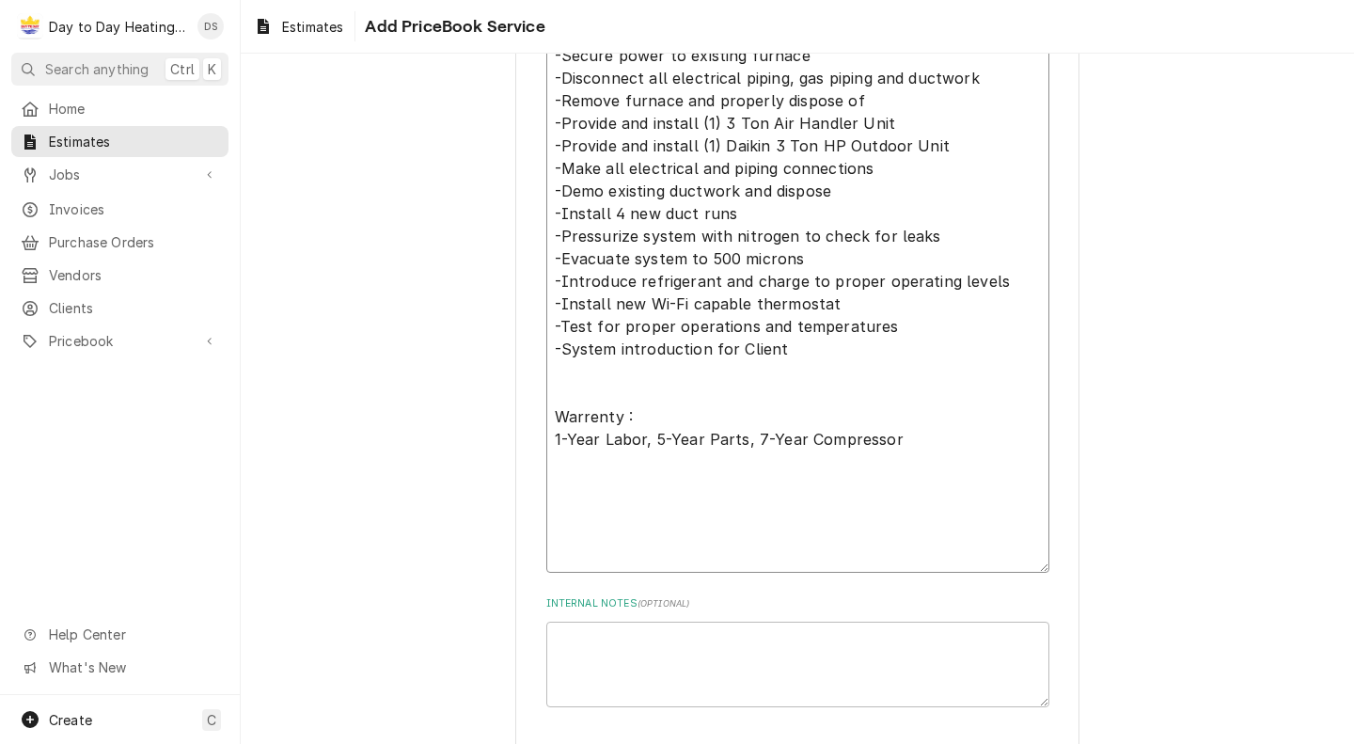
click at [739, 348] on textarea "*Genesis home improvement to Provide all equipment and materials for this insta…" at bounding box center [797, 225] width 503 height 695
click at [723, 348] on textarea "*Genesis home improvement to Provide all equipment and materials for this insta…" at bounding box center [797, 225] width 503 height 695
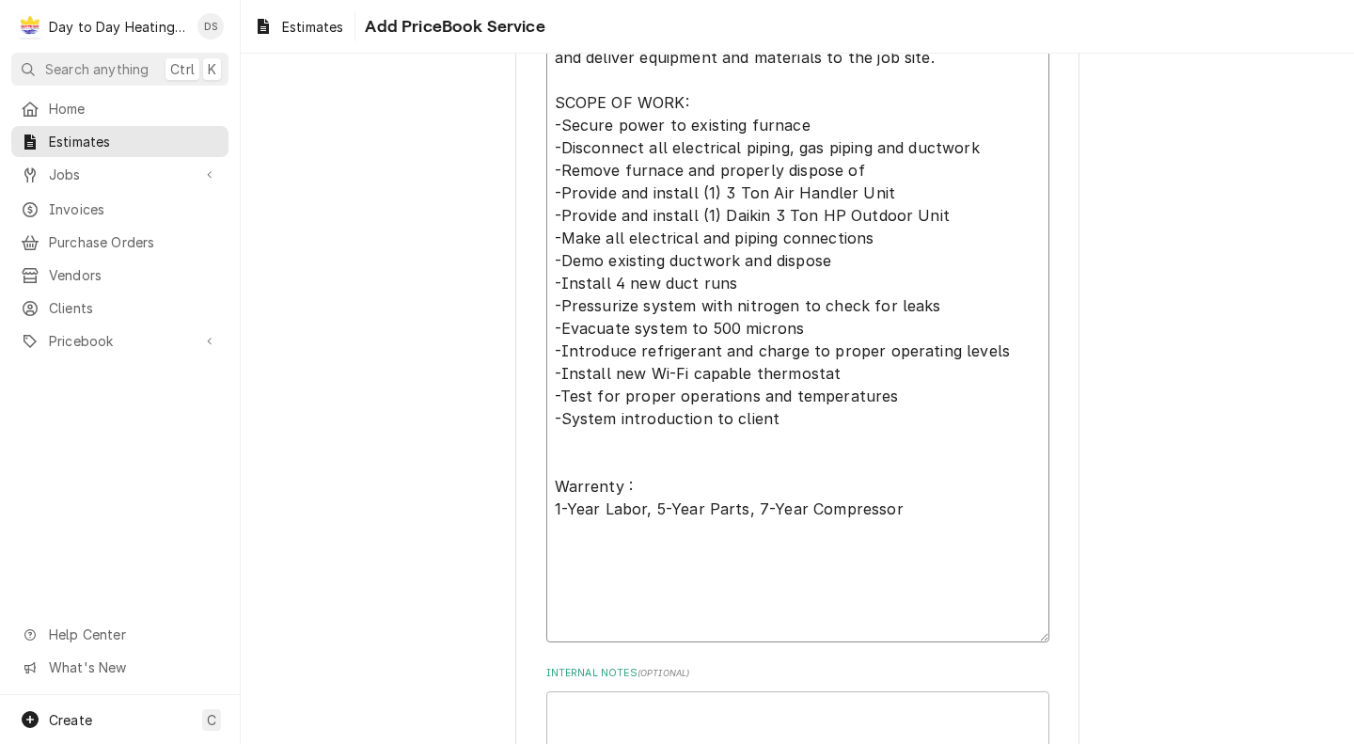
scroll to position [1207, 0]
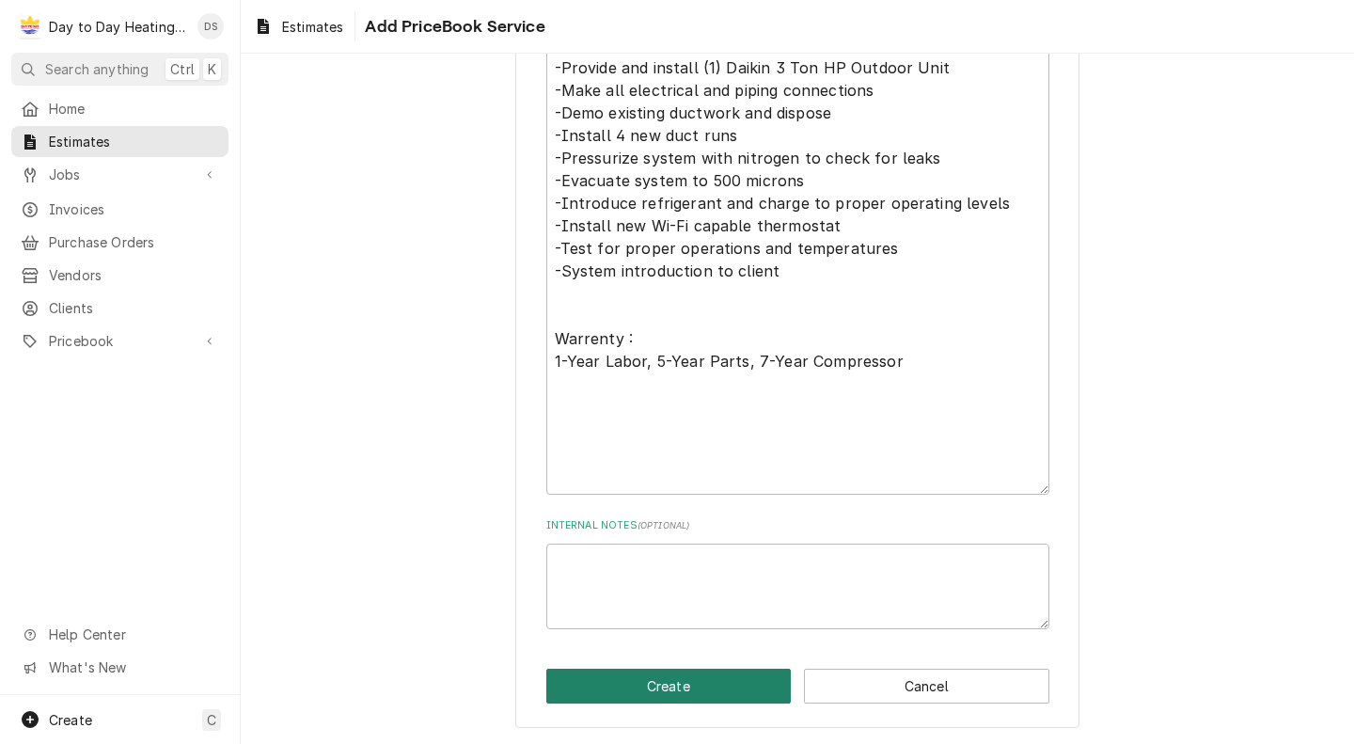
click at [701, 672] on button "Create" at bounding box center [668, 686] width 245 height 35
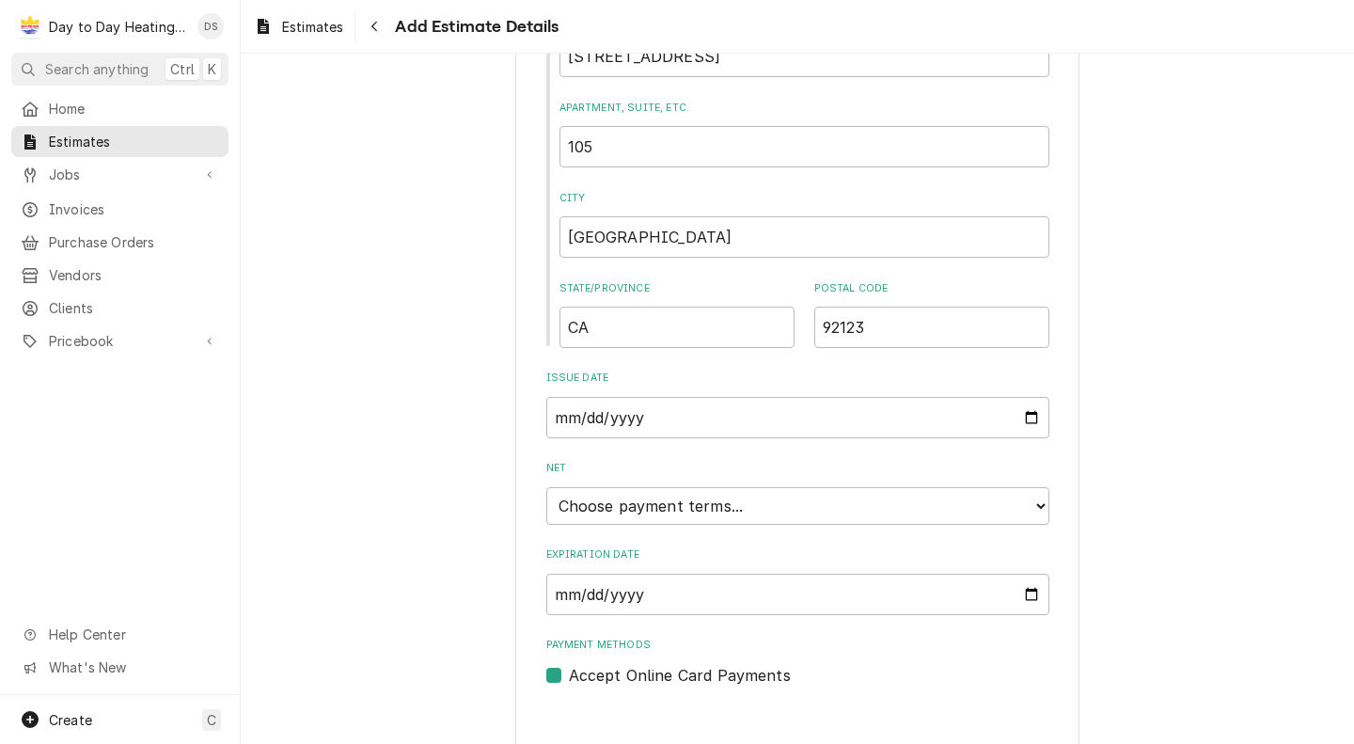
scroll to position [1091, 0]
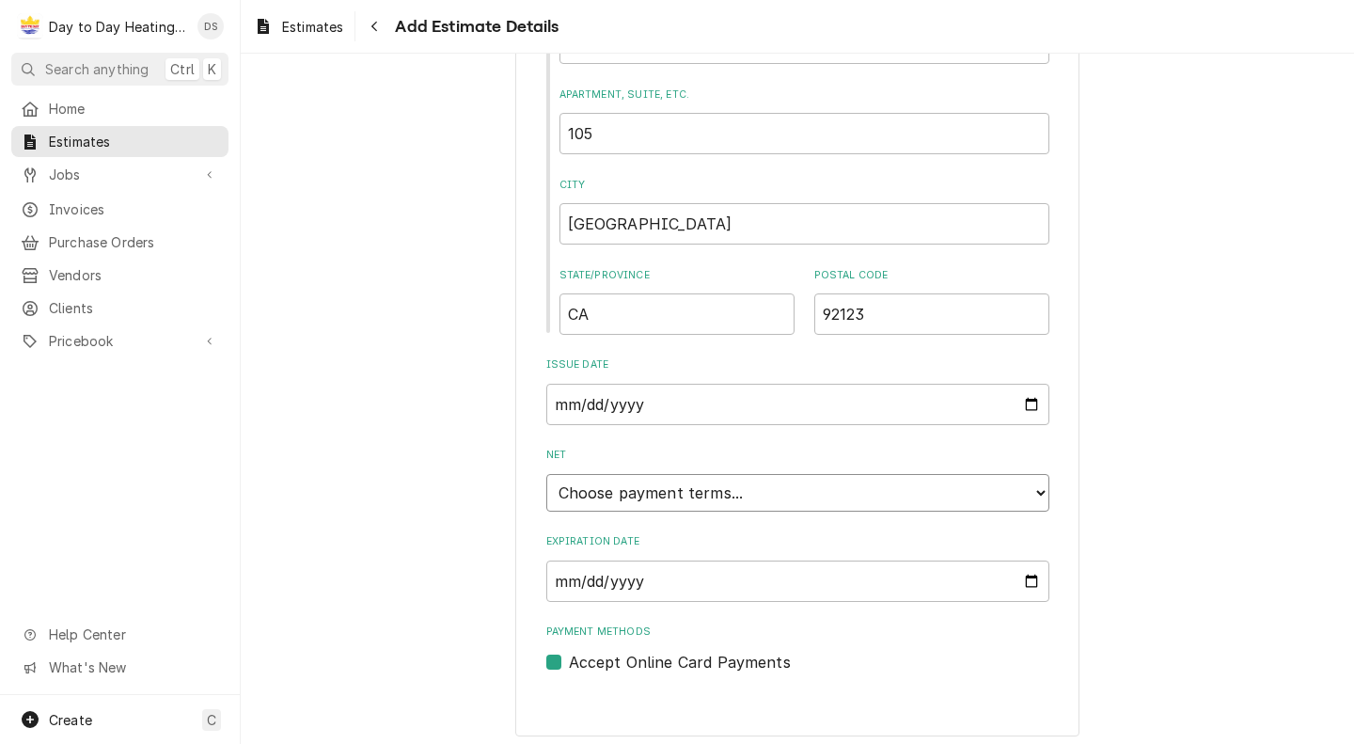
click at [920, 501] on select "Choose payment terms... Same Day Net 7 Net 14 Net 21 Net 30 Net 45 Net 60 Net 90" at bounding box center [797, 493] width 503 height 38
click at [832, 501] on select "Choose payment terms... Same Day Net 7 Net 14 Net 21 Net 30 Net 45 Net 60 Net 90" at bounding box center [797, 493] width 503 height 38
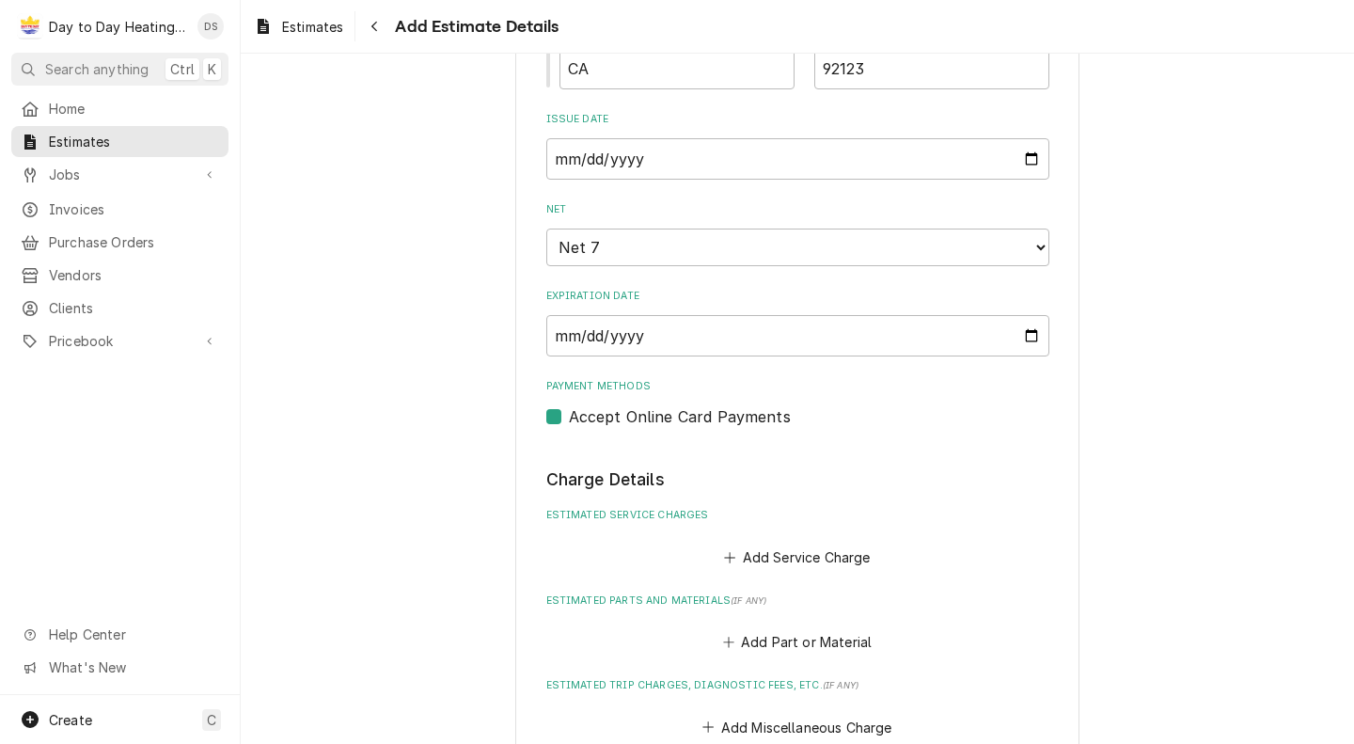
scroll to position [1331, 0]
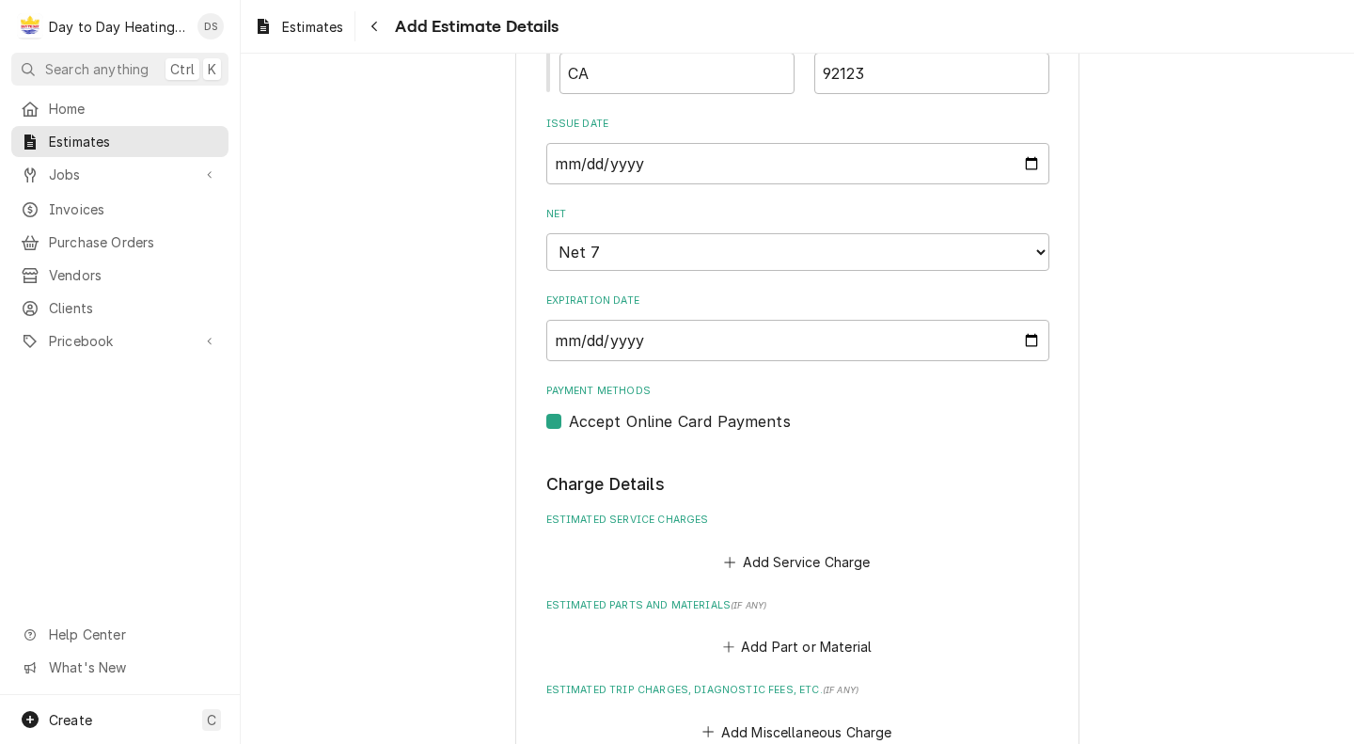
click at [569, 425] on label "Accept Online Card Payments" at bounding box center [680, 421] width 222 height 23
click at [569, 425] on input "Payment Methods" at bounding box center [820, 430] width 503 height 41
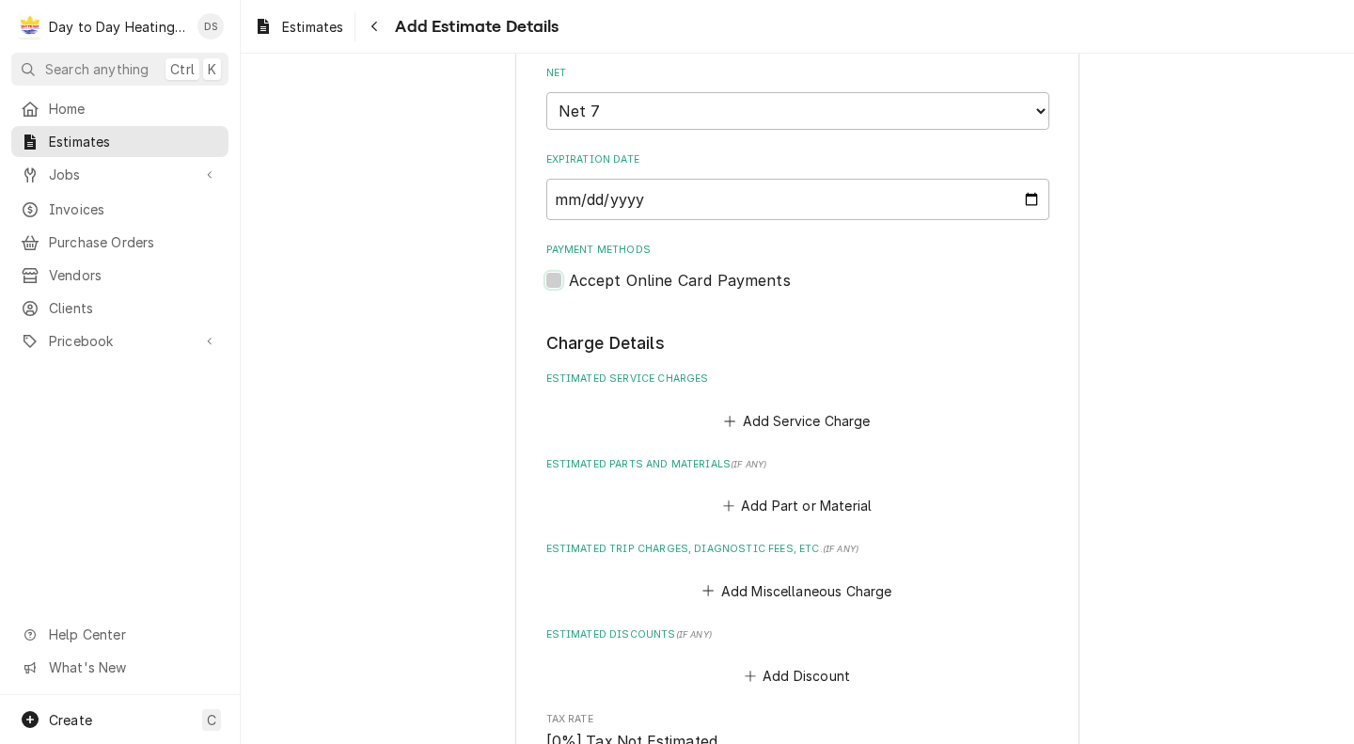
scroll to position [1473, 0]
click at [764, 423] on button "Add Service Charge" at bounding box center [797, 419] width 152 height 26
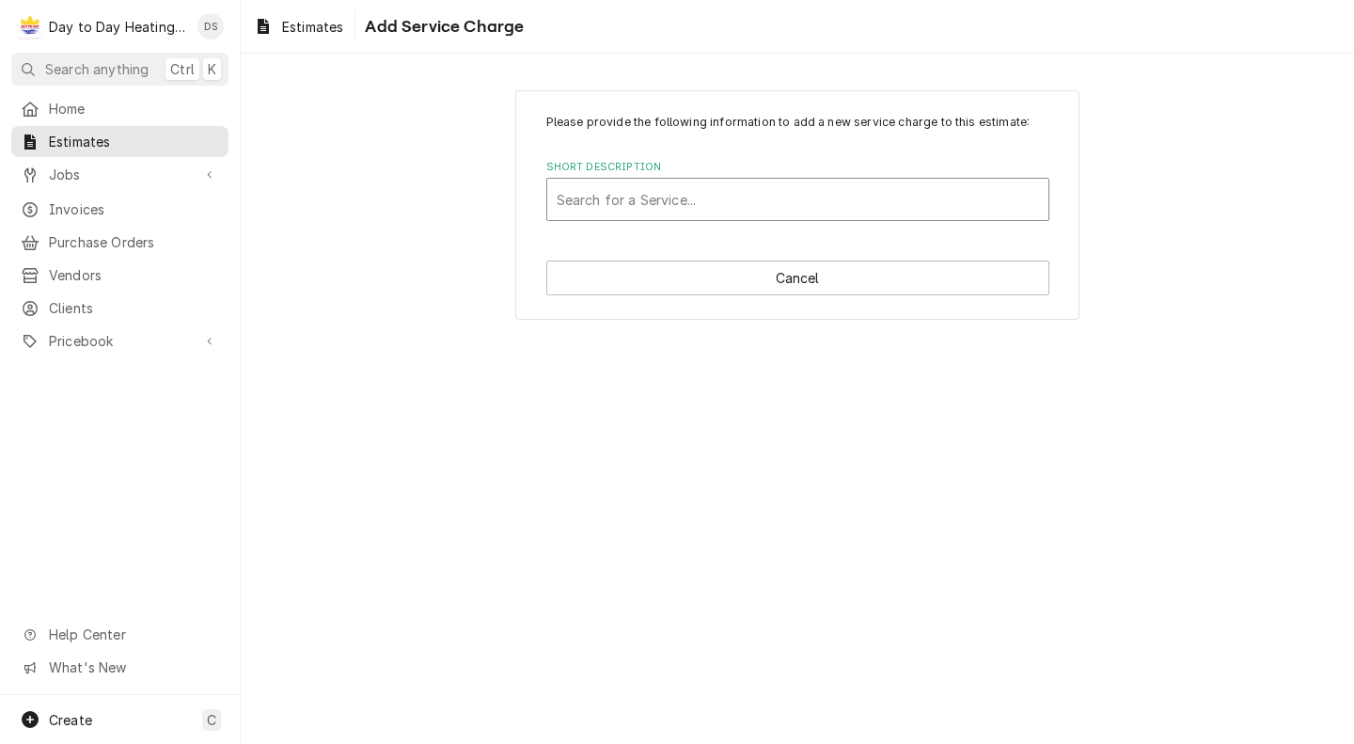
click at [717, 197] on div "Short Description" at bounding box center [798, 199] width 482 height 34
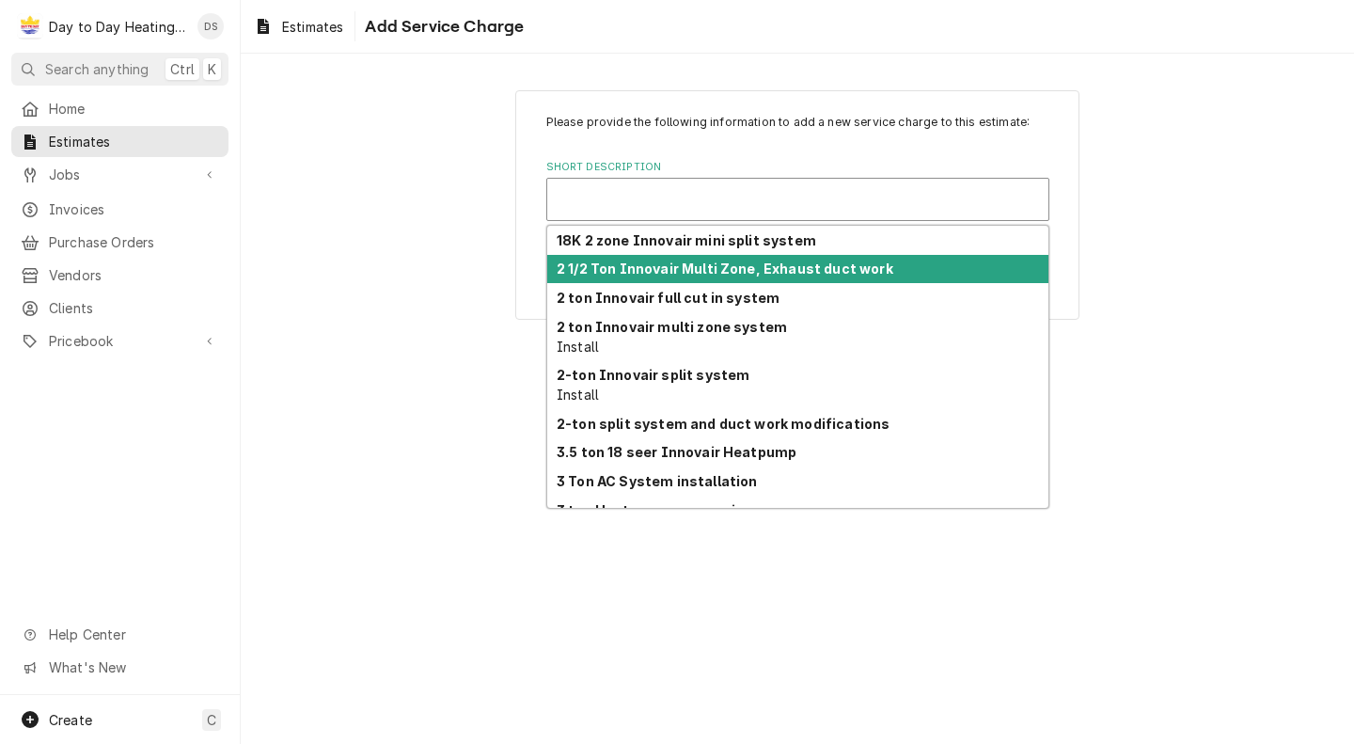
click at [1338, 279] on div "Please provide the following information to add a new service charge to this es…" at bounding box center [797, 204] width 1113 height 262
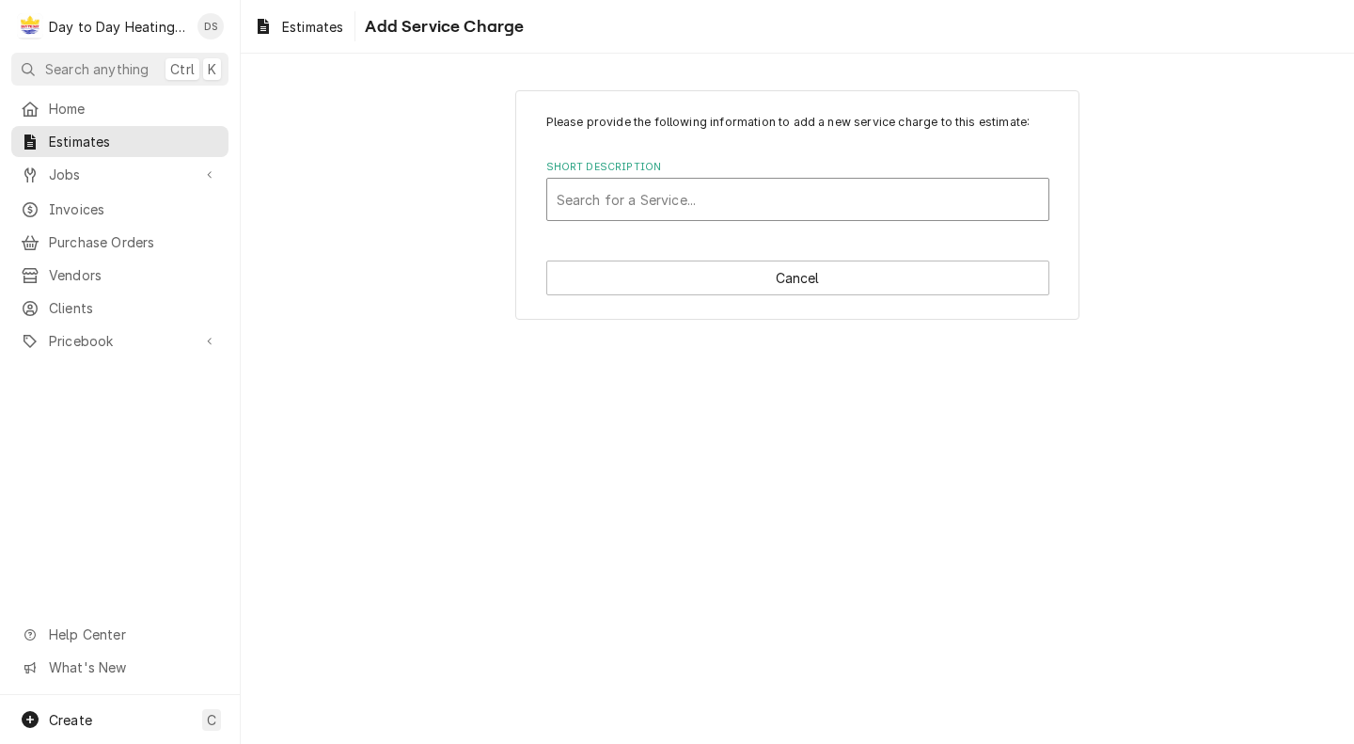
click at [747, 213] on div "Short Description" at bounding box center [798, 199] width 482 height 34
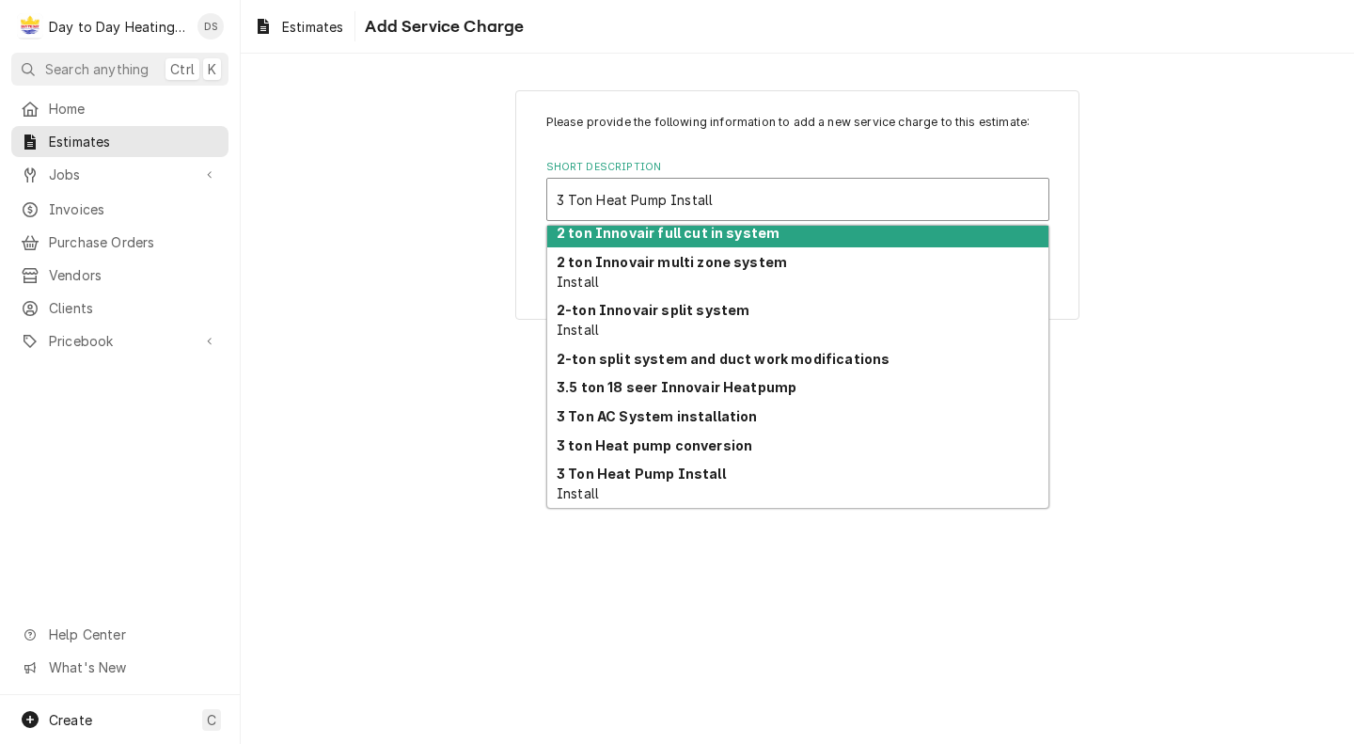
scroll to position [69, 0]
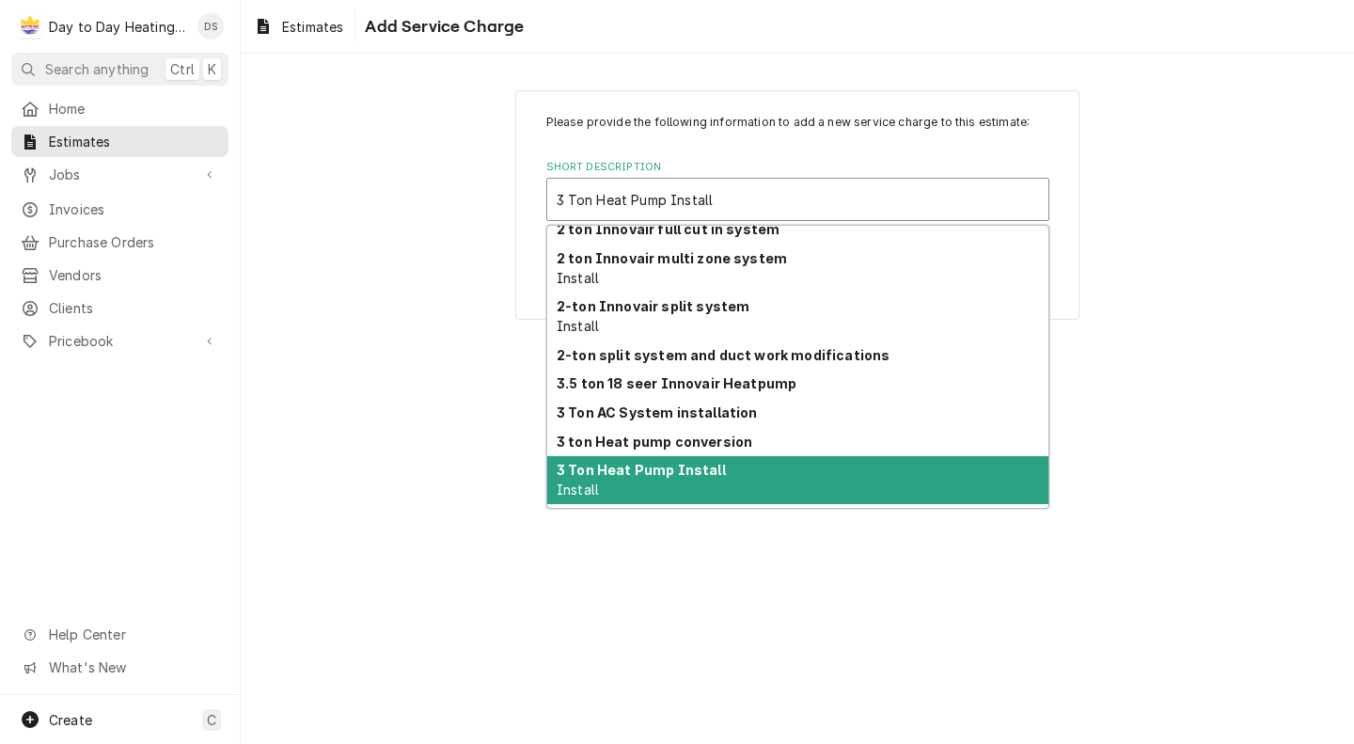
click at [801, 470] on div "3 Ton Heat Pump Install Install" at bounding box center [797, 480] width 501 height 49
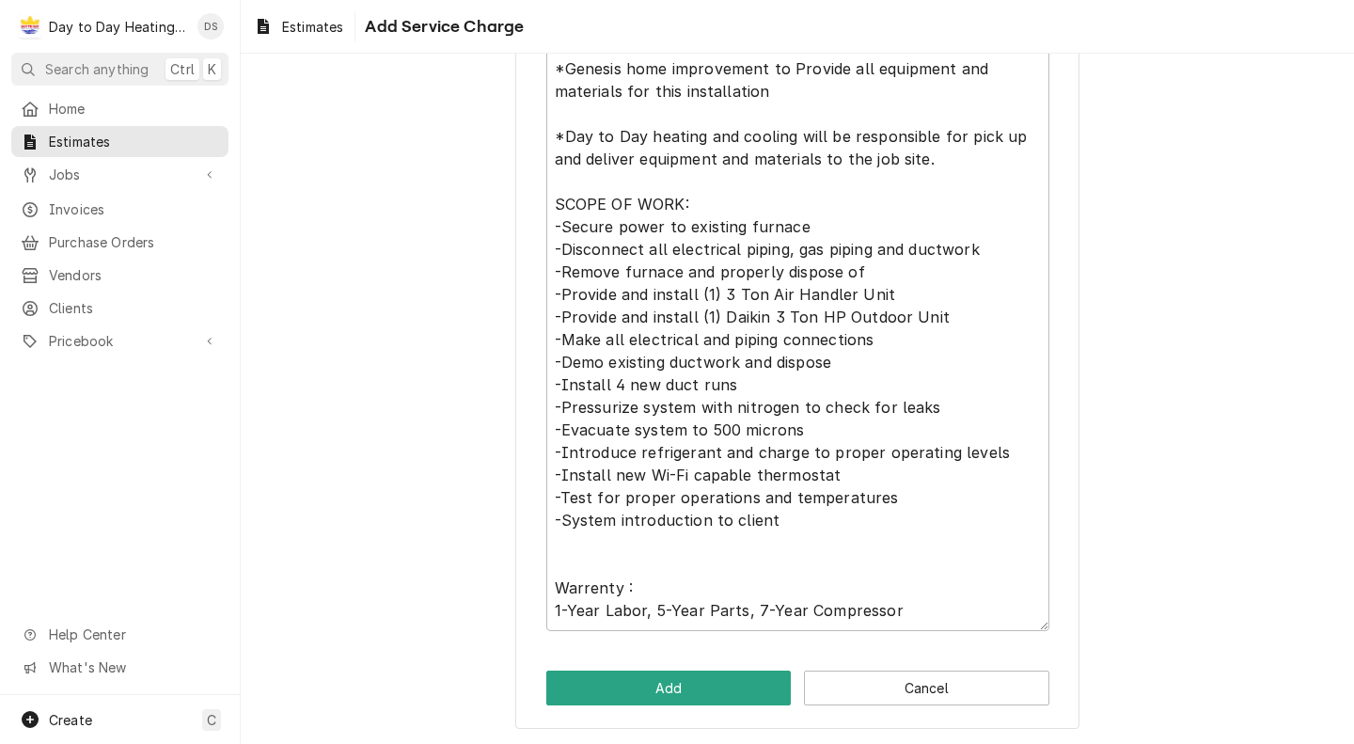
scroll to position [606, 0]
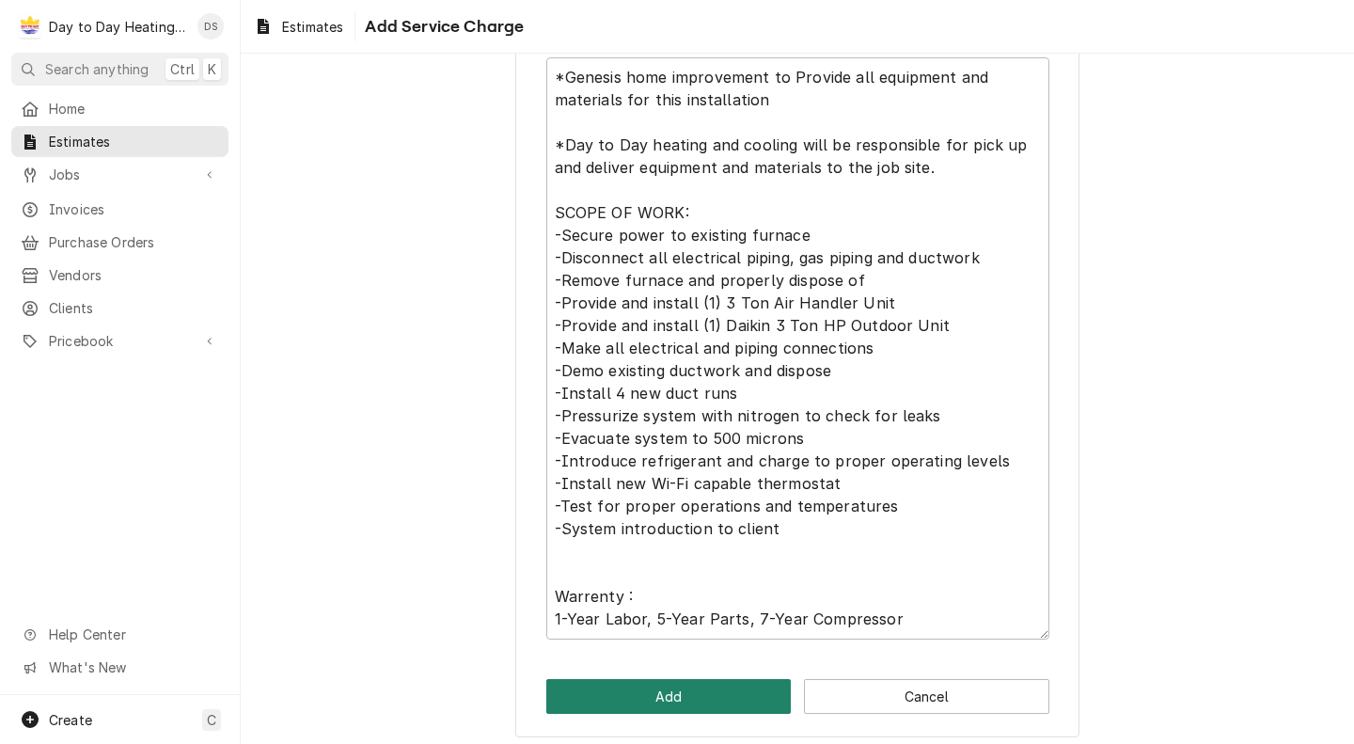
click at [701, 692] on button "Add" at bounding box center [668, 696] width 245 height 35
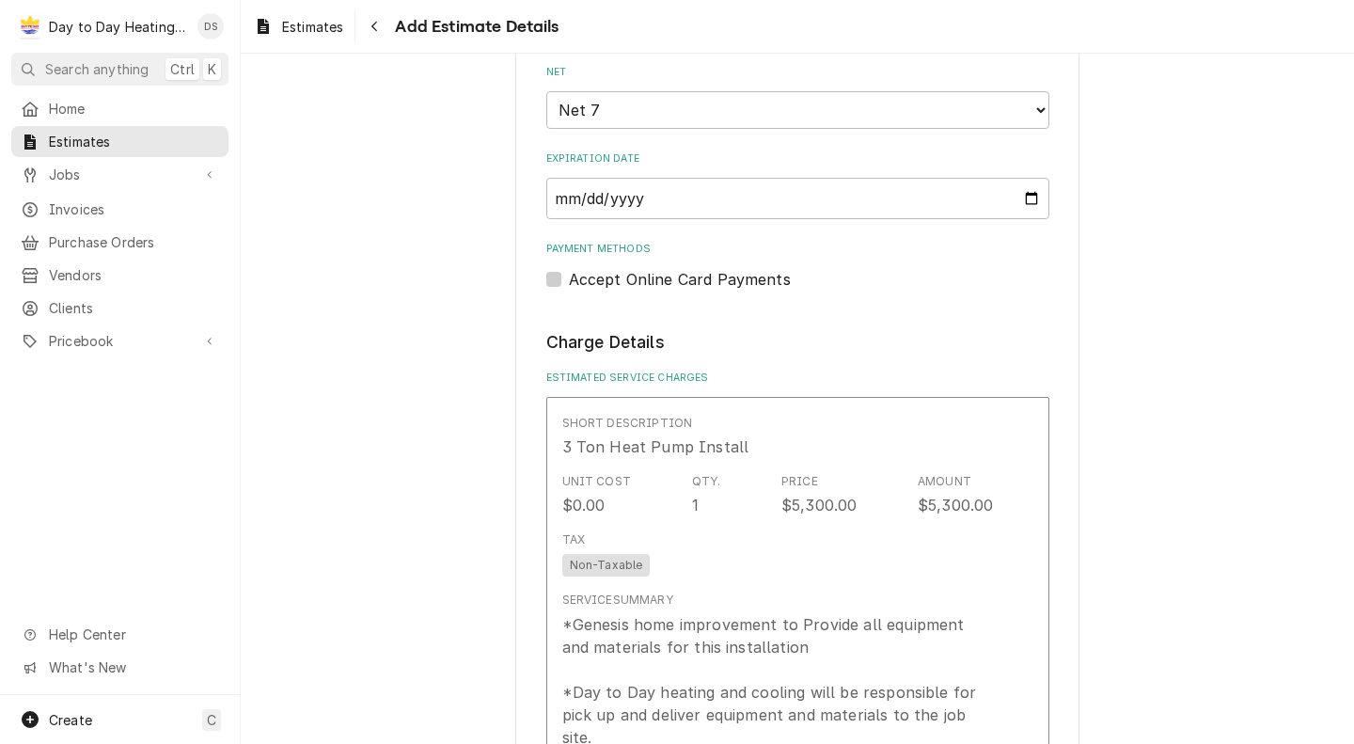
scroll to position [1452, 0]
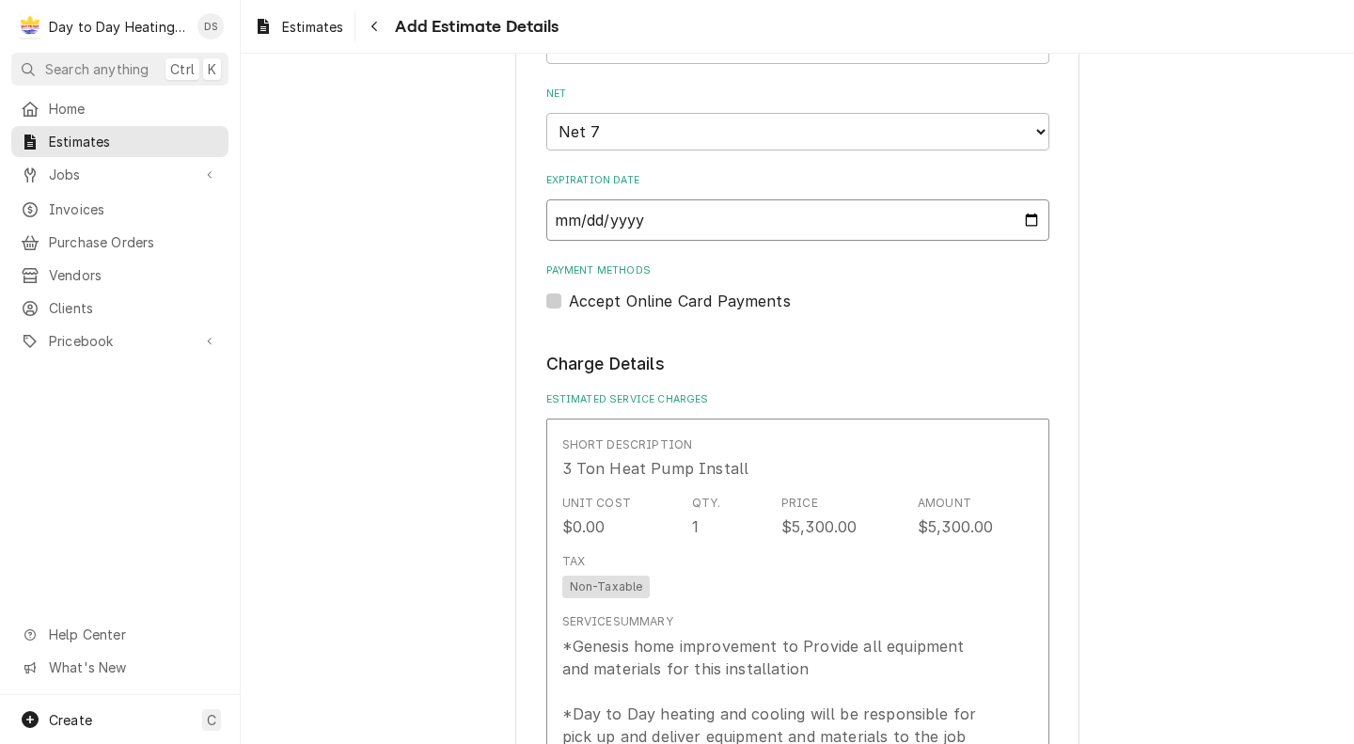
click at [1026, 228] on input "2025-09-17" at bounding box center [797, 219] width 503 height 41
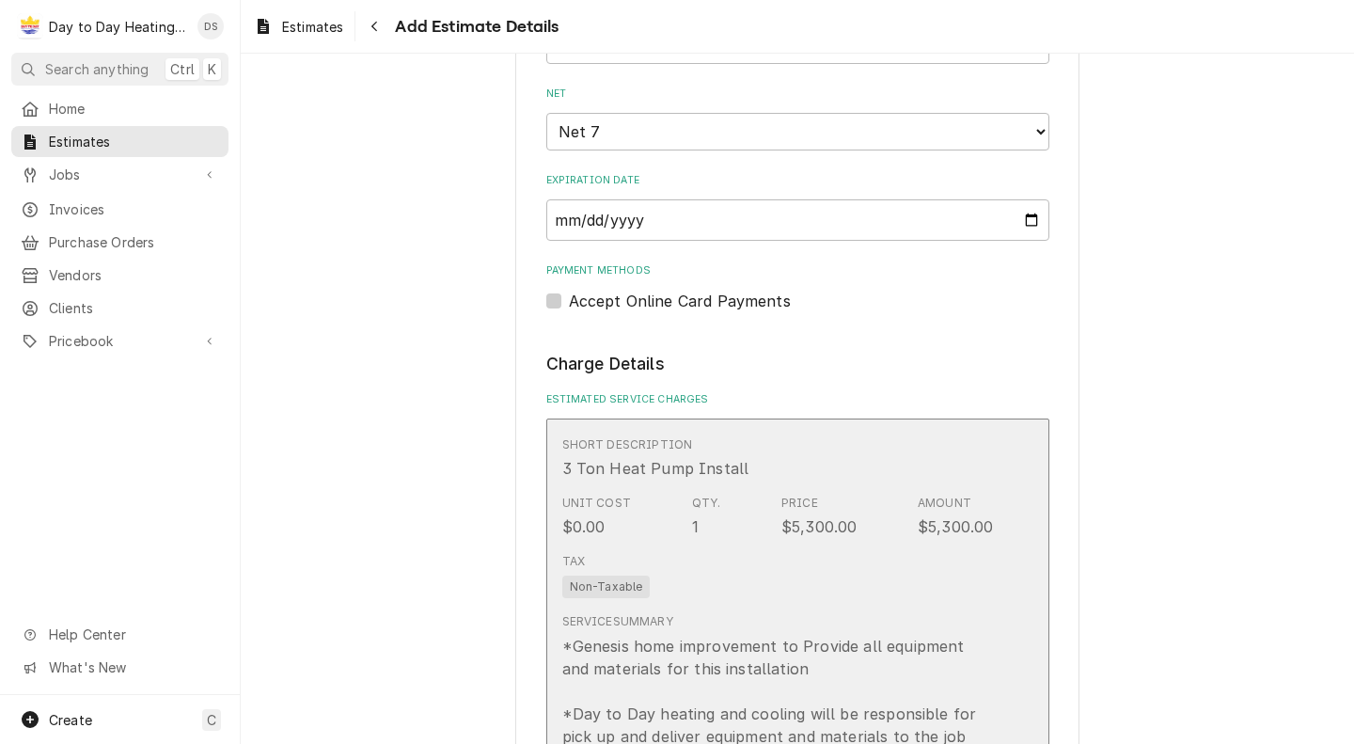
scroll to position [1538, 0]
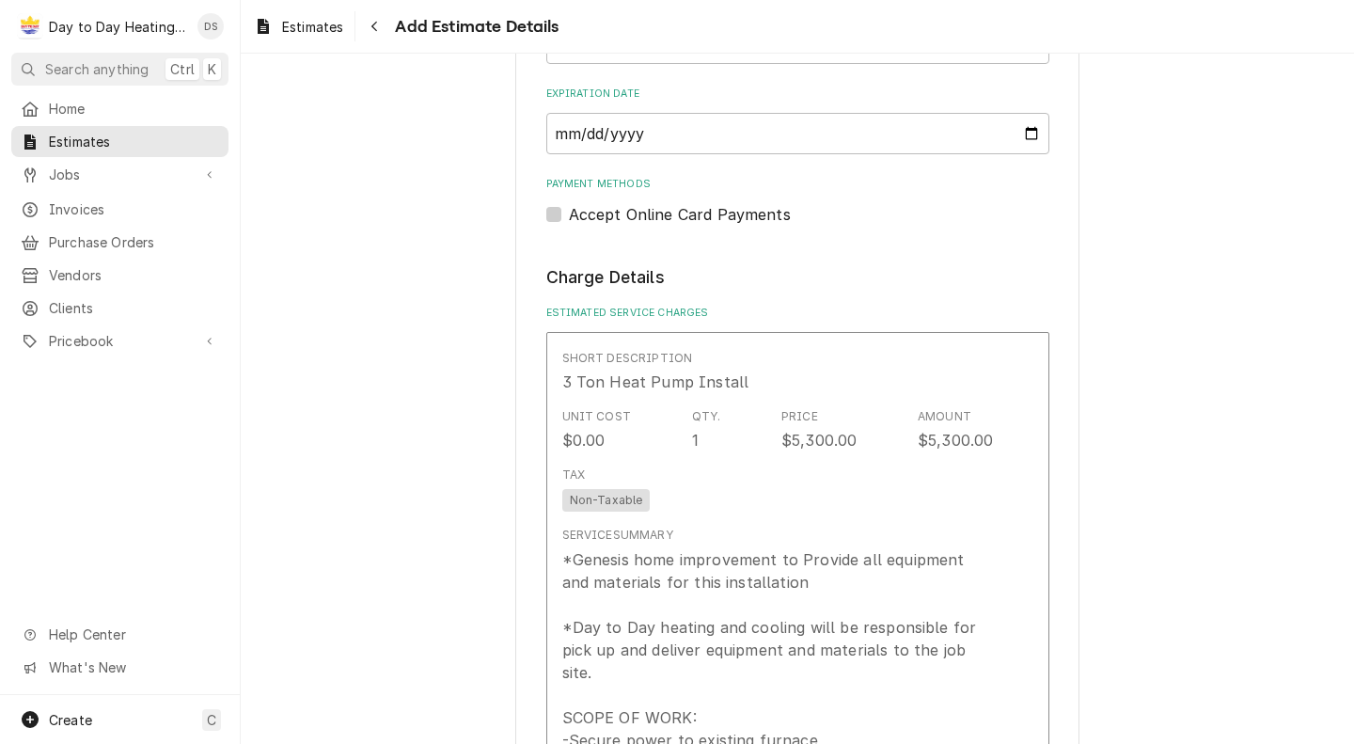
click at [1188, 291] on div "Please provide the following information to create your estimate: Client Detail…" at bounding box center [797, 409] width 1113 height 3749
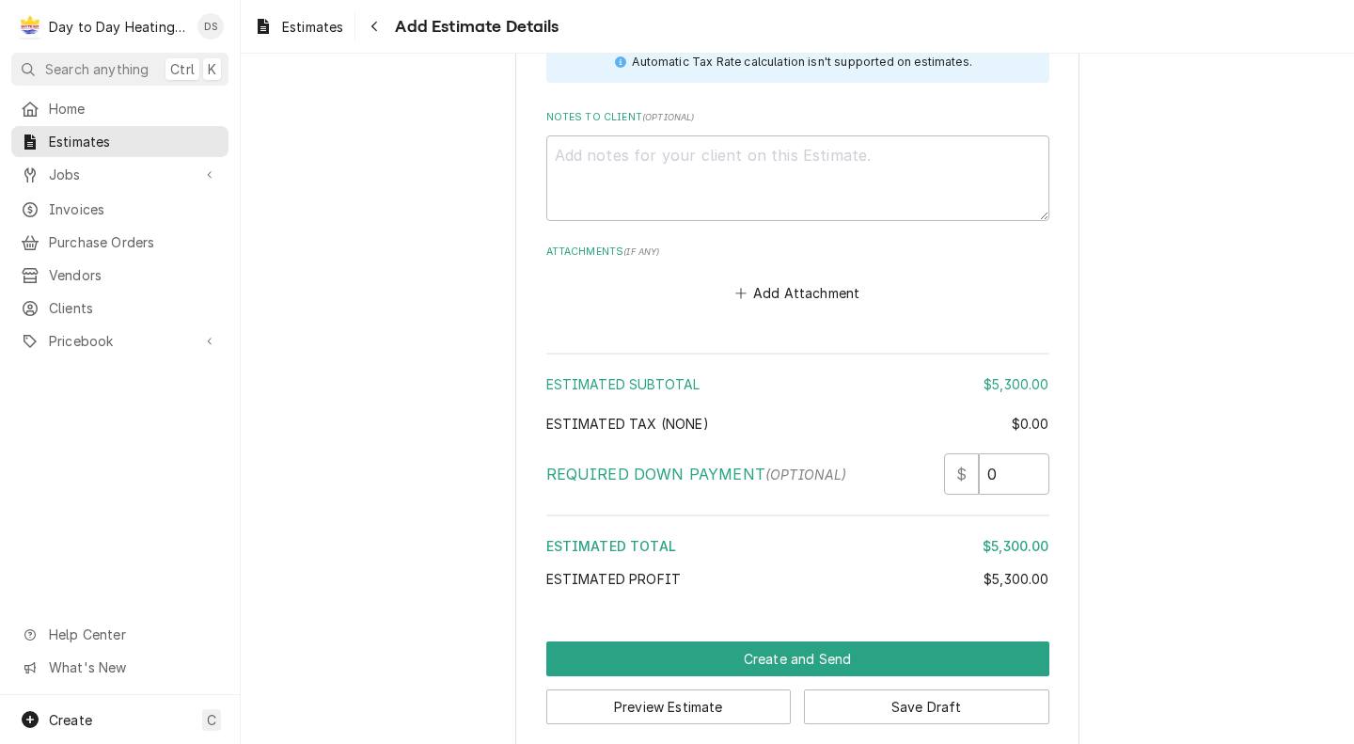
scroll to position [3064, 0]
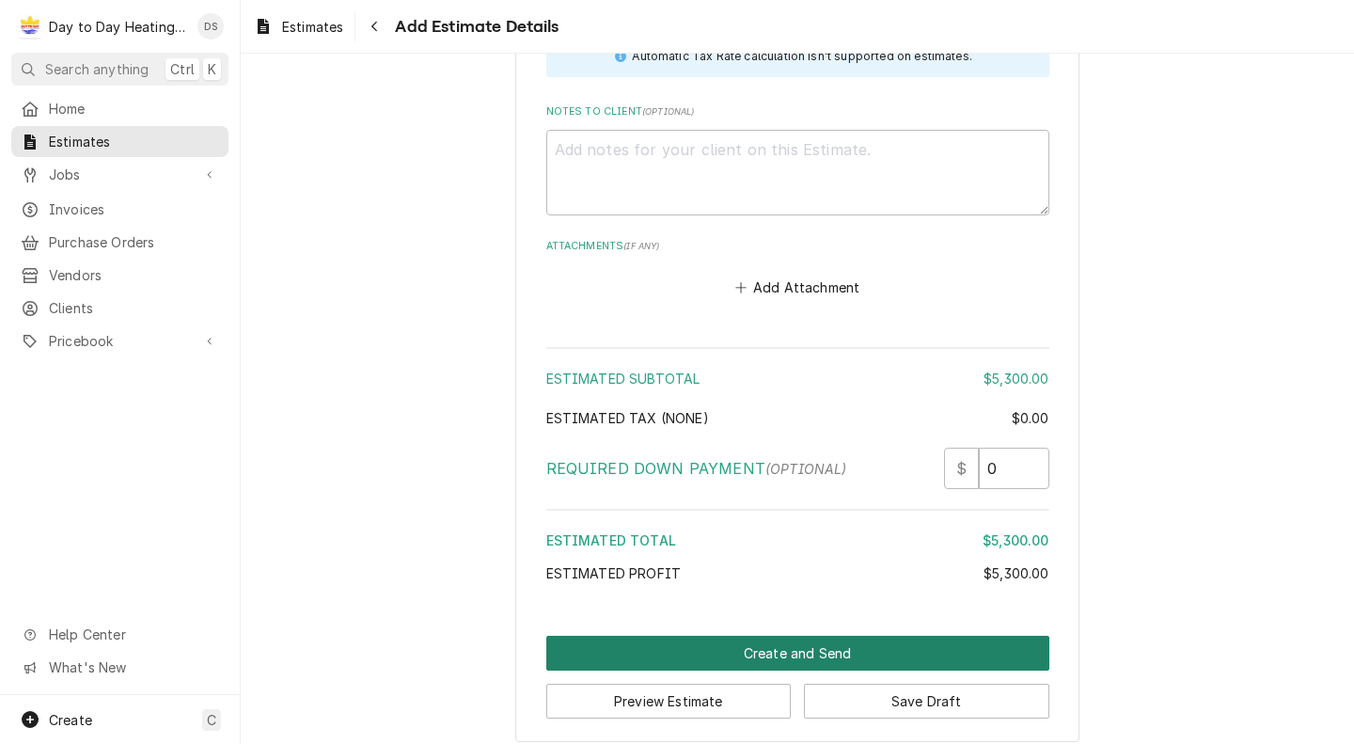
click at [960, 636] on button "Create and Send" at bounding box center [797, 653] width 503 height 35
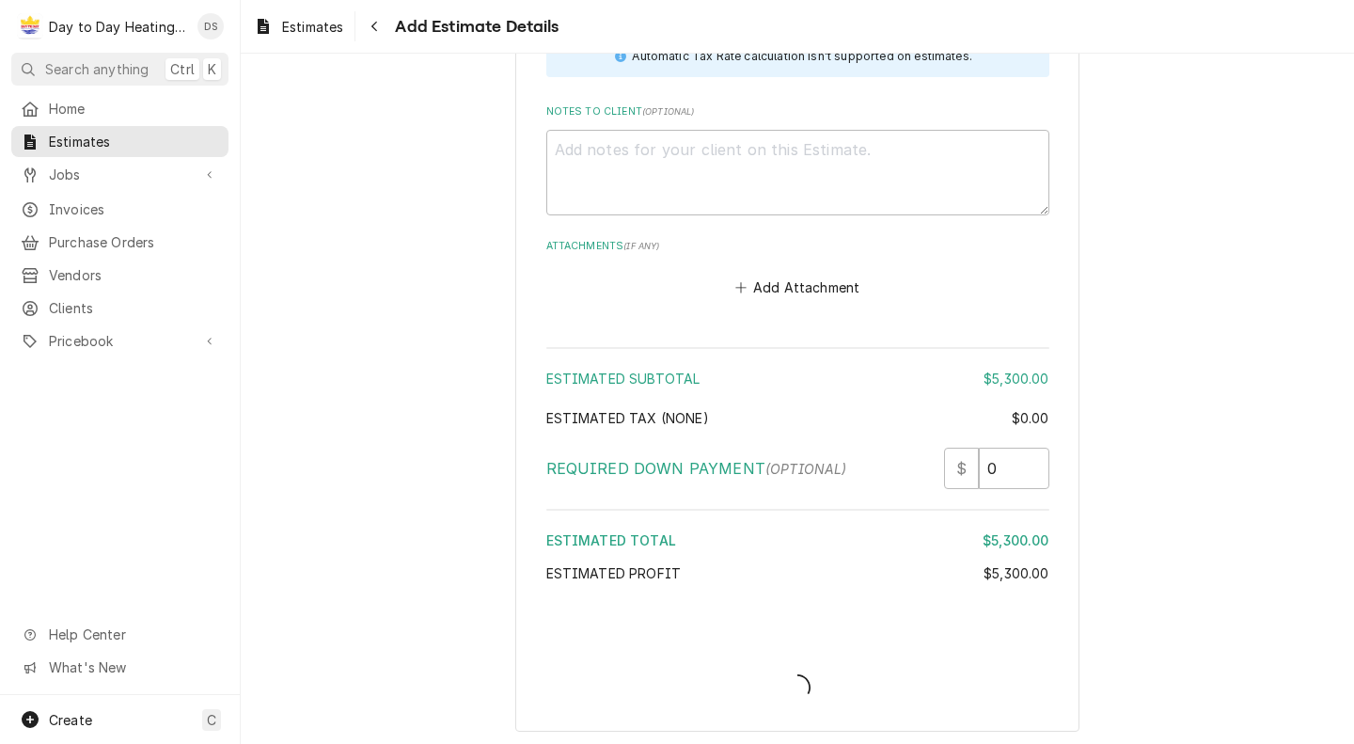
scroll to position [3051, 0]
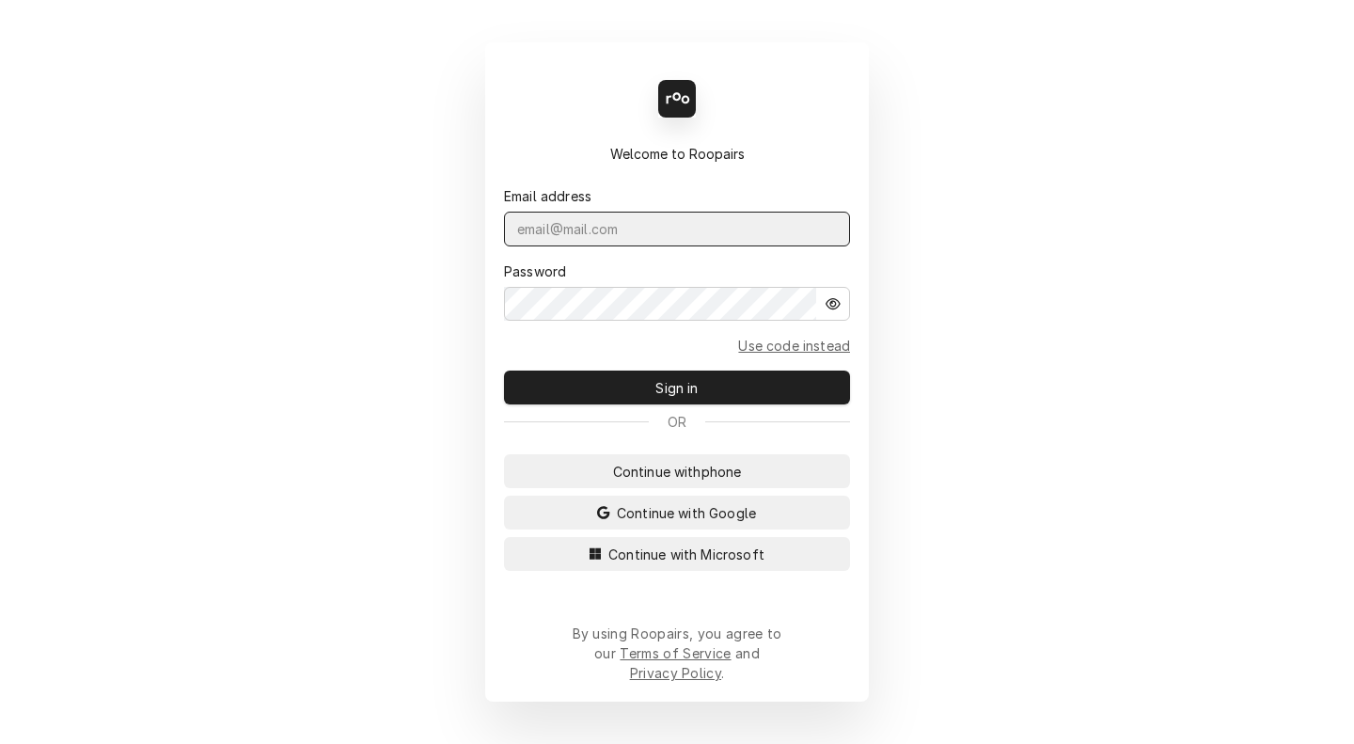
click at [579, 246] on input "Dynamic Content Wrapper" at bounding box center [677, 229] width 346 height 35
type input "[PERSON_NAME][EMAIL_ADDRESS][DOMAIN_NAME]"
click at [504, 370] on button "Sign in" at bounding box center [677, 387] width 346 height 34
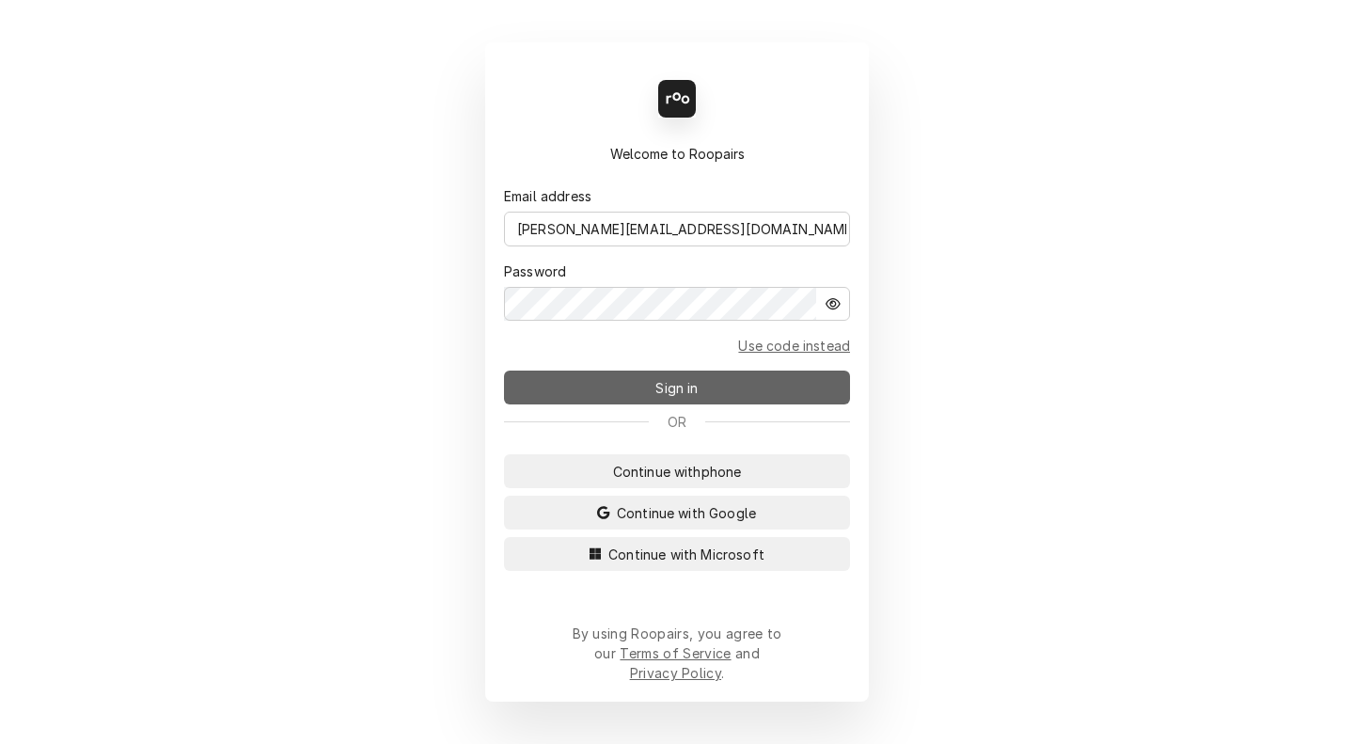
click at [654, 398] on span "Sign in" at bounding box center [677, 388] width 50 height 20
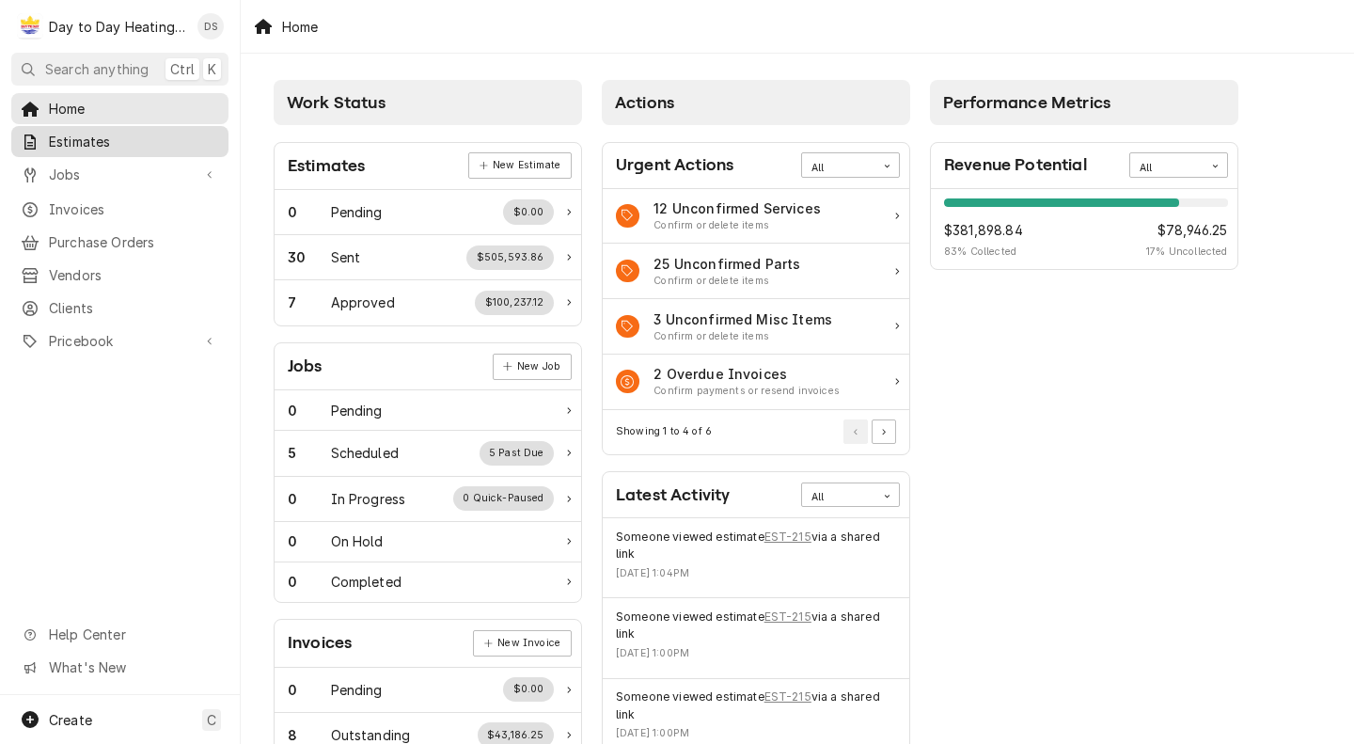
click at [116, 138] on span "Estimates" at bounding box center [134, 142] width 170 height 20
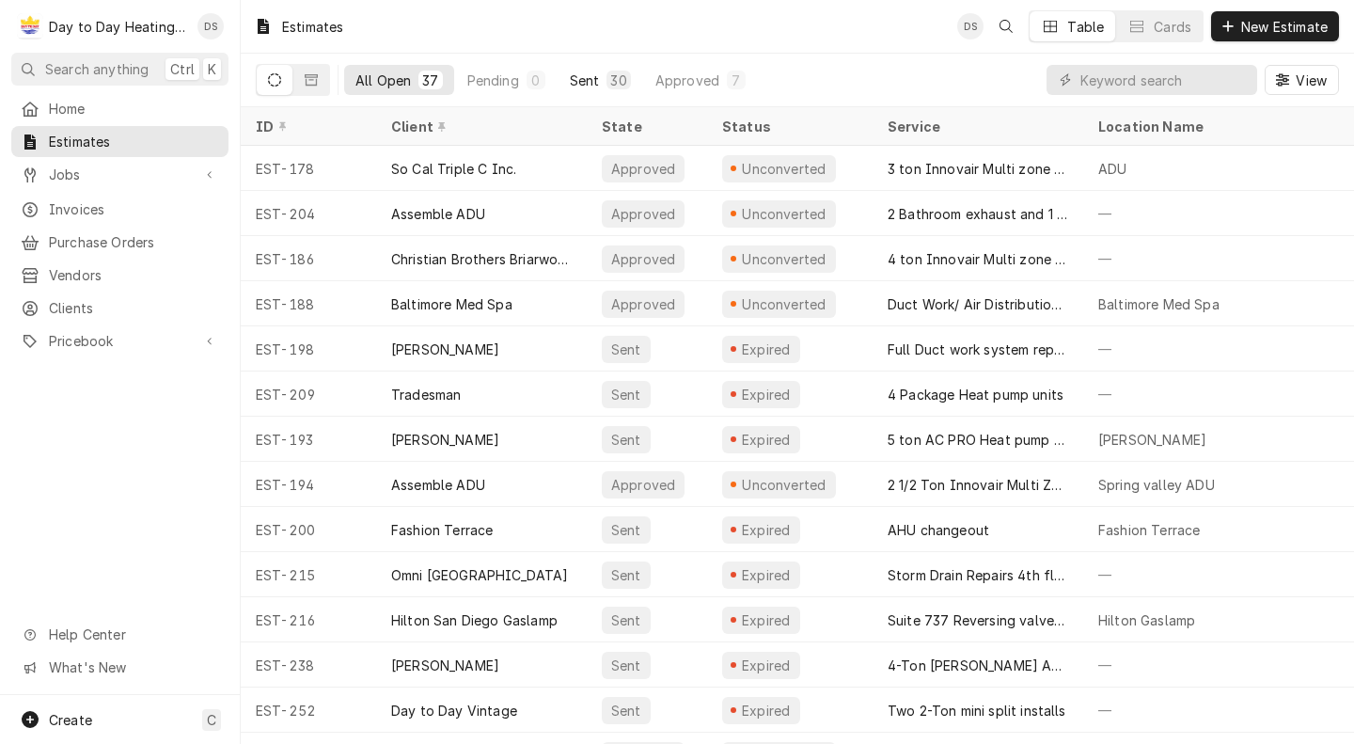
click at [575, 93] on button "Sent 30" at bounding box center [601, 80] width 84 height 30
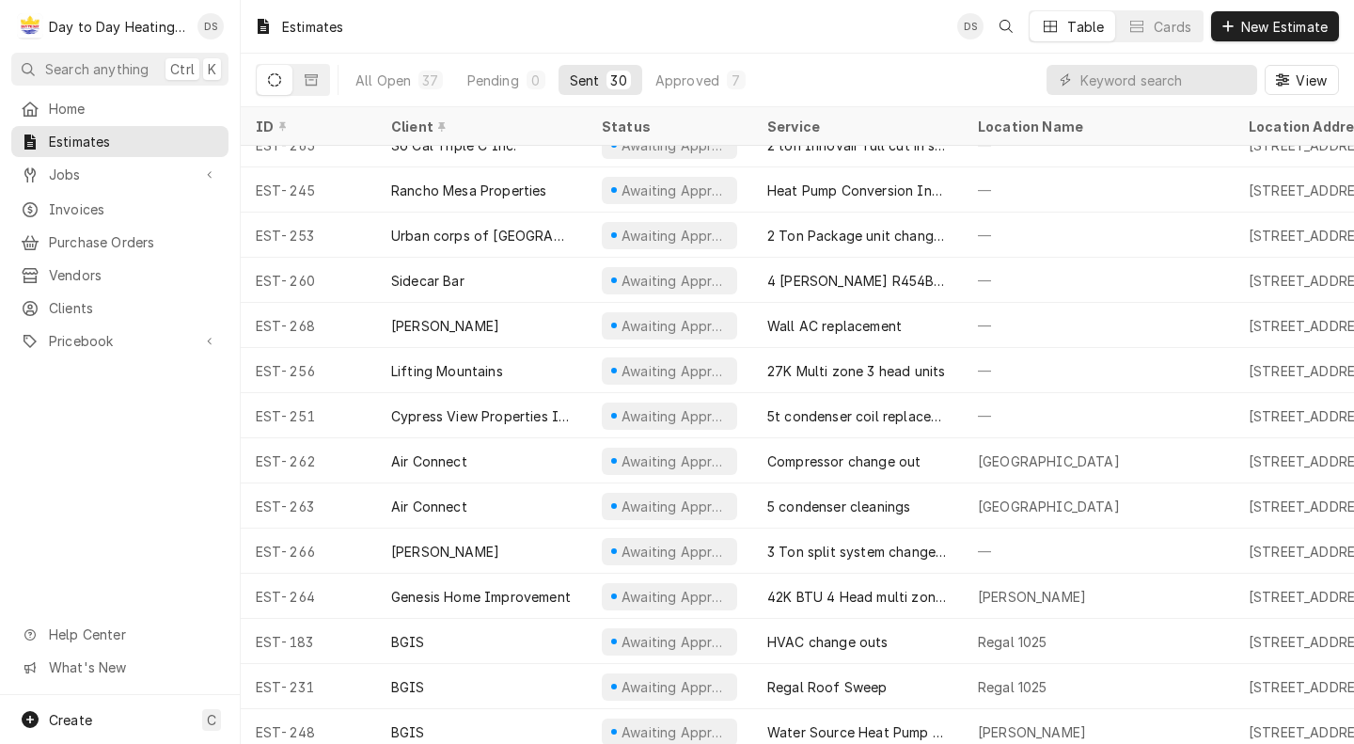
scroll to position [767, 0]
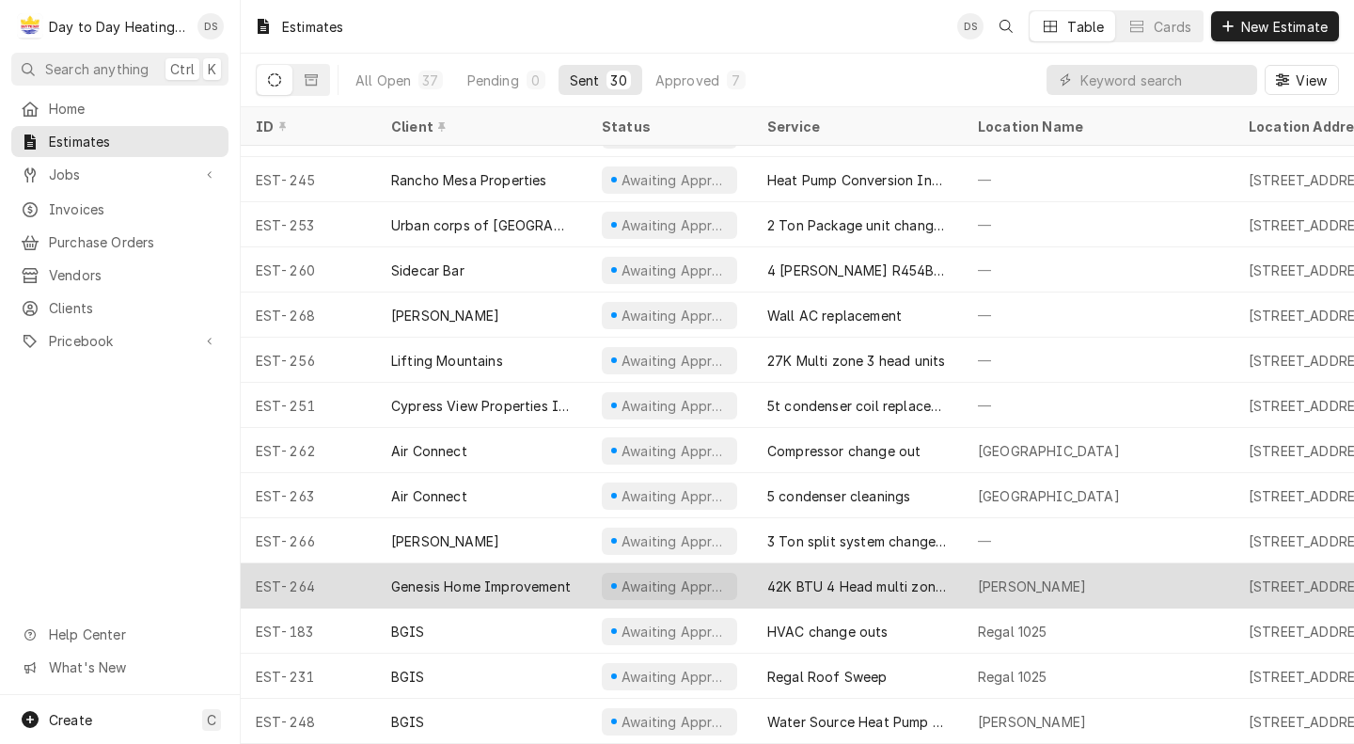
click at [551, 576] on div "Genesis Home Improvement" at bounding box center [481, 586] width 180 height 20
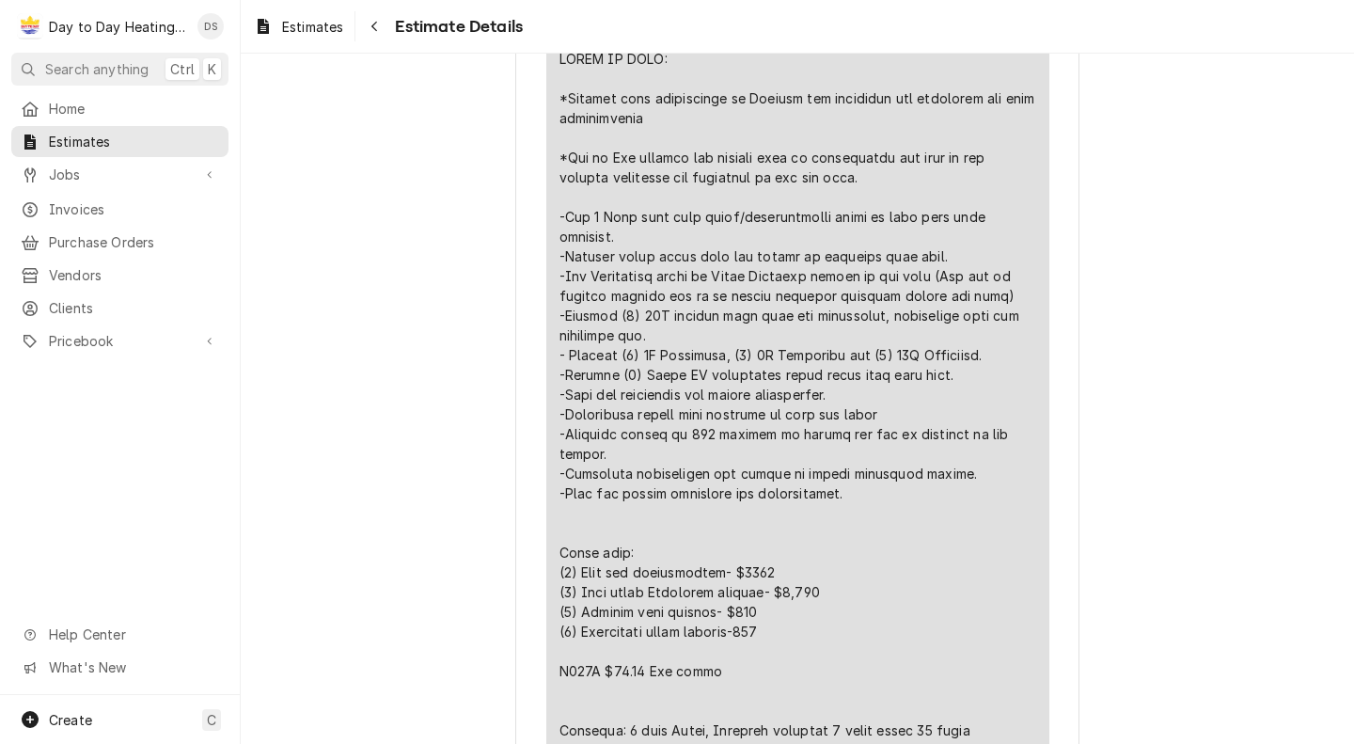
scroll to position [1250, 0]
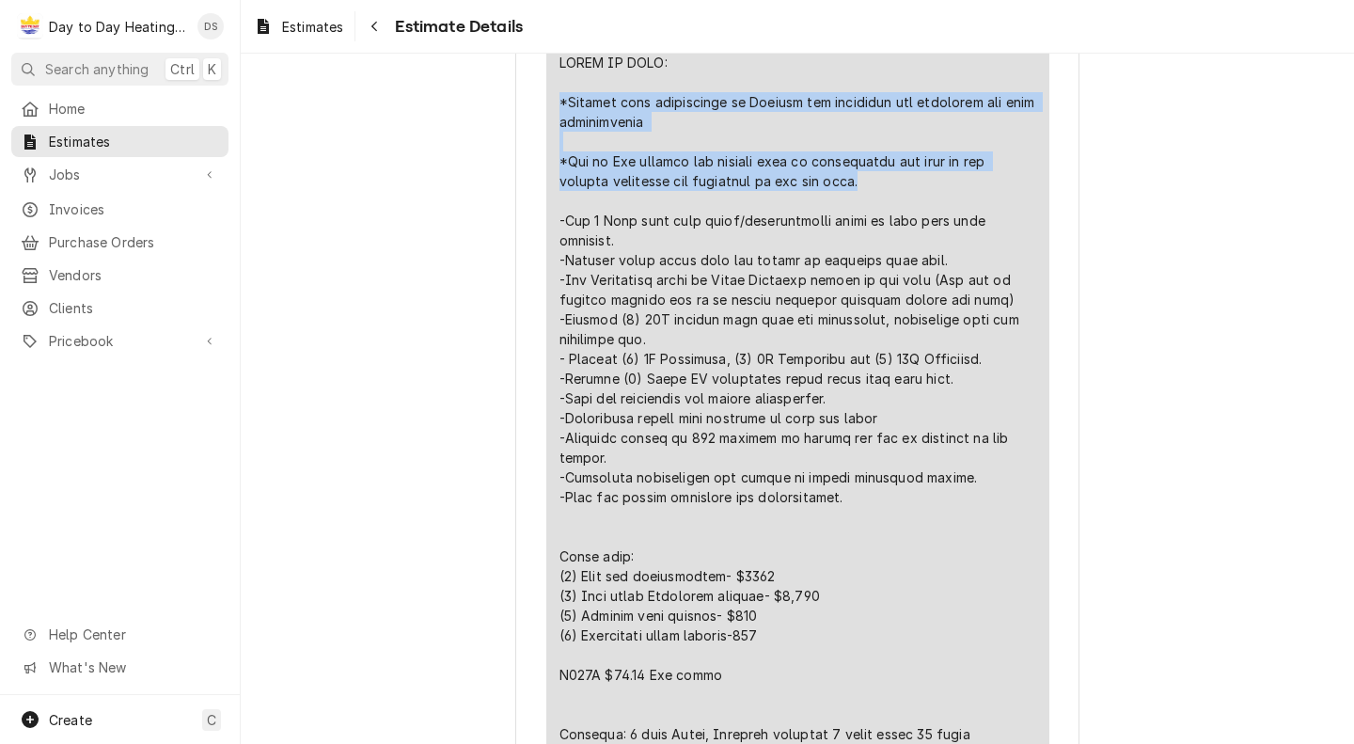
drag, startPoint x: 859, startPoint y: 246, endPoint x: 550, endPoint y: 168, distance: 318.1
click at [550, 168] on div "Short Description 42K BTU 4 Head multi zone system install Unit Cost $0.00 Qty.…" at bounding box center [797, 321] width 503 height 916
copy div "*Genesis home improvement to Provide all equipment and materials for this insta…"
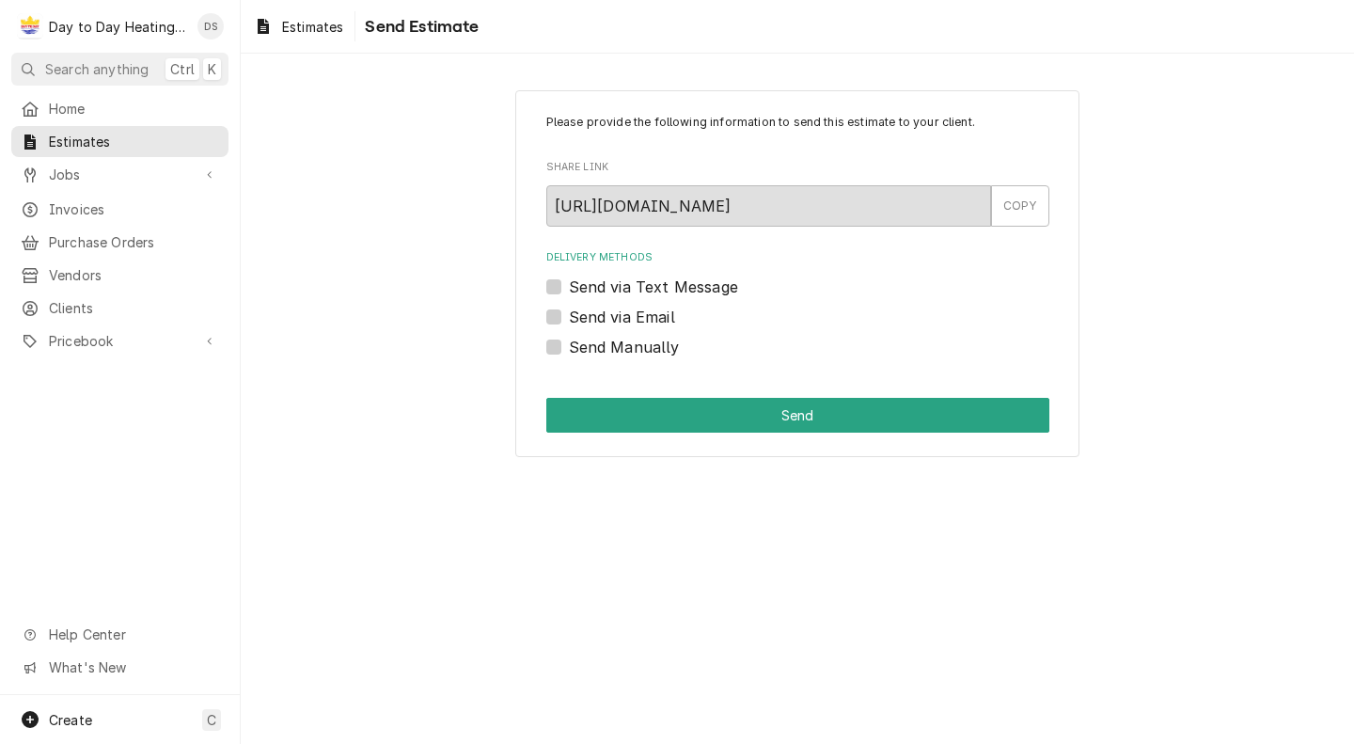
click at [619, 315] on label "Send via Email" at bounding box center [622, 317] width 106 height 23
click at [619, 315] on input "Send via Email" at bounding box center [820, 326] width 503 height 41
checkbox input "true"
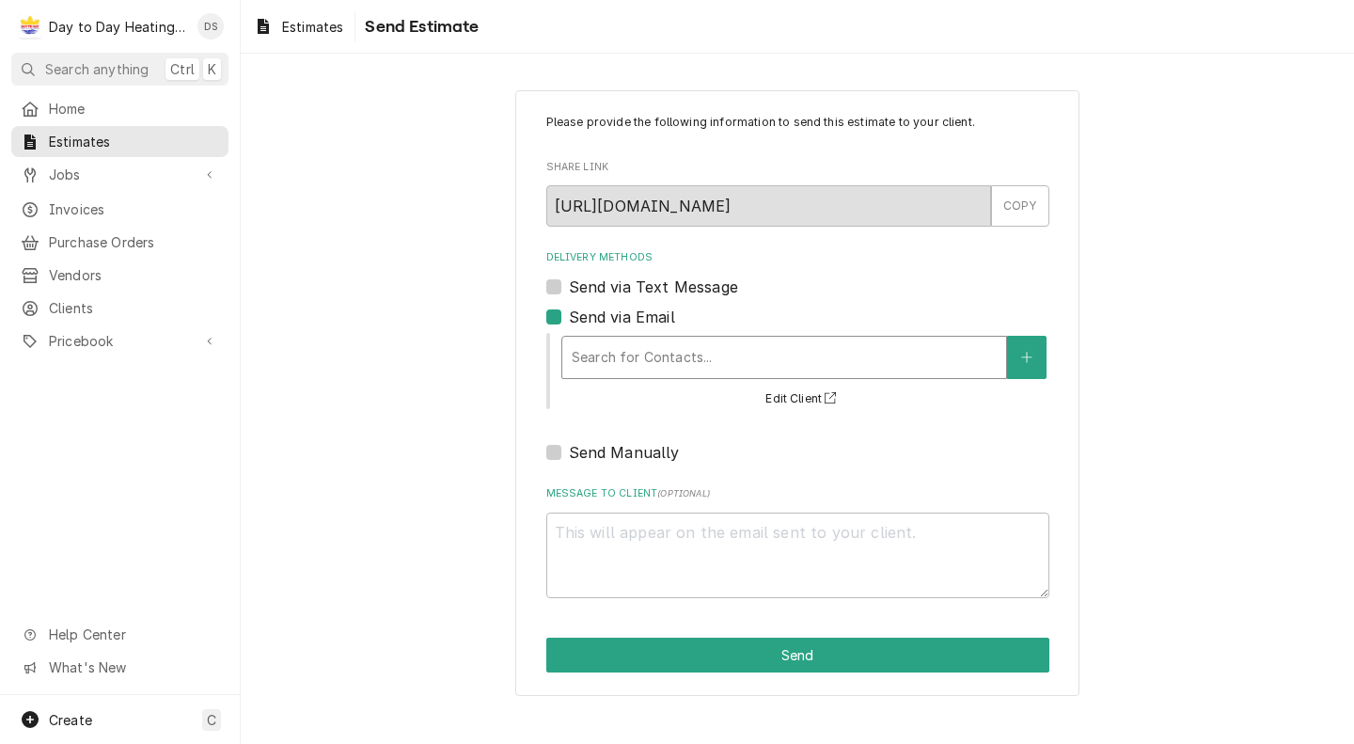
click at [723, 358] on div "Delivery Methods" at bounding box center [784, 357] width 425 height 34
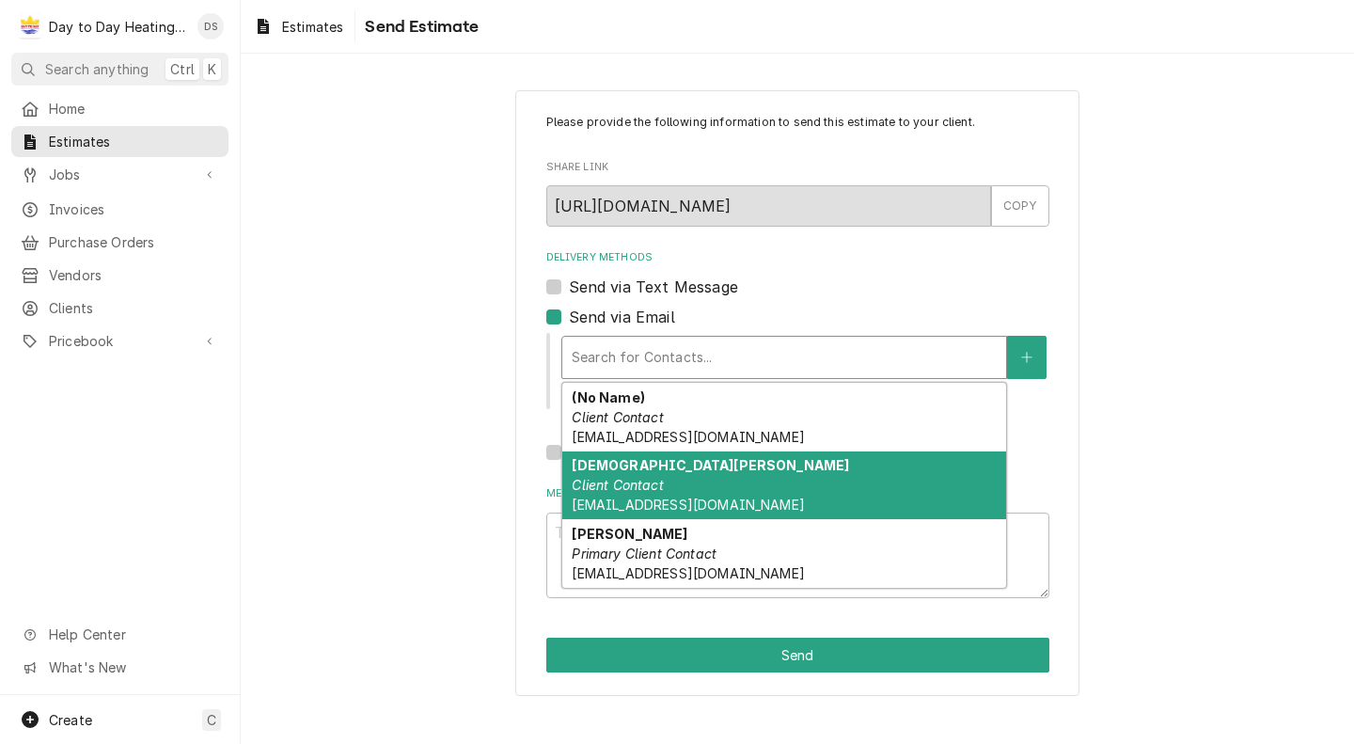
click at [676, 479] on div "[PERSON_NAME] Client Contact [EMAIL_ADDRESS][DOMAIN_NAME]" at bounding box center [784, 485] width 444 height 69
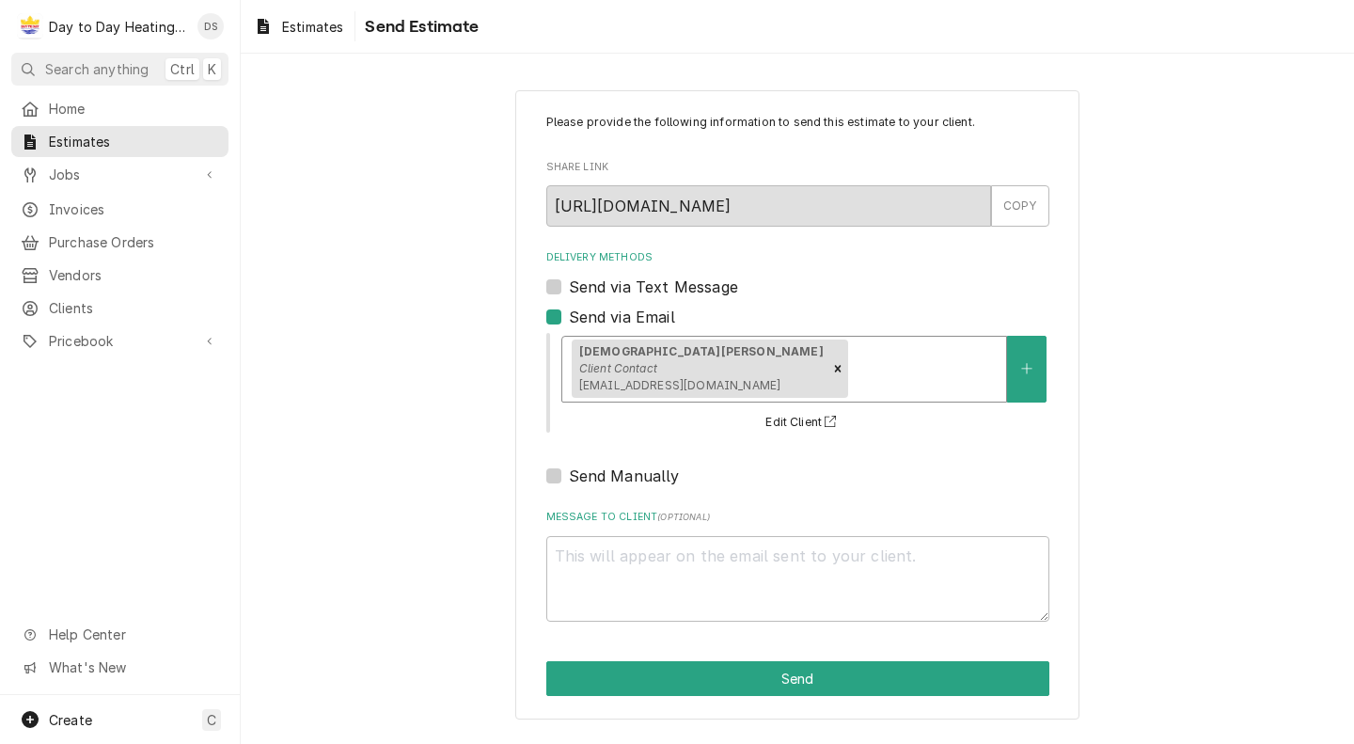
type textarea "x"
type input "e"
type textarea "x"
type input "er"
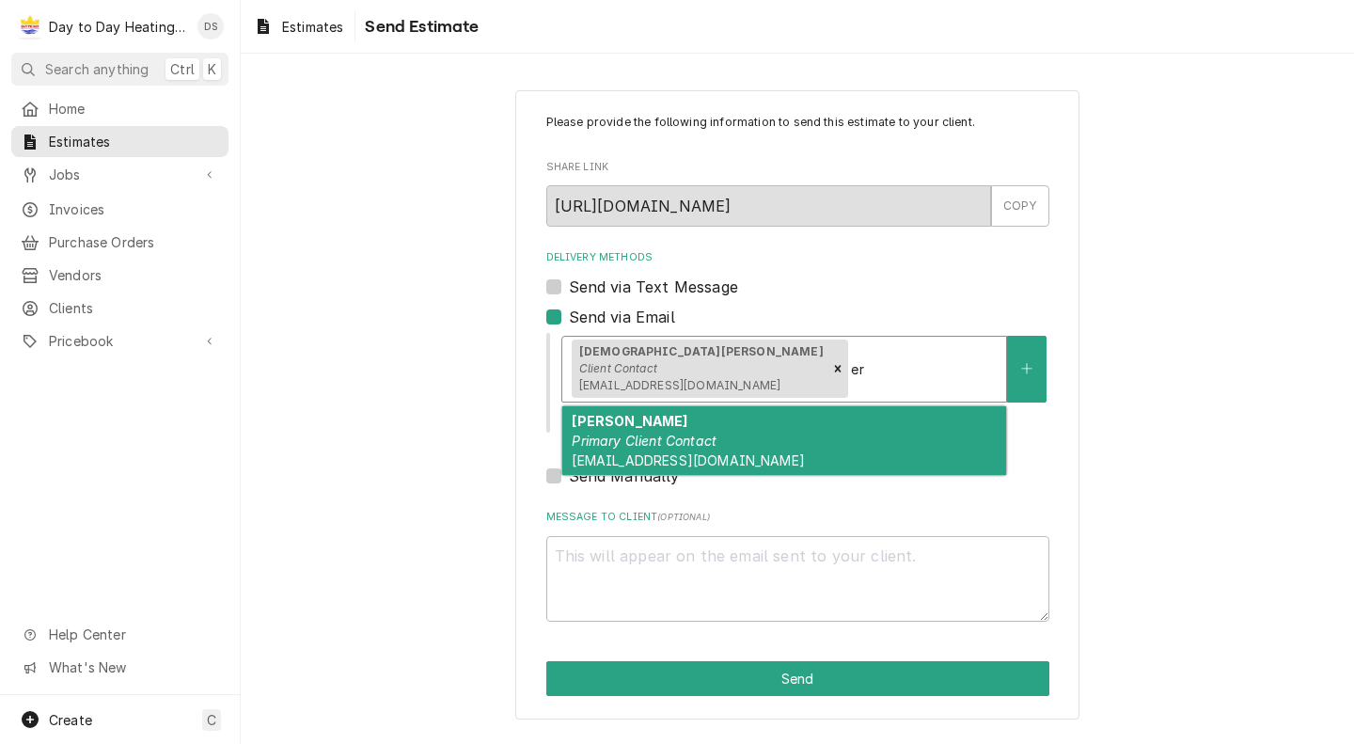
click at [742, 450] on div "[PERSON_NAME] Primary Client Contact [EMAIL_ADDRESS][DOMAIN_NAME]" at bounding box center [784, 440] width 444 height 69
type textarea "x"
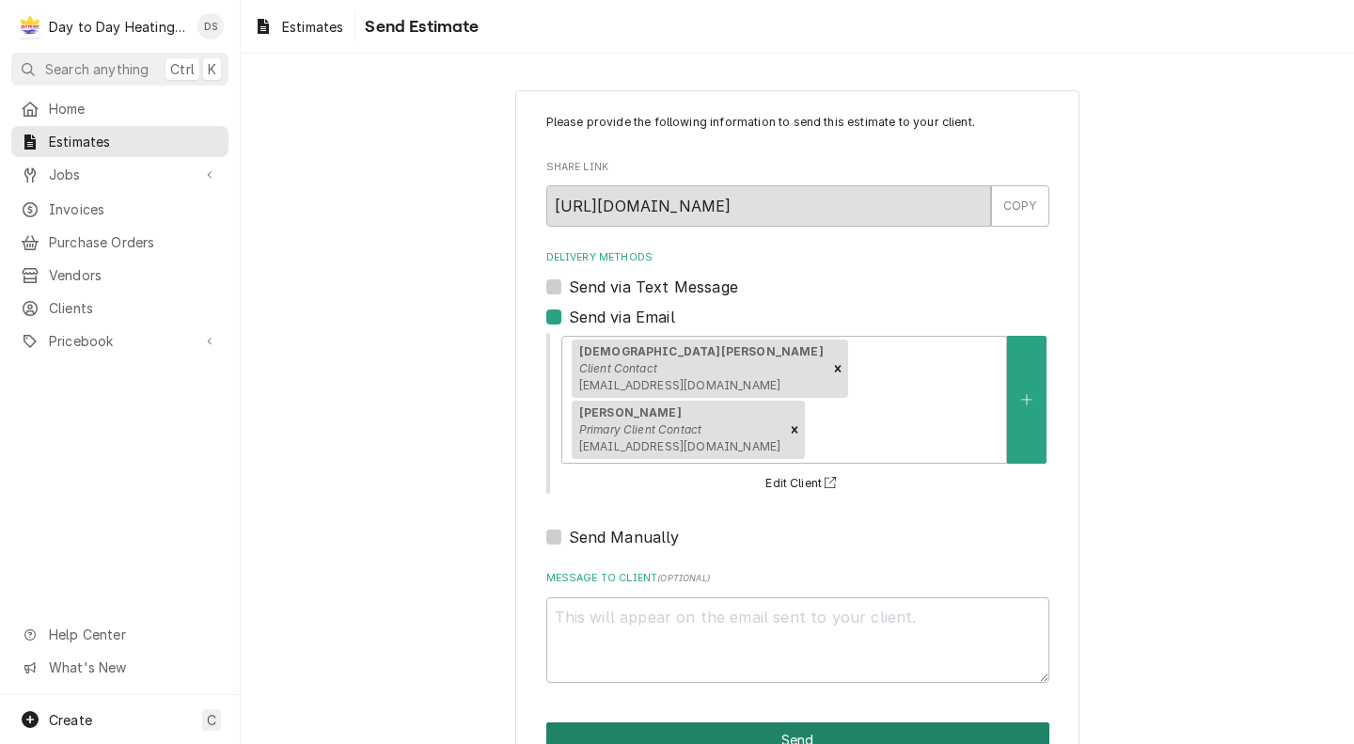
click at [924, 722] on button "Send" at bounding box center [797, 739] width 503 height 35
type textarea "x"
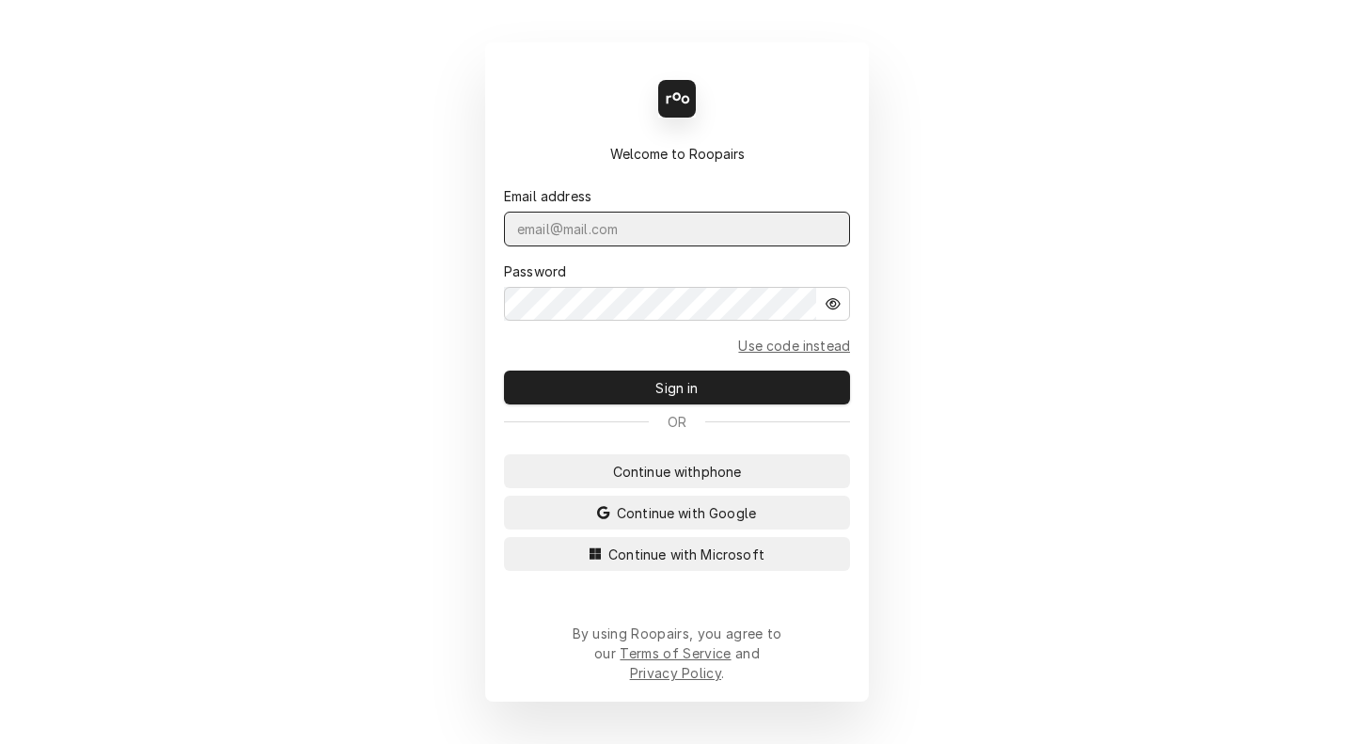
click at [687, 246] on input "Dynamic Content Wrapper" at bounding box center [677, 229] width 346 height 35
type input "[PERSON_NAME][EMAIL_ADDRESS][DOMAIN_NAME]"
